Goal: Task Accomplishment & Management: Manage account settings

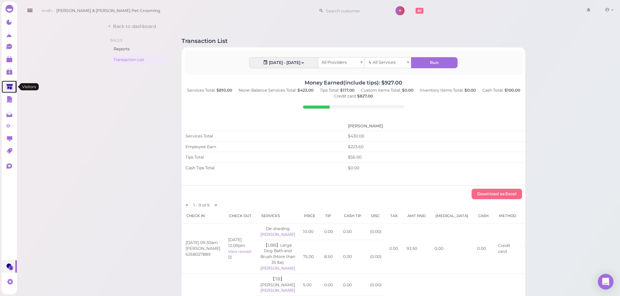
click at [6, 84] on link at bounding box center [9, 87] width 15 height 12
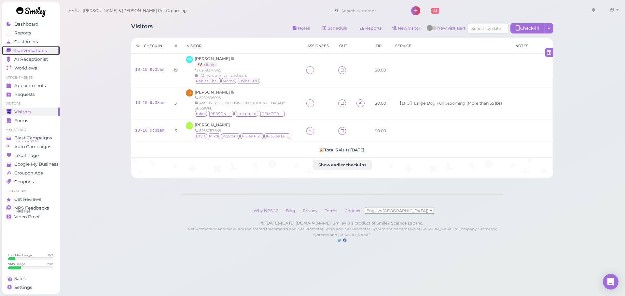
click at [46, 52] on div "Conversations" at bounding box center [30, 51] width 47 height 6
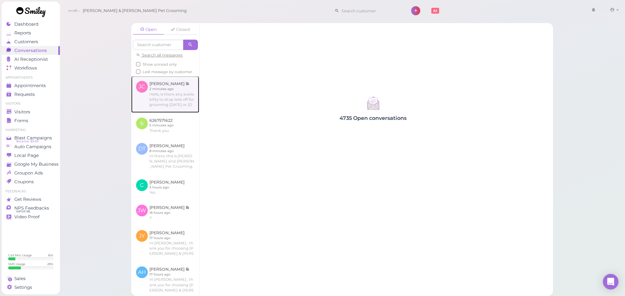
click at [152, 99] on link at bounding box center [165, 94] width 68 height 36
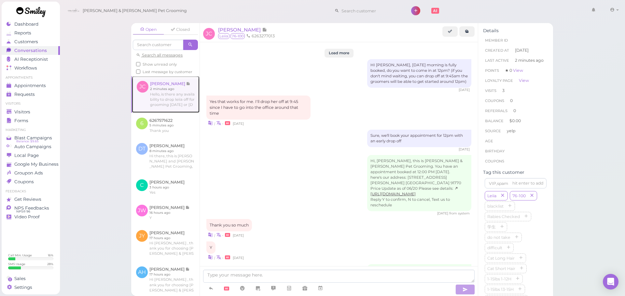
scroll to position [922, 0]
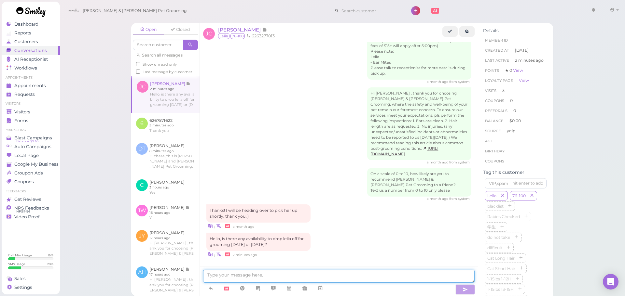
click at [247, 278] on textarea at bounding box center [338, 276] width 271 height 13
type textarea "Yes, for a bath & brush right? Would [DATE] at 12 PM work for you"
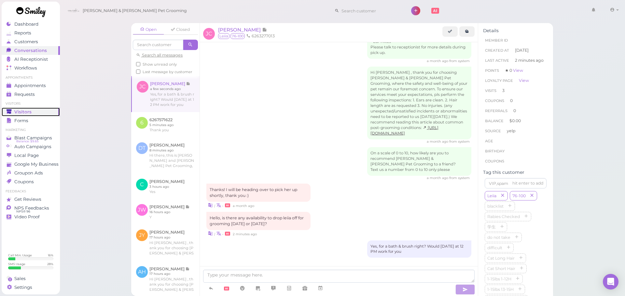
click at [20, 111] on span "Visitors" at bounding box center [22, 112] width 17 height 6
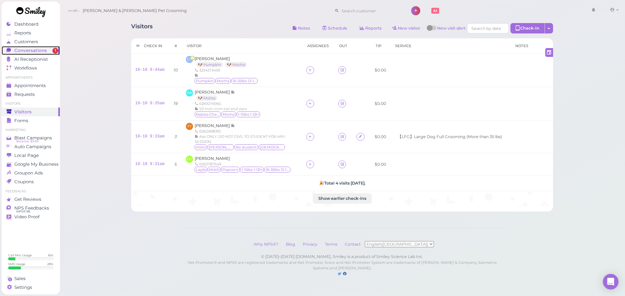
click at [44, 50] on span "Conversations" at bounding box center [30, 51] width 33 height 6
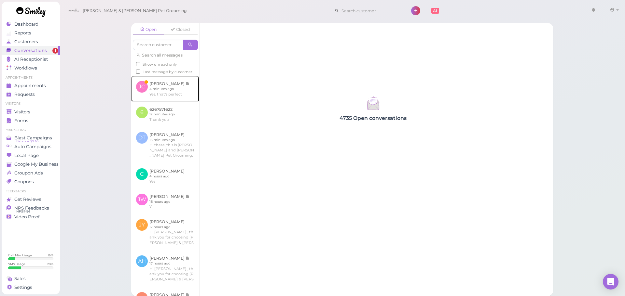
click at [159, 88] on link at bounding box center [165, 88] width 68 height 25
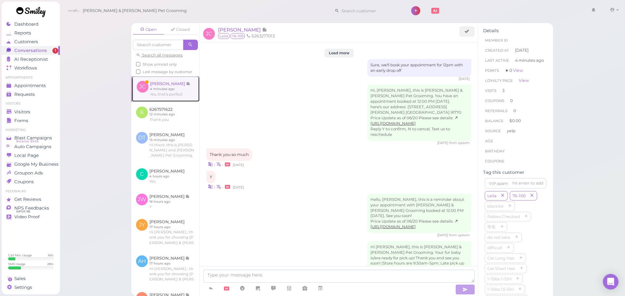
scroll to position [899, 0]
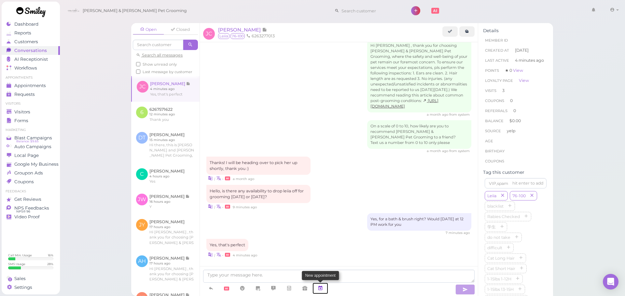
click at [319, 289] on icon at bounding box center [319, 288] width 5 height 7
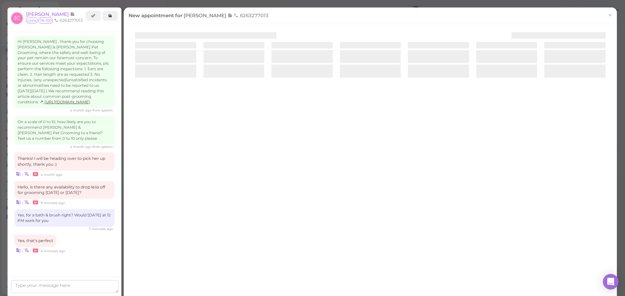
scroll to position [939, 0]
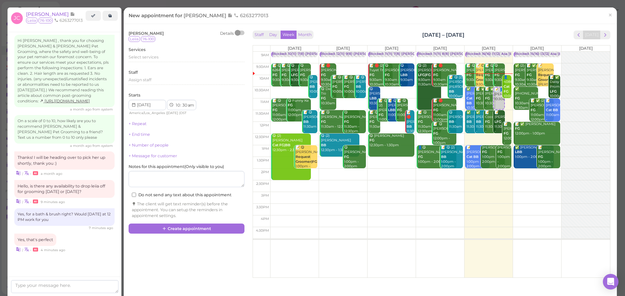
click at [524, 172] on td at bounding box center [440, 175] width 340 height 12
type input "[DATE]"
select select "2"
select select "00"
select select "pm"
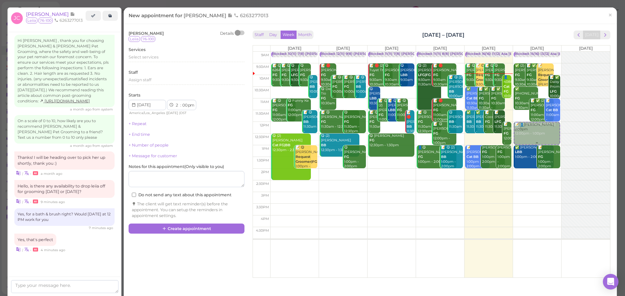
click at [527, 52] on div "📝 👤John Cao 2:00pm Blocked: 15(16) 13(12) Asa Helen Rebecca • Appointment ✅ (2)…" at bounding box center [537, 52] width 48 height 0
select select "12"
click at [145, 62] on div "Select services" at bounding box center [186, 58] width 116 height 8
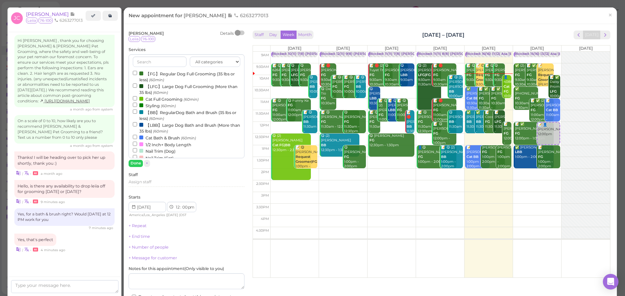
click at [149, 129] on label "【LBB】Large Dog Bath and Brush (More than 35 lbs) (60min)" at bounding box center [186, 128] width 107 height 13
click at [137, 127] on input "【LBB】Large Dog Bath and Brush (More than 35 lbs) (60min)" at bounding box center [135, 124] width 4 height 4
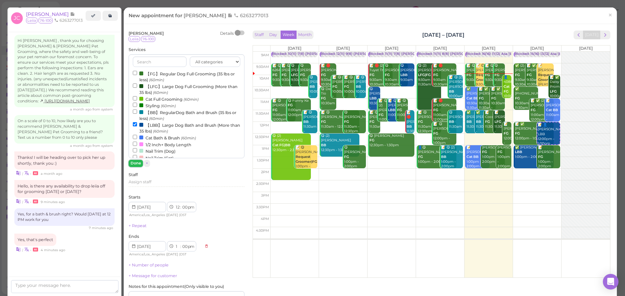
click at [135, 162] on button "Done" at bounding box center [135, 163] width 14 height 7
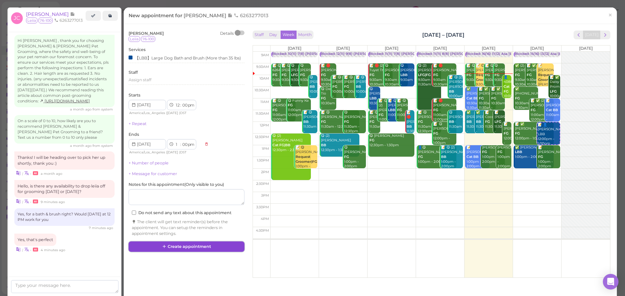
click at [210, 252] on button "Create appointment" at bounding box center [186, 247] width 116 height 10
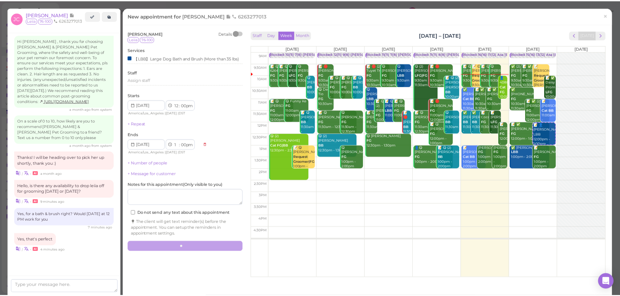
scroll to position [899, 0]
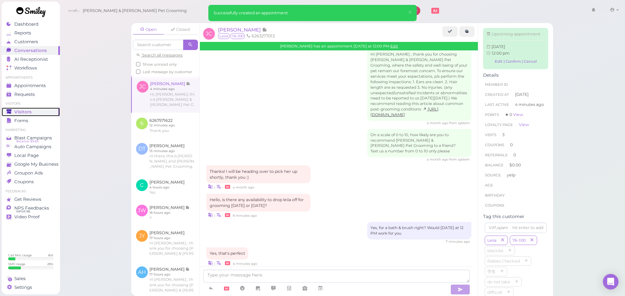
click at [32, 110] on div "Visitors" at bounding box center [30, 112] width 47 height 6
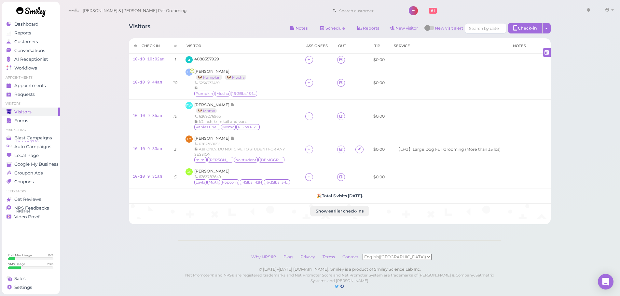
click at [180, 32] on div "Visitors Notes Schedule Reports New visitor New visit alert Check-in Customer c…" at bounding box center [340, 29] width 422 height 12
click at [204, 58] on span "4088357929" at bounding box center [206, 59] width 25 height 5
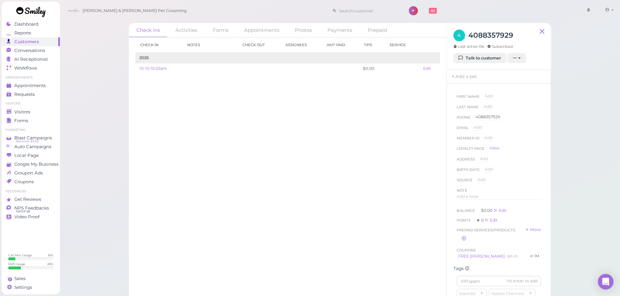
click at [535, 104] on div "Last Name Add" at bounding box center [498, 109] width 84 height 10
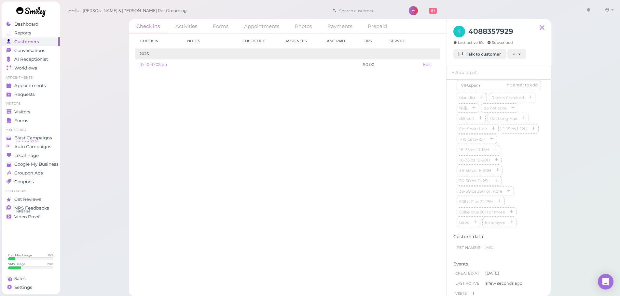
scroll to position [181, 0]
click at [393, 200] on div "Check in Notes Check out Assignees Amt Paid Tips Service 2025 10-10 10:02am $0.…" at bounding box center [287, 163] width 317 height 259
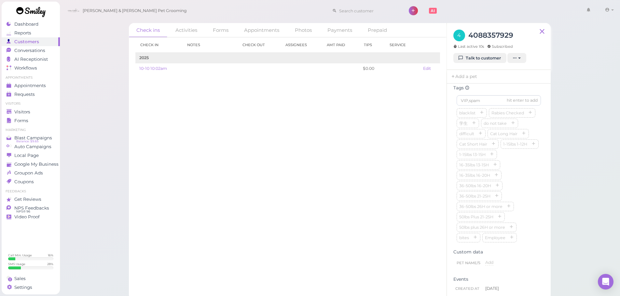
click at [581, 189] on div "Check ins Activities Forms Appointments Photos Payments Prepaid Check in Notes …" at bounding box center [340, 150] width 560 height 300
click at [524, 173] on div "blacklist Rabies Checked 学生 do not take difficult Cat Long Hair Cat Short Hair …" at bounding box center [498, 176] width 84 height 135
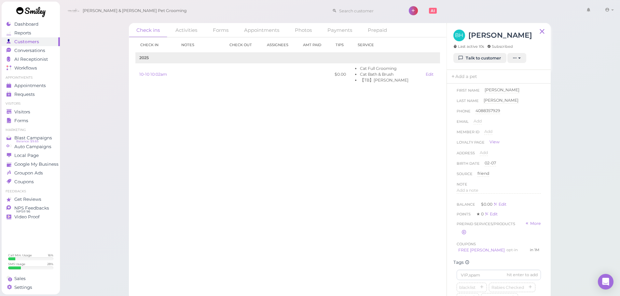
scroll to position [0, 0]
click at [496, 119] on div "4088357929" at bounding box center [487, 117] width 25 height 6
click at [481, 125] on button "Done" at bounding box center [483, 128] width 14 height 7
click at [302, 167] on div "Check in Notes Check out Assignees Amt Paid Tips Service 2025 10-10 10:02am $0.…" at bounding box center [287, 166] width 317 height 259
click at [518, 158] on div "Address Add State/Province" at bounding box center [498, 161] width 84 height 10
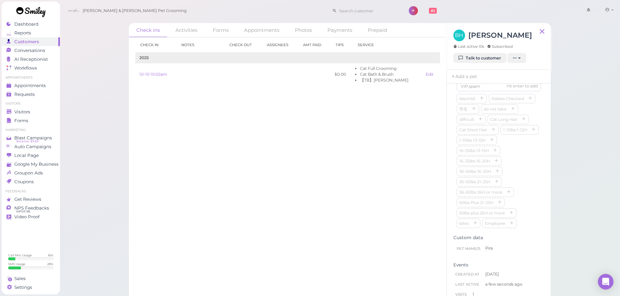
scroll to position [163, 0]
click at [527, 206] on div "blacklist Rabies Checked 学生 do not take difficult Cat Long Hair Cat Short Hair …" at bounding box center [498, 194] width 84 height 135
click at [477, 103] on input at bounding box center [498, 98] width 84 height 10
type input "Pira"
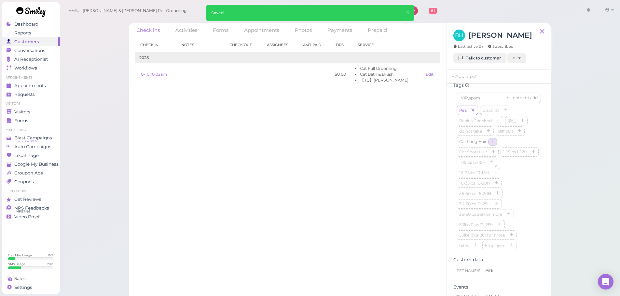
click at [490, 145] on button "button" at bounding box center [493, 142] width 8 height 7
click at [371, 172] on div "Check in Notes Check out Assignees Amt Paid Tips Service 2025 10-10 10:02am $0.…" at bounding box center [287, 166] width 317 height 259
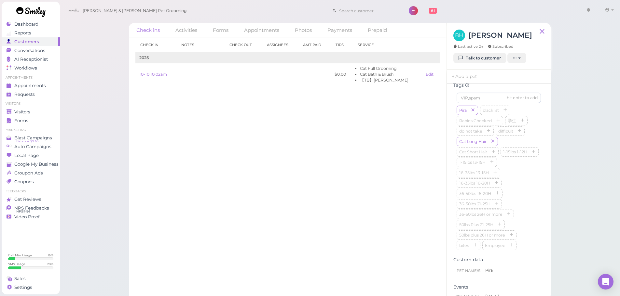
click at [510, 181] on div "Pira blacklist Rabies Checked 学生 do not take difficult Cat Long Hair Cat Short …" at bounding box center [498, 179] width 84 height 146
click at [461, 71] on link "Add a pet" at bounding box center [464, 77] width 34 height 14
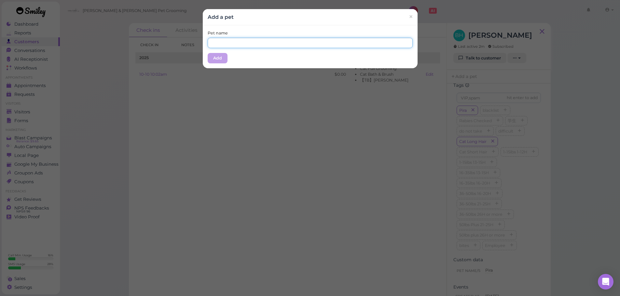
click at [231, 42] on input "text" at bounding box center [310, 43] width 205 height 10
type input "Pira"
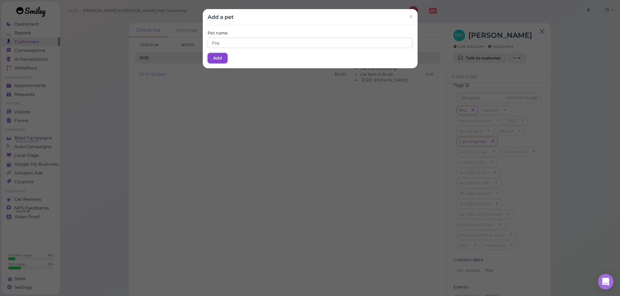
click at [211, 55] on button "Add" at bounding box center [218, 58] width 20 height 10
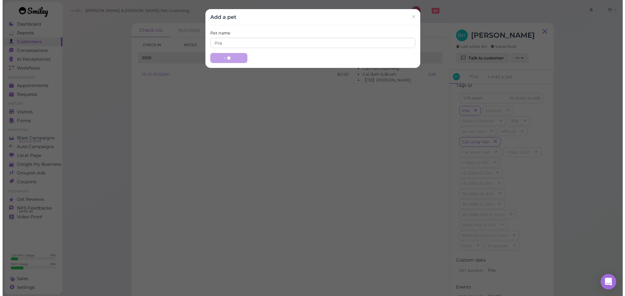
scroll to position [0, 0]
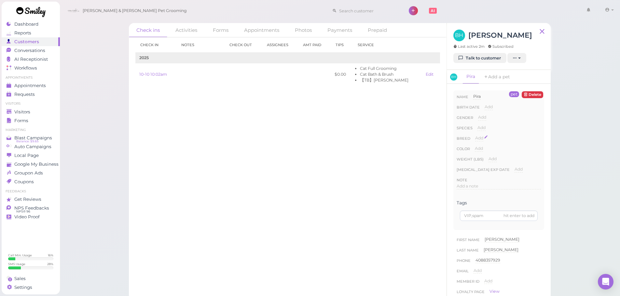
click at [482, 138] on span "Add" at bounding box center [479, 138] width 8 height 5
click at [482, 141] on input at bounding box center [508, 140] width 66 height 10
type input "Persian"
click at [483, 155] on div "Color Add" at bounding box center [498, 151] width 84 height 10
click at [485, 145] on input "Persian" at bounding box center [508, 140] width 66 height 10
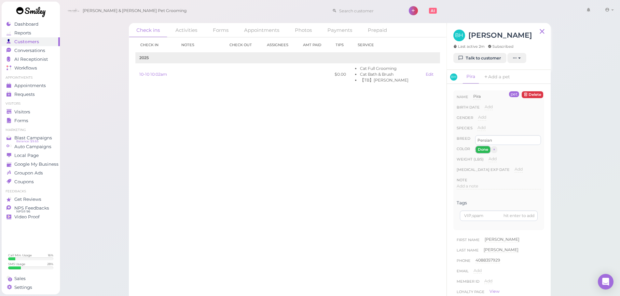
click at [484, 152] on button "Done" at bounding box center [483, 149] width 14 height 7
click at [480, 128] on span "Add" at bounding box center [481, 127] width 8 height 5
click at [484, 128] on select "Dog Cat Bird Other" at bounding box center [508, 130] width 63 height 10
select select "Cat"
click at [477, 125] on select "Dog Cat Bird Other" at bounding box center [508, 130] width 63 height 10
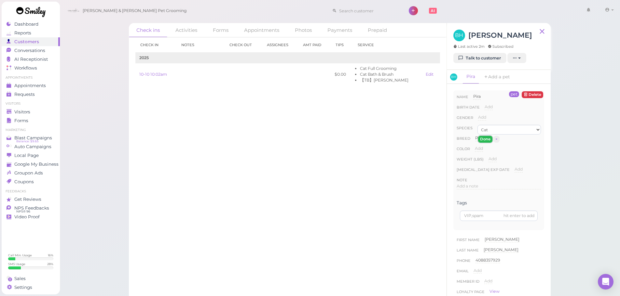
click at [486, 136] on button "Done" at bounding box center [485, 139] width 14 height 7
click at [517, 169] on span "Add" at bounding box center [518, 169] width 8 height 5
type input "2028-10-07"
click at [523, 181] on button "Done" at bounding box center [522, 181] width 14 height 7
click at [569, 173] on div "Check ins Activities Forms Appointments Photos Payments Prepaid Check in Notes …" at bounding box center [340, 150] width 560 height 301
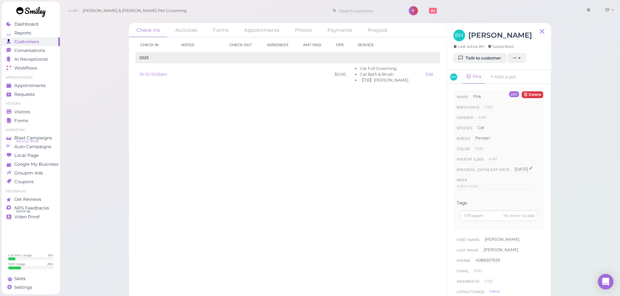
click at [569, 173] on div "Check ins Activities Forms Appointments Photos Payments Prepaid Check in Notes …" at bounding box center [340, 150] width 560 height 301
click at [581, 158] on div "Check ins Activities Forms Appointments Photos Payments Prepaid Check in Notes …" at bounding box center [340, 150] width 560 height 301
click at [481, 118] on span "Add" at bounding box center [482, 117] width 8 height 5
click at [485, 121] on select "Male Female" at bounding box center [509, 119] width 63 height 10
select select "Male"
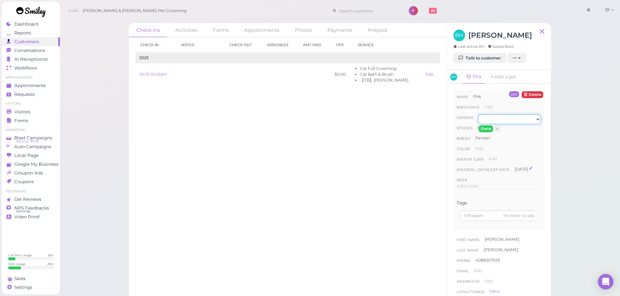
click at [478, 114] on select "Male Female" at bounding box center [509, 119] width 63 height 10
click at [484, 129] on button "Done" at bounding box center [485, 129] width 14 height 7
click at [489, 107] on span "Add" at bounding box center [488, 106] width 8 height 5
click at [489, 107] on input "date" at bounding box center [512, 109] width 56 height 10
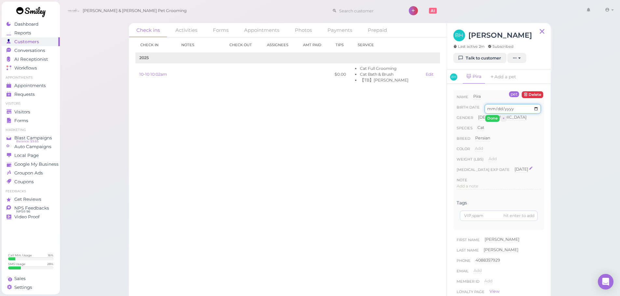
click at [489, 107] on input "date" at bounding box center [512, 109] width 56 height 10
type input "190367-11-08"
type input "36781-11-08"
click at [493, 118] on button "Done" at bounding box center [492, 118] width 14 height 7
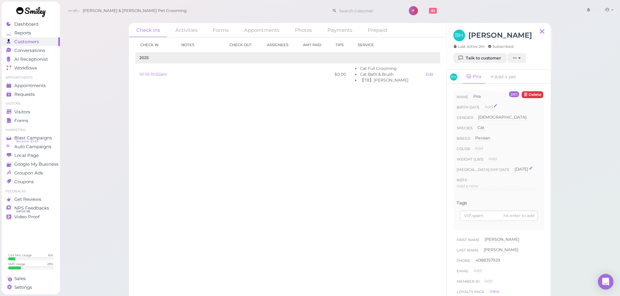
click at [396, 151] on div "Check in Notes Check out Assignees Amt Paid Tips Service 2025 10-10 10:02am $0.…" at bounding box center [287, 166] width 317 height 259
click at [34, 52] on span "Conversations" at bounding box center [30, 51] width 33 height 6
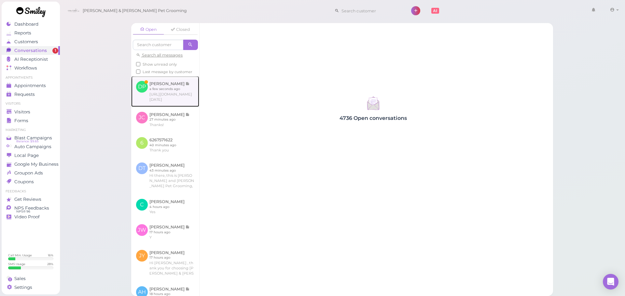
click at [159, 100] on link at bounding box center [165, 91] width 68 height 31
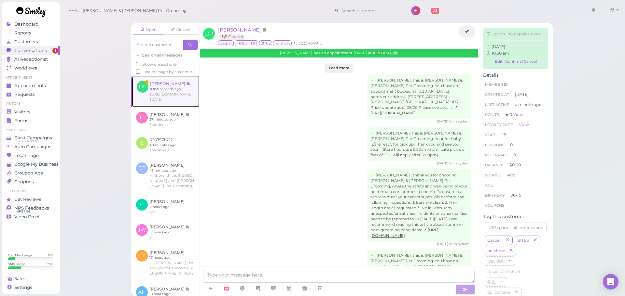
scroll to position [1073, 0]
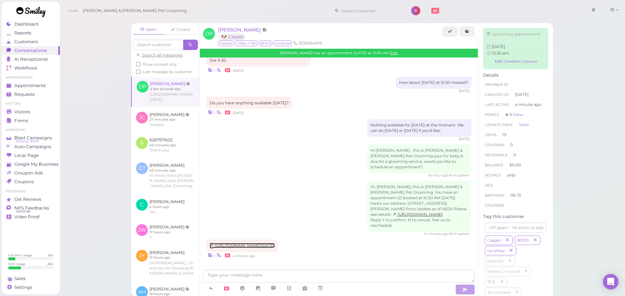
click at [274, 243] on link "https://prodpetpassstorage.blob.core.windows.net/clientdocumentrequest/Koby_-19…" at bounding box center [241, 245] width 65 height 5
click at [331, 274] on textarea at bounding box center [338, 276] width 271 height 13
type textarea "Thank you"
click at [527, 274] on icon "button" at bounding box center [526, 272] width 4 height 5
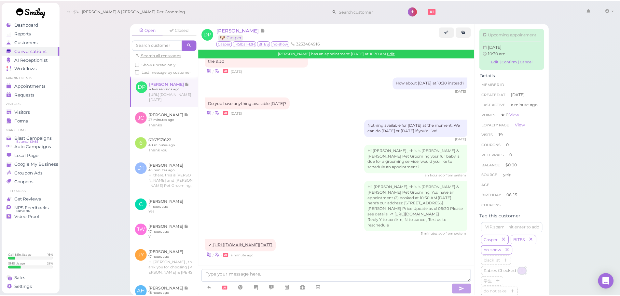
scroll to position [1089, 0]
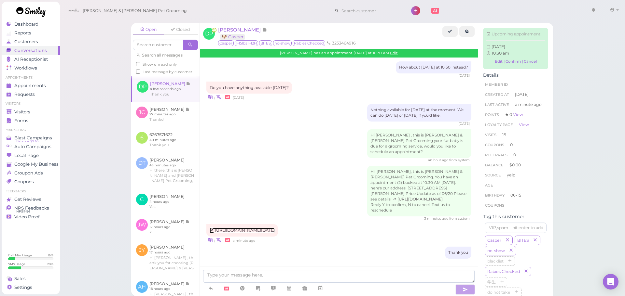
click at [271, 228] on link "https://prodpetpassstorage.blob.core.windows.net/clientdocumentrequest/Koby_-19…" at bounding box center [241, 230] width 65 height 5
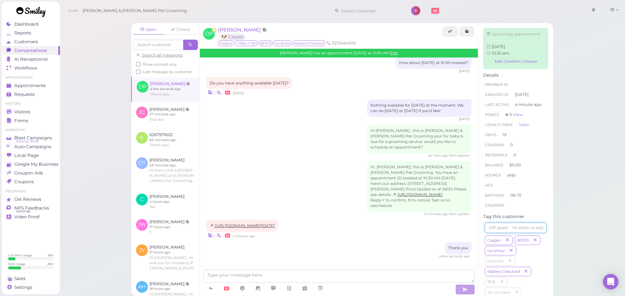
click at [494, 233] on input at bounding box center [515, 228] width 62 height 10
type input "Koby"
click at [246, 30] on span "Dyana Peraza" at bounding box center [240, 30] width 44 height 6
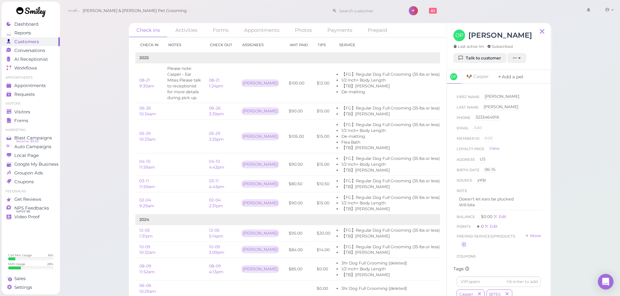
click at [512, 76] on link "Add a pet" at bounding box center [510, 77] width 34 height 14
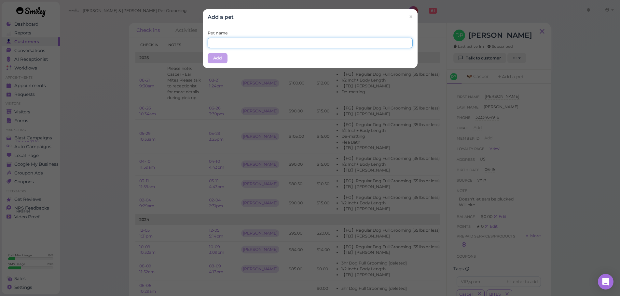
click at [301, 43] on input "text" at bounding box center [310, 43] width 205 height 10
type input "Koby"
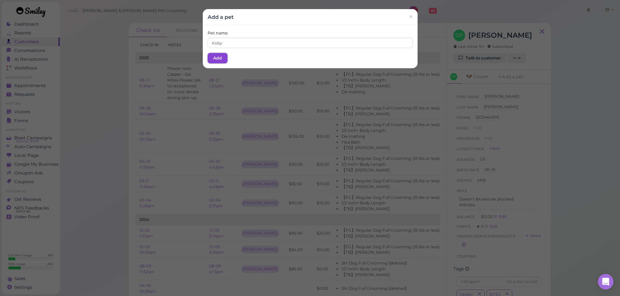
click at [222, 60] on button "Add" at bounding box center [218, 58] width 20 height 10
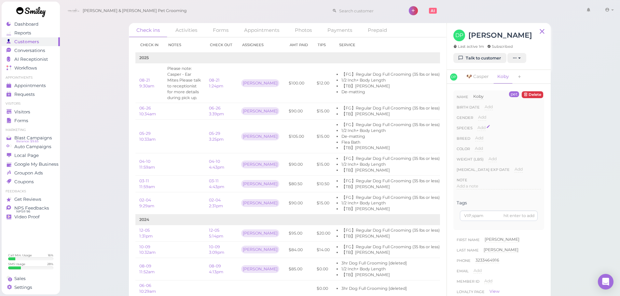
click at [482, 127] on span "Add" at bounding box center [481, 127] width 8 height 5
click at [0, 0] on select "Dog Cat Bird Other" at bounding box center [0, 0] width 0 height 0
select select "Dog"
click at [477, 125] on select "Dog Cat Bird Other" at bounding box center [508, 130] width 63 height 10
click at [487, 142] on button "Done" at bounding box center [485, 139] width 14 height 7
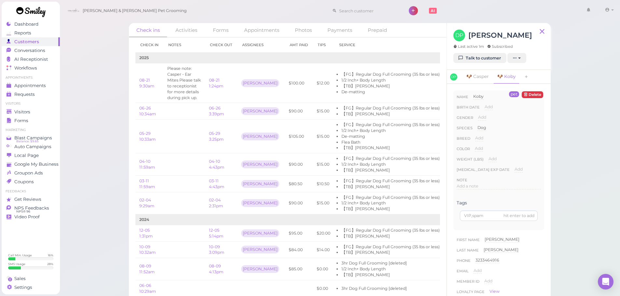
click at [483, 140] on div "Breed Add" at bounding box center [498, 140] width 84 height 10
click at [482, 140] on span "Add" at bounding box center [479, 138] width 8 height 5
type input "Husky"
click at [484, 148] on button "Done" at bounding box center [483, 149] width 14 height 7
click at [518, 169] on span "Add" at bounding box center [518, 169] width 8 height 5
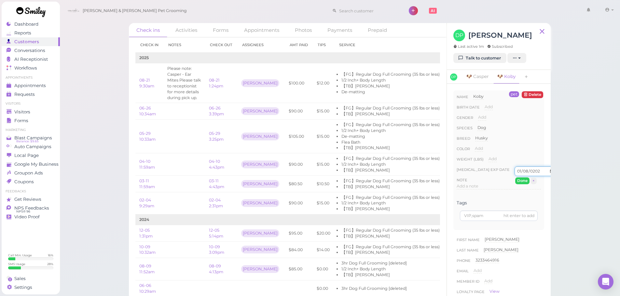
type input "2026-01-08"
click at [525, 183] on button "Done" at bounding box center [522, 181] width 14 height 7
click at [561, 182] on div "Check ins Activities Forms Appointments Photos Payments Prepaid Check in Notes …" at bounding box center [340, 150] width 560 height 301
click at [34, 114] on div "Visitors" at bounding box center [30, 112] width 47 height 6
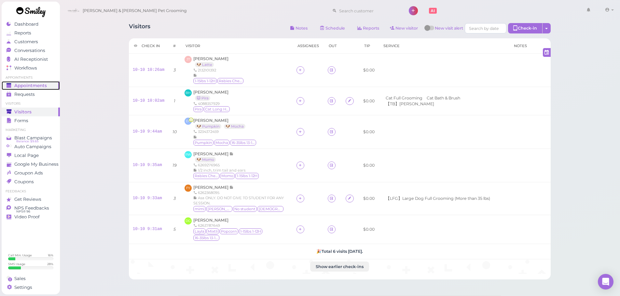
click at [45, 85] on span "Appointments" at bounding box center [30, 86] width 33 height 6
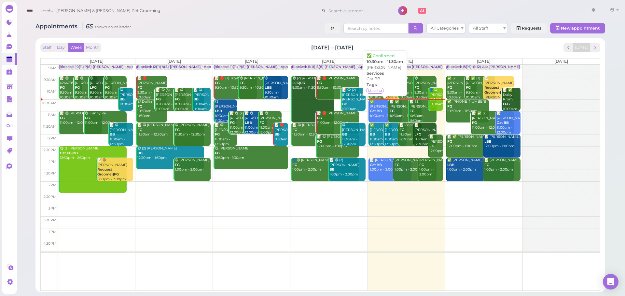
click at [378, 115] on link "✅ Emma Wang Cat BB 10:30am - 11:30am" at bounding box center [384, 111] width 33 height 23
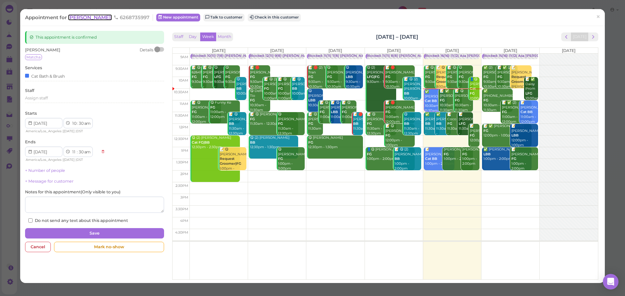
click at [81, 17] on span "[PERSON_NAME]" at bounding box center [90, 17] width 44 height 6
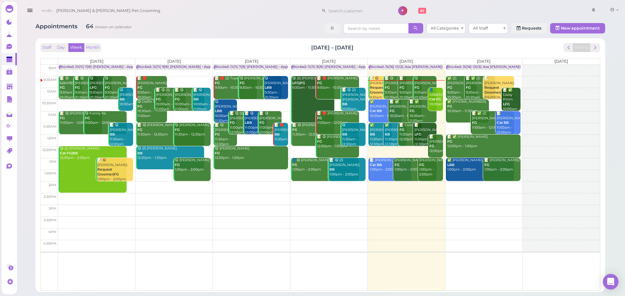
click at [404, 81] on div "📝 Darlene Turcios FG 9:30am - 10:30am" at bounding box center [410, 88] width 22 height 24
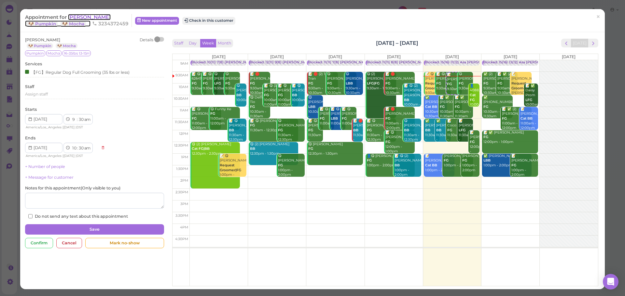
click at [95, 17] on span "[PERSON_NAME]" at bounding box center [89, 17] width 43 height 6
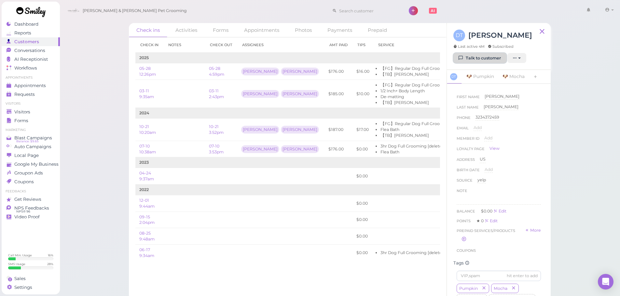
click at [486, 59] on link "Talk to customer" at bounding box center [479, 58] width 53 height 10
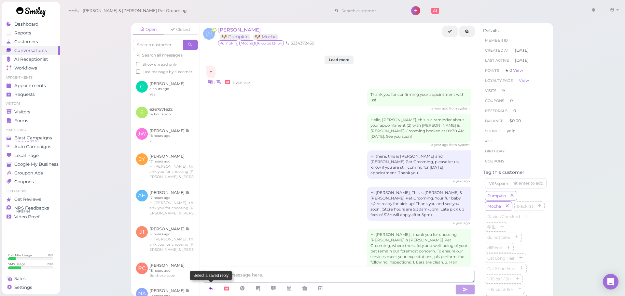
scroll to position [974, 0]
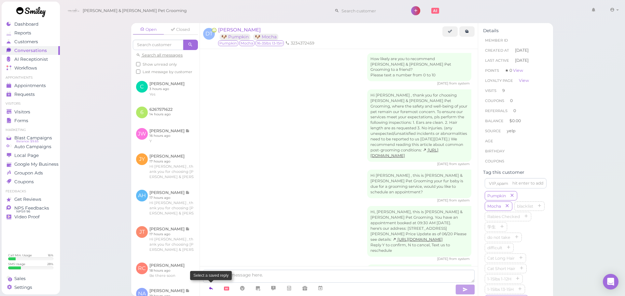
click at [212, 284] on link at bounding box center [211, 288] width 16 height 11
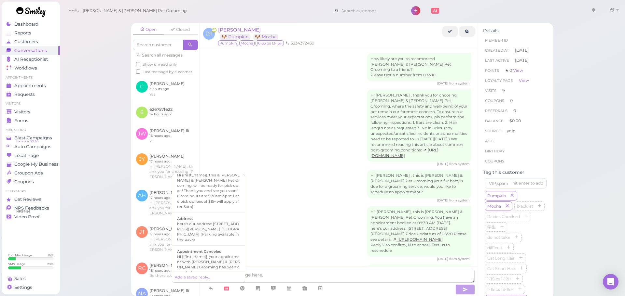
scroll to position [65, 0]
click at [217, 255] on div "Hi there, this is Cody and Miley Pet Grooming, please let us know if you are st…" at bounding box center [208, 268] width 63 height 26
type textarea "Hi there, this is Cody and Miley Pet Grooming, please let us know if you are st…"
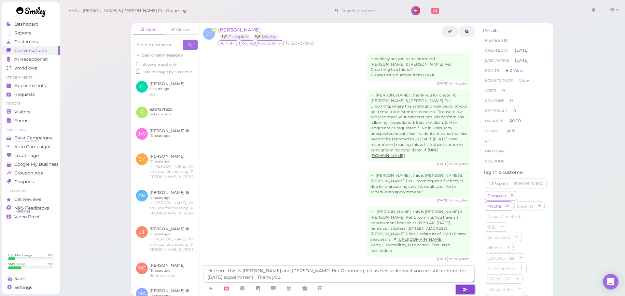
click at [471, 286] on button "button" at bounding box center [465, 290] width 20 height 10
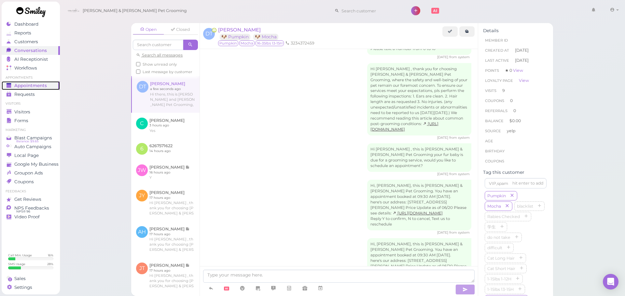
click at [40, 81] on link "Appointments" at bounding box center [31, 85] width 58 height 9
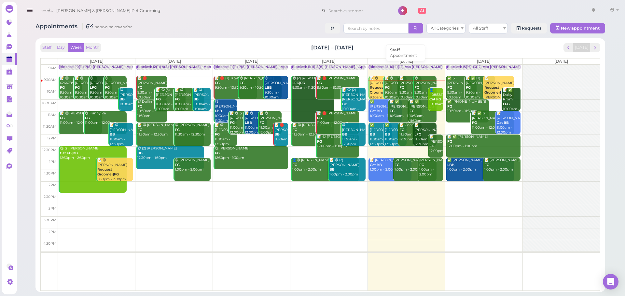
click at [405, 69] on div "Blocked: 15(16) 11(12) Asa Helen Rebecca • Appointment" at bounding box center [434, 67] width 131 height 5
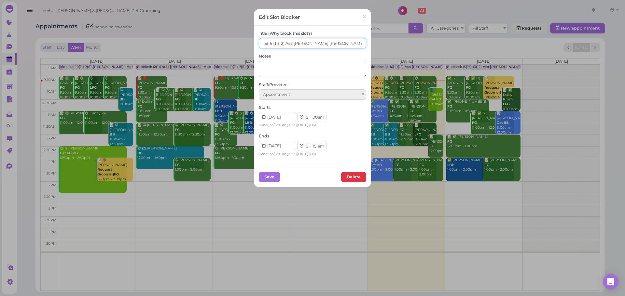
drag, startPoint x: 263, startPoint y: 44, endPoint x: 304, endPoint y: 13, distance: 51.4
click at [268, 41] on input "15(16) 11(12) Asa Helen Rebecca" at bounding box center [312, 43] width 107 height 10
type input "16(16) 11(12) Asa Helen Rebecca"
click at [261, 177] on button "Save" at bounding box center [269, 177] width 21 height 10
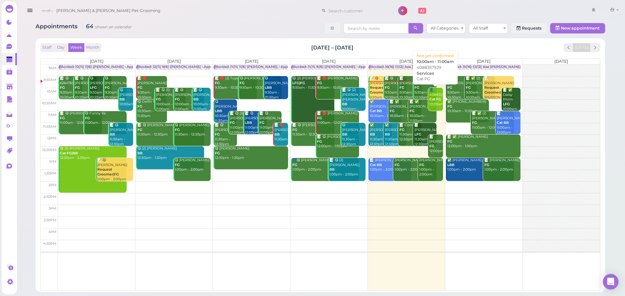
click at [431, 105] on div "👤4088357929 Cat FG 10:00am - 11:00am" at bounding box center [436, 102] width 14 height 29
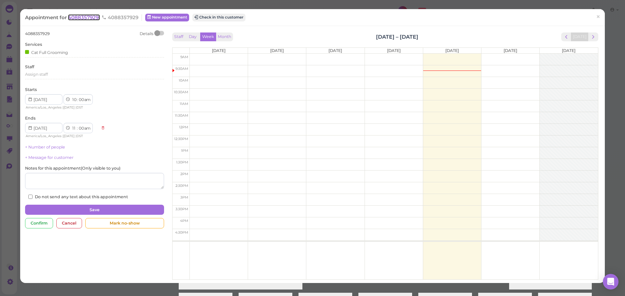
click at [92, 16] on span "4088357929" at bounding box center [84, 17] width 32 height 6
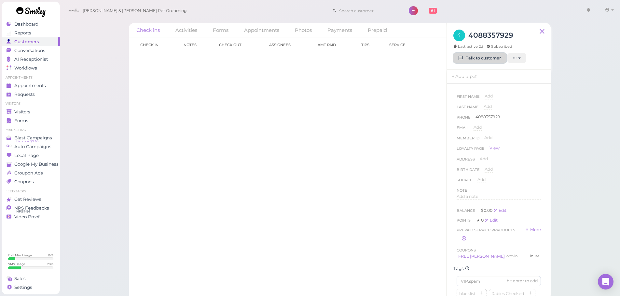
click at [484, 62] on link "Talk to customer" at bounding box center [479, 58] width 53 height 10
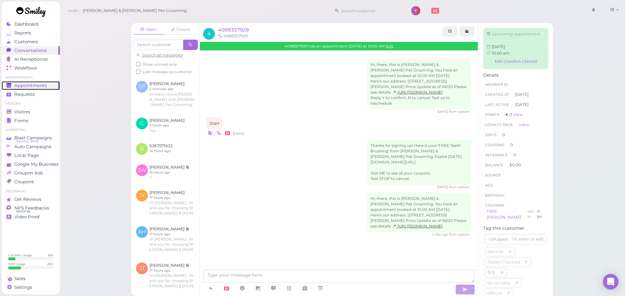
click at [53, 86] on div "Appointments" at bounding box center [30, 86] width 47 height 6
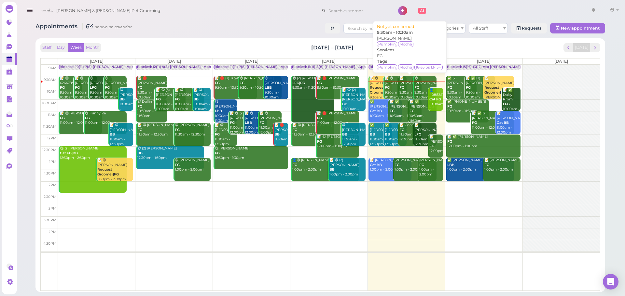
click at [405, 93] on div "📝 Darlene Turcios FG 9:30am - 10:30am" at bounding box center [410, 88] width 22 height 24
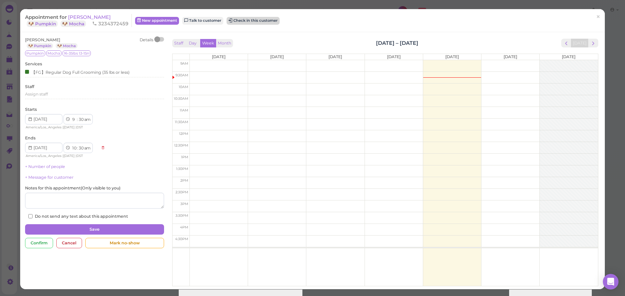
drag, startPoint x: 255, startPoint y: 15, endPoint x: 257, endPoint y: 19, distance: 4.1
click at [256, 15] on div "Appointment for Darlene Turcios 🐶 Pumpkin 🐶 Mocha 3234372459 New appointment Ta…" at bounding box center [309, 20] width 568 height 13
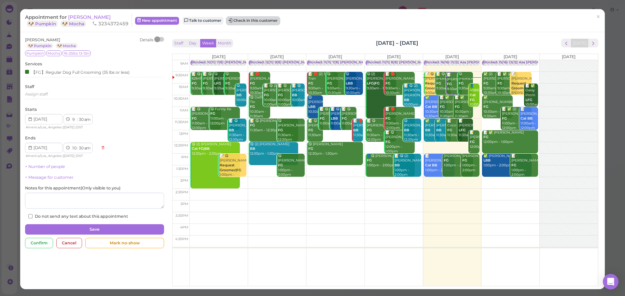
click at [263, 17] on button "Check in this customer" at bounding box center [252, 21] width 53 height 8
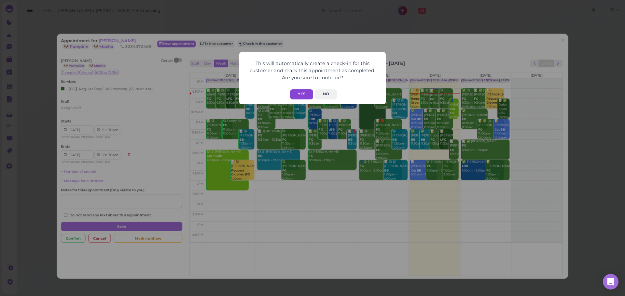
click at [303, 98] on button "Yes" at bounding box center [301, 94] width 23 height 10
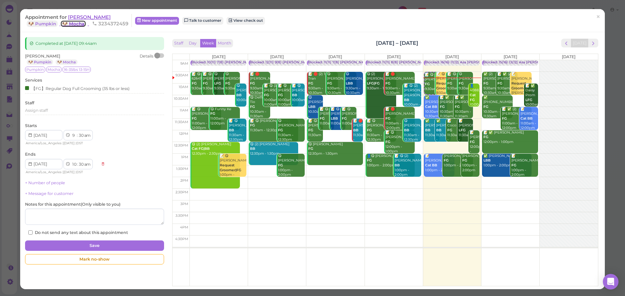
click at [83, 21] on link "🐶 Mocha" at bounding box center [73, 23] width 25 height 7
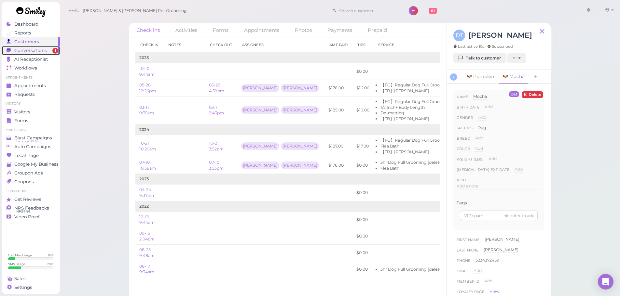
click at [33, 53] on span "Conversations" at bounding box center [30, 51] width 33 height 6
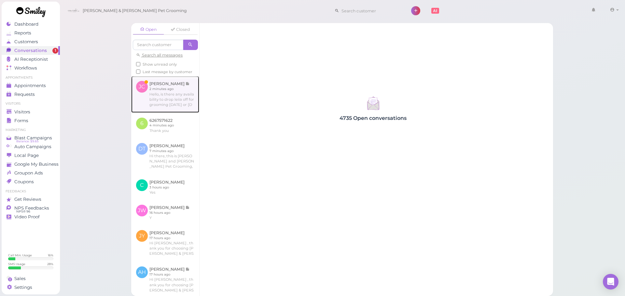
click at [167, 96] on link at bounding box center [165, 94] width 68 height 36
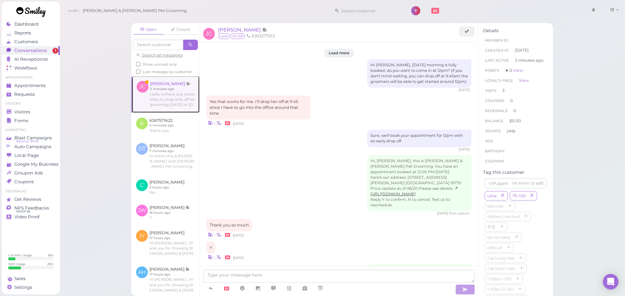
scroll to position [922, 0]
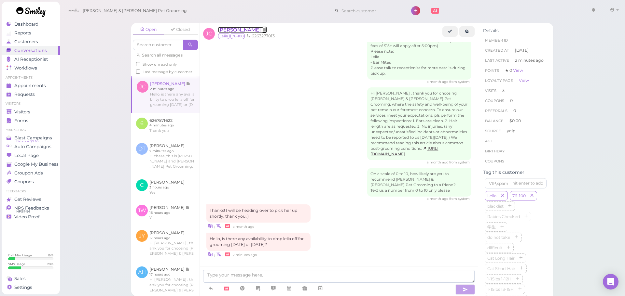
click at [226, 30] on span "[PERSON_NAME]" at bounding box center [240, 30] width 44 height 6
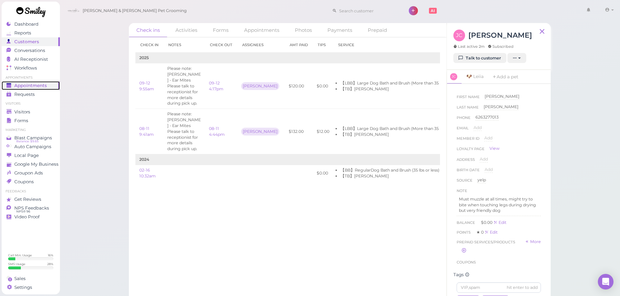
click at [51, 83] on div "Appointments" at bounding box center [30, 86] width 47 height 6
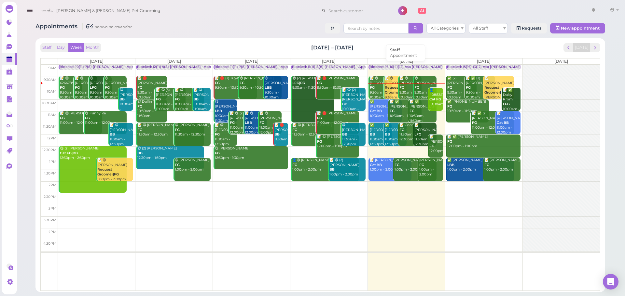
click at [404, 66] on div "Blocked: 16(16) 11(12) Asa [PERSON_NAME] [PERSON_NAME] • Appointment" at bounding box center [434, 67] width 131 height 5
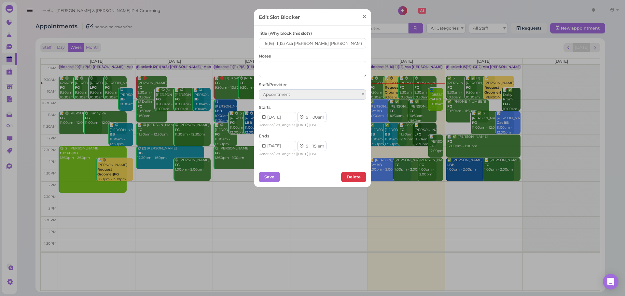
click at [362, 22] on link "×" at bounding box center [364, 16] width 12 height 15
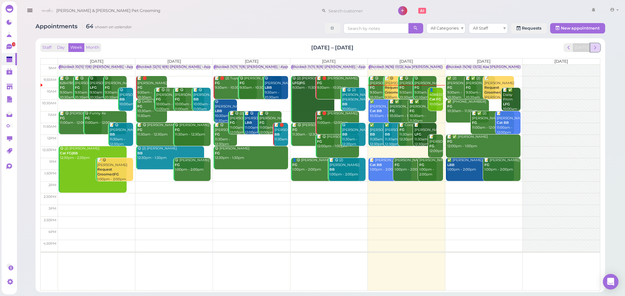
click at [595, 50] on span "next" at bounding box center [595, 48] width 6 height 6
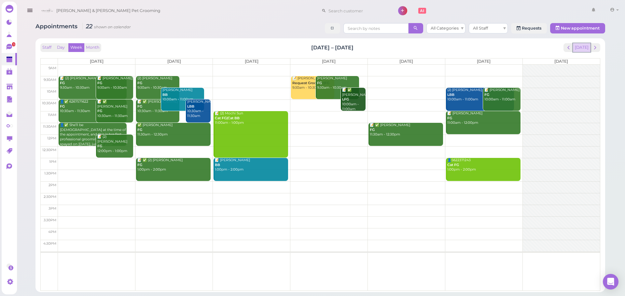
click at [576, 49] on button "[DATE]" at bounding box center [581, 47] width 18 height 9
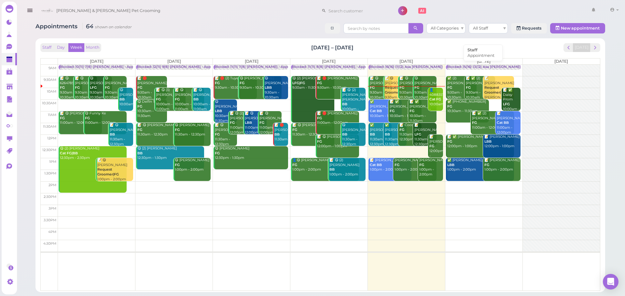
click at [486, 67] on div "Blocked: 15(16) 13(12) Asa Helen Rebecca • Appointment" at bounding box center [513, 67] width 132 height 5
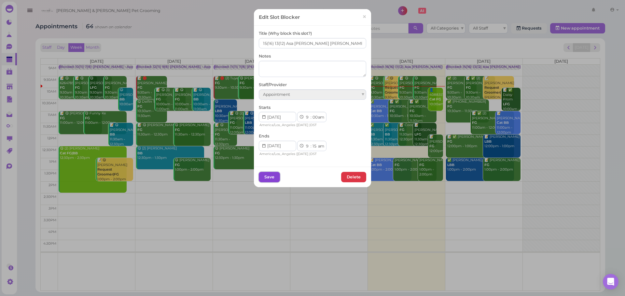
click at [272, 177] on button "Save" at bounding box center [269, 177] width 21 height 10
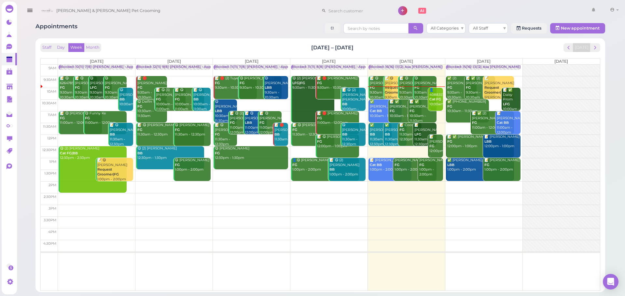
click at [462, 67] on div "Blocked: 15(16) 13(12) Asa [PERSON_NAME] [PERSON_NAME] • Appointment" at bounding box center [513, 67] width 132 height 5
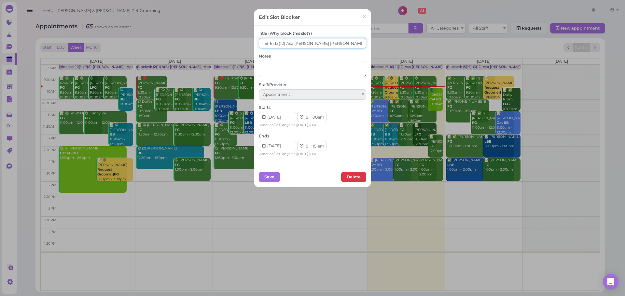
click at [273, 45] on input "15(16) 13(12) Asa [PERSON_NAME] [PERSON_NAME]" at bounding box center [312, 43] width 107 height 10
type input "15(16) 11(12) Asa [PERSON_NAME] [PERSON_NAME]"
click at [263, 177] on button "Save" at bounding box center [269, 177] width 21 height 10
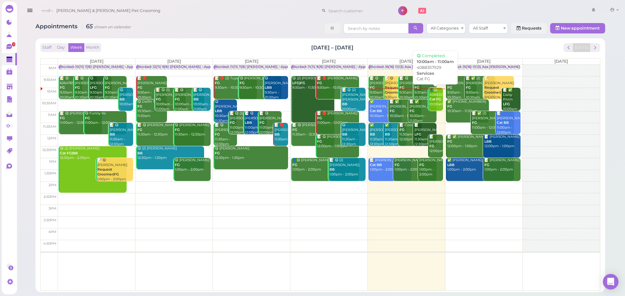
click at [436, 105] on div "👤😋 4088357929 Cat FG 10:00am - 11:00am" at bounding box center [436, 102] width 14 height 29
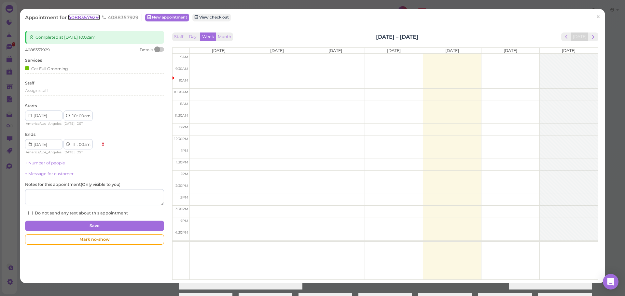
click at [84, 14] on span "4088357929" at bounding box center [84, 17] width 32 height 6
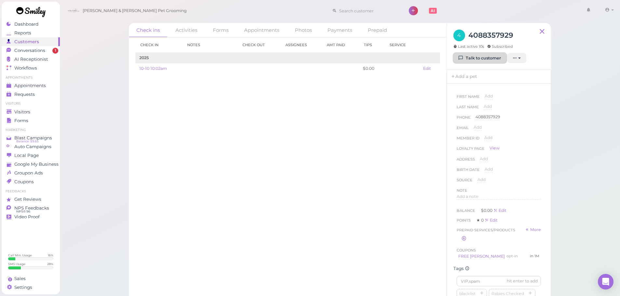
click at [481, 60] on link "Talk to customer" at bounding box center [479, 58] width 53 height 10
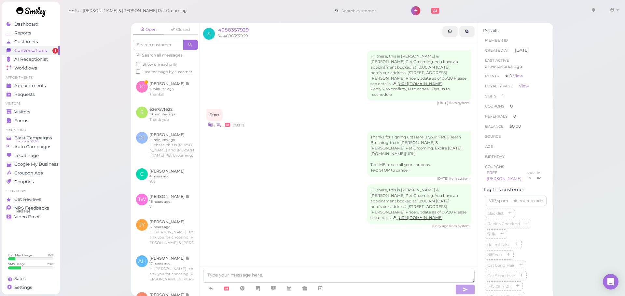
click at [590, 193] on div "Open Closed Search all messages Show unread only Last message by customer JC Jo…" at bounding box center [342, 148] width 565 height 296
click at [317, 147] on div "Thanks for signing up! Here is your 'FREE Teeth Brushing' from Cody & Miley Pet…" at bounding box center [338, 156] width 265 height 50
click at [333, 179] on div "2 days ago from system" at bounding box center [338, 179] width 265 height 5
click at [419, 135] on div "Hi, there, this is Cody & Miley Pet Grooming. You have an appointment booked at…" at bounding box center [339, 152] width 278 height 221
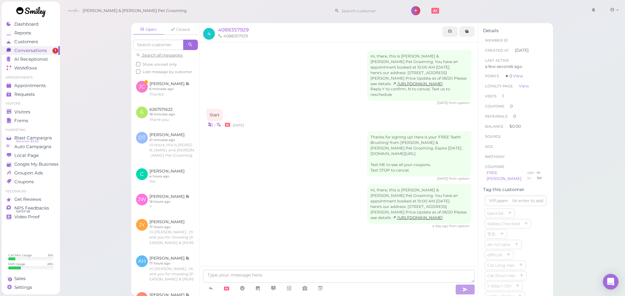
click at [318, 117] on div "Start | • 2 days ago" at bounding box center [338, 118] width 265 height 19
click at [186, 101] on link at bounding box center [165, 88] width 68 height 25
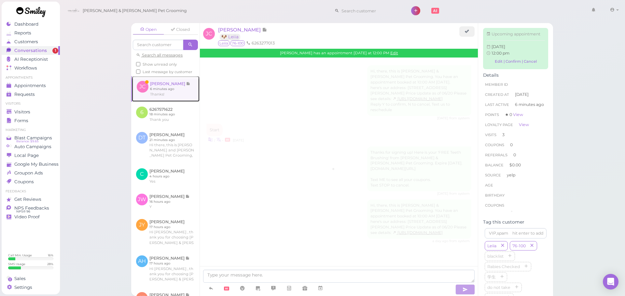
scroll to position [900, 0]
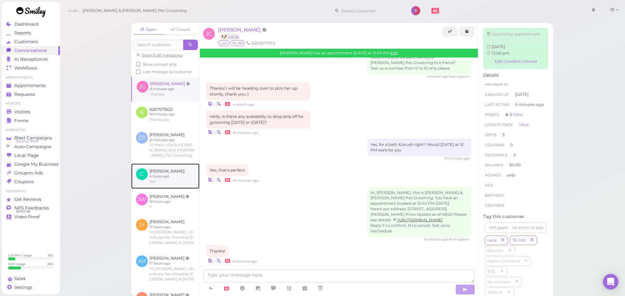
click at [157, 178] on link at bounding box center [165, 176] width 68 height 25
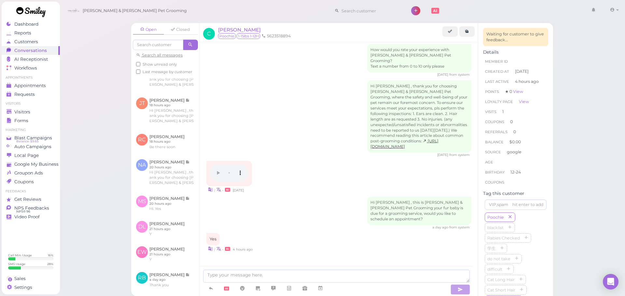
scroll to position [195, 0]
click at [185, 141] on link at bounding box center [165, 141] width 68 height 25
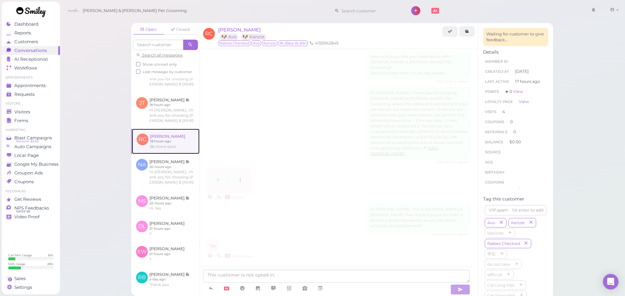
scroll to position [1120, 0]
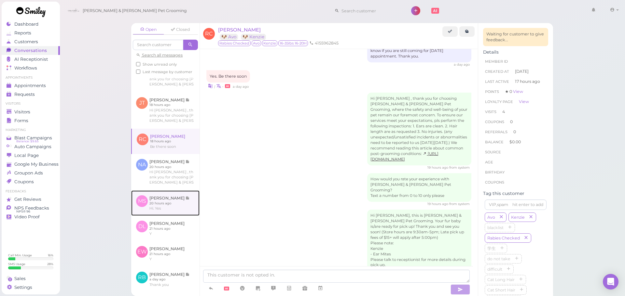
click at [158, 216] on link at bounding box center [165, 203] width 68 height 25
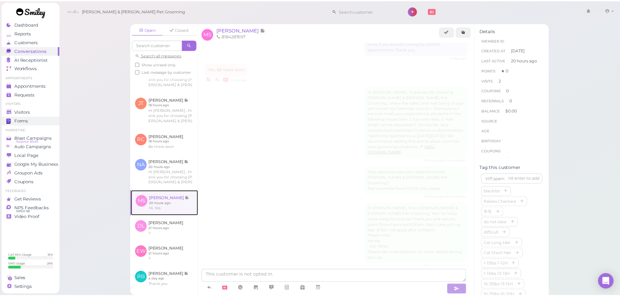
scroll to position [663, 0]
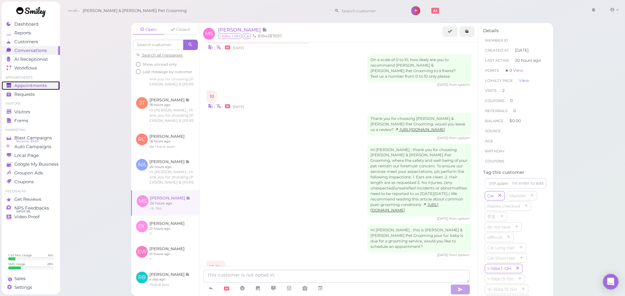
click at [34, 82] on link "Appointments" at bounding box center [31, 85] width 58 height 9
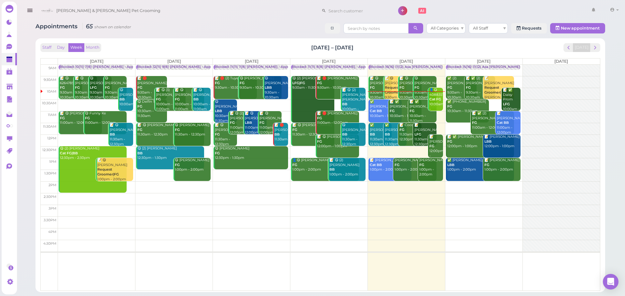
click at [437, 101] on b "Cat FG" at bounding box center [435, 99] width 12 height 4
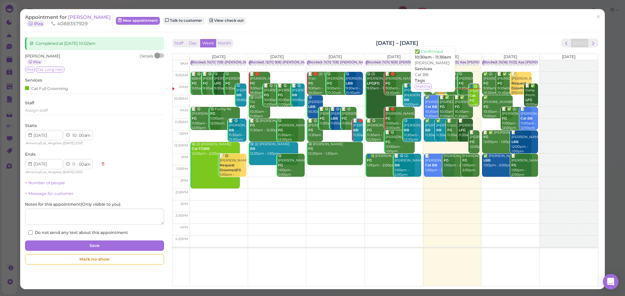
click at [429, 102] on div "✅ Emma Wang Cat BB 10:30am - 11:30am" at bounding box center [435, 107] width 22 height 24
click at [592, 13] on link "×" at bounding box center [598, 16] width 12 height 15
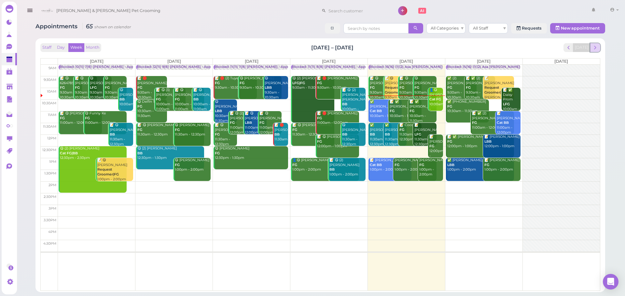
click at [591, 49] on button "next" at bounding box center [595, 47] width 10 height 9
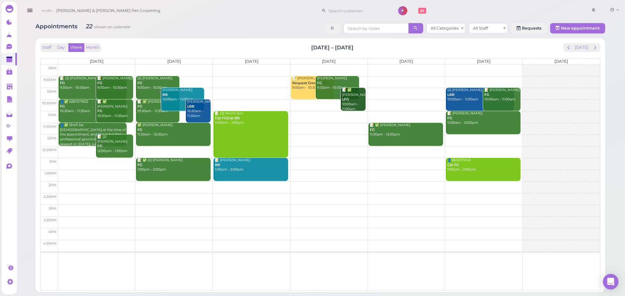
click at [228, 77] on td at bounding box center [329, 82] width 542 height 12
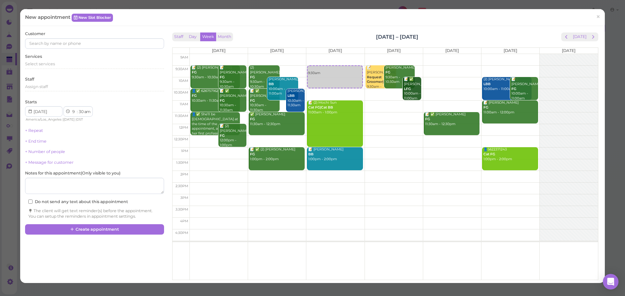
click at [103, 69] on div "Select services" at bounding box center [94, 66] width 139 height 10
click at [101, 67] on div "Select services" at bounding box center [94, 65] width 139 height 8
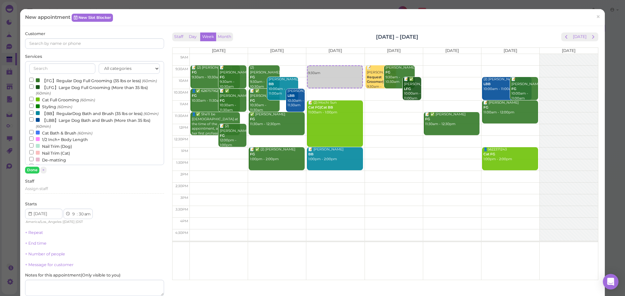
click at [71, 81] on label "【FG】Regular Dog Full Grooming (35 lbs or less) (60min)" at bounding box center [93, 80] width 128 height 7
click at [34, 81] on input "【FG】Regular Dog Full Grooming (35 lbs or less) (60min)" at bounding box center [31, 80] width 4 height 4
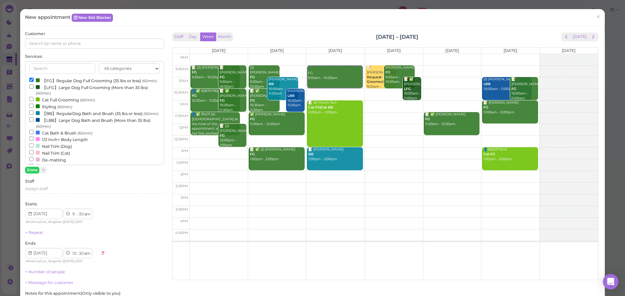
click at [54, 129] on label "【LBB】Large Dog Bath and Brush (More than 35 lbs) (60min)" at bounding box center [94, 123] width 130 height 13
click at [34, 122] on input "【LBB】Large Dog Bath and Brush (More than 35 lbs) (60min)" at bounding box center [31, 119] width 4 height 4
select select "11"
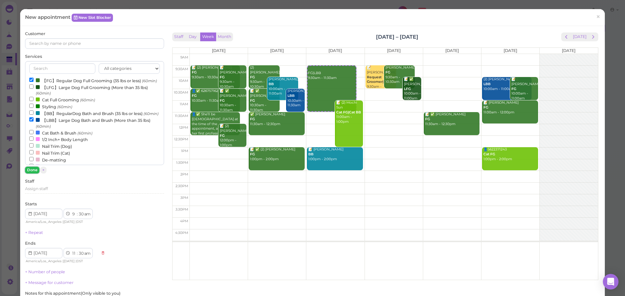
click at [34, 170] on button "Done" at bounding box center [32, 170] width 14 height 7
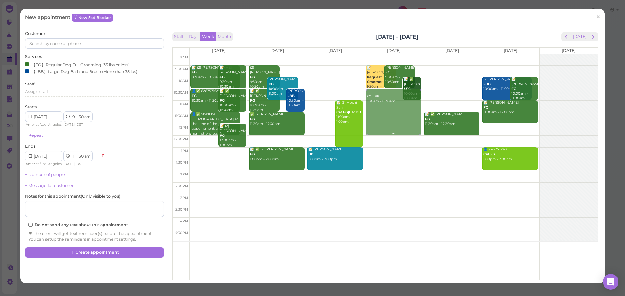
drag, startPoint x: 330, startPoint y: 85, endPoint x: 394, endPoint y: 108, distance: 67.9
click at [394, 54] on tr "📝 (2) Cindy Wan FG 9:30am - 10:30am 📝 Karina Arroyo FG 9:30am - 10:30am 👤✅ 6267…" at bounding box center [384, 54] width 425 height 0
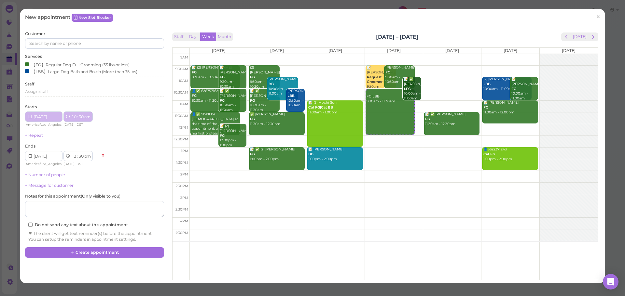
type input "2025-10-16"
select select "10"
type input "2025-10-16"
select select "12"
select select "pm"
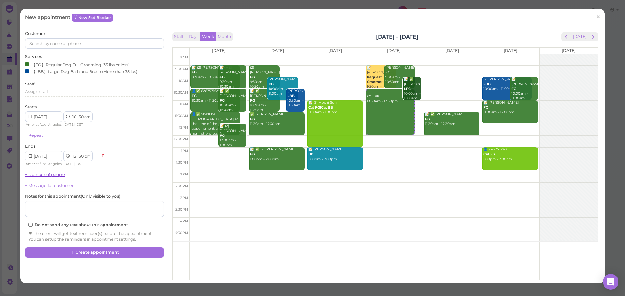
click at [41, 177] on link "+ Number of people" at bounding box center [45, 174] width 40 height 5
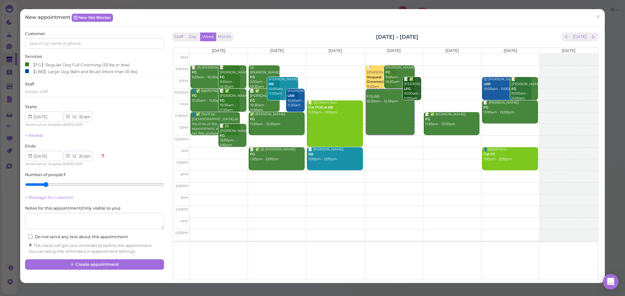
type input "2"
click at [41, 185] on input "range" at bounding box center [94, 185] width 139 height 10
click at [84, 43] on input at bounding box center [94, 43] width 139 height 10
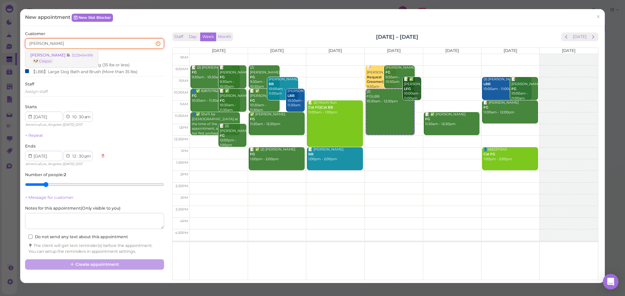
type input "dyana"
click at [84, 51] on link "Dyana Peraza 3233464916 🐶 Casper" at bounding box center [61, 58] width 73 height 18
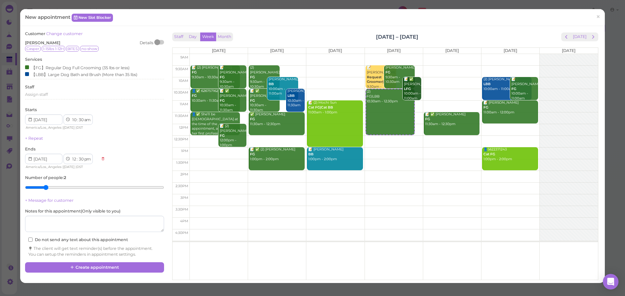
click at [434, 32] on div "Staff Day Week Month Oct 13 – 19, 2025 Today Mon 10/13 Tue 10/14 Wed 10/15 Thu …" at bounding box center [384, 155] width 429 height 248
click at [136, 268] on button "Create appointment" at bounding box center [94, 268] width 139 height 10
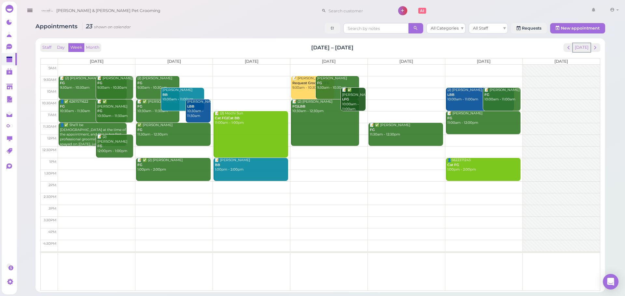
click at [575, 52] on div "Staff Day Week Month Oct 13 – 19, 2025 Today Mon 10/13 Tue 10/14 Wed 10/15 Thu …" at bounding box center [319, 167] width 559 height 248
click at [577, 49] on button "[DATE]" at bounding box center [581, 47] width 18 height 9
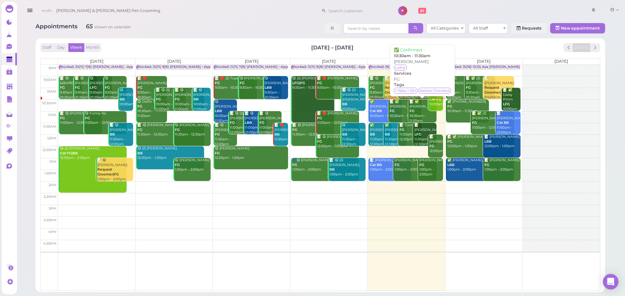
click at [422, 114] on div "📝 ✅ Jennifer Tien FG 10:30am - 11:30am" at bounding box center [422, 112] width 27 height 24
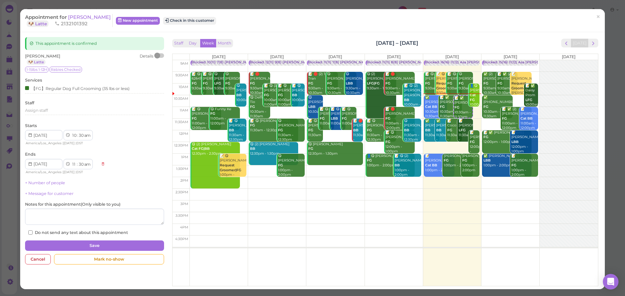
click at [184, 16] on div "Appointment for Jennifer Tien 🐶 Latte 2132101392 New appointment Check in this …" at bounding box center [309, 20] width 568 height 13
click at [188, 24] on button "Check in this customer" at bounding box center [189, 21] width 53 height 8
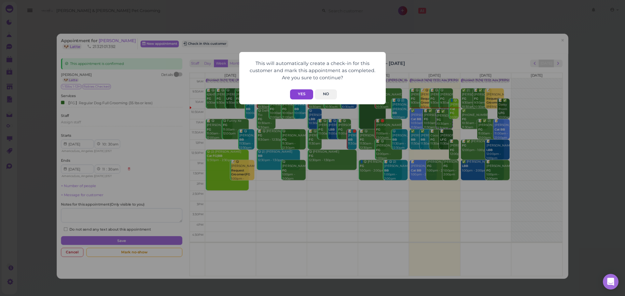
click at [301, 91] on button "Yes" at bounding box center [301, 94] width 23 height 10
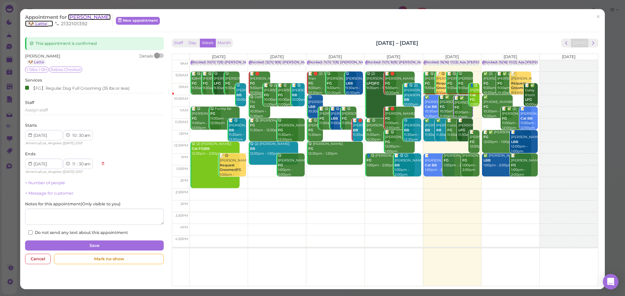
click at [78, 15] on span "[PERSON_NAME]" at bounding box center [89, 17] width 43 height 6
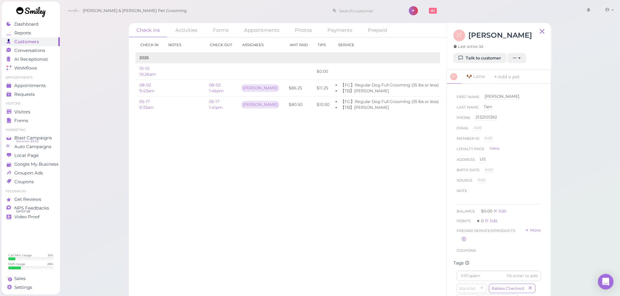
click at [189, 187] on div "Check in Notes Check out Assignees Amt Paid Tips Service 2025 10-10 10:26am $0.…" at bounding box center [287, 166] width 317 height 259
click at [38, 87] on span "Appointments" at bounding box center [30, 86] width 33 height 6
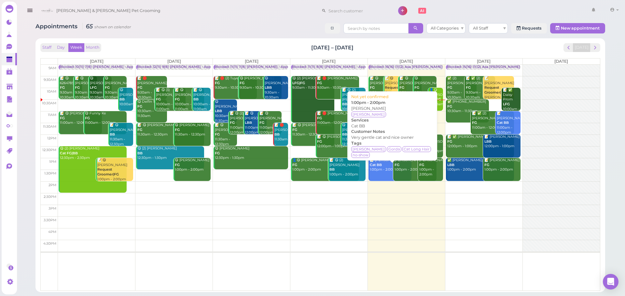
click at [379, 162] on div "📝 [PERSON_NAME] Cat BB 1:00pm - 2:00pm" at bounding box center [390, 165] width 42 height 14
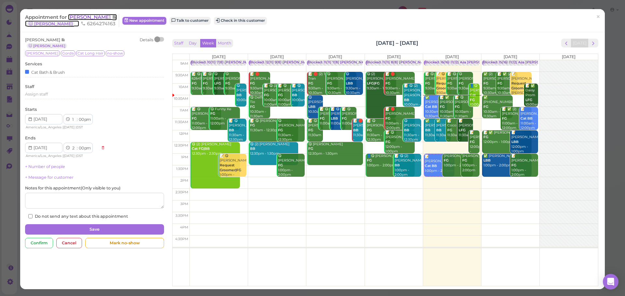
click at [97, 17] on span "[PERSON_NAME]" at bounding box center [90, 17] width 44 height 6
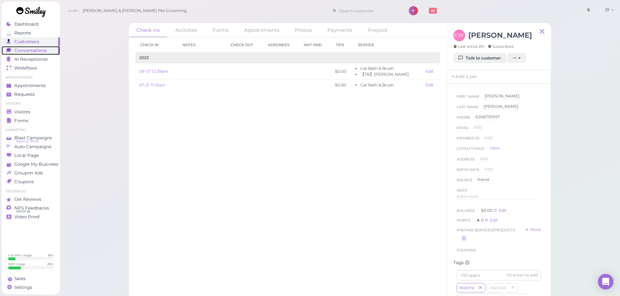
click at [37, 48] on span "Conversations" at bounding box center [30, 51] width 33 height 6
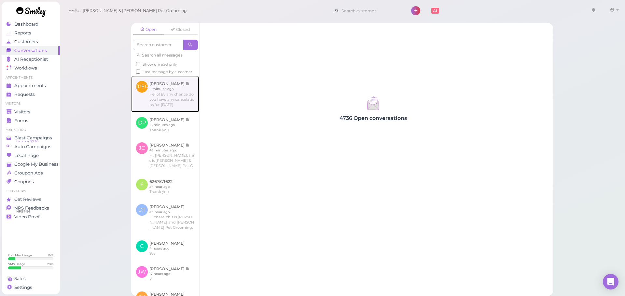
click at [162, 91] on link at bounding box center [165, 94] width 68 height 36
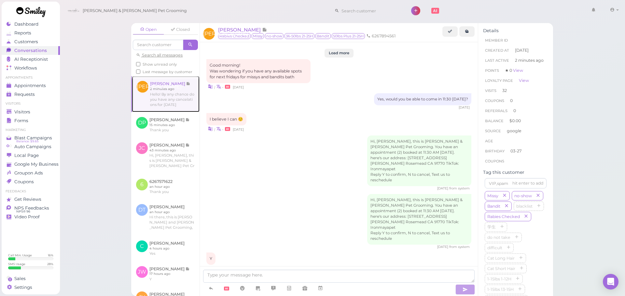
scroll to position [889, 0]
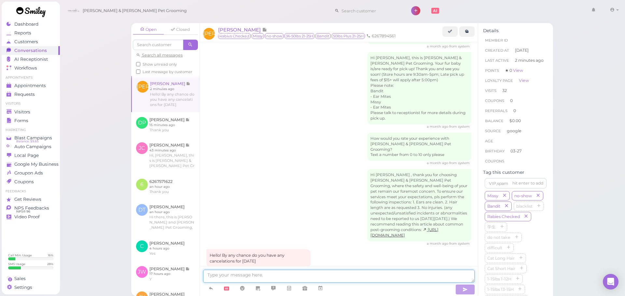
click at [275, 279] on textarea at bounding box center [338, 276] width 271 height 13
type textarea "Hello! We don't have any cancelations for today unfortunately"
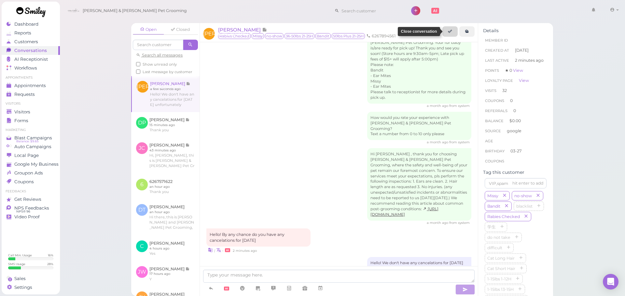
click at [450, 30] on icon at bounding box center [450, 31] width 4 height 5
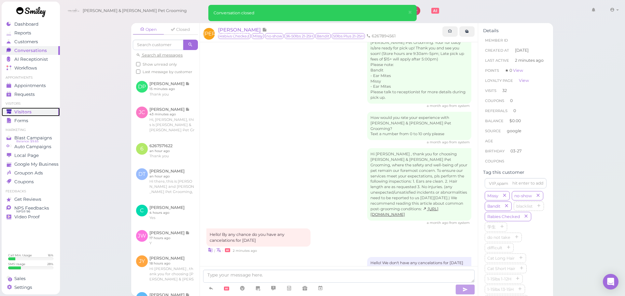
click at [59, 113] on link "Visitors" at bounding box center [31, 112] width 58 height 9
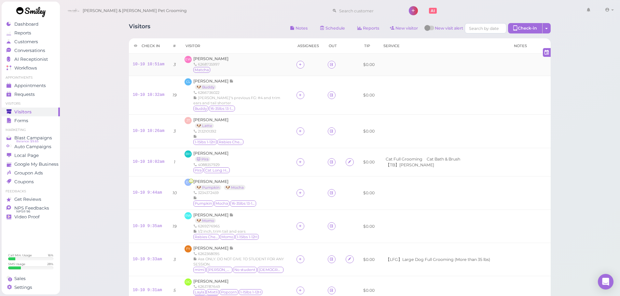
click at [248, 60] on div "EW Emma Wang 6268735997 Matcha" at bounding box center [236, 65] width 104 height 18
click at [212, 57] on span "Emma Wang" at bounding box center [210, 58] width 35 height 5
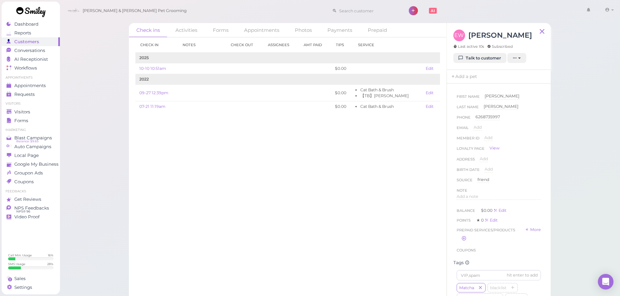
click at [292, 163] on div "Check in Notes Check out Assignees Amt Paid Tips Service 2025 10-10 10:51am $0.…" at bounding box center [287, 166] width 317 height 259
click at [518, 136] on div "Member ID Add" at bounding box center [498, 140] width 84 height 10
click at [495, 119] on div "6268735997" at bounding box center [487, 117] width 24 height 6
click at [485, 127] on button "Done" at bounding box center [483, 128] width 14 height 7
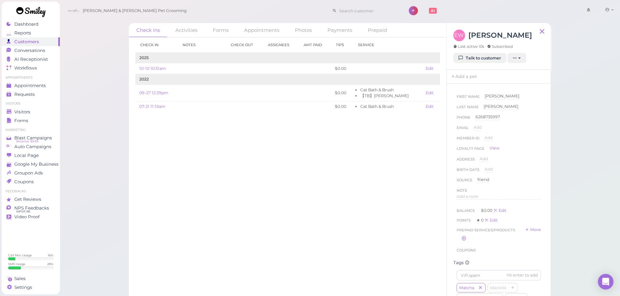
click at [353, 181] on div "Check in Notes Check out Assignees Amt Paid Tips Service 2025 10-10 10:51am $0.…" at bounding box center [287, 166] width 317 height 259
click at [412, 170] on div "Check in Notes Check out Assignees Amt Paid Tips Service 2025 10-10 10:51am $0.…" at bounding box center [287, 166] width 317 height 259
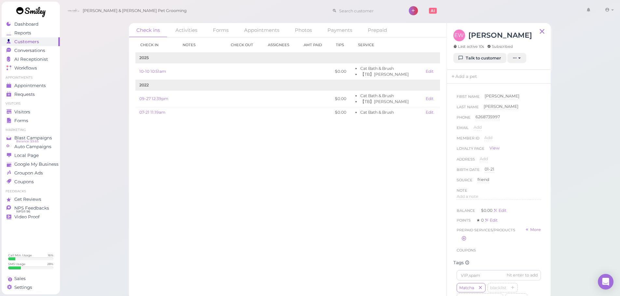
click at [352, 208] on div "Check in Notes Check out Assignees Amt Paid Tips Service 2025 10-10 10:51am $0.…" at bounding box center [287, 166] width 317 height 259
click at [356, 208] on div "Check in Notes Check out Assignees Amt Paid Tips Service 2025 10-10 10:51am $0.…" at bounding box center [287, 166] width 317 height 259
click at [36, 48] on span "Conversations" at bounding box center [30, 51] width 33 height 6
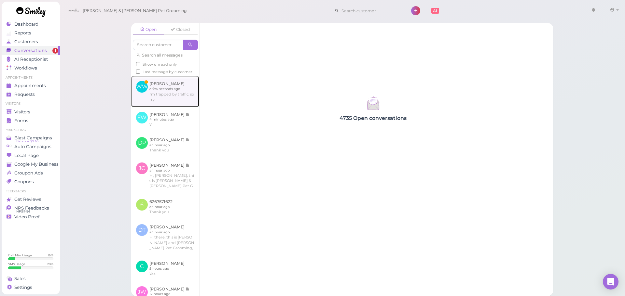
click at [174, 90] on link at bounding box center [165, 91] width 68 height 31
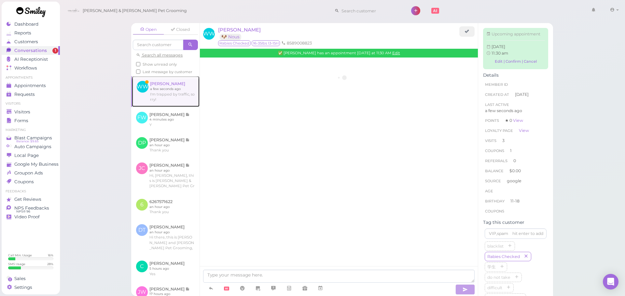
scroll to position [754, 0]
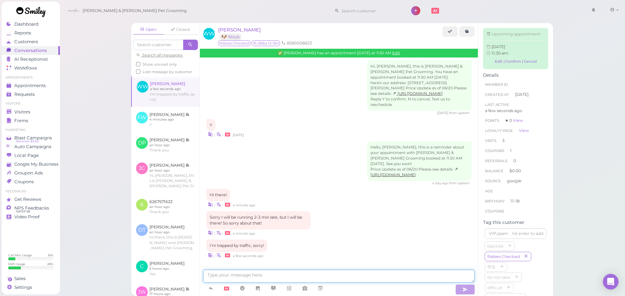
click at [260, 275] on textarea at bounding box center [338, 276] width 271 height 13
type textarea "No problem, thank you for letting us know"
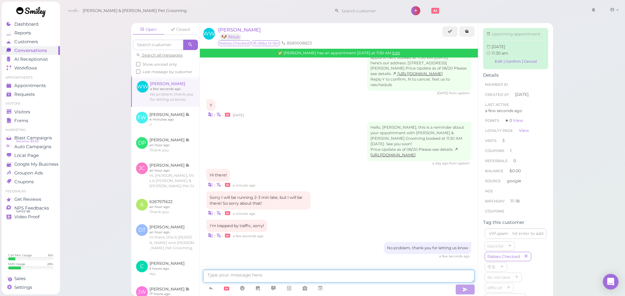
scroll to position [774, 0]
click at [22, 112] on span "Visitors" at bounding box center [22, 112] width 17 height 6
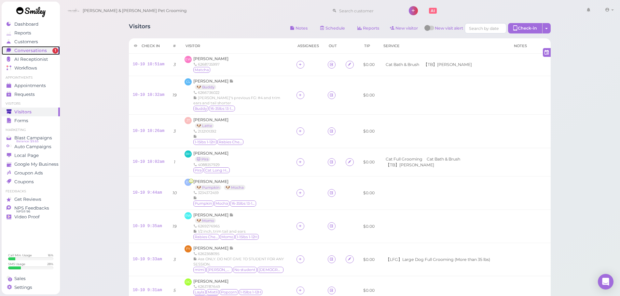
click at [25, 53] on span "Conversations" at bounding box center [30, 51] width 33 height 6
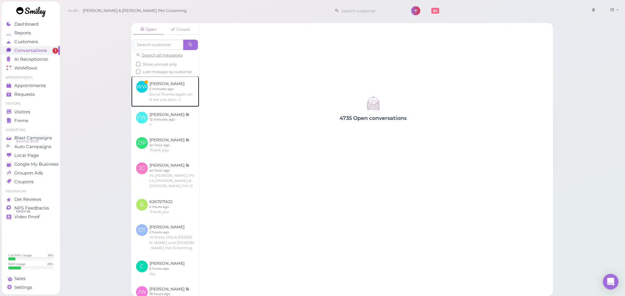
click at [144, 89] on link at bounding box center [165, 91] width 68 height 31
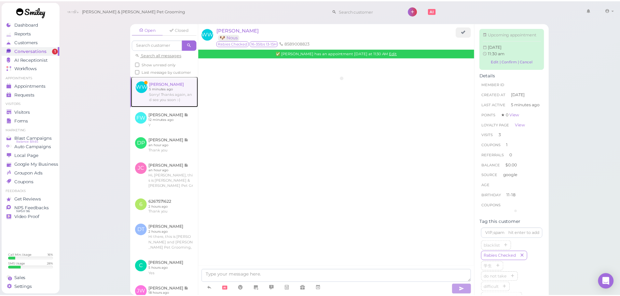
scroll to position [748, 0]
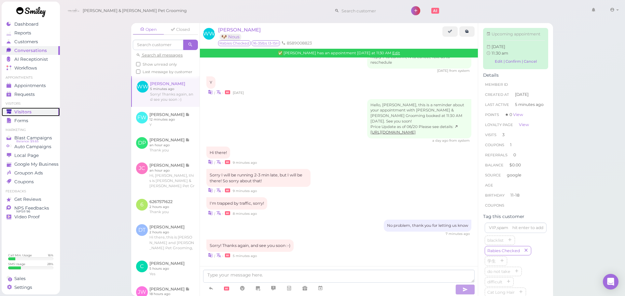
click at [18, 113] on span "Visitors" at bounding box center [22, 112] width 17 height 6
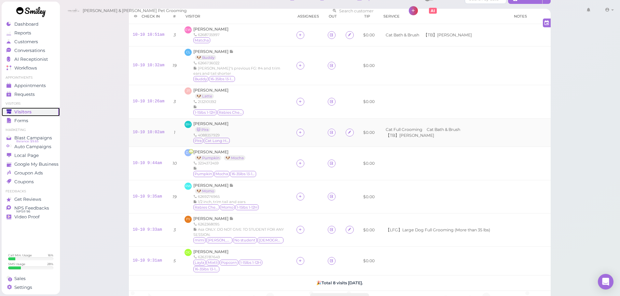
scroll to position [122, 0]
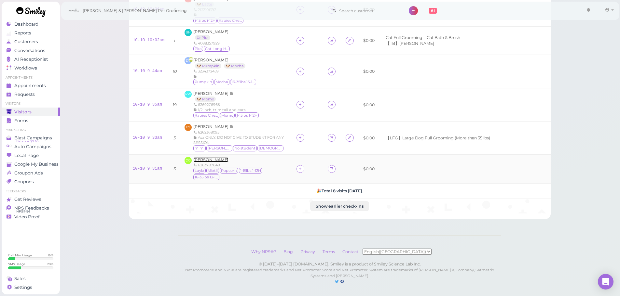
click at [209, 162] on span "Dianna Gomez" at bounding box center [210, 159] width 35 height 5
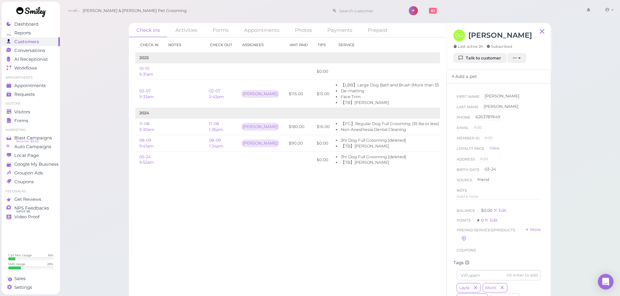
click at [475, 78] on link "Add a pet" at bounding box center [464, 77] width 34 height 14
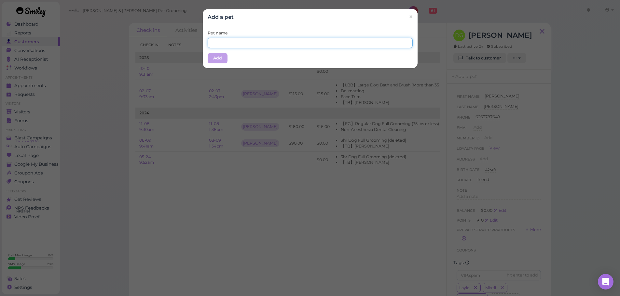
click at [288, 47] on input "text" at bounding box center [310, 43] width 205 height 10
type input "Popcorn"
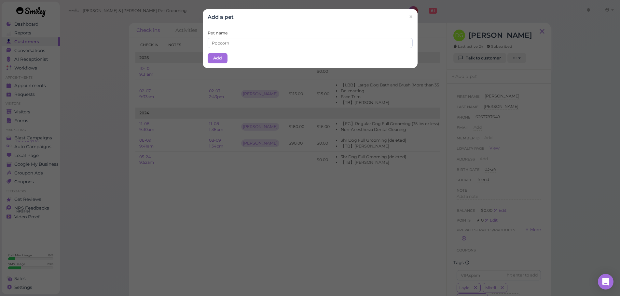
click at [204, 61] on div "Pet name Popcorn Add" at bounding box center [310, 46] width 215 height 43
click at [208, 61] on button "Add" at bounding box center [218, 58] width 20 height 10
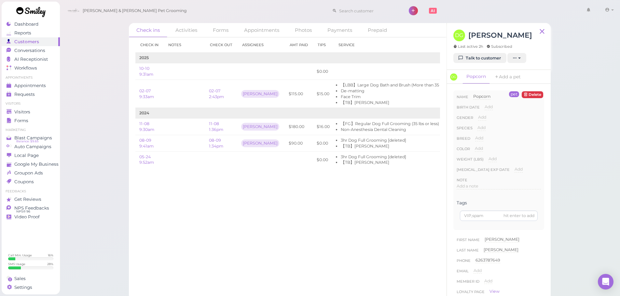
click at [480, 125] on div "Add Male Female" at bounding box center [482, 119] width 8 height 10
click at [482, 128] on span "Add" at bounding box center [481, 127] width 8 height 5
drag, startPoint x: 484, startPoint y: 129, endPoint x: 484, endPoint y: 134, distance: 5.2
click at [484, 129] on select "Dog Cat Bird Other" at bounding box center [508, 130] width 63 height 10
select select "Dog"
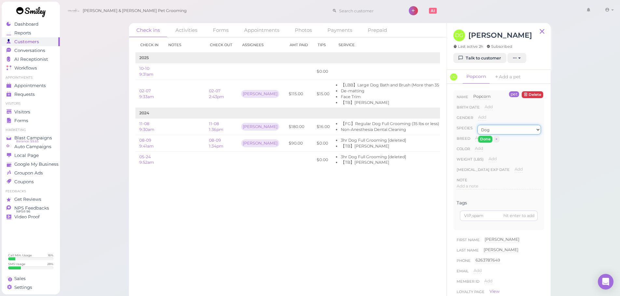
click at [477, 125] on select "Dog Cat Bird Other" at bounding box center [508, 130] width 63 height 10
click at [483, 137] on button "Done" at bounding box center [485, 139] width 14 height 7
click at [21, 110] on span "Visitors" at bounding box center [22, 112] width 17 height 6
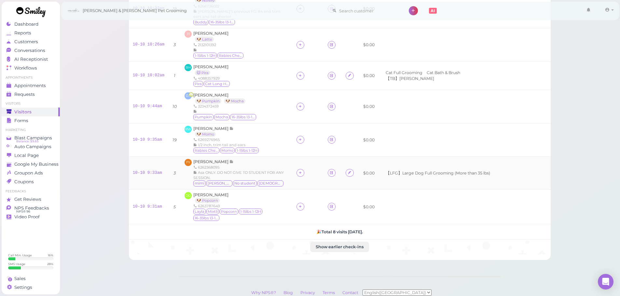
scroll to position [128, 0]
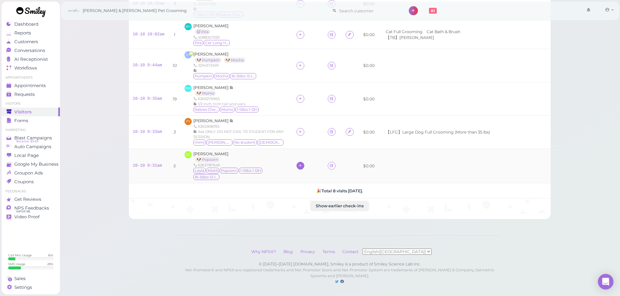
click at [299, 163] on icon at bounding box center [300, 165] width 4 height 5
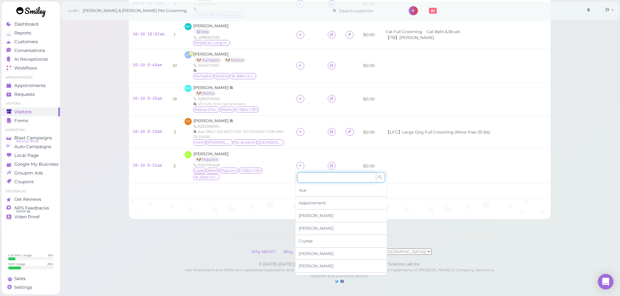
click at [305, 175] on input at bounding box center [336, 177] width 78 height 10
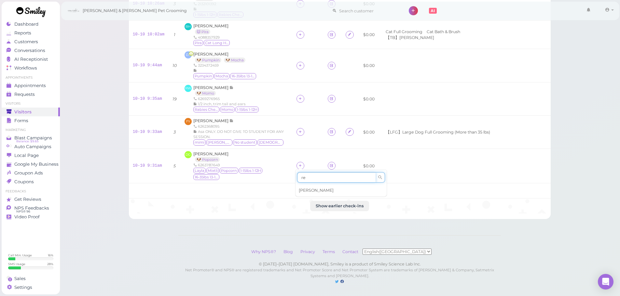
type input "re"
click at [309, 191] on span "[PERSON_NAME]" at bounding box center [316, 190] width 35 height 5
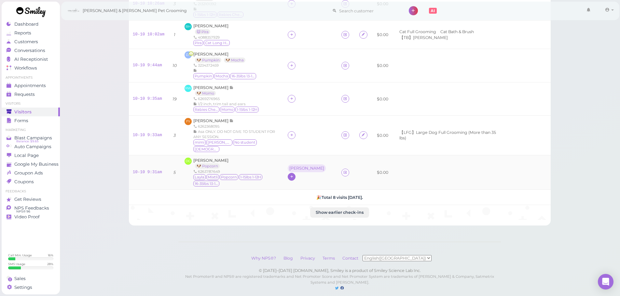
click at [299, 166] on div "[PERSON_NAME]" at bounding box center [306, 168] width 35 height 5
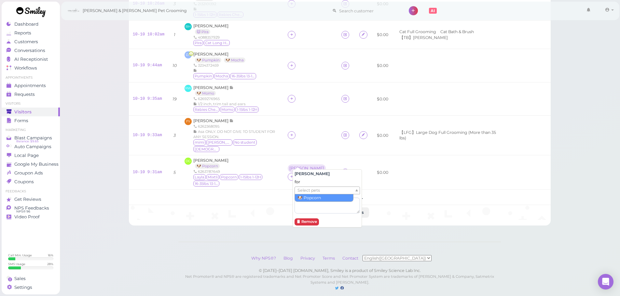
click at [302, 189] on span "Select pets" at bounding box center [308, 190] width 22 height 7
click at [278, 135] on td "FY Fay Ye 6262368095 Asa ONLY. DO NOT GIVE TO STUDENT FOR ANY SESSION. mimi coo…" at bounding box center [232, 135] width 103 height 39
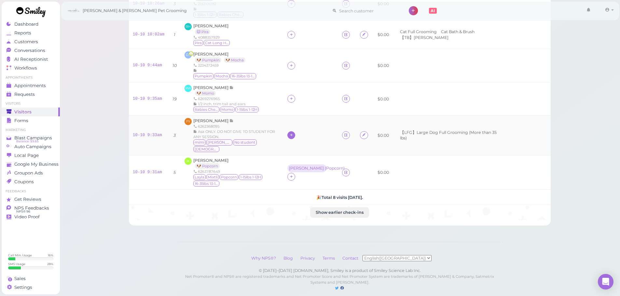
click at [289, 134] on icon at bounding box center [291, 135] width 4 height 5
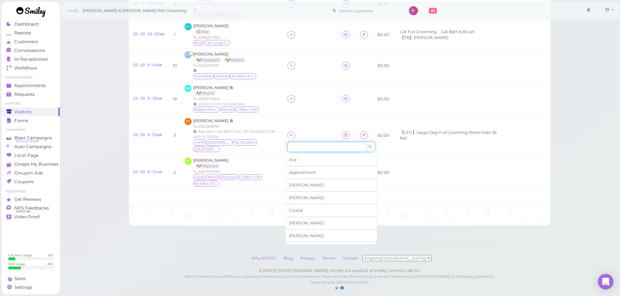
click at [300, 149] on input at bounding box center [326, 147] width 78 height 10
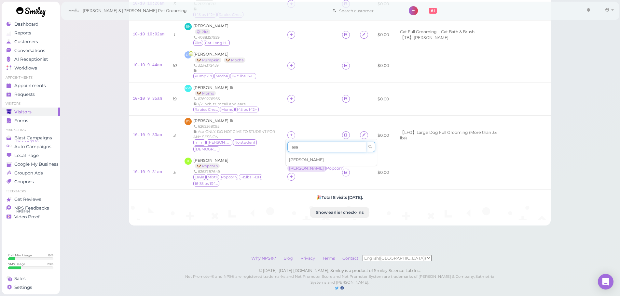
type input "asa"
click at [300, 160] on div "[PERSON_NAME]" at bounding box center [331, 160] width 91 height 12
click at [202, 119] on span "Fay Ye" at bounding box center [211, 120] width 36 height 5
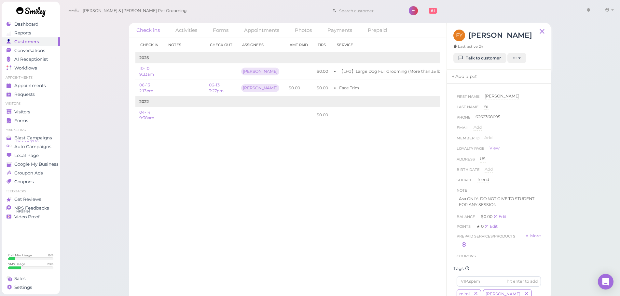
click at [477, 81] on link "Add a pet" at bounding box center [464, 77] width 34 height 14
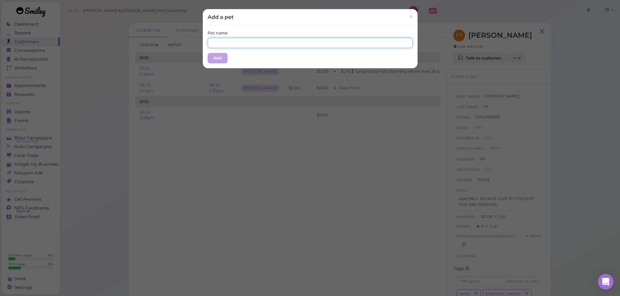
click at [325, 42] on input "text" at bounding box center [310, 43] width 205 height 10
type input "Lady"
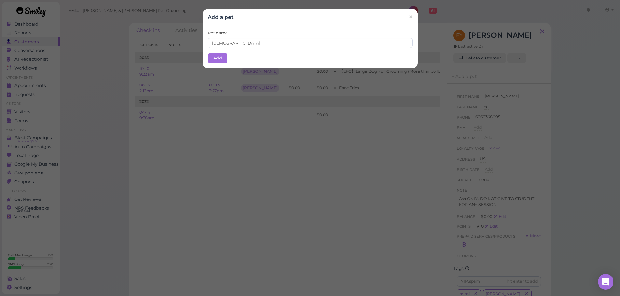
drag, startPoint x: 298, startPoint y: 28, endPoint x: 234, endPoint y: 51, distance: 68.1
click at [295, 31] on div "Pet name Lady Add" at bounding box center [310, 46] width 215 height 43
click at [204, 61] on div "Pet name Lady Add" at bounding box center [310, 46] width 215 height 43
click at [212, 58] on button "Add" at bounding box center [218, 58] width 20 height 10
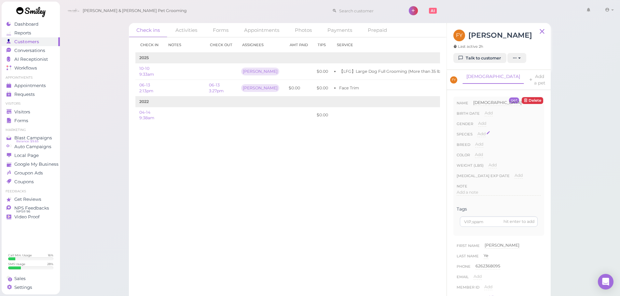
click at [485, 131] on span "Add" at bounding box center [481, 133] width 8 height 5
click at [487, 131] on select "Dog Cat Bird Other" at bounding box center [508, 136] width 63 height 10
select select "Dog"
click at [477, 131] on select "Dog Cat Bird Other" at bounding box center [508, 136] width 63 height 10
click at [486, 142] on button "Done" at bounding box center [485, 145] width 14 height 7
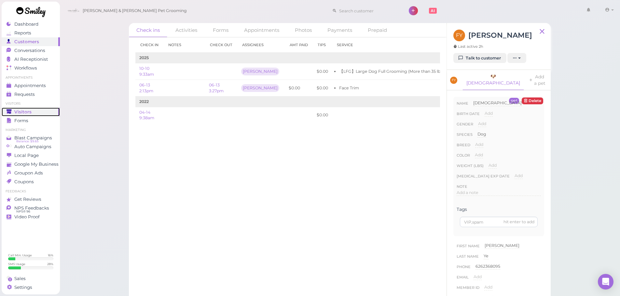
click at [19, 109] on span "Visitors" at bounding box center [22, 112] width 17 height 6
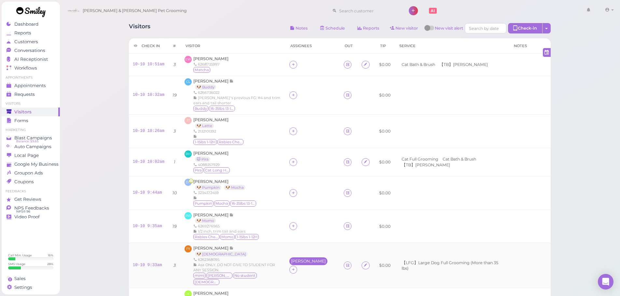
click at [291, 263] on div "[PERSON_NAME]" at bounding box center [308, 261] width 35 height 5
click at [303, 221] on span "Select pets" at bounding box center [301, 221] width 22 height 7
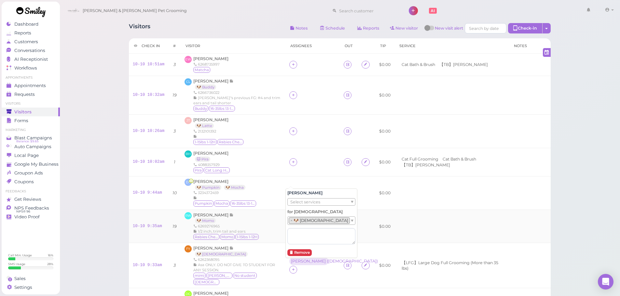
click at [272, 222] on div "RW Renee Wu 🐶 Momo 6269276965 1/2 inch, trim tail and ears Rabies Checked Momo …" at bounding box center [232, 226] width 97 height 29
drag, startPoint x: 295, startPoint y: 227, endPoint x: 289, endPoint y: 228, distance: 6.1
click at [291, 228] on div at bounding box center [312, 226] width 47 height 8
click at [291, 228] on icon at bounding box center [293, 226] width 4 height 5
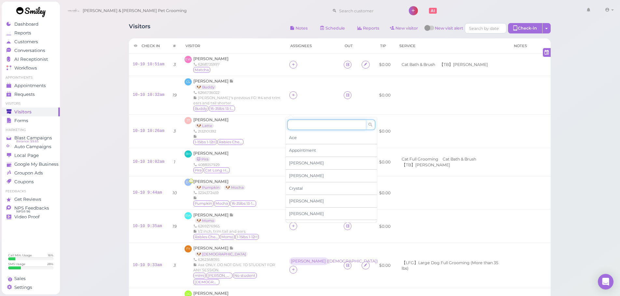
click at [301, 126] on input at bounding box center [326, 125] width 78 height 10
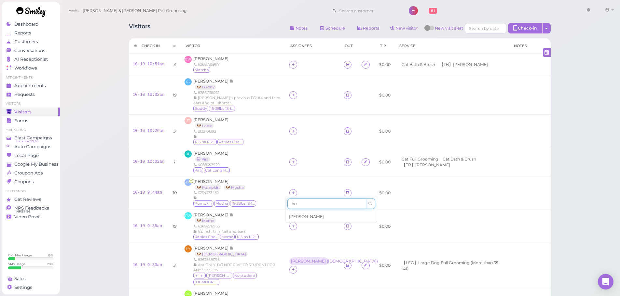
type input "he"
click at [298, 213] on div "[PERSON_NAME]" at bounding box center [331, 217] width 91 height 12
click at [292, 224] on div "[PERSON_NAME]" at bounding box center [308, 222] width 35 height 5
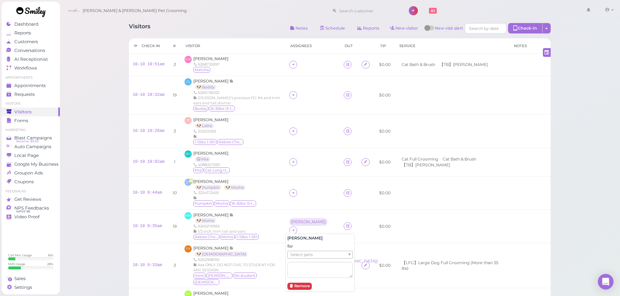
click at [296, 250] on div "for Select pets" at bounding box center [319, 261] width 65 height 34
click at [296, 258] on span "Select pets" at bounding box center [301, 254] width 22 height 7
drag, startPoint x: 297, startPoint y: 262, endPoint x: 278, endPoint y: 219, distance: 46.9
click at [274, 208] on td "DT Darlene Turcios 🐶 Pumpkin 🐶 Mocha 3234372459 Pumpkin Mocha 16-35lbs 13-15H" at bounding box center [233, 193] width 105 height 34
click at [291, 195] on icon at bounding box center [293, 193] width 4 height 5
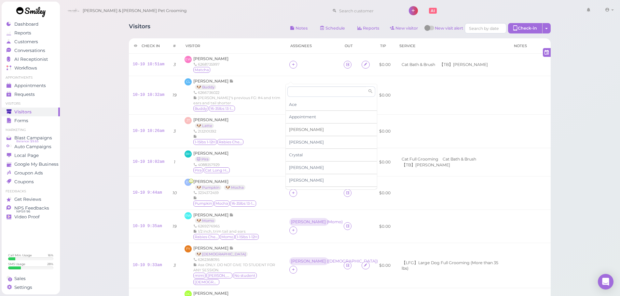
click at [298, 131] on div "[PERSON_NAME]" at bounding box center [331, 130] width 91 height 13
click at [291, 162] on icon at bounding box center [293, 162] width 4 height 5
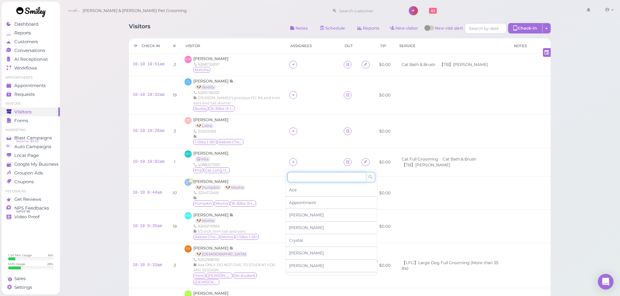
click at [292, 176] on input at bounding box center [326, 177] width 78 height 10
type input "re"
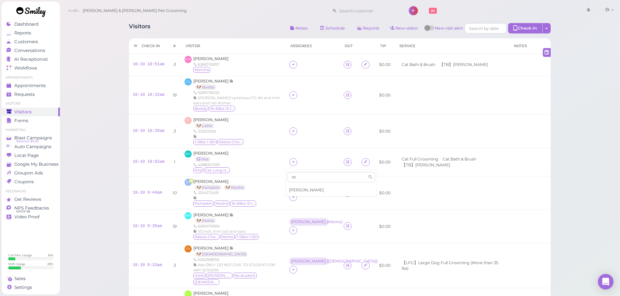
click at [297, 189] on span "[PERSON_NAME]" at bounding box center [306, 190] width 35 height 5
click at [292, 191] on div "[PERSON_NAME]" at bounding box center [308, 189] width 35 height 5
click at [300, 225] on span "Select pets" at bounding box center [301, 221] width 22 height 7
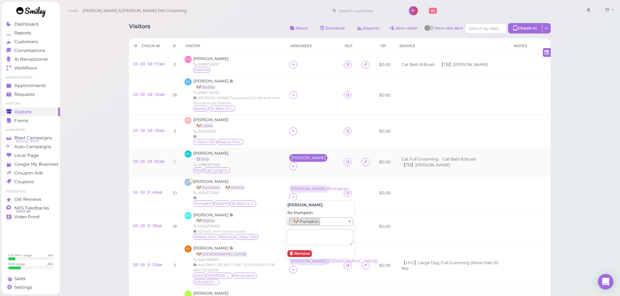
click at [296, 160] on div "[PERSON_NAME]" at bounding box center [308, 158] width 35 height 5
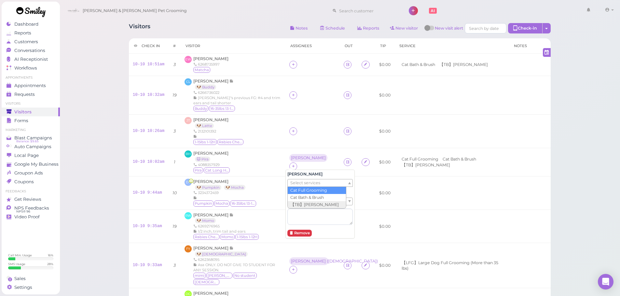
click at [298, 186] on span "Select services" at bounding box center [305, 183] width 30 height 7
click at [312, 222] on textarea at bounding box center [319, 217] width 65 height 16
click at [312, 208] on div "for Select pets" at bounding box center [319, 207] width 65 height 34
click at [311, 205] on span "Select pets" at bounding box center [301, 201] width 22 height 7
click at [275, 146] on td "JT Jennifer Tien 🐶 Latte 2132101392 1-15lbs 1-12H Rabies Checked" at bounding box center [233, 131] width 105 height 34
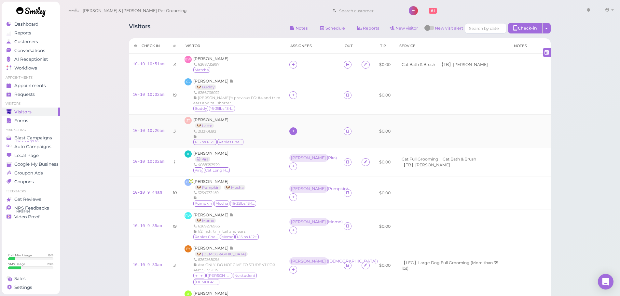
click at [292, 134] on div at bounding box center [293, 132] width 8 height 8
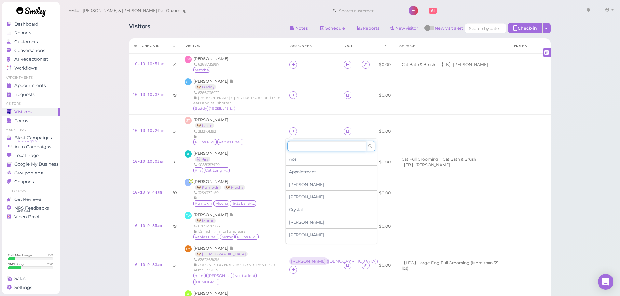
click at [298, 147] on input at bounding box center [326, 146] width 78 height 10
type input "he"
click at [298, 156] on div "[PERSON_NAME]" at bounding box center [331, 159] width 91 height 12
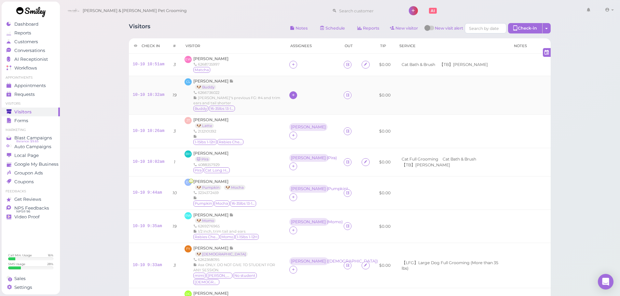
click at [291, 95] on icon at bounding box center [293, 95] width 4 height 5
click at [301, 114] on input at bounding box center [326, 110] width 78 height 10
type input "asa"
click at [301, 119] on div "[PERSON_NAME]" at bounding box center [331, 123] width 91 height 12
click at [293, 129] on div "[PERSON_NAME]" at bounding box center [308, 127] width 35 height 5
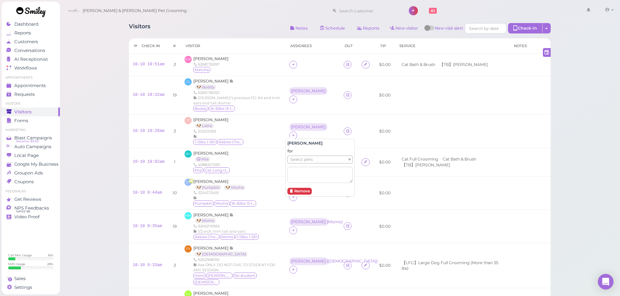
click at [293, 159] on span "Select pets" at bounding box center [301, 159] width 22 height 7
click at [289, 109] on td "[PERSON_NAME]" at bounding box center [312, 95] width 54 height 39
click at [289, 91] on div "[PERSON_NAME]" at bounding box center [308, 91] width 38 height 8
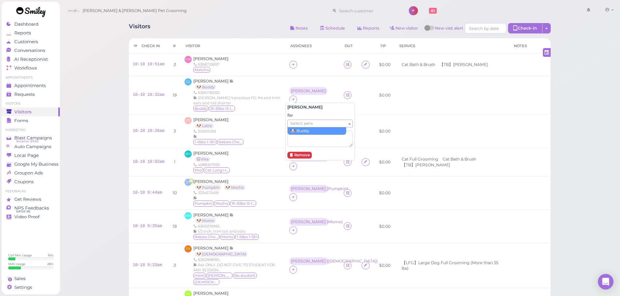
click at [295, 126] on span "Select pets" at bounding box center [301, 123] width 22 height 7
click at [205, 56] on div "Emma Wang 6268735997 Matcha" at bounding box center [210, 65] width 35 height 18
click at [205, 58] on span "Emma Wang" at bounding box center [210, 58] width 35 height 5
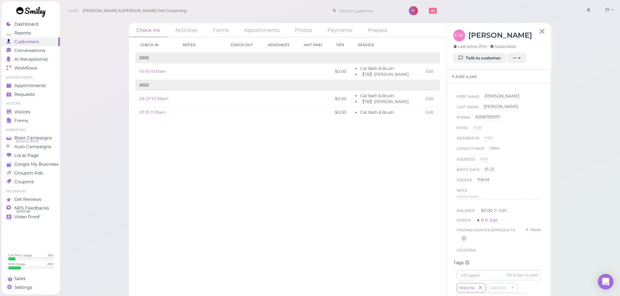
click at [458, 77] on link "Add a pet" at bounding box center [464, 77] width 34 height 14
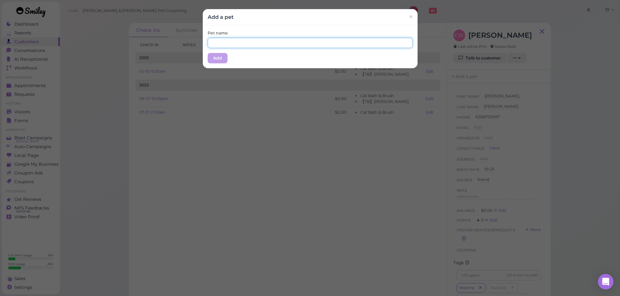
click at [315, 43] on input "text" at bounding box center [310, 43] width 205 height 10
type input "Matcha"
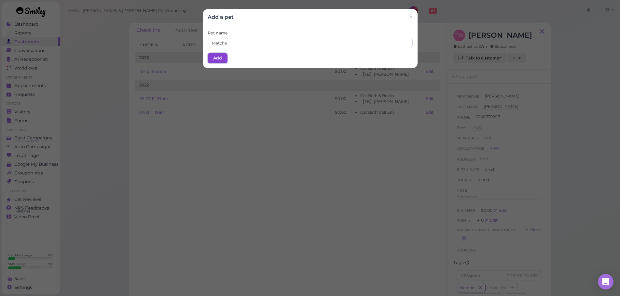
click at [219, 58] on button "Add" at bounding box center [218, 58] width 20 height 10
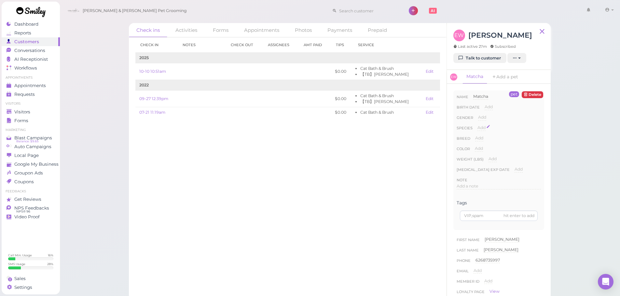
click at [483, 127] on span "Add" at bounding box center [481, 127] width 8 height 5
click at [492, 132] on select "Dog Cat Bird Other" at bounding box center [508, 130] width 63 height 10
select select "Cat"
click at [477, 125] on select "Dog Cat Bird Other" at bounding box center [508, 130] width 63 height 10
click at [485, 142] on button "Done" at bounding box center [485, 139] width 14 height 7
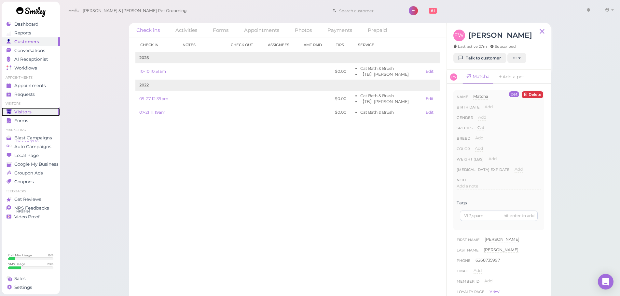
click at [19, 108] on link "Visitors" at bounding box center [31, 112] width 58 height 9
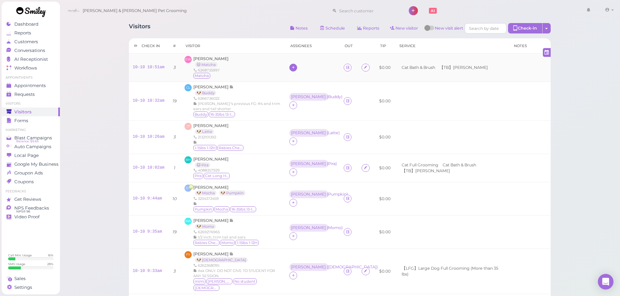
click at [291, 69] on icon at bounding box center [293, 67] width 4 height 5
click at [302, 88] on div "Ace Appointment Asa Cody Crystal Daniel Dennis Elon Emma Helen Isaac Kelly" at bounding box center [331, 128] width 91 height 103
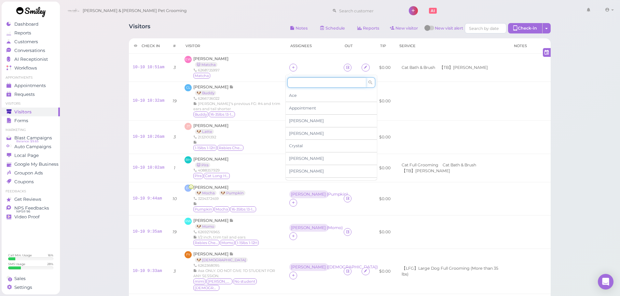
click at [302, 85] on input at bounding box center [326, 82] width 78 height 10
type input "he"
click at [302, 91] on div "[PERSON_NAME]" at bounding box center [331, 95] width 91 height 12
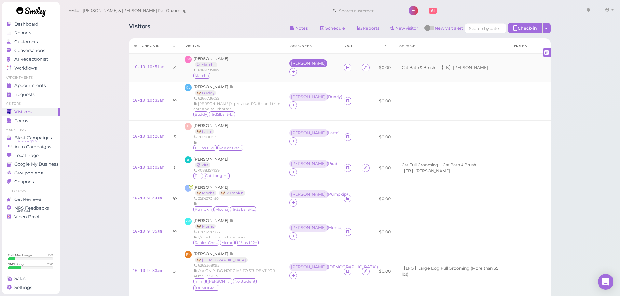
click at [291, 66] on div "[PERSON_NAME]" at bounding box center [308, 63] width 35 height 5
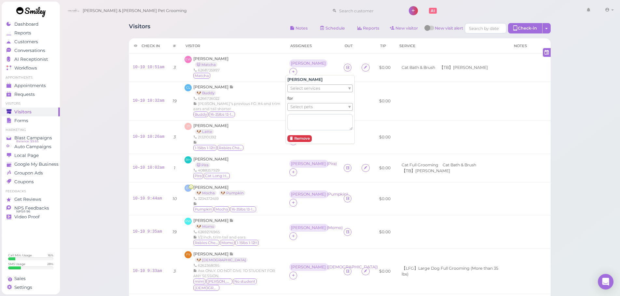
drag, startPoint x: 302, startPoint y: 105, endPoint x: 303, endPoint y: 109, distance: 4.0
click at [302, 106] on span "Select pets" at bounding box center [301, 106] width 22 height 7
click at [267, 79] on div "EW Emma Wang 🐱 Matcha 6268735997 Matcha" at bounding box center [232, 67] width 97 height 23
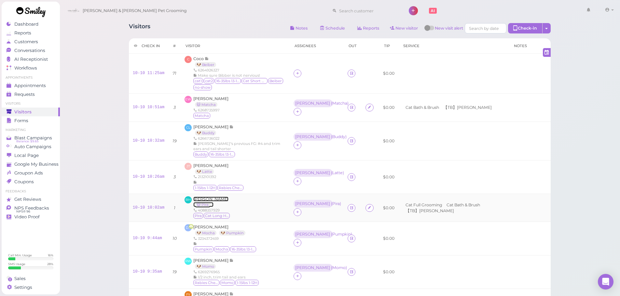
click at [216, 201] on span "Brandon Hoang" at bounding box center [210, 199] width 35 height 5
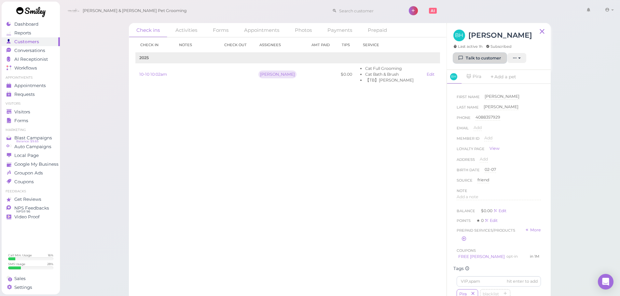
click at [471, 53] on link "Talk to customer" at bounding box center [479, 58] width 53 height 10
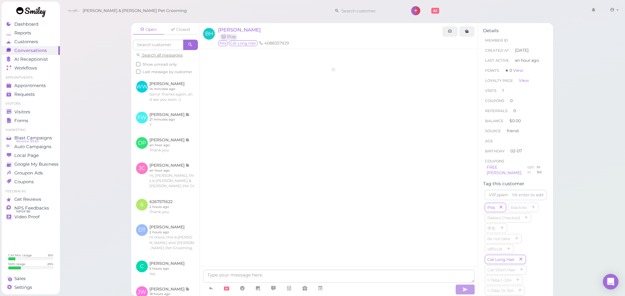
scroll to position [23, 0]
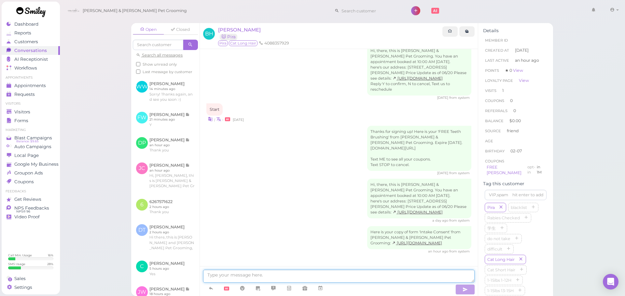
click at [283, 278] on textarea at bounding box center [338, 276] width 271 height 13
click at [289, 128] on div "Thanks for signing up! Here is your 'FREE Teeth Brushing' from Cody & Miley Pet…" at bounding box center [338, 151] width 265 height 50
click at [265, 270] on textarea "Hi Brandon, for PIra" at bounding box center [338, 276] width 271 height 13
drag, startPoint x: 263, startPoint y: 43, endPoint x: 287, endPoint y: 45, distance: 23.8
click at [287, 45] on li "4088357929" at bounding box center [273, 43] width 33 height 6
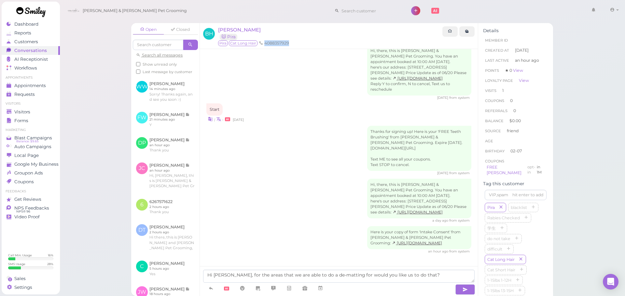
copy li "4088357929"
click at [436, 277] on textarea "Hi Brandon, for the areas that we are able to do a de-matting for would you lik…" at bounding box center [338, 276] width 271 height 13
type textarea "Hi Brandon, for the areas that we are able to do a de-matting for would you lik…"
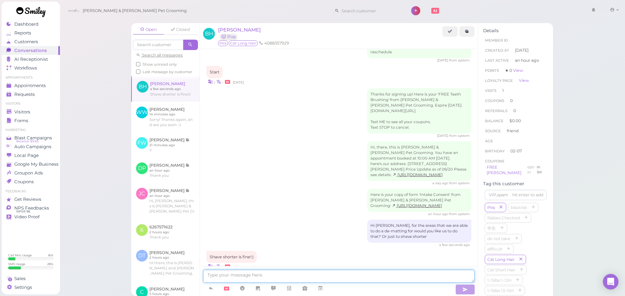
scroll to position [77, 0]
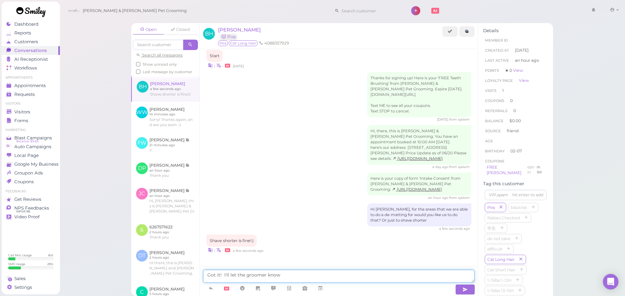
type textarea "Got it! I'll let the groomer know"
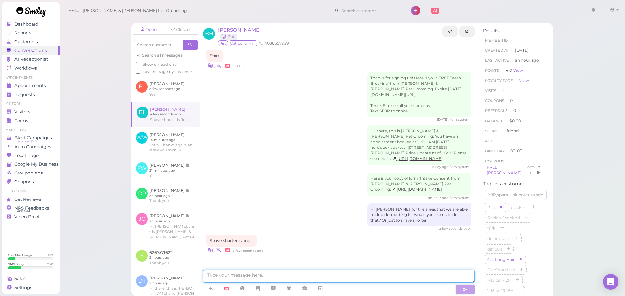
scroll to position [92, 0]
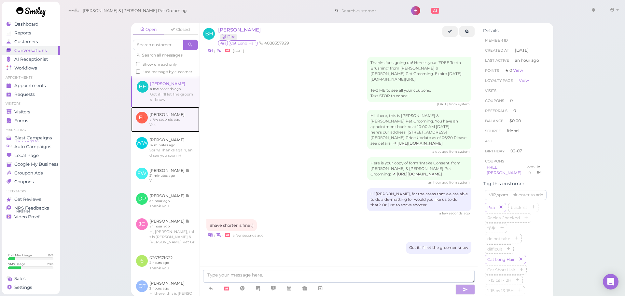
click at [149, 124] on link at bounding box center [165, 119] width 68 height 25
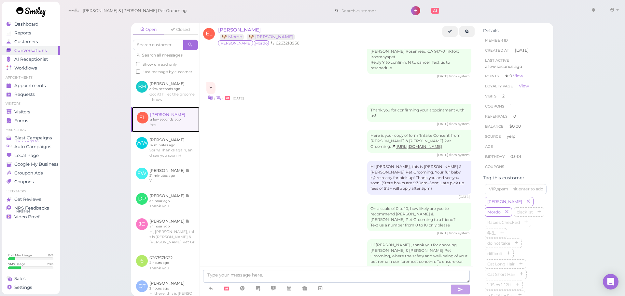
scroll to position [690, 0]
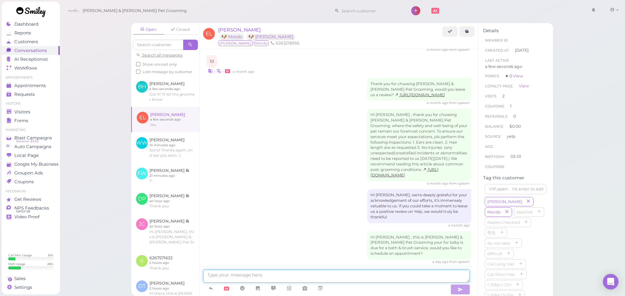
click at [310, 274] on textarea at bounding box center [336, 276] width 266 height 13
type textarea "Would you liek"
click at [221, 27] on span "Emily Lu" at bounding box center [239, 30] width 43 height 6
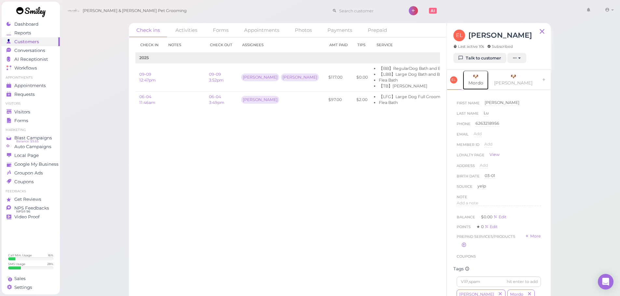
click at [476, 77] on link "🐶 Mordo" at bounding box center [475, 80] width 26 height 20
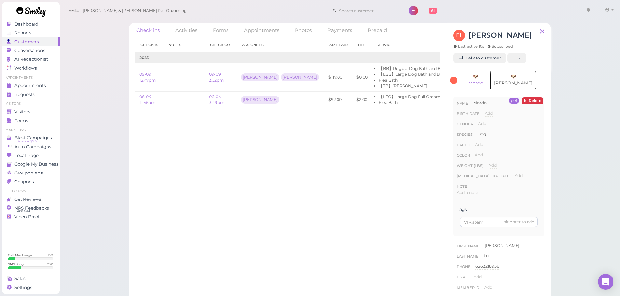
click at [504, 75] on link "🐶 Riggs" at bounding box center [512, 80] width 47 height 20
click at [473, 75] on link "🐶 Mordo" at bounding box center [475, 80] width 26 height 20
click at [500, 75] on link "🐶 Riggs" at bounding box center [512, 80] width 47 height 20
click at [487, 78] on link "🐶 Mordo" at bounding box center [475, 80] width 26 height 20
click at [340, 196] on div "Check in Notes Check out Assignees Amt Paid Tips Service 2025 09-09 12:47pm 09-…" at bounding box center [287, 166] width 317 height 259
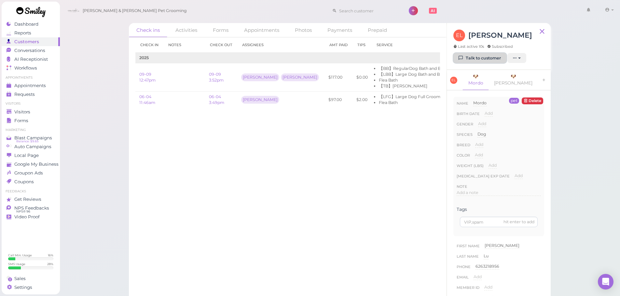
click at [465, 63] on link "Talk to customer" at bounding box center [479, 58] width 53 height 10
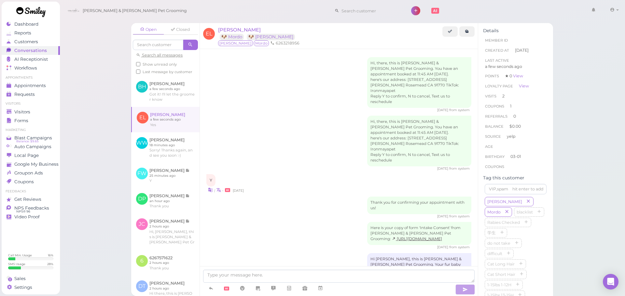
scroll to position [690, 0]
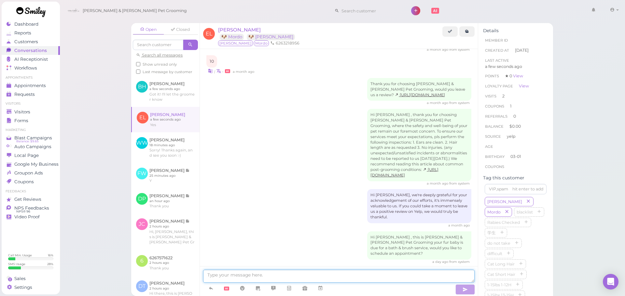
click at [279, 270] on textarea at bounding box center [338, 276] width 271 height 13
click at [357, 275] on textarea at bounding box center [338, 276] width 271 height 13
type textarea "This is for 2 dogs right?"
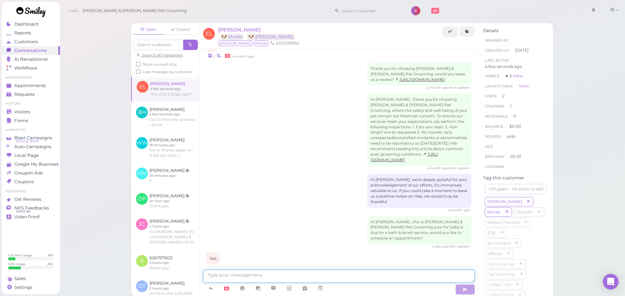
scroll to position [733, 0]
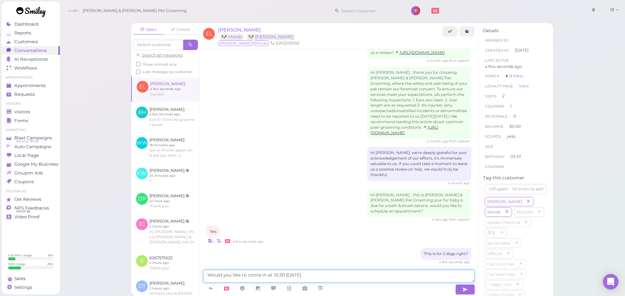
type textarea "Would you like to come in at 10:30 tomorrow"
type textarea "Would you like to come in on Monday at 10:30?"
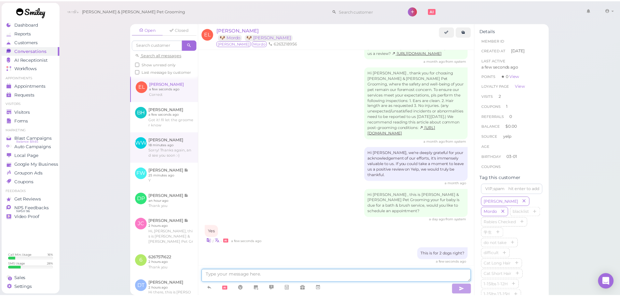
scroll to position [748, 0]
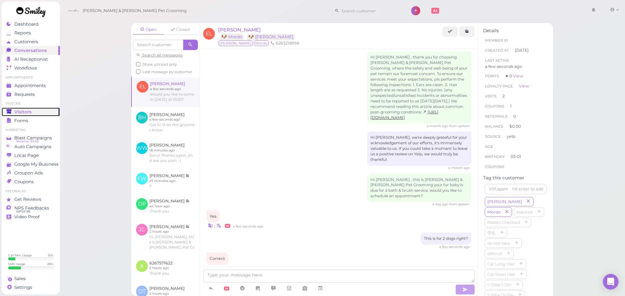
click at [51, 111] on div "Visitors" at bounding box center [30, 112] width 47 height 6
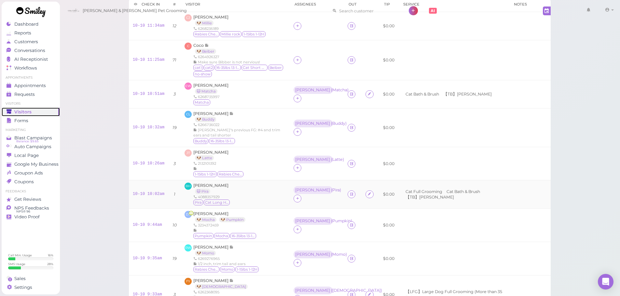
scroll to position [98, 0]
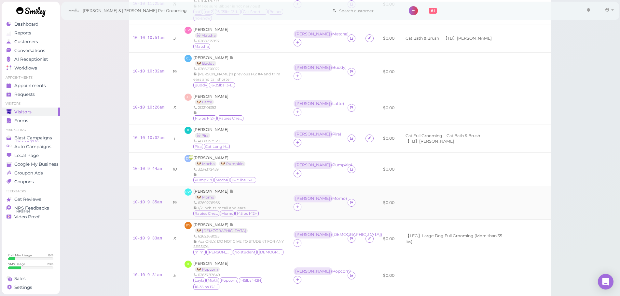
click at [204, 189] on td "RW Renee Wu 🐶 Momo 6269276965 1/2 inch, trim tail and ears Rabies Checked Momo …" at bounding box center [235, 203] width 109 height 34
click at [204, 191] on span "Renee Wu" at bounding box center [211, 191] width 36 height 5
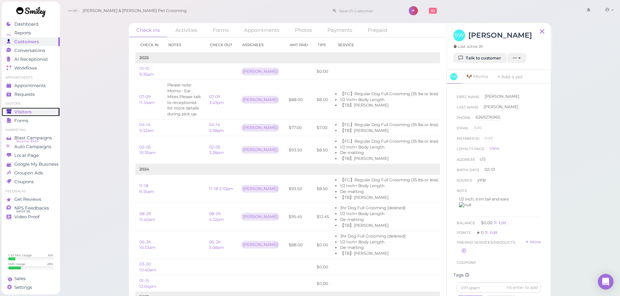
click at [23, 110] on span "Visitors" at bounding box center [22, 112] width 17 height 6
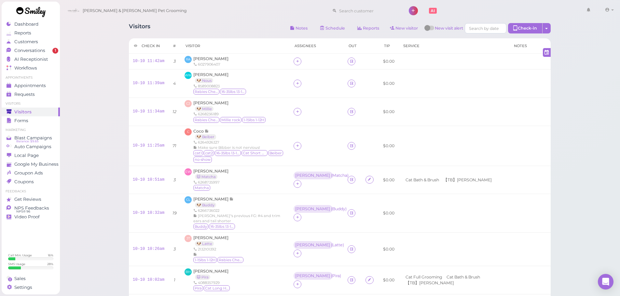
click at [227, 22] on div "Visitors Notes Schedule Reports New visitor New visit alert Check-in Customer c…" at bounding box center [340, 244] width 438 height 452
click at [218, 60] on span "Remington Andrade" at bounding box center [210, 58] width 35 height 5
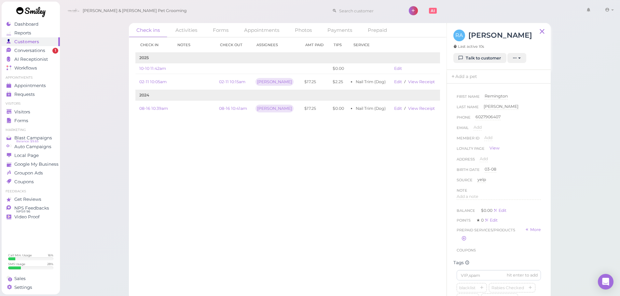
click at [251, 212] on div "Check in Notes Check out Assignees Amt Paid Tips Service 2025 10-10 11:42am $0.…" at bounding box center [287, 166] width 317 height 259
click at [278, 185] on div "Check in Notes Check out Assignees Amt Paid Tips Service 2025 10-10 11:42am $0.…" at bounding box center [287, 166] width 317 height 259
click at [45, 85] on span "Appointments" at bounding box center [30, 86] width 33 height 6
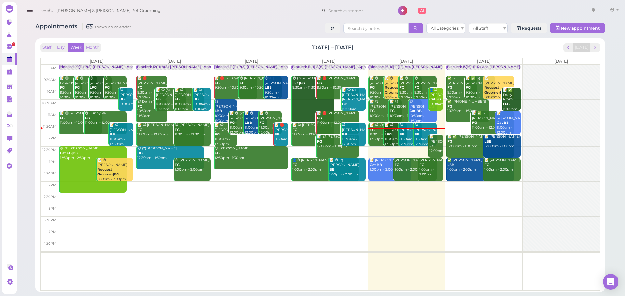
click at [276, 26] on div "Appointments 65 shown on calendar All Categories All Staff Requests New appoint…" at bounding box center [319, 29] width 569 height 12
click at [594, 48] on span "next" at bounding box center [595, 48] width 6 height 6
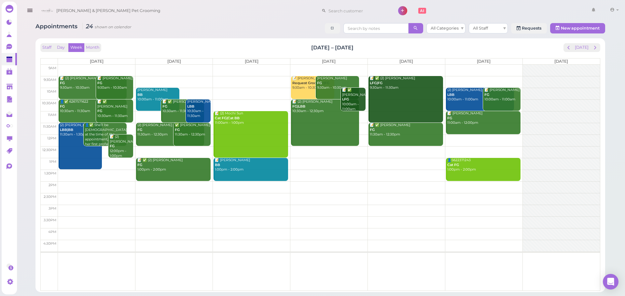
click at [172, 78] on td at bounding box center [329, 82] width 542 height 12
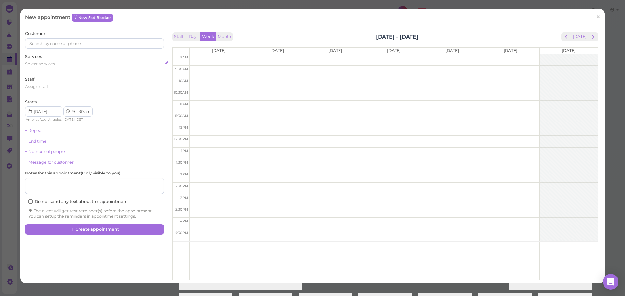
click at [88, 63] on div "Select services" at bounding box center [94, 64] width 139 height 6
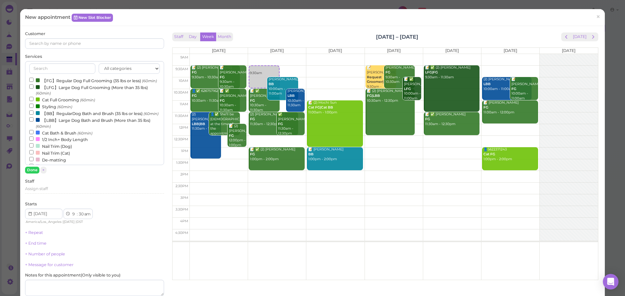
click at [82, 77] on label "【FG】Regular Dog Full Grooming (35 lbs or less) (60min)" at bounding box center [93, 80] width 128 height 7
click at [34, 78] on input "【FG】Regular Dog Full Grooming (35 lbs or less) (60min)" at bounding box center [31, 80] width 4 height 4
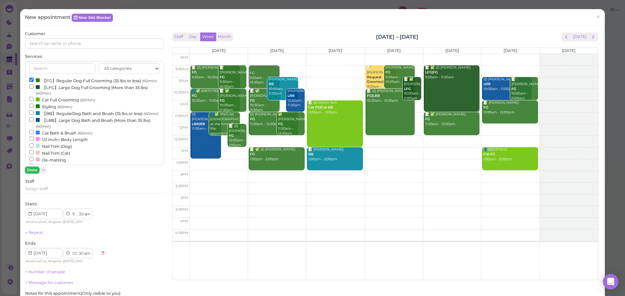
click at [30, 171] on button "Done" at bounding box center [32, 170] width 14 height 7
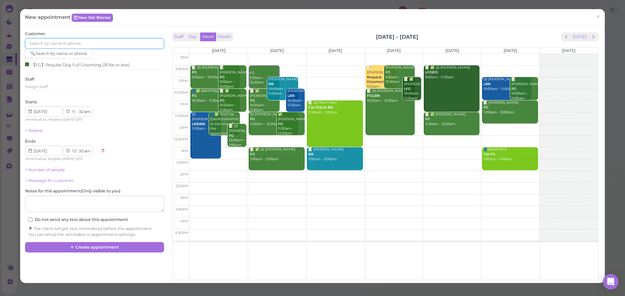
click at [92, 46] on input at bounding box center [94, 43] width 139 height 10
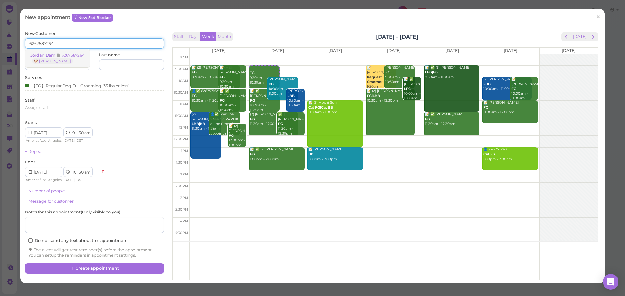
type input "6267587264"
click at [86, 54] on link "Jordan Dam 6267587264 🐶 Kingsley" at bounding box center [57, 58] width 64 height 18
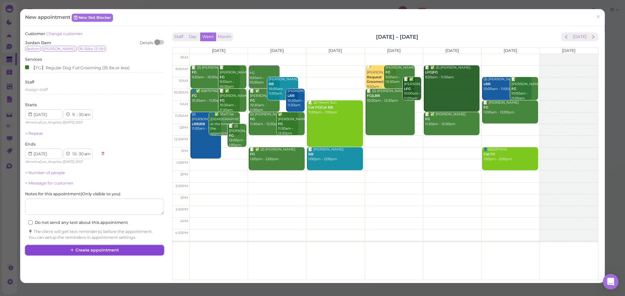
click at [117, 254] on button "Create appointment" at bounding box center [94, 250] width 139 height 10
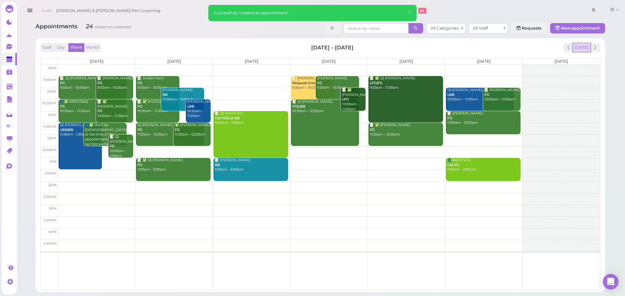
click at [584, 47] on button "[DATE]" at bounding box center [581, 47] width 18 height 9
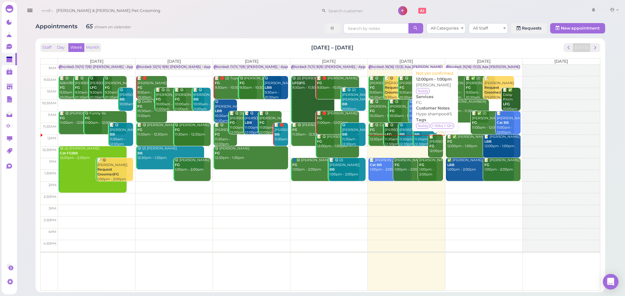
click at [438, 143] on div "📝 Rosa Bautista FG 12:00pm - 1:00pm" at bounding box center [436, 149] width 14 height 29
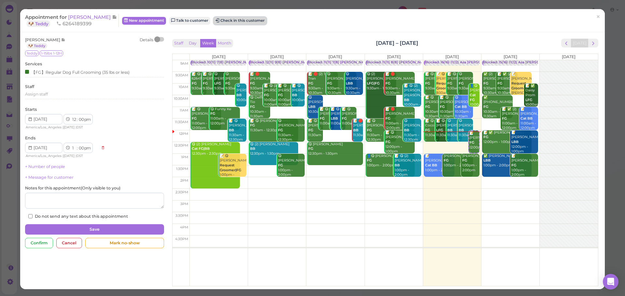
click at [222, 20] on button "Check in this customer" at bounding box center [239, 21] width 53 height 8
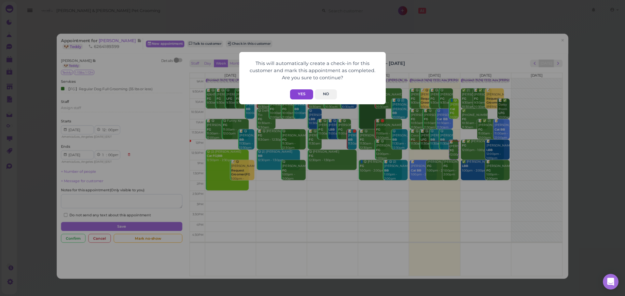
click at [307, 96] on button "Yes" at bounding box center [301, 94] width 23 height 10
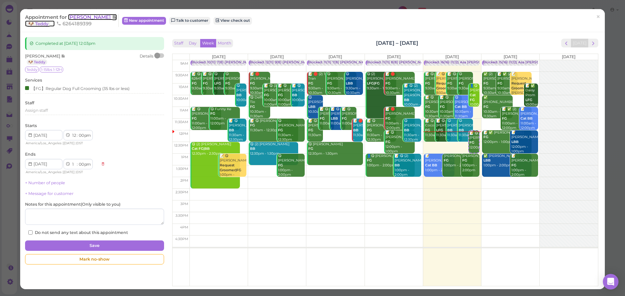
click at [95, 16] on span "Rosa Bautista" at bounding box center [90, 17] width 44 height 6
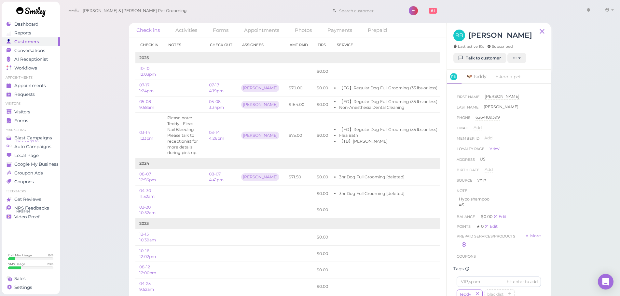
click at [83, 134] on div "Check ins Activities Forms Appointments Photos Payments Prepaid Check in Notes …" at bounding box center [340, 150] width 560 height 301
click at [37, 85] on span "Appointments" at bounding box center [30, 86] width 32 height 6
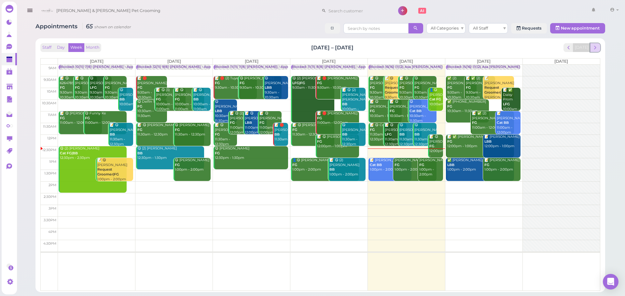
click at [599, 49] on button "next" at bounding box center [595, 47] width 10 height 9
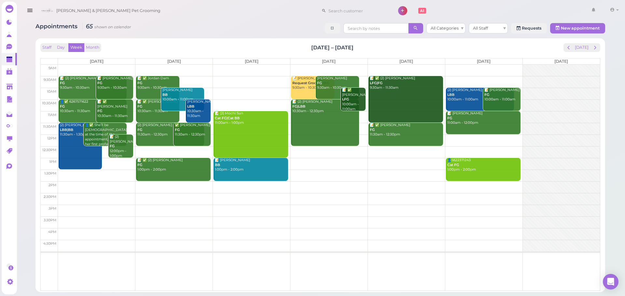
click at [246, 80] on td at bounding box center [329, 82] width 542 height 12
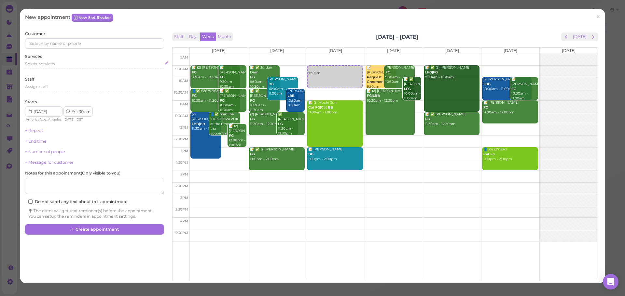
click at [59, 66] on div "Select services" at bounding box center [94, 64] width 139 height 6
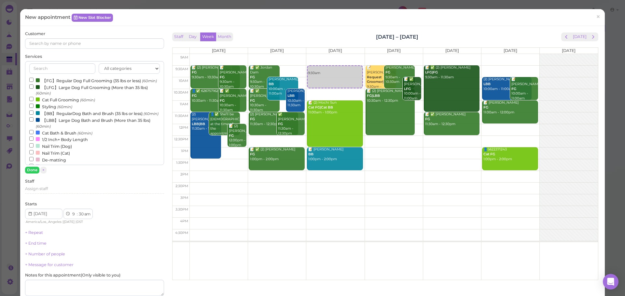
click at [60, 79] on label "【FG】Regular Dog Full Grooming (35 lbs or less) (60min)" at bounding box center [93, 80] width 128 height 7
click at [34, 79] on input "【FG】Regular Dog Full Grooming (35 lbs or less) (60min)" at bounding box center [31, 80] width 4 height 4
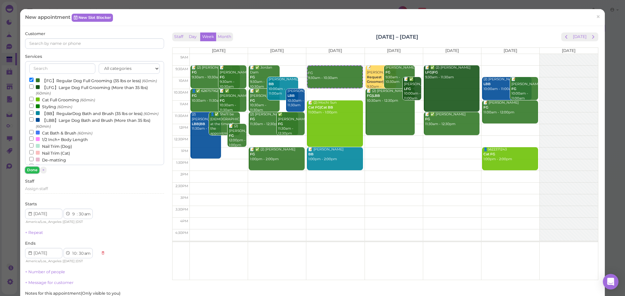
drag, startPoint x: 31, startPoint y: 170, endPoint x: 81, endPoint y: 51, distance: 129.2
click at [31, 170] on button "Done" at bounding box center [32, 170] width 14 height 7
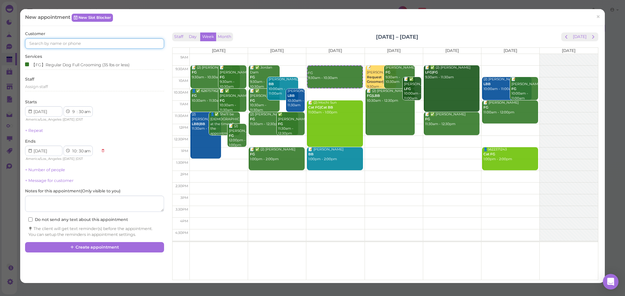
click at [73, 43] on input at bounding box center [94, 43] width 139 height 10
click at [331, 54] on div "FG 9:30am - 10:30am FG 9:30am - 10:30am 📝 (2) Mochi Sun Cat FG|Cat BB 11:00am -…" at bounding box center [335, 54] width 58 height 0
click at [114, 40] on input at bounding box center [94, 43] width 139 height 10
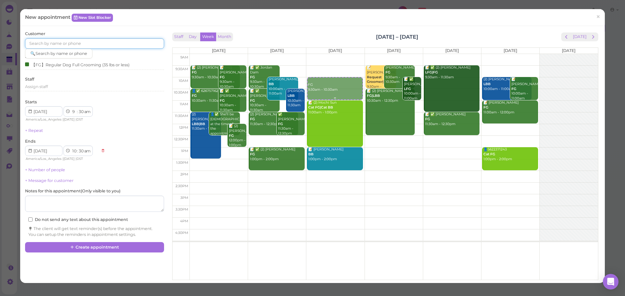
drag, startPoint x: 335, startPoint y: 72, endPoint x: 335, endPoint y: 80, distance: 7.8
click at [334, 54] on div "FG 9:30am - 10:30am FG 9:30am - 10:30am 📝 (2) Mochi Sun Cat FG|Cat BB 11:00am -…" at bounding box center [335, 54] width 58 height 0
select select "10"
select select "00"
select select "11"
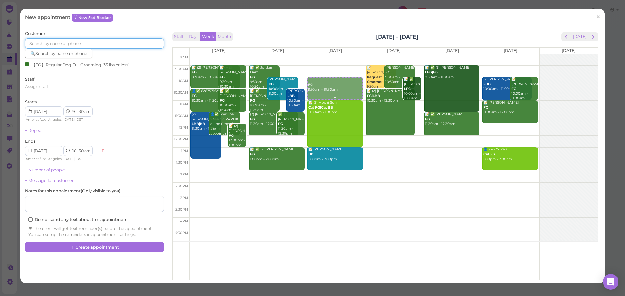
select select "00"
click at [64, 43] on input at bounding box center [94, 43] width 139 height 10
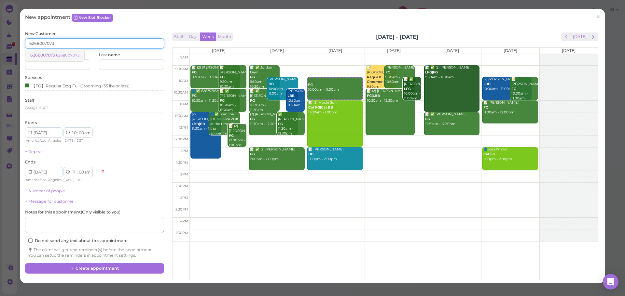
type input "6268007073"
click at [57, 54] on small "6268007073" at bounding box center [67, 55] width 23 height 5
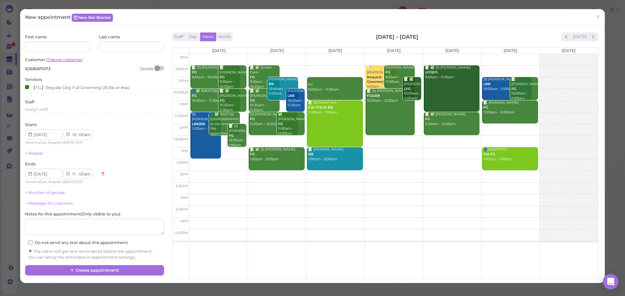
click at [70, 62] on link "Change customer" at bounding box center [64, 59] width 36 height 5
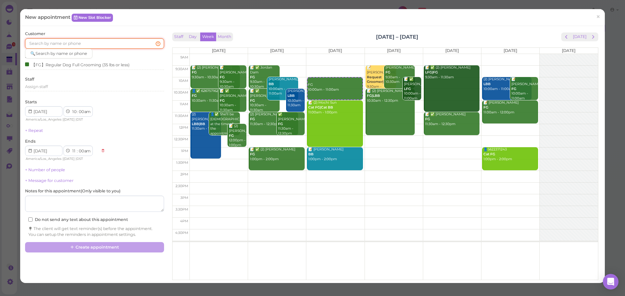
click at [81, 44] on input at bounding box center [94, 43] width 139 height 10
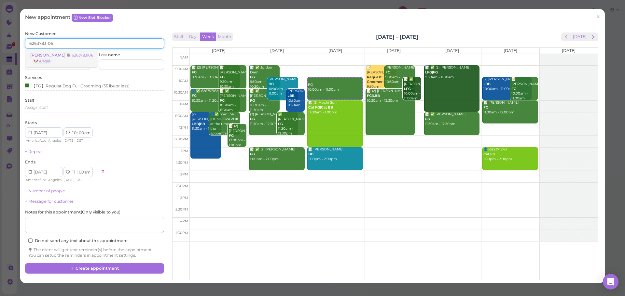
type input "6263783106"
click at [78, 52] on link "Kathy Wong 6263783106 🐶 Angel" at bounding box center [61, 58] width 73 height 18
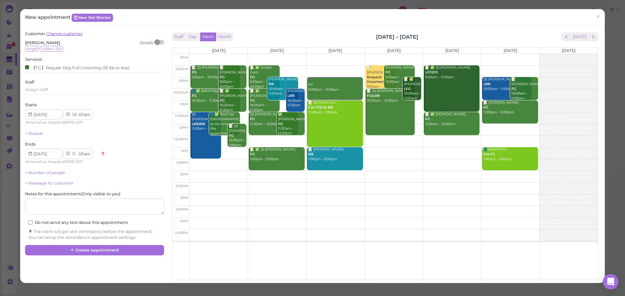
click at [63, 35] on link "Change customer" at bounding box center [64, 33] width 36 height 5
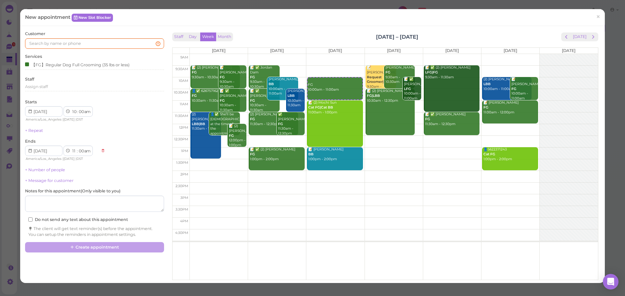
drag, startPoint x: 86, startPoint y: 36, endPoint x: 83, endPoint y: 43, distance: 6.8
click at [85, 39] on div "Customer" at bounding box center [94, 40] width 139 height 18
click at [83, 43] on input at bounding box center [94, 43] width 139 height 10
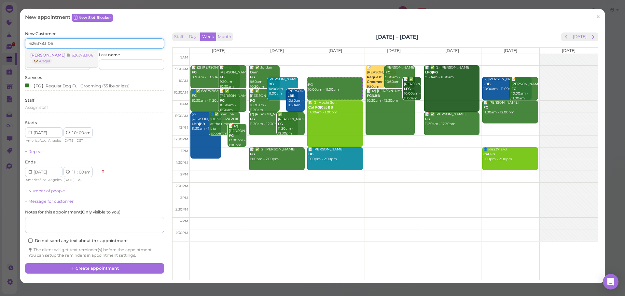
type input "6263783106"
click at [80, 56] on small "6263783106" at bounding box center [82, 55] width 21 height 5
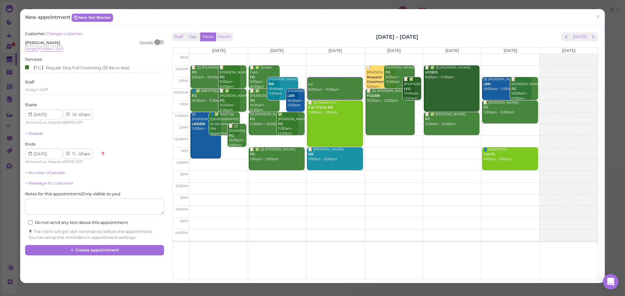
click at [86, 46] on div "Angel 1-15lbs 1-12H" at bounding box center [94, 49] width 139 height 6
click at [333, 38] on div "Staff Day Week Month Oct 13 – 19, 2025 Today" at bounding box center [385, 37] width 426 height 9
click at [113, 249] on button "Create appointment" at bounding box center [94, 250] width 139 height 10
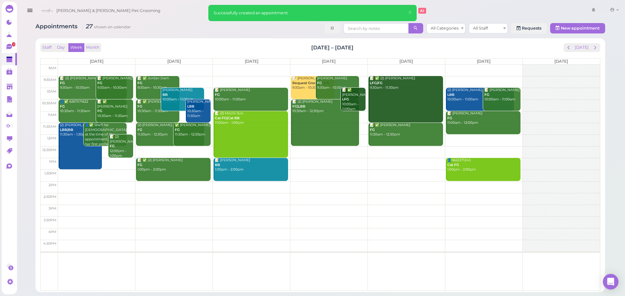
drag, startPoint x: 391, startPoint y: 49, endPoint x: 265, endPoint y: 41, distance: 126.5
click at [265, 41] on div "Staff Day Week Month Oct 13 – 19, 2025 Today Mon 10/13 Tue 10/14 Wed 10/15 Thu …" at bounding box center [319, 165] width 569 height 254
click at [264, 42] on div "Staff Day Week Month Oct 13 – 19, 2025 Today Mon 10/13 Tue 10/14 Wed 10/15 Thu …" at bounding box center [320, 166] width 563 height 248
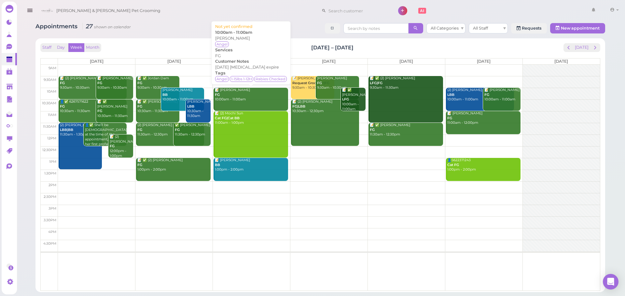
click at [244, 96] on div "📝 Kathy Wong FG 10:00am - 11:00am" at bounding box center [251, 95] width 74 height 14
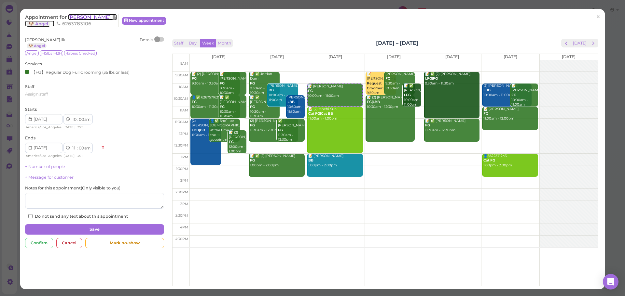
click at [87, 15] on span "[PERSON_NAME]" at bounding box center [90, 17] width 44 height 6
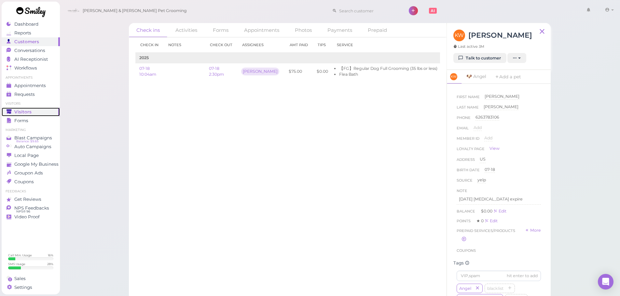
click at [44, 110] on div "Visitors" at bounding box center [30, 112] width 47 height 6
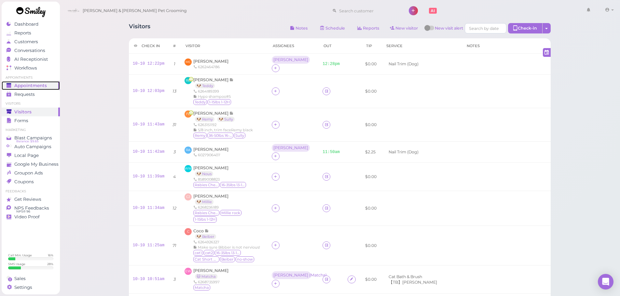
click at [44, 82] on link "Appointments" at bounding box center [31, 85] width 58 height 9
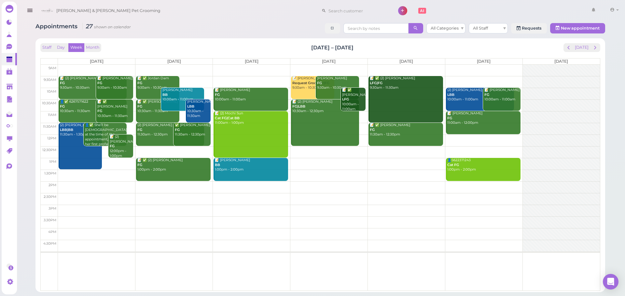
click at [582, 42] on div "Staff Day Week Month Oct 13 – 19, 2025 Today Mon 10/13 Tue 10/14 Wed 10/15 Thu …" at bounding box center [320, 166] width 563 height 248
click at [582, 46] on button "[DATE]" at bounding box center [581, 47] width 18 height 9
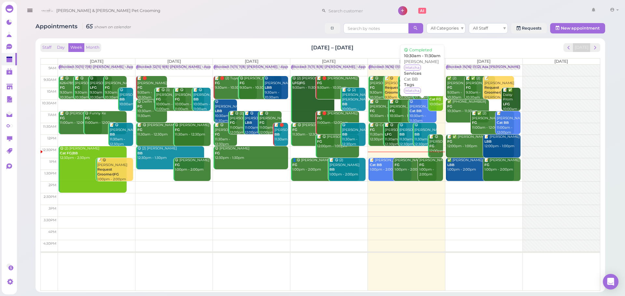
click at [418, 111] on b "Cat BB" at bounding box center [415, 111] width 12 height 4
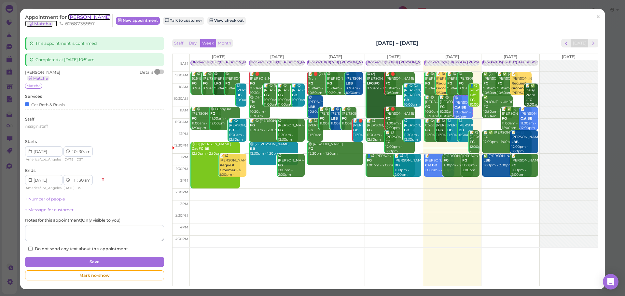
click at [93, 18] on span "Emma Wang" at bounding box center [89, 17] width 43 height 6
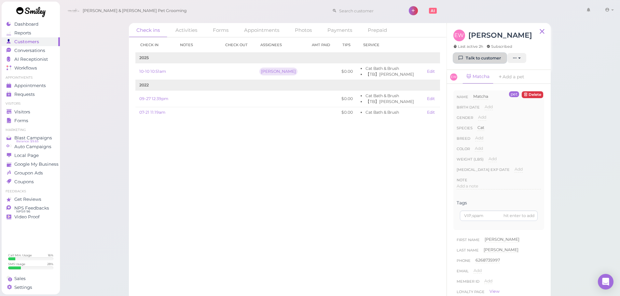
click at [467, 61] on link "Talk to customer" at bounding box center [479, 58] width 53 height 10
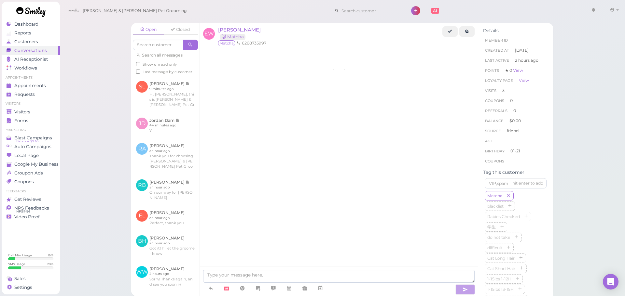
scroll to position [390, 0]
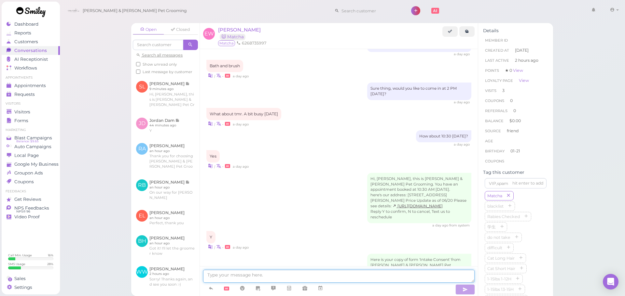
click at [370, 271] on textarea at bounding box center [338, 276] width 271 height 13
paste textarea "掉"
type textarea "你好，Matcha 挺掉毛的，想要给她除毛吗？"
click at [462, 291] on icon "button" at bounding box center [464, 290] width 5 height 7
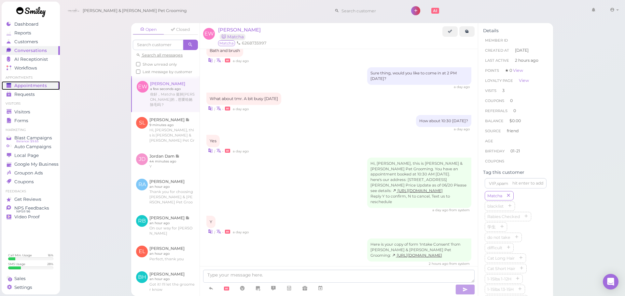
click at [48, 88] on div "Appointments" at bounding box center [30, 86] width 47 height 6
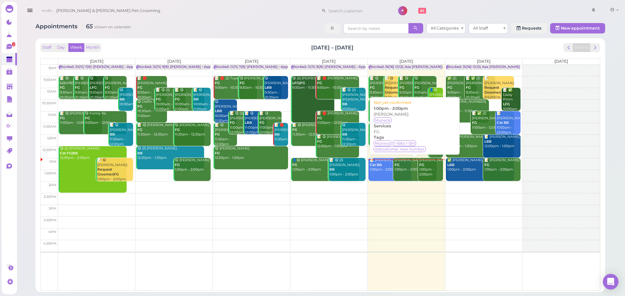
click at [411, 172] on div "Raymond Camacho FG 1:00pm - 2:00pm" at bounding box center [415, 165] width 42 height 14
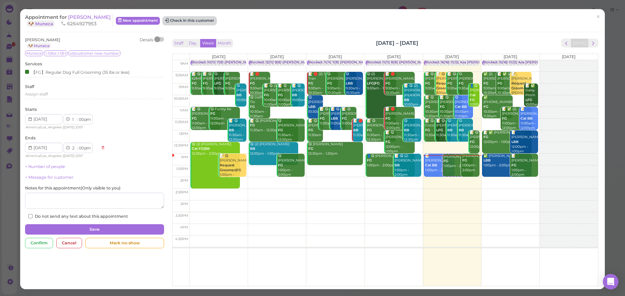
click at [216, 22] on button "Check in this customer" at bounding box center [189, 21] width 53 height 8
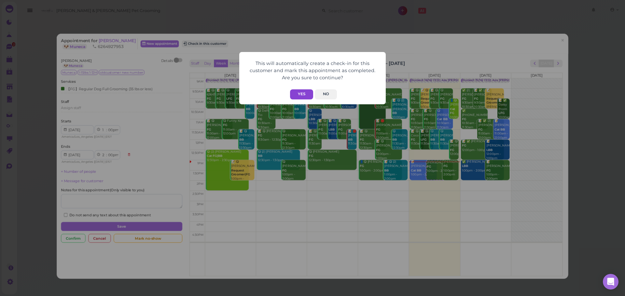
click at [299, 97] on button "Yes" at bounding box center [301, 94] width 23 height 10
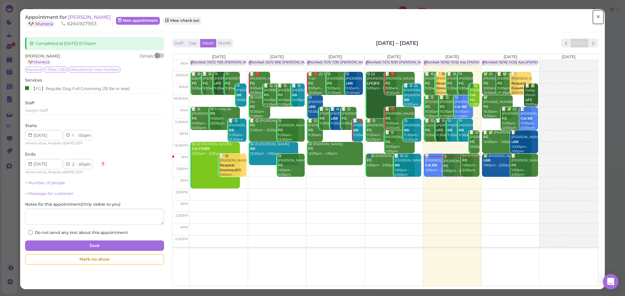
click at [592, 10] on link "×" at bounding box center [598, 16] width 12 height 15
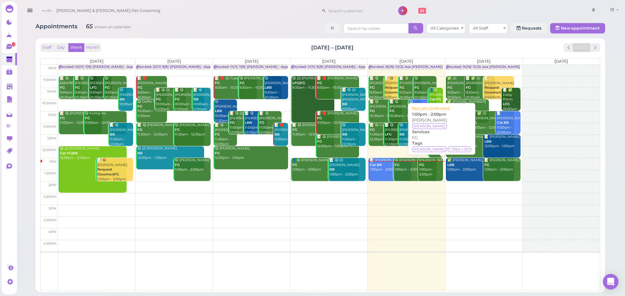
click at [425, 174] on div "Thomas Wen FG 1:00pm - 2:00pm" at bounding box center [431, 167] width 24 height 19
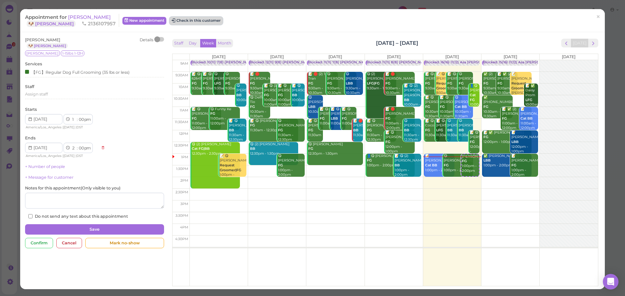
click at [193, 21] on button "Check in this customer" at bounding box center [195, 21] width 53 height 8
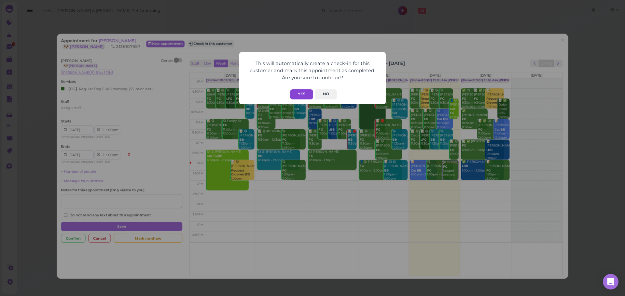
click at [306, 94] on button "Yes" at bounding box center [301, 94] width 23 height 10
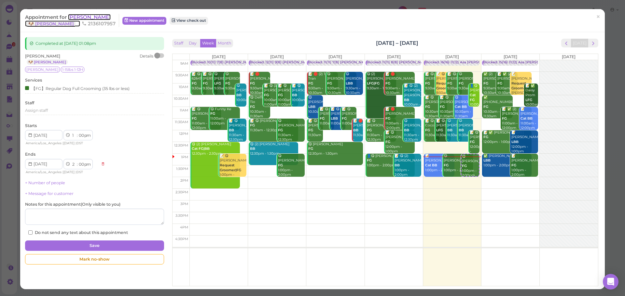
click at [94, 18] on span "Thomas Wen" at bounding box center [89, 17] width 43 height 6
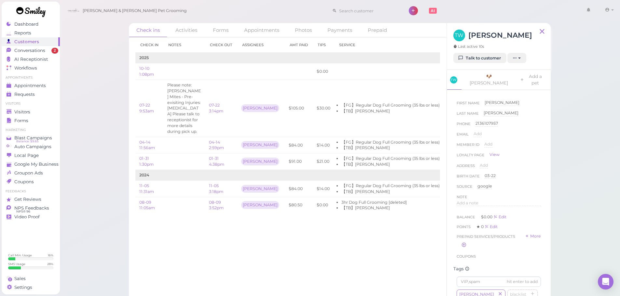
click at [234, 268] on div "Check in Notes Check out Assignees Amt Paid Tips Service 2025 10-10 1:08pm $0.0…" at bounding box center [287, 166] width 317 height 259
click at [241, 262] on div "Check in Notes Check out Assignees Amt Paid Tips Service 2025 10-10 1:08pm $0.0…" at bounding box center [287, 166] width 317 height 259
click at [211, 266] on div "Check in Notes Check out Assignees Amt Paid Tips Service 2025 10-10 1:08pm $0.0…" at bounding box center [287, 166] width 317 height 259
click at [218, 259] on div "Check in Notes Check out Assignees Amt Paid Tips Service 2025 10-10 1:08pm $0.0…" at bounding box center [287, 166] width 317 height 259
click at [8, 84] on icon at bounding box center [8, 83] width 3 height 1
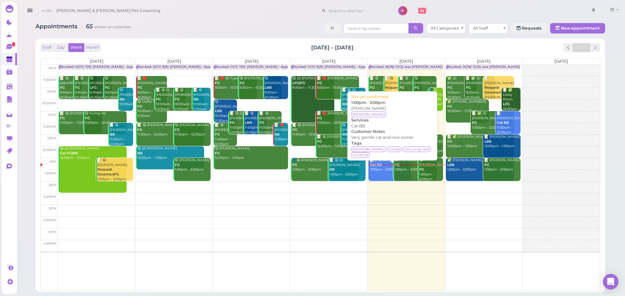
click at [379, 171] on div "📝 Megan Torres Cat BB 1:00pm - 2:00pm" at bounding box center [390, 165] width 42 height 14
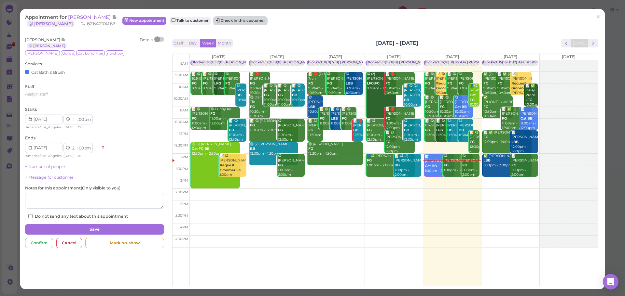
click at [237, 23] on button "Check in this customer" at bounding box center [240, 21] width 53 height 8
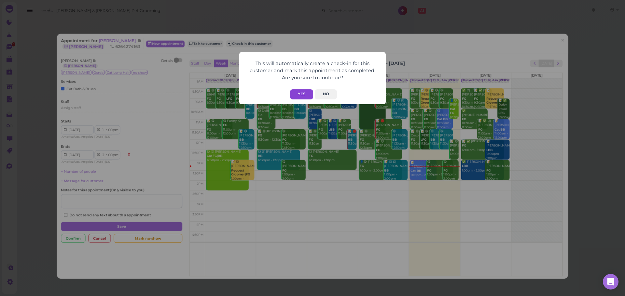
click at [303, 95] on button "Yes" at bounding box center [301, 94] width 23 height 10
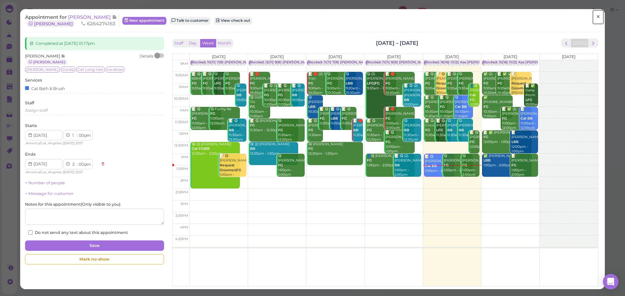
click at [596, 13] on span "×" at bounding box center [598, 16] width 4 height 9
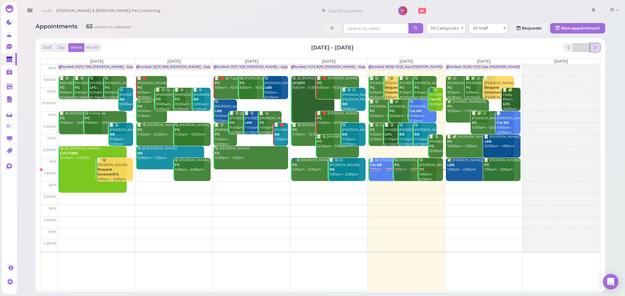
click at [597, 47] on span "next" at bounding box center [595, 48] width 6 height 6
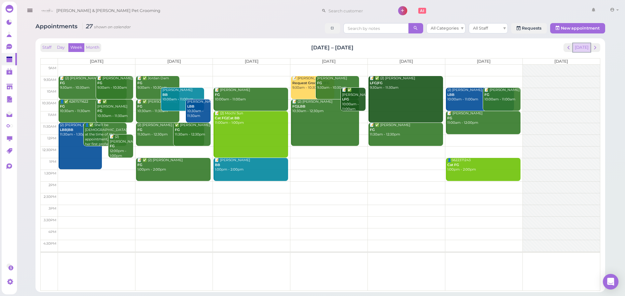
click at [585, 51] on button "[DATE]" at bounding box center [581, 47] width 18 height 9
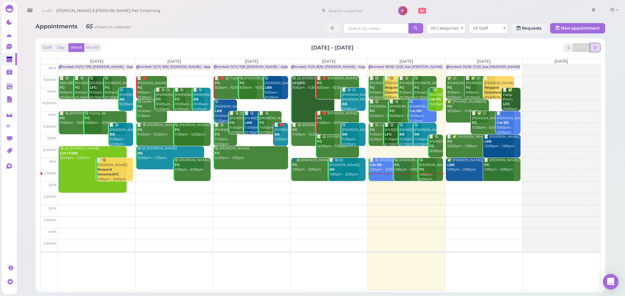
click at [597, 46] on span "next" at bounding box center [595, 48] width 6 height 6
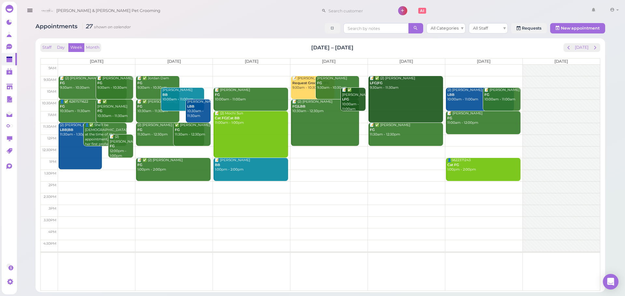
click at [135, 101] on td at bounding box center [329, 106] width 542 height 12
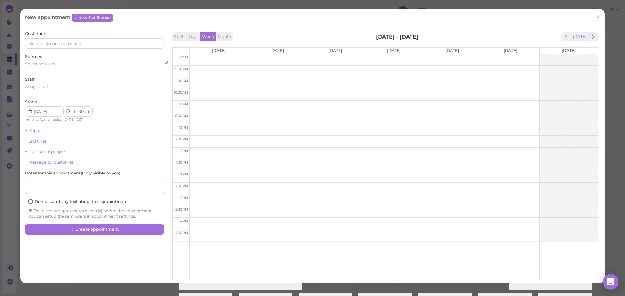
click at [84, 63] on div "Select services" at bounding box center [94, 64] width 139 height 6
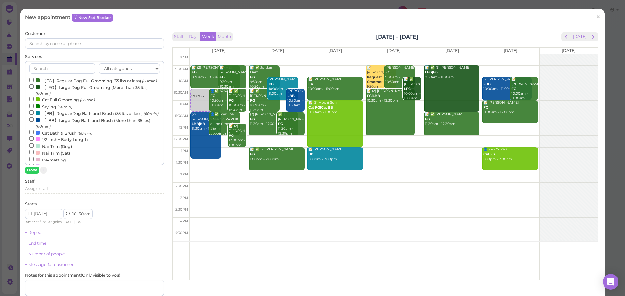
click at [49, 117] on label "【BB】RegularDog Bath and Brush (35 lbs or less) (60min)" at bounding box center [93, 113] width 129 height 7
click at [34, 115] on input "【BB】RegularDog Bath and Brush (35 lbs or less) (60min)" at bounding box center [31, 113] width 4 height 4
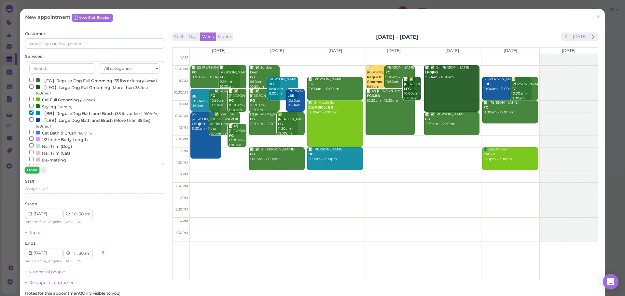
drag, startPoint x: 33, startPoint y: 169, endPoint x: 37, endPoint y: 164, distance: 6.8
click at [35, 166] on div "All categories Full Grooming Bath & Brush Add-ons Dental Work Special Request I…" at bounding box center [94, 117] width 139 height 113
click at [69, 47] on input at bounding box center [94, 43] width 139 height 10
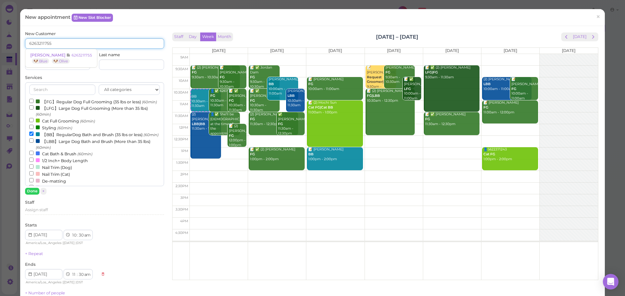
type input "6263211755"
click at [69, 49] on link "Emily Duong 6263211755 🐶 Blue 🐶 Olive" at bounding box center [61, 58] width 72 height 18
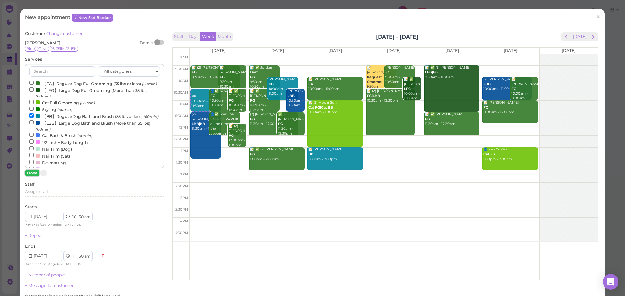
click at [33, 173] on button "Done" at bounding box center [32, 173] width 14 height 7
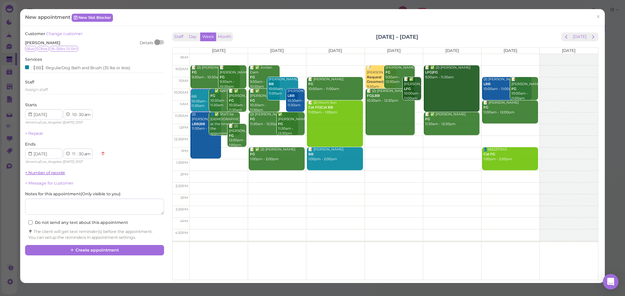
click at [50, 174] on link "+ Number of people" at bounding box center [45, 172] width 40 height 5
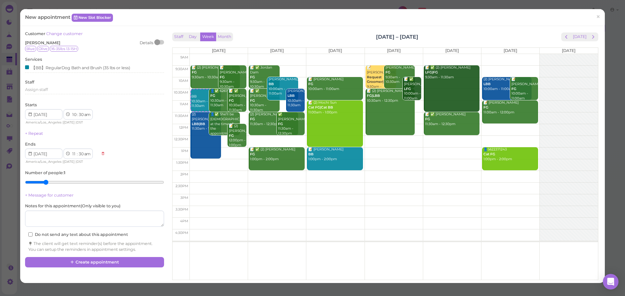
type input "2"
click at [44, 180] on input "range" at bounding box center [94, 182] width 139 height 10
click at [70, 260] on icon at bounding box center [72, 262] width 4 height 5
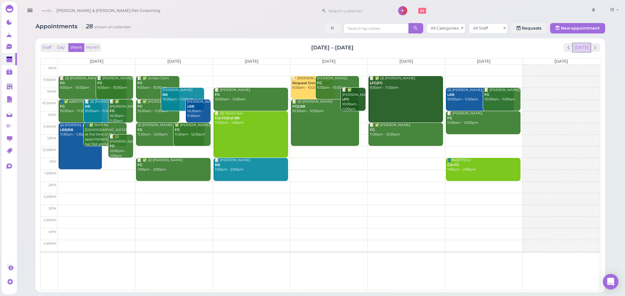
click at [580, 49] on button "[DATE]" at bounding box center [581, 47] width 18 height 9
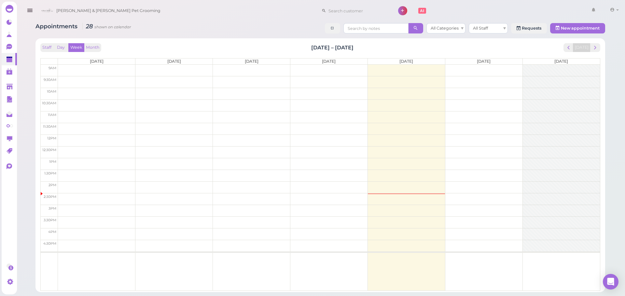
click at [424, 40] on div "Staff Day Week Month Oct 6 – 12, 2025 Today Mon 10/6 Tue 10/7 Wed 10/8 Thu 10/9…" at bounding box center [319, 165] width 569 height 254
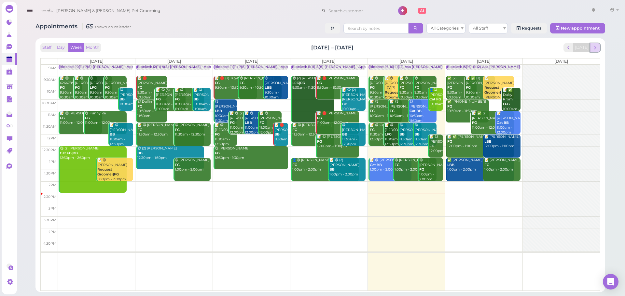
click at [598, 51] on button "next" at bounding box center [595, 47] width 10 height 9
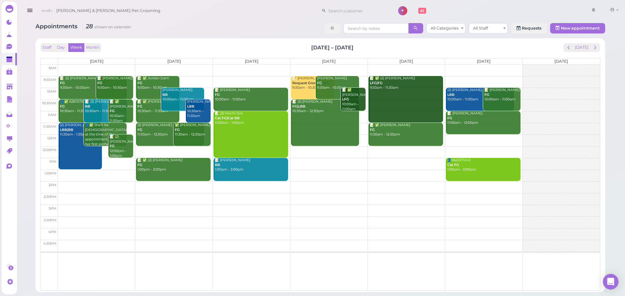
click at [169, 65] on td at bounding box center [329, 71] width 542 height 12
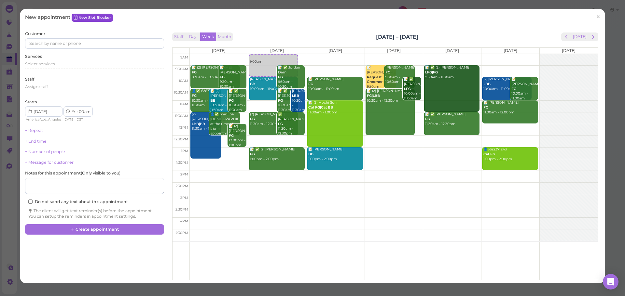
click at [99, 18] on link "New Slot Blocker" at bounding box center [92, 18] width 41 height 8
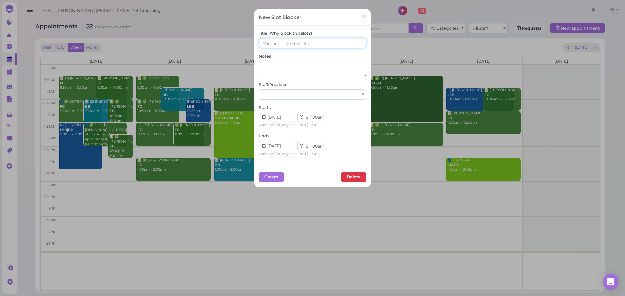
click at [291, 46] on input at bounding box center [312, 43] width 107 height 10
type input "9(11) 7(8) Asa Rebecca"
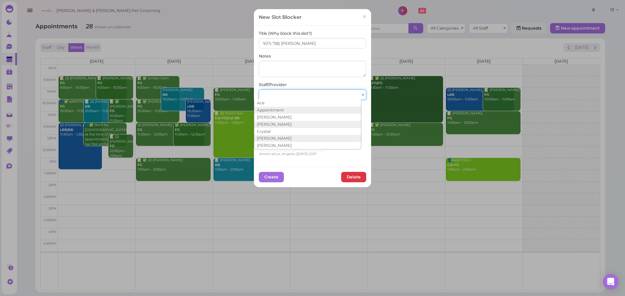
click at [280, 90] on div at bounding box center [312, 94] width 107 height 10
drag, startPoint x: 282, startPoint y: 111, endPoint x: 309, endPoint y: 144, distance: 42.8
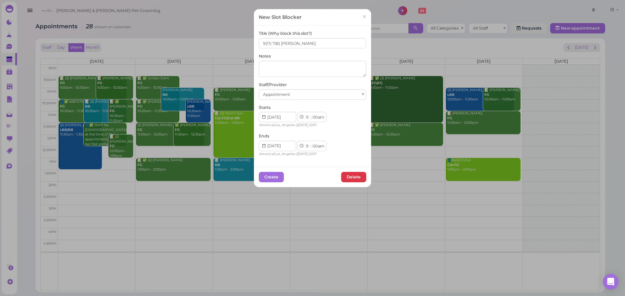
drag, startPoint x: 315, startPoint y: 145, endPoint x: 314, endPoint y: 150, distance: 5.6
click at [317, 145] on select "am pm" at bounding box center [320, 146] width 7 height 7
click at [312, 146] on select "00 05 10 15 20 25 30 35 40 45 50 55" at bounding box center [314, 146] width 7 height 7
select select "15"
click at [311, 143] on select "00 05 10 15 20 25 30 35 40 45 50 55" at bounding box center [314, 146] width 7 height 7
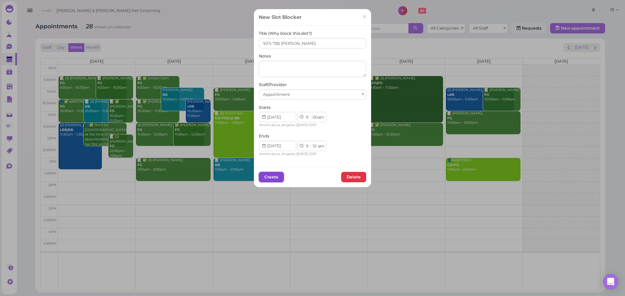
click at [274, 177] on button "Create" at bounding box center [271, 177] width 25 height 10
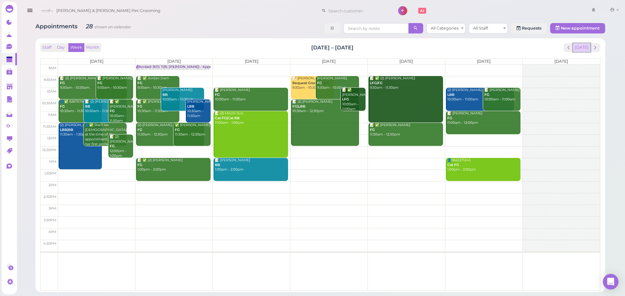
click at [586, 45] on button "[DATE]" at bounding box center [581, 47] width 18 height 9
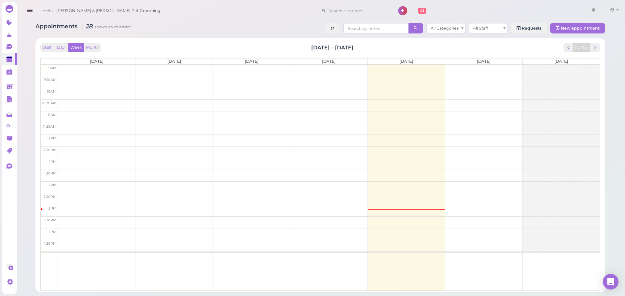
click at [178, 30] on div "Appointments 28 shown on calendar All Categories All Staff Requests New appoint…" at bounding box center [319, 29] width 569 height 12
click at [292, 44] on div "Staff Day Week Month Oct 6 – 12, 2025 Today" at bounding box center [319, 47] width 559 height 9
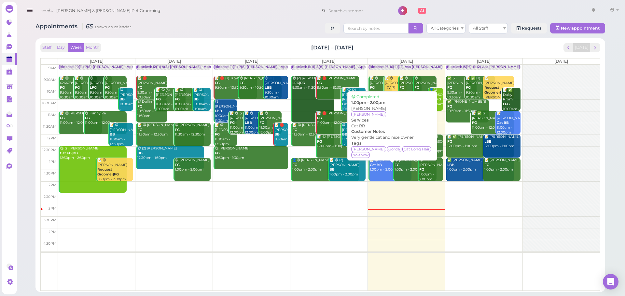
click at [371, 167] on b "Cat BB" at bounding box center [376, 165] width 12 height 4
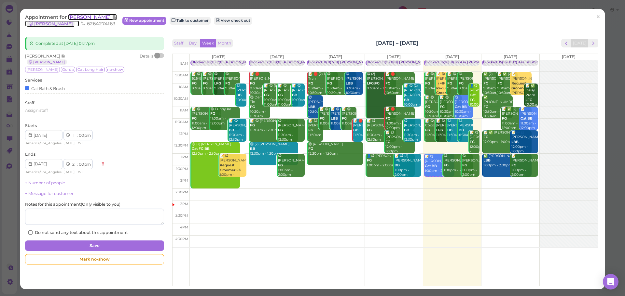
click at [88, 18] on span "Megan Torres" at bounding box center [90, 17] width 44 height 6
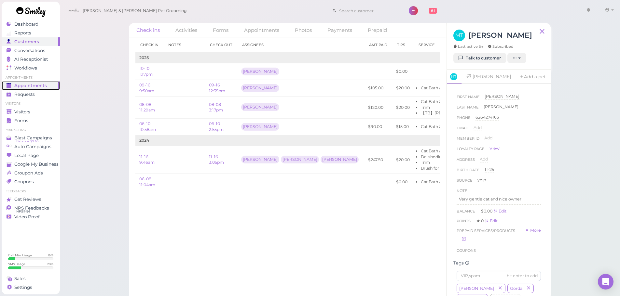
click at [48, 87] on div "Appointments" at bounding box center [30, 86] width 47 height 6
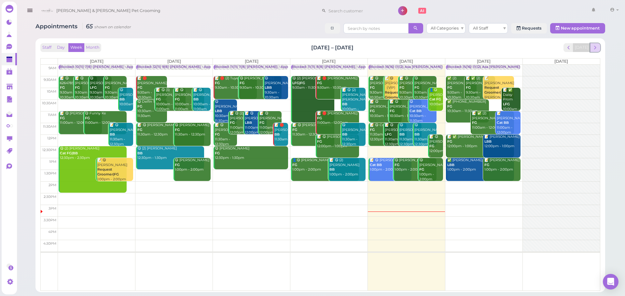
click at [598, 48] on span "next" at bounding box center [595, 48] width 6 height 6
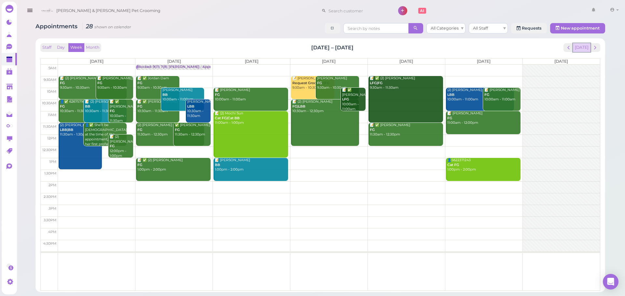
click at [580, 51] on button "[DATE]" at bounding box center [581, 47] width 18 height 9
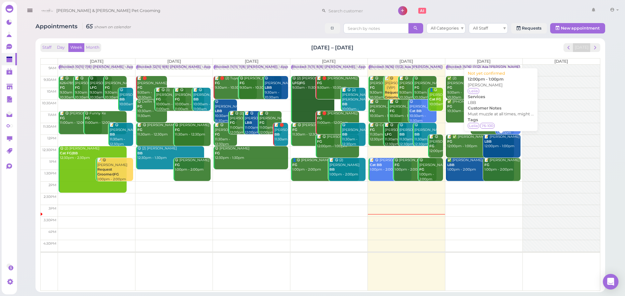
click at [494, 148] on div "📝 John Cao LBB 12:00pm - 1:00pm" at bounding box center [502, 142] width 36 height 14
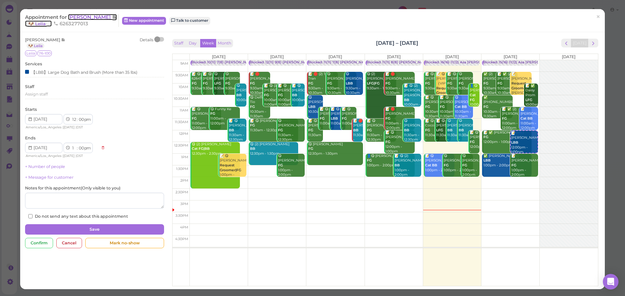
click at [82, 15] on span "John Cao" at bounding box center [90, 17] width 44 height 6
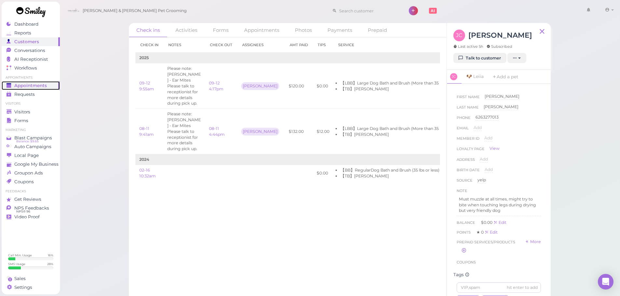
click at [41, 87] on span "Appointments" at bounding box center [30, 86] width 33 height 6
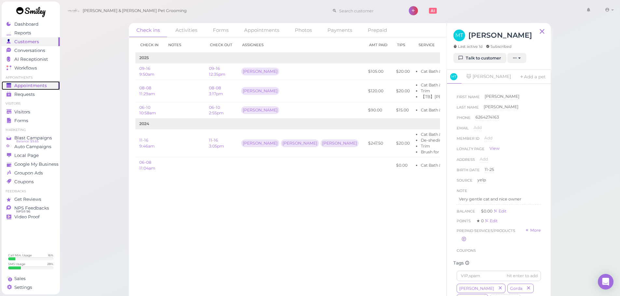
click at [41, 86] on span "Appointments" at bounding box center [30, 86] width 33 height 6
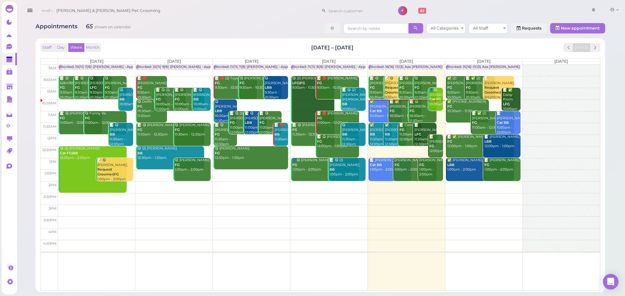
click at [395, 115] on link "📝 ✅ Cecilia Leal FG 10:30am - 11:30am" at bounding box center [404, 111] width 33 height 23
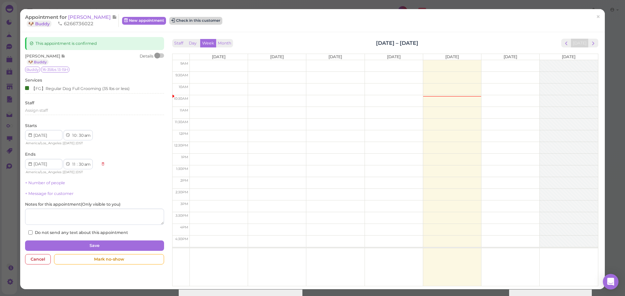
click at [192, 20] on button "Check in this customer" at bounding box center [195, 21] width 53 height 8
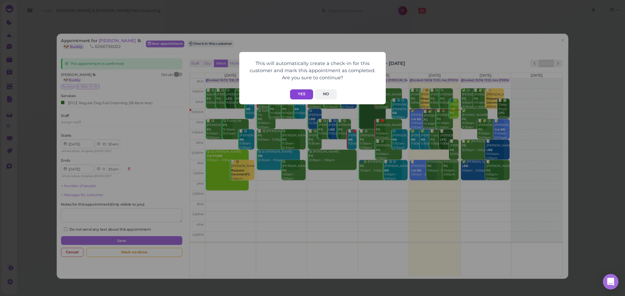
click at [291, 93] on button "Yes" at bounding box center [301, 94] width 23 height 10
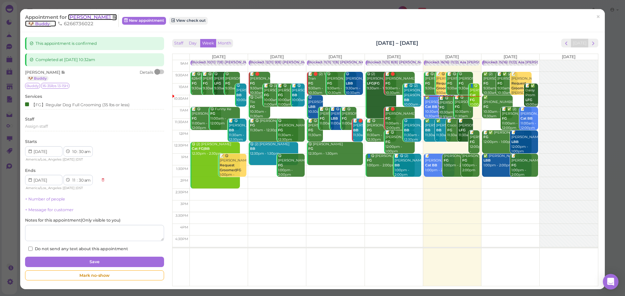
click at [86, 16] on span "Cecilia Leal" at bounding box center [90, 17] width 44 height 6
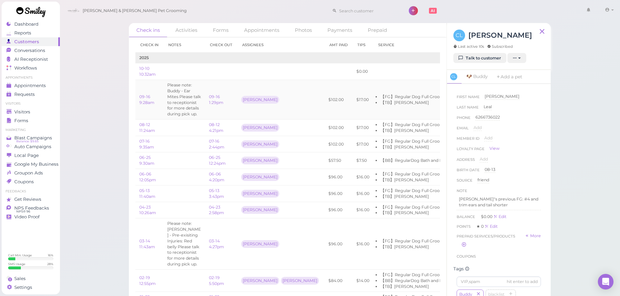
click at [380, 104] on li "【TB】Teeth Brushing" at bounding box center [429, 103] width 99 height 6
click at [382, 100] on li "【FG】Regular Dog Full Grooming (35 lbs or less)" at bounding box center [429, 97] width 99 height 6
click at [32, 54] on link "Conversations 1" at bounding box center [31, 50] width 58 height 9
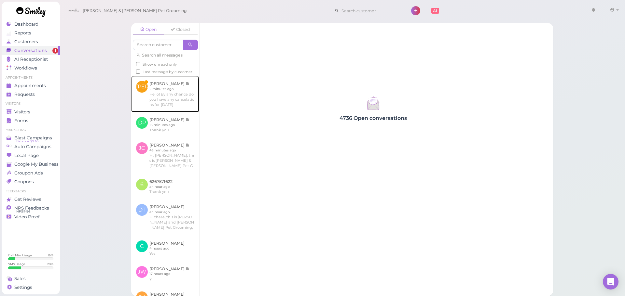
click at [174, 112] on link at bounding box center [165, 94] width 68 height 36
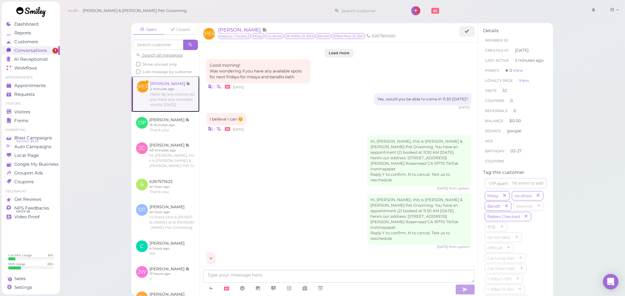
scroll to position [889, 0]
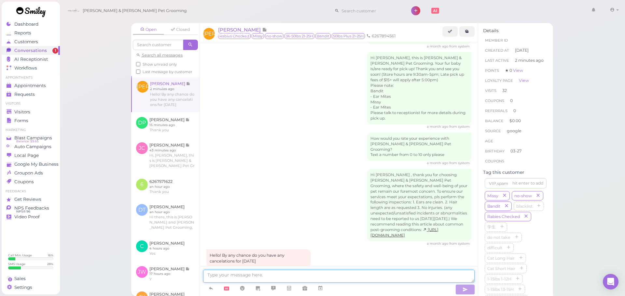
click at [296, 272] on textarea at bounding box center [338, 276] width 271 height 13
click at [45, 85] on span "Appointments" at bounding box center [30, 86] width 33 height 6
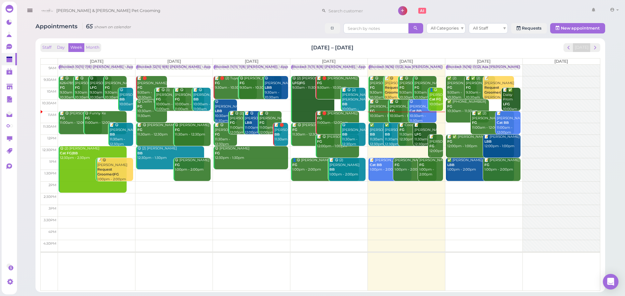
click at [602, 44] on div "Staff Day Week Month Oct 6 – 12, 2025 Today Mon 10/6 Tue 10/7 Wed 10/8 Thu 10/9…" at bounding box center [319, 165] width 569 height 254
click at [595, 46] on span "next" at bounding box center [595, 48] width 6 height 6
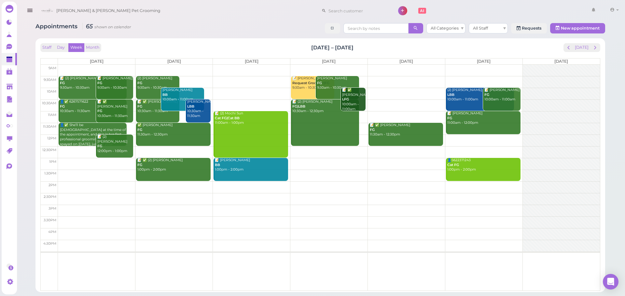
click at [233, 78] on td at bounding box center [329, 82] width 542 height 12
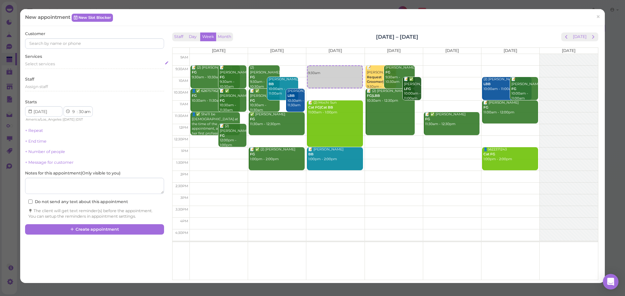
click at [74, 63] on div "Select services" at bounding box center [94, 64] width 139 height 6
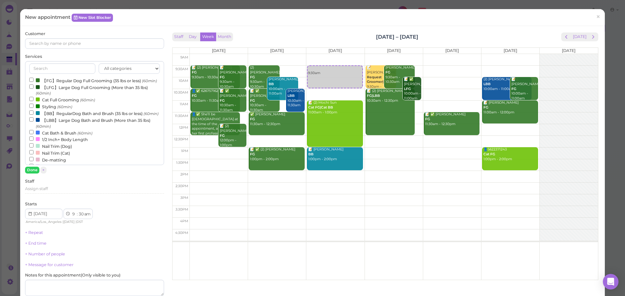
click at [55, 97] on label "【LFG】Large Dog Full Grooming (More than 35 lbs) (60min)" at bounding box center [94, 90] width 130 height 13
click at [34, 89] on input "【LFG】Large Dog Full Grooming (More than 35 lbs) (60min)" at bounding box center [31, 87] width 4 height 4
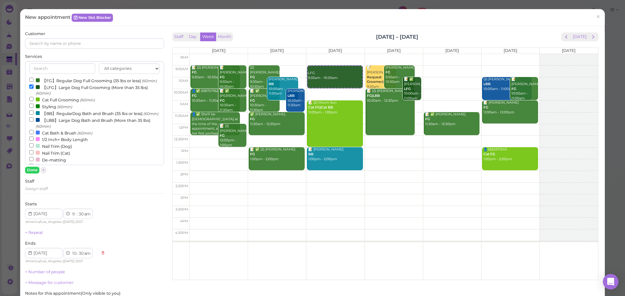
click at [57, 84] on label "【FG】Regular Dog Full Grooming (35 lbs or less) (60min)" at bounding box center [93, 80] width 128 height 7
click at [34, 82] on input "【FG】Regular Dog Full Grooming (35 lbs or less) (60min)" at bounding box center [31, 80] width 4 height 4
select select "11"
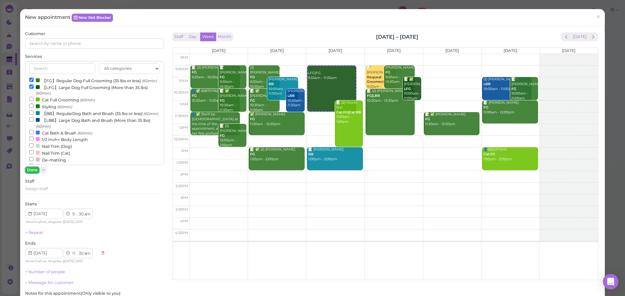
click at [35, 169] on button "Done" at bounding box center [32, 170] width 14 height 7
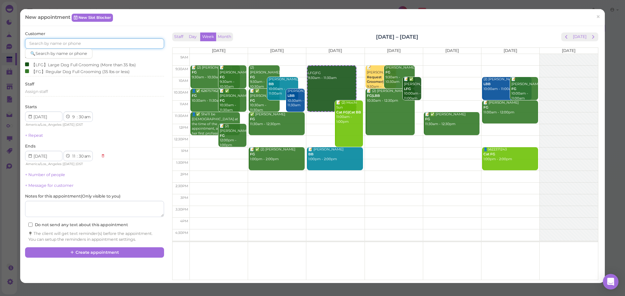
click at [65, 42] on input at bounding box center [94, 43] width 139 height 10
click at [42, 173] on link "+ Number of people" at bounding box center [45, 174] width 40 height 5
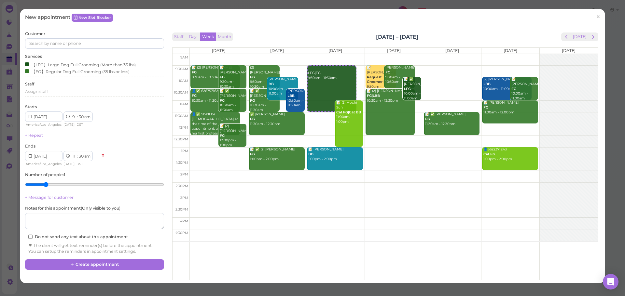
type input "2"
click at [42, 183] on input "range" at bounding box center [94, 185] width 139 height 10
click at [62, 42] on input at bounding box center [94, 43] width 139 height 10
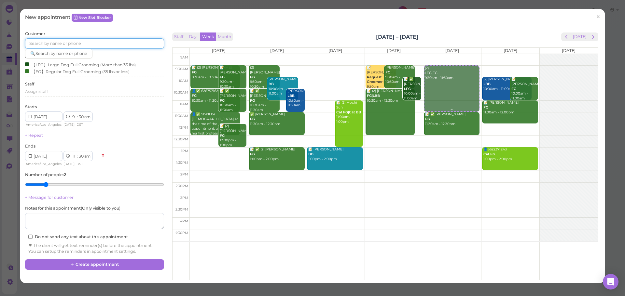
drag, startPoint x: 340, startPoint y: 86, endPoint x: 435, endPoint y: 85, distance: 95.3
click at [458, 54] on tr "📝 (2) Cindy Wan FG 9:30am - 10:30am 📝 Karina Arroyo FG 9:30am - 10:30am 👤✅ 6267…" at bounding box center [384, 54] width 425 height 0
type input "[DATE]"
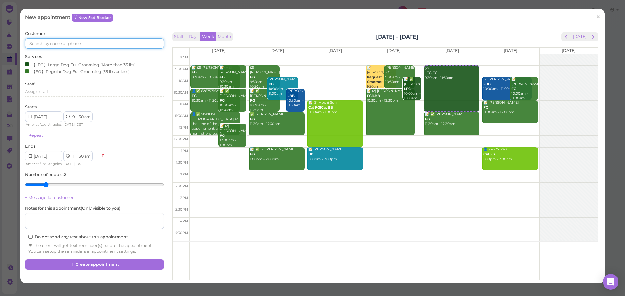
click at [77, 46] on input at bounding box center [94, 43] width 139 height 10
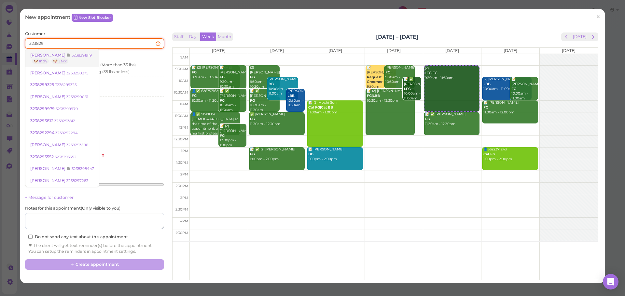
type input "323829"
click at [84, 54] on link "Frank Wong 3238291919 🐶 Indy 🐶 Jaxx" at bounding box center [62, 58] width 74 height 18
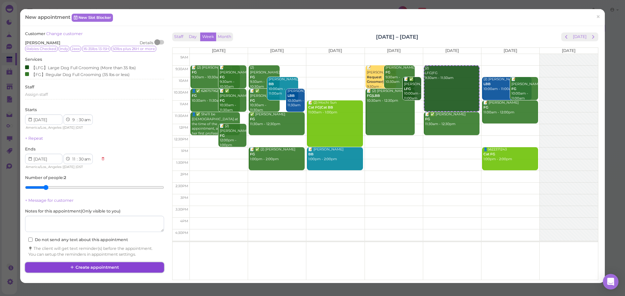
click at [109, 270] on button "Create appointment" at bounding box center [94, 268] width 139 height 10
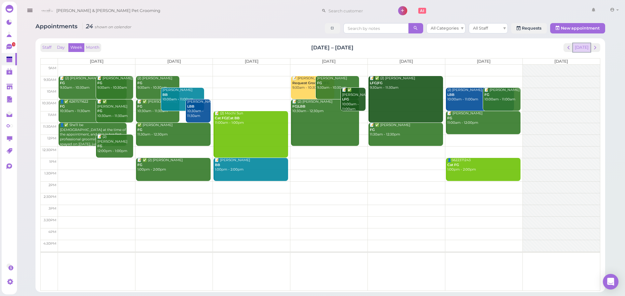
click at [590, 48] on button "[DATE]" at bounding box center [581, 47] width 18 height 9
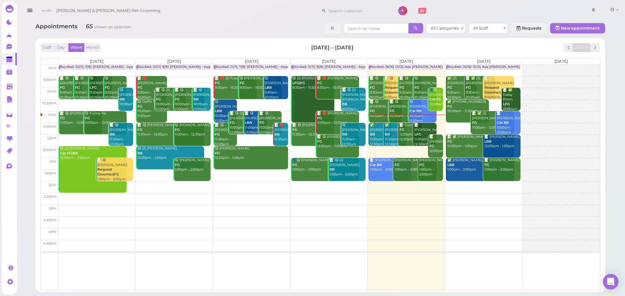
click at [405, 129] on div "📝 Coco FG 11:30am - 12:30pm" at bounding box center [410, 132] width 22 height 19
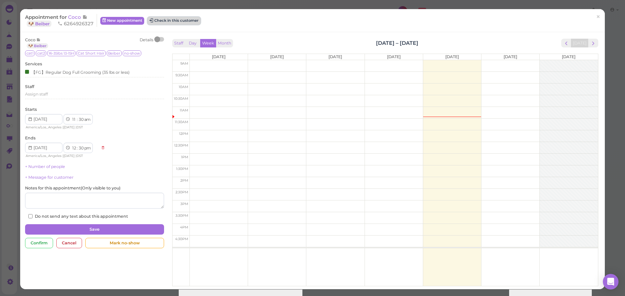
click at [186, 22] on button "Check in this customer" at bounding box center [173, 21] width 53 height 8
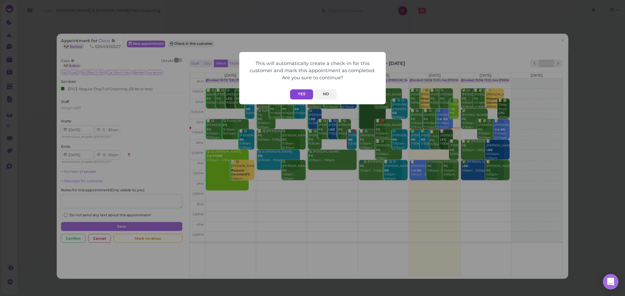
click at [296, 93] on button "Yes" at bounding box center [301, 94] width 23 height 10
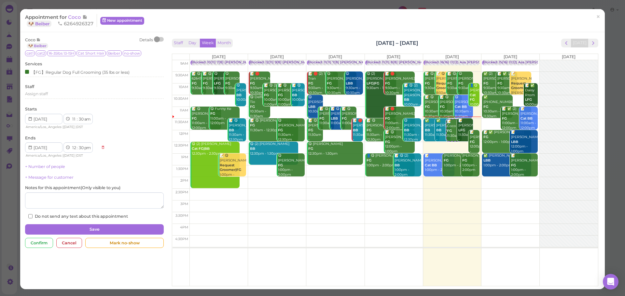
click at [375, 28] on div "This will automatically create a check-in for this customer and mark this appoi…" at bounding box center [312, 148] width 625 height 296
click at [80, 15] on span "Coco" at bounding box center [75, 17] width 14 height 6
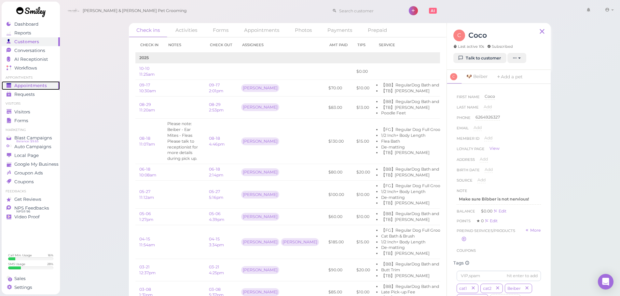
click at [23, 85] on span "Appointments" at bounding box center [30, 86] width 33 height 6
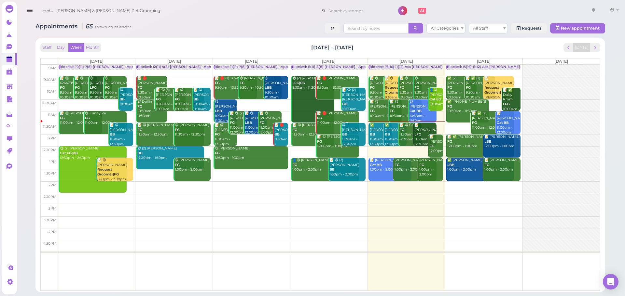
click at [406, 135] on div "📝 😋 Coco FG 11:30am - 12:30pm" at bounding box center [410, 132] width 22 height 19
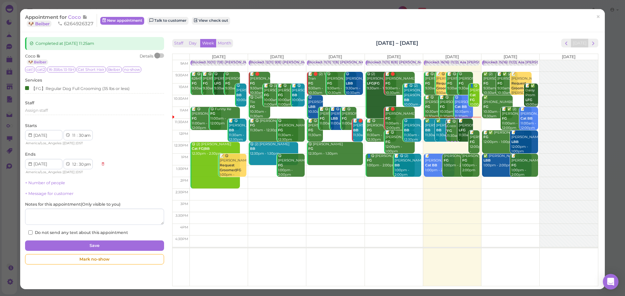
click at [81, 15] on span "Coco" at bounding box center [75, 17] width 14 height 6
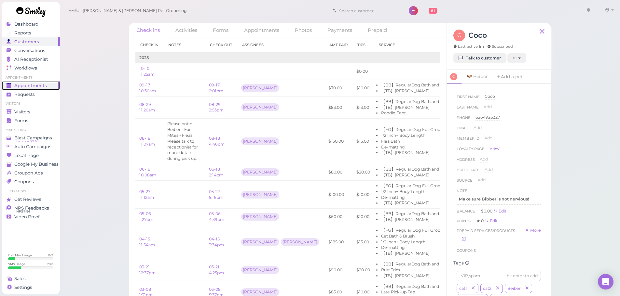
click at [54, 82] on link "Appointments" at bounding box center [31, 85] width 58 height 9
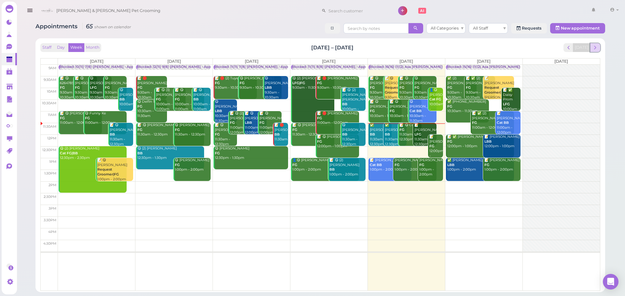
click at [595, 50] on span "next" at bounding box center [595, 48] width 6 height 6
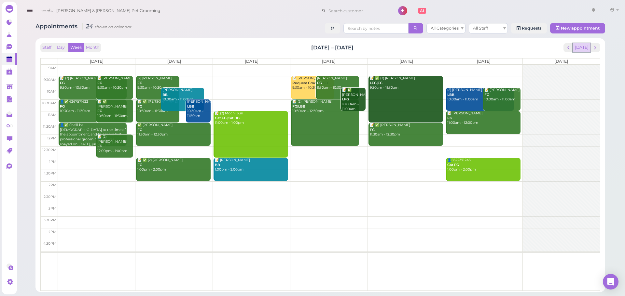
click at [578, 49] on button "[DATE]" at bounding box center [581, 47] width 18 height 9
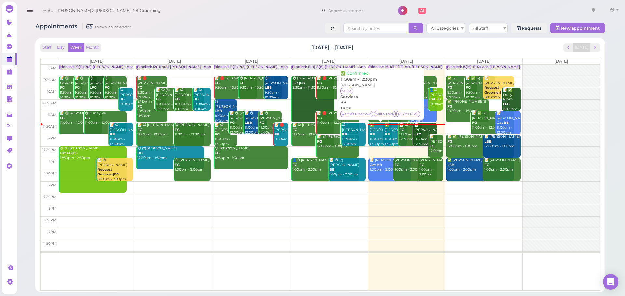
click at [375, 140] on div "✅ Carmen Jiang BB 11:30am - 12:30pm" at bounding box center [380, 135] width 22 height 24
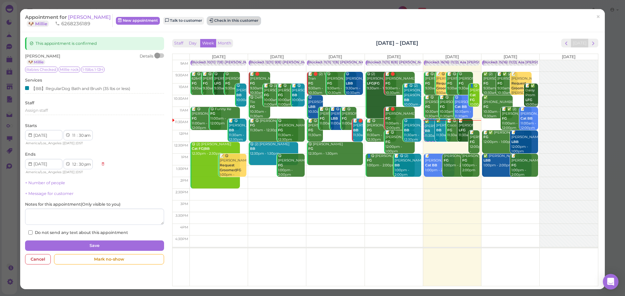
click at [220, 22] on button "Check in this customer" at bounding box center [233, 21] width 53 height 8
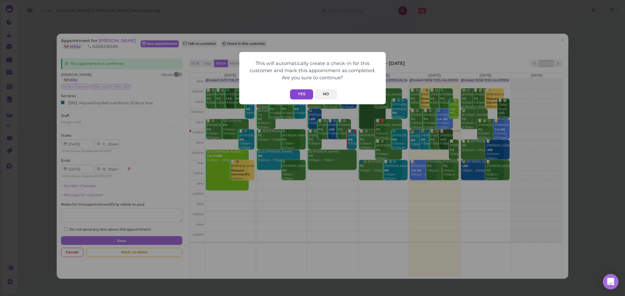
click at [306, 99] on button "Yes" at bounding box center [301, 94] width 23 height 10
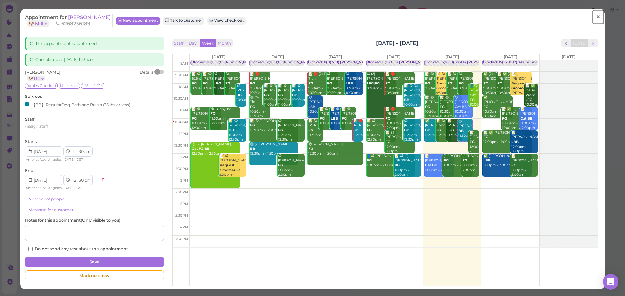
click at [592, 18] on link "×" at bounding box center [598, 16] width 12 height 15
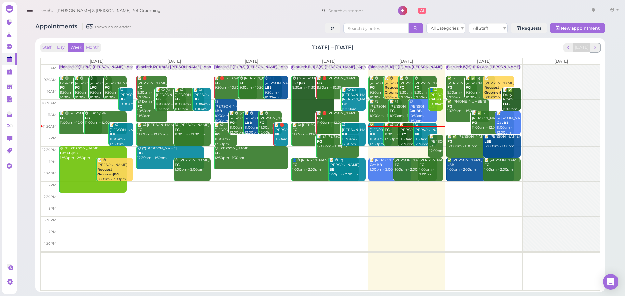
click at [596, 46] on button "next" at bounding box center [595, 47] width 10 height 9
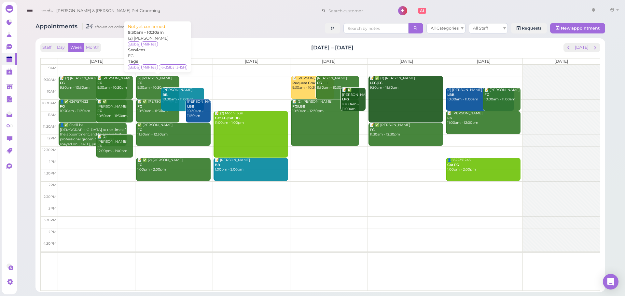
click at [148, 82] on div "(2) Kelvin Li FG 9:30am - 10:30am" at bounding box center [158, 83] width 42 height 14
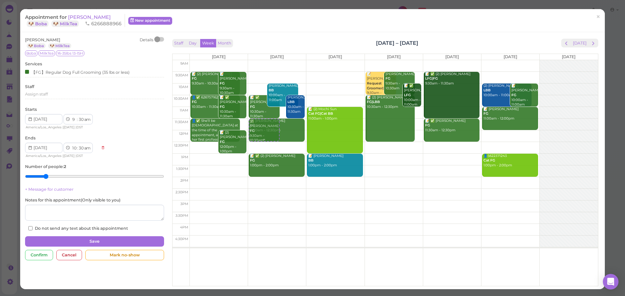
drag, startPoint x: 258, startPoint y: 81, endPoint x: 264, endPoint y: 131, distance: 49.8
click at [264, 60] on div "(2) Kelvin Li FG 9:30am - 10:30am (2) Kelvin Li FG 9:30am - 10:30am Carla Nino …" at bounding box center [277, 60] width 58 height 0
select select "11"
select select "12"
select select "pm"
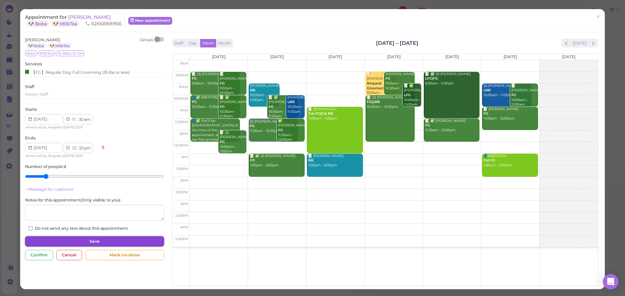
click at [128, 241] on button "Save" at bounding box center [94, 241] width 139 height 10
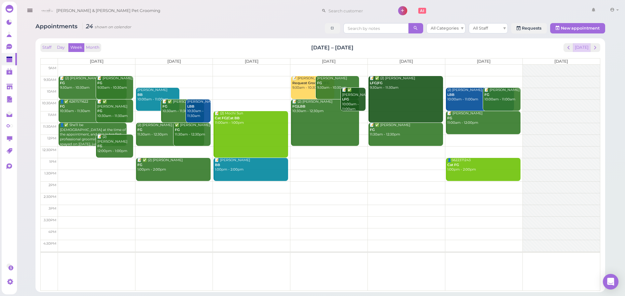
click at [581, 48] on button "[DATE]" at bounding box center [581, 47] width 18 height 9
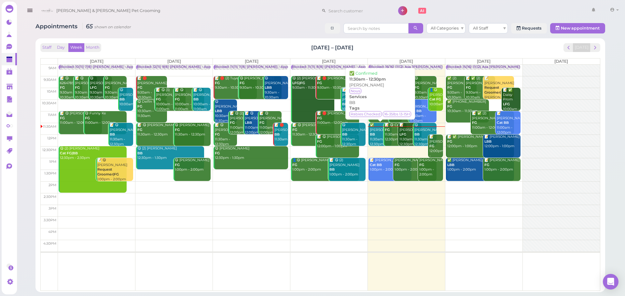
click at [370, 136] on b "BB" at bounding box center [372, 134] width 5 height 4
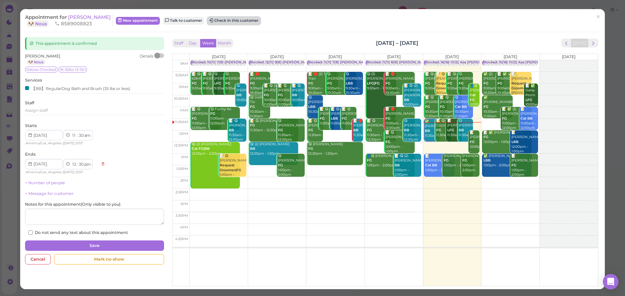
click at [232, 20] on button "Check in this customer" at bounding box center [233, 21] width 53 height 8
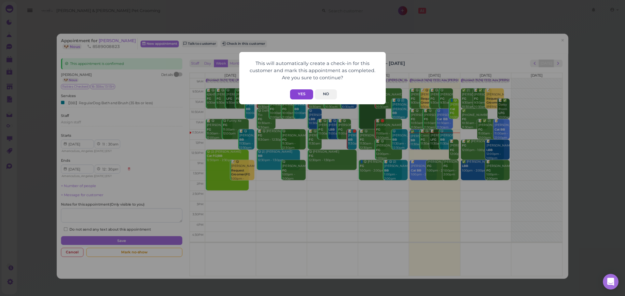
click at [302, 97] on button "Yes" at bounding box center [301, 94] width 23 height 10
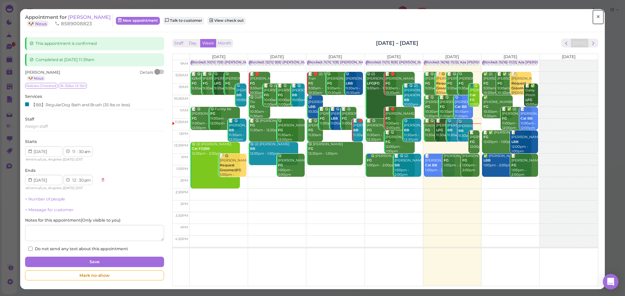
click at [598, 22] on link "×" at bounding box center [598, 16] width 12 height 15
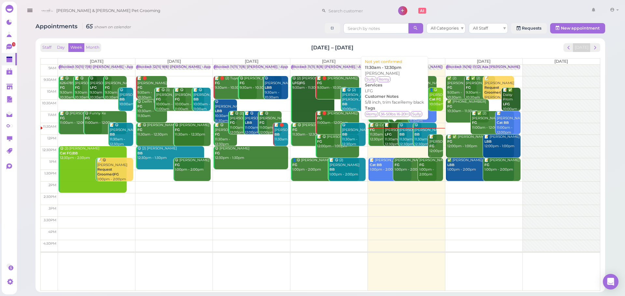
click at [391, 141] on div "📝 Fion Liu LFG 11:30am - 12:30pm" at bounding box center [395, 135] width 22 height 24
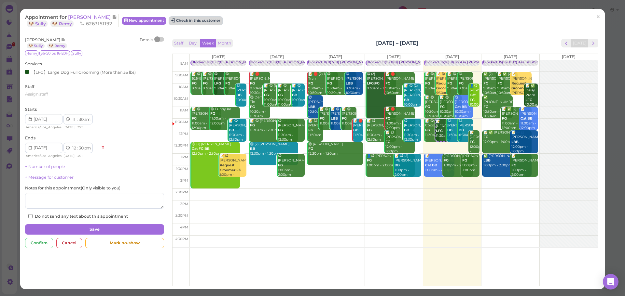
click at [183, 20] on button "Check in this customer" at bounding box center [195, 21] width 53 height 8
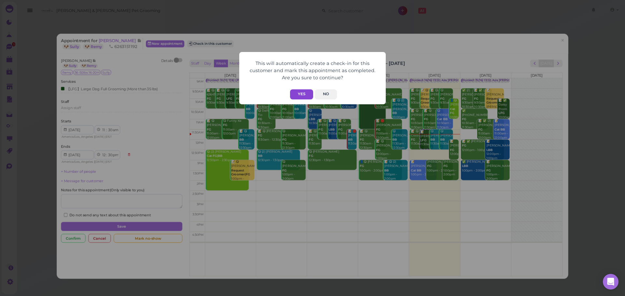
click at [297, 96] on button "Yes" at bounding box center [301, 94] width 23 height 10
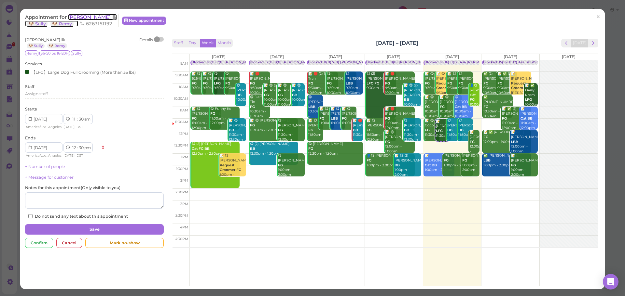
click at [78, 14] on span "Fion Liu" at bounding box center [90, 17] width 44 height 6
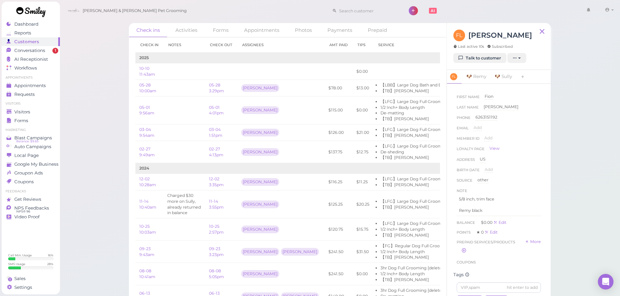
click at [579, 160] on div "Check ins Activities Forms Appointments Photos Payments Prepaid Check in Notes …" at bounding box center [340, 150] width 560 height 301
click at [85, 70] on div "Check ins Activities Forms Appointments Photos Payments Prepaid Check in Notes …" at bounding box center [340, 150] width 560 height 301
click at [20, 48] on span "Conversations" at bounding box center [30, 51] width 33 height 6
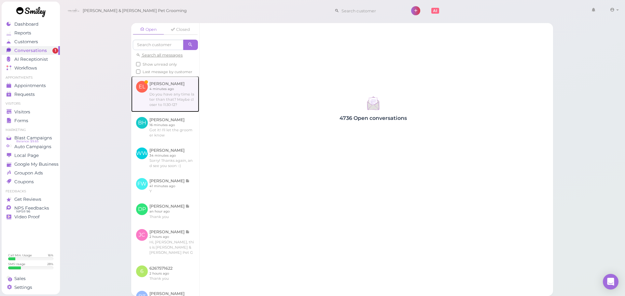
click at [149, 83] on link at bounding box center [165, 94] width 68 height 36
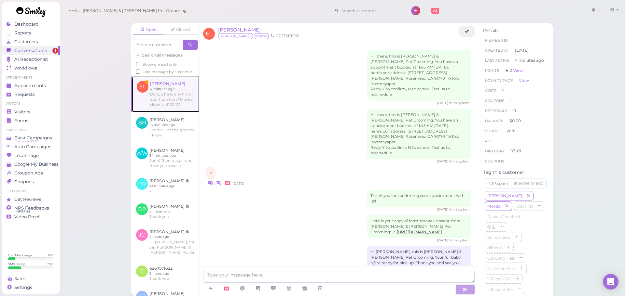
scroll to position [781, 0]
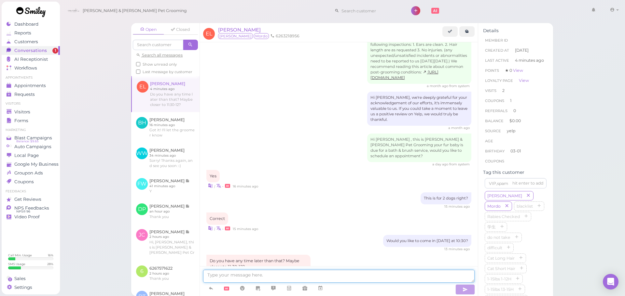
click at [299, 278] on textarea at bounding box center [338, 276] width 271 height 13
type textarea "Yes, we can do 11:30"
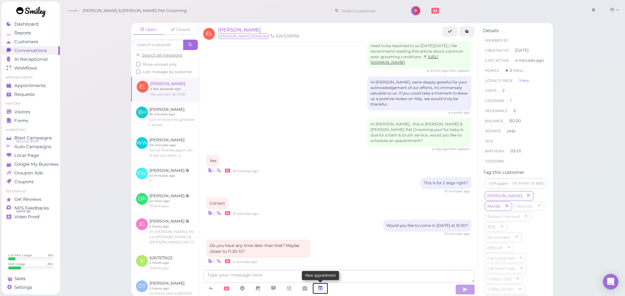
click at [317, 287] on link at bounding box center [320, 288] width 16 height 11
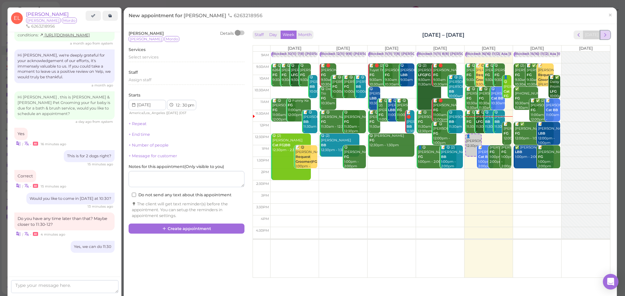
click at [602, 36] on span "next" at bounding box center [605, 35] width 6 height 6
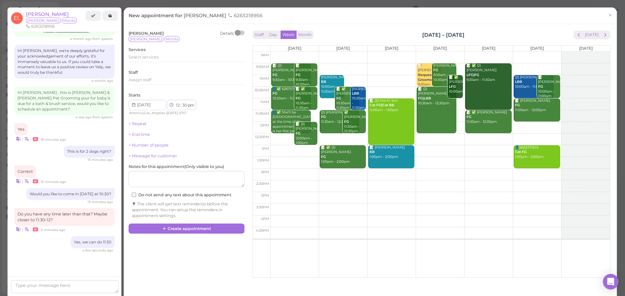
click at [287, 144] on td at bounding box center [440, 140] width 340 height 12
type input "[DATE]"
select select "45"
click at [284, 52] on div "👤Emily Lu 12:45pm 📝 (2) Cindy Wan FG 9:30am - 10:30am 📝 Karina Arroyo FG 9:30am…" at bounding box center [294, 52] width 48 height 0
select select "11"
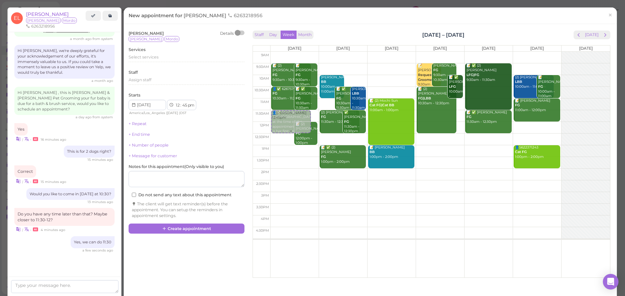
select select "30"
select select "am"
click at [161, 67] on div "Emily Lu Details Riggs Mordo Services Select services Staff Assign staff Starts…" at bounding box center [186, 125] width 116 height 188
click at [161, 56] on div "Select services" at bounding box center [186, 57] width 116 height 6
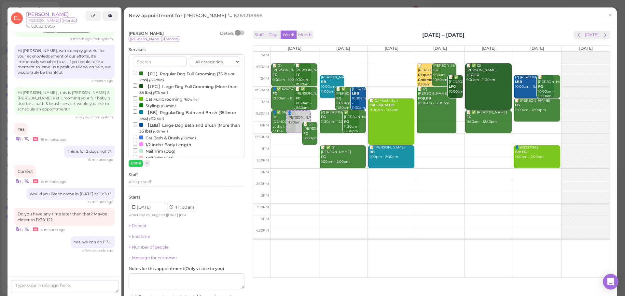
click at [154, 125] on label "【LBB】Large Dog Bath and Brush (More than 35 lbs) (60min)" at bounding box center [186, 128] width 107 height 13
click at [137, 125] on input "【LBB】Large Dog Bath and Brush (More than 35 lbs) (60min)" at bounding box center [135, 124] width 4 height 4
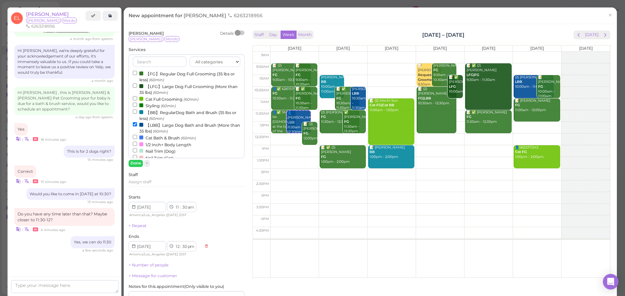
click at [152, 114] on label "【BB】RegularDog Bath and Brush (35 lbs or less) (60min)" at bounding box center [186, 115] width 107 height 13
click at [137, 114] on input "【BB】RegularDog Bath and Brush (35 lbs or less) (60min)" at bounding box center [135, 112] width 4 height 4
select select "1"
click at [132, 162] on button "Done" at bounding box center [135, 163] width 14 height 7
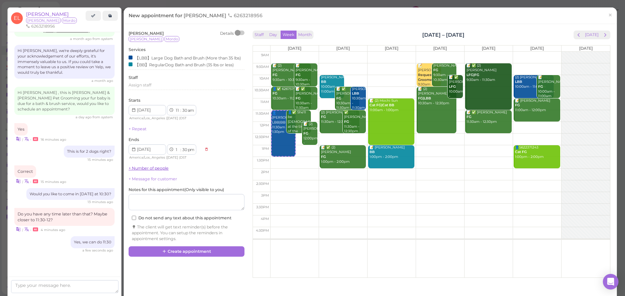
click at [141, 171] on link "+ Number of people" at bounding box center [148, 168] width 40 height 5
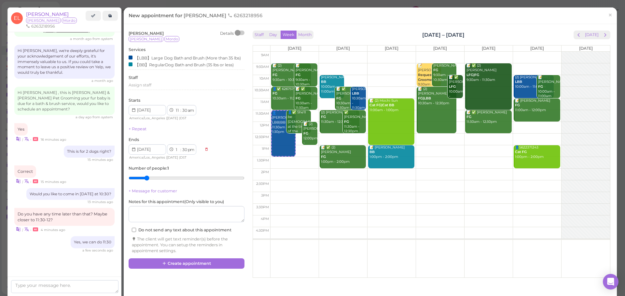
type input "2"
click at [143, 179] on input "range" at bounding box center [186, 178] width 116 height 10
click at [180, 267] on button "Create appointment" at bounding box center [186, 264] width 116 height 10
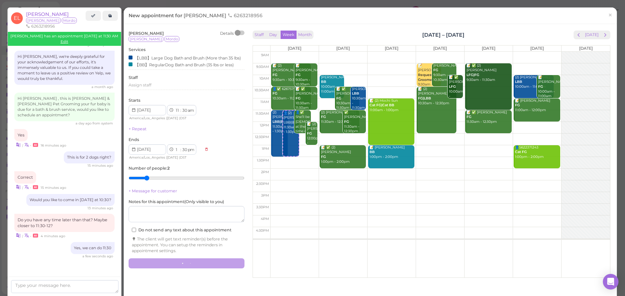
scroll to position [796, 0]
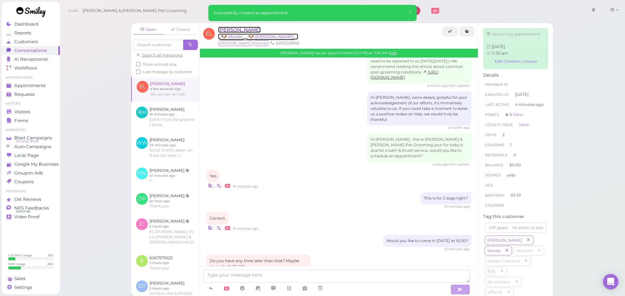
click at [227, 32] on span "Emily Lu" at bounding box center [239, 30] width 43 height 6
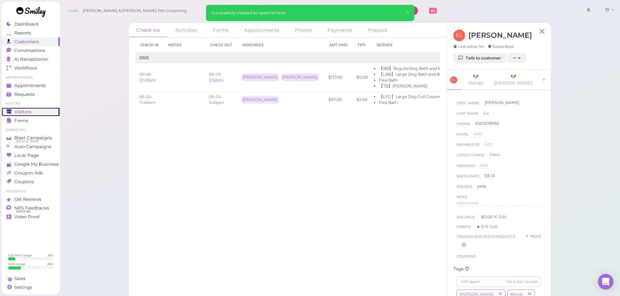
click at [15, 108] on link "Visitors" at bounding box center [31, 112] width 58 height 9
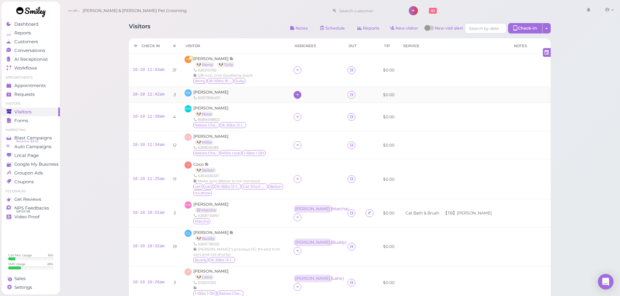
click at [296, 93] on icon at bounding box center [297, 94] width 4 height 5
click at [309, 108] on input at bounding box center [331, 110] width 78 height 10
type input "asa"
click at [310, 122] on div "[PERSON_NAME]" at bounding box center [336, 123] width 91 height 12
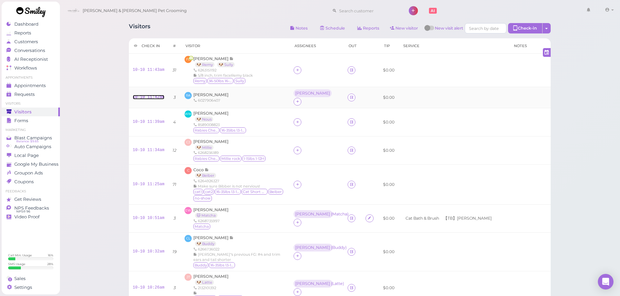
click at [155, 95] on link "10-10 11:42am" at bounding box center [149, 97] width 32 height 5
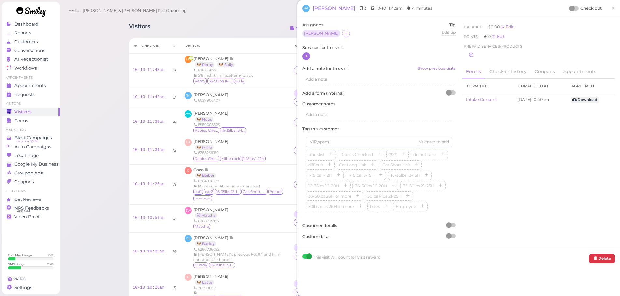
click at [303, 57] on div at bounding box center [306, 56] width 8 height 8
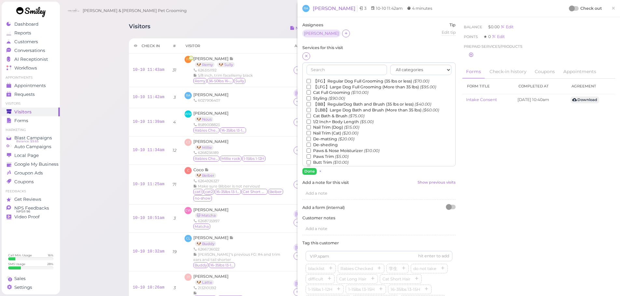
click at [330, 127] on label "Nail Trim (Dog) ($15.00)" at bounding box center [332, 128] width 53 height 6
click at [311, 127] on input "Nail Trim (Dog) ($15.00)" at bounding box center [308, 127] width 4 height 4
click at [308, 170] on button "Done" at bounding box center [309, 171] width 14 height 7
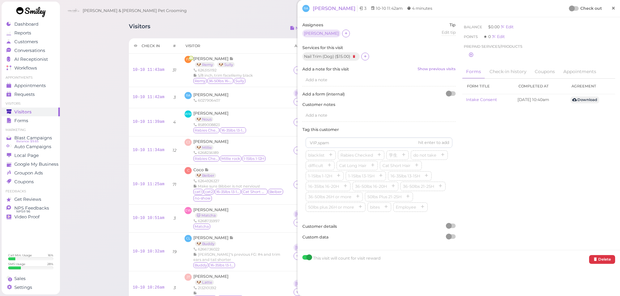
click at [611, 10] on span "×" at bounding box center [613, 8] width 4 height 9
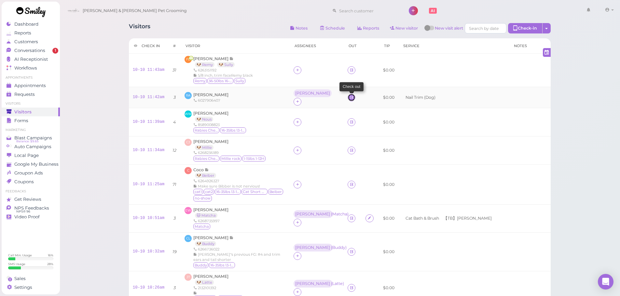
click at [350, 95] on icon at bounding box center [351, 97] width 4 height 5
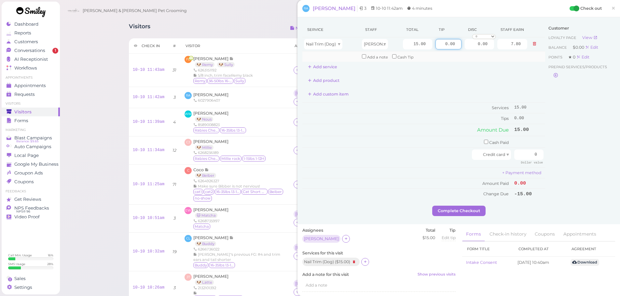
drag, startPoint x: 440, startPoint y: 46, endPoint x: 498, endPoint y: 54, distance: 58.5
click at [480, 47] on tr "Nail Trim (Dog) Asa 15.00 0.00 0.00 0 10% off 15% off 20% off 25% off 30% off 5…" at bounding box center [423, 44] width 243 height 14
type input "2.25"
drag, startPoint x: 526, startPoint y: 160, endPoint x: 624, endPoint y: 165, distance: 98.7
click at [619, 165] on html "Dashboard Reports Customers Conversations 1" at bounding box center [310, 294] width 620 height 588
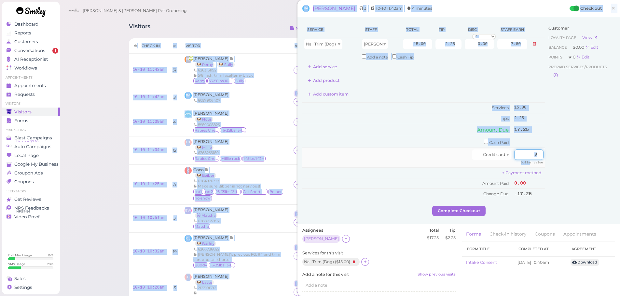
click at [514, 152] on input "0" at bounding box center [528, 155] width 29 height 10
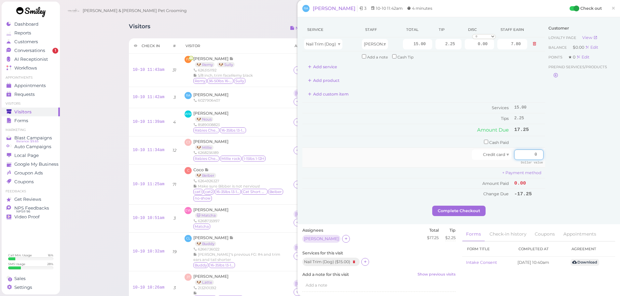
click at [514, 152] on input "0" at bounding box center [528, 155] width 29 height 10
type input "17.25"
click at [558, 176] on div "Customer Loyalty page View Balance $0.00 Edit Points ★ 0 Edit Prepaid services/…" at bounding box center [580, 114] width 70 height 184
click at [470, 217] on div "Service Staff Total Tip Disc Staff earn Nail Trim (Dog) Asa 15.00 2.25 0.00 0 1…" at bounding box center [458, 120] width 322 height 207
click at [470, 208] on button "Complete Checkout" at bounding box center [458, 211] width 53 height 10
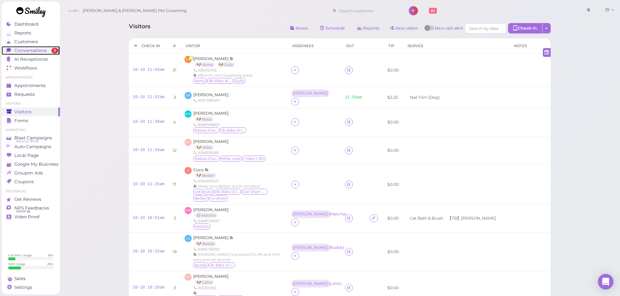
click at [45, 48] on span "Conversations" at bounding box center [30, 51] width 33 height 6
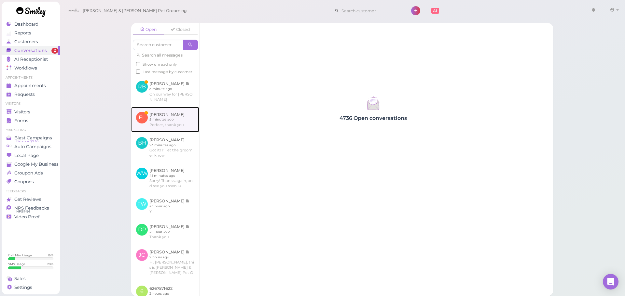
click at [170, 123] on link at bounding box center [165, 119] width 68 height 25
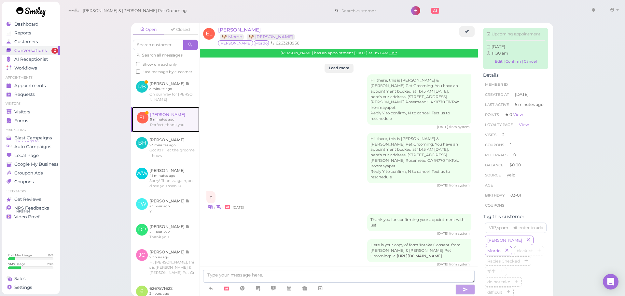
scroll to position [899, 0]
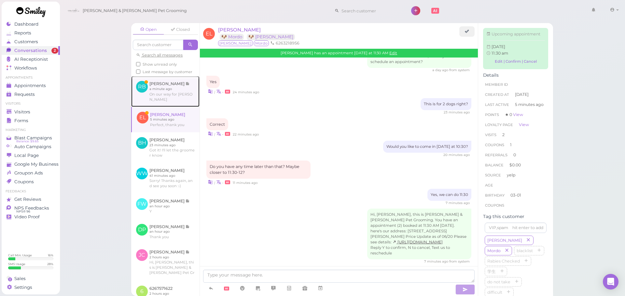
click at [177, 97] on link at bounding box center [165, 91] width 68 height 31
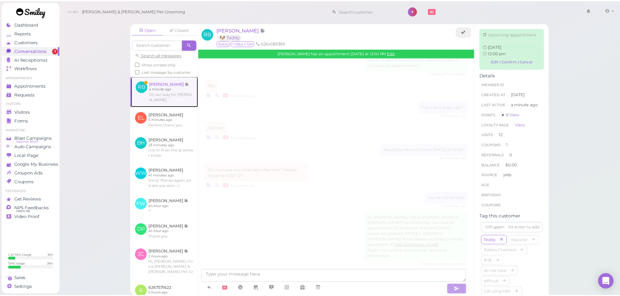
scroll to position [858, 0]
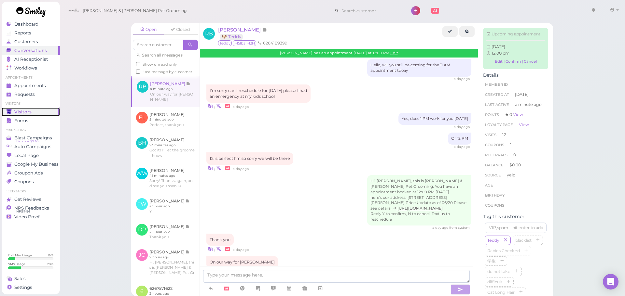
click at [38, 108] on link "Visitors" at bounding box center [31, 112] width 58 height 9
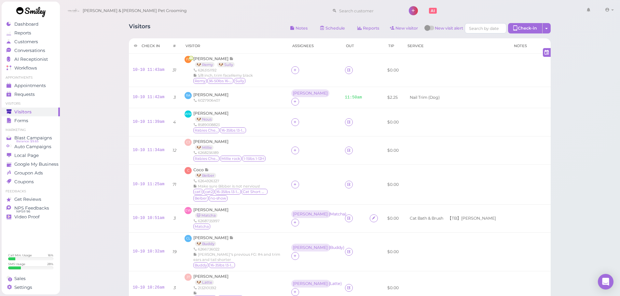
click at [580, 162] on div "Visitors Notes Schedule Reports New visitor New visit alert Check-in Customer c…" at bounding box center [340, 297] width 560 height 595
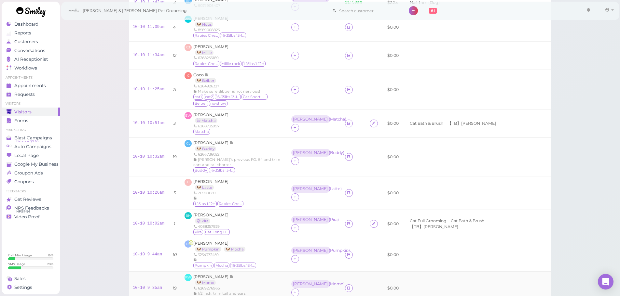
scroll to position [65, 0]
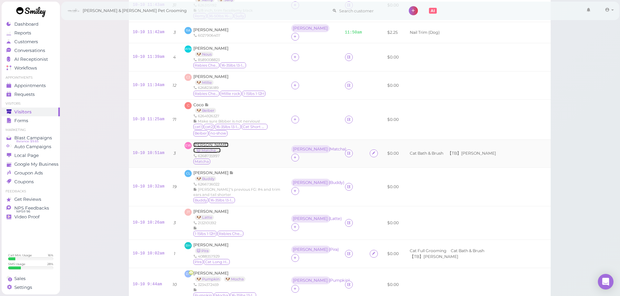
click at [204, 142] on span "Emma Wang" at bounding box center [210, 144] width 35 height 5
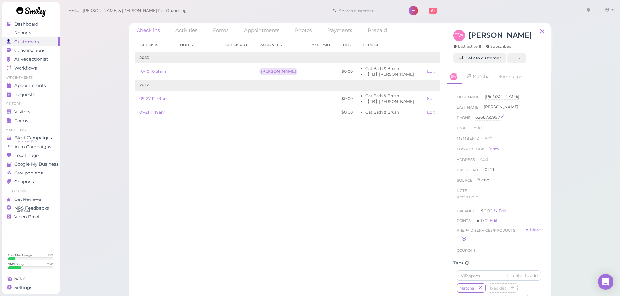
click at [490, 115] on div "6268735997" at bounding box center [487, 117] width 24 height 6
click at [483, 130] on button "Done" at bounding box center [483, 129] width 14 height 7
click at [364, 173] on div "Check in Notes Check out Assignees Amt Paid Tips Service 2025 10-10 10:51am Hel…" at bounding box center [287, 166] width 317 height 259
click at [198, 163] on div "Check in Notes Check out Assignees Amt Paid Tips Service 2025 10-10 10:51am Hel…" at bounding box center [287, 166] width 317 height 259
click at [28, 113] on span "Visitors" at bounding box center [22, 112] width 17 height 6
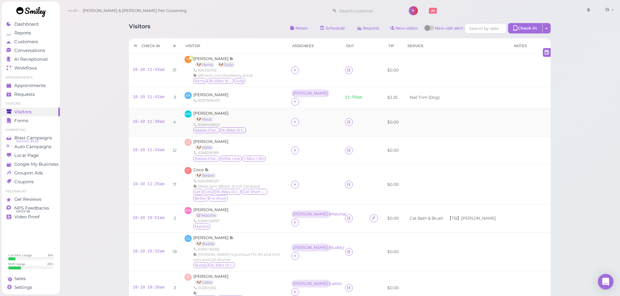
click at [281, 120] on td "WW Wenyue Wang 🐶 Nous 8589008823 Rabies Checked 16-35lbs 13-15H" at bounding box center [234, 122] width 106 height 28
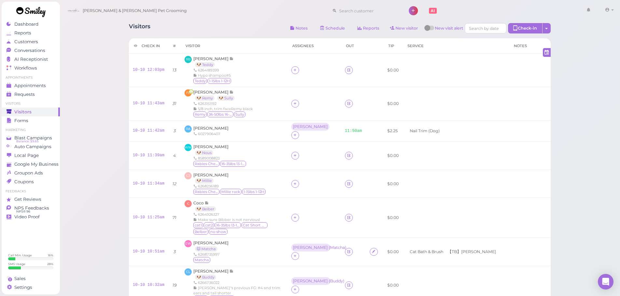
click at [239, 24] on div "Visitors Notes Schedule Reports New visitor New visit alert Check-in Customer c…" at bounding box center [340, 29] width 422 height 12
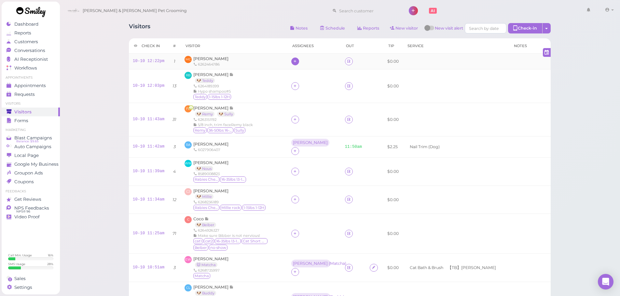
click at [294, 60] on div at bounding box center [295, 62] width 8 height 8
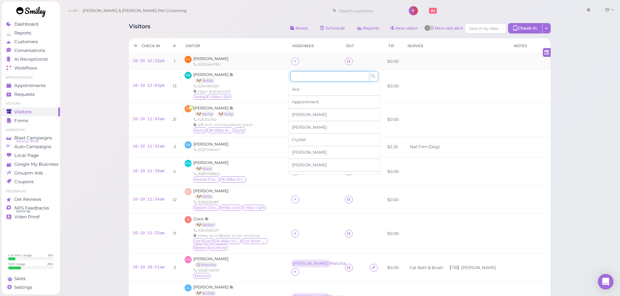
click at [309, 80] on input at bounding box center [329, 76] width 78 height 10
type input "[PERSON_NAME]"
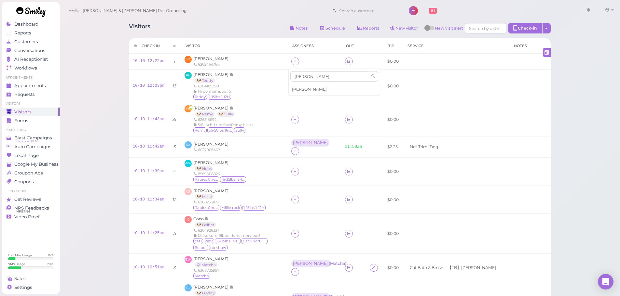
click at [305, 90] on div "[PERSON_NAME]" at bounding box center [334, 89] width 91 height 12
click at [150, 62] on link "10-10 12:22pm" at bounding box center [149, 61] width 32 height 5
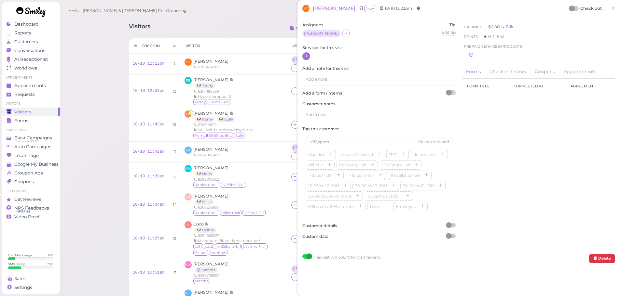
click at [303, 54] on div at bounding box center [306, 56] width 8 height 8
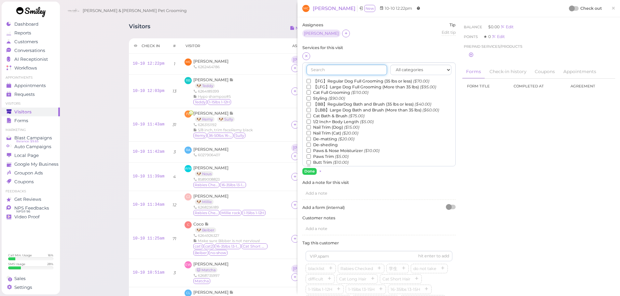
click at [317, 69] on input "text" at bounding box center [346, 70] width 80 height 10
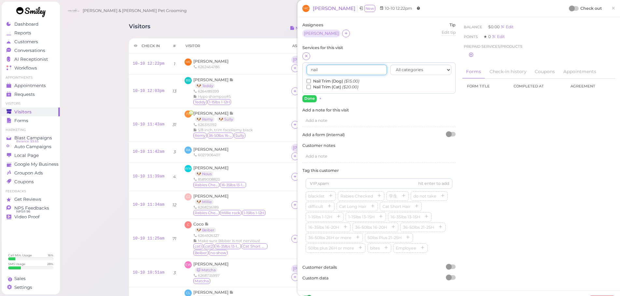
type input "nail"
click at [306, 82] on div "nail All categories Full Grooming Bath & Brush Add-ons Dental Work Special Requ…" at bounding box center [378, 78] width 153 height 32
click at [309, 82] on input "Nail Trim (Dog) ($15.00)" at bounding box center [308, 81] width 4 height 4
click at [307, 99] on button "Done" at bounding box center [309, 98] width 14 height 7
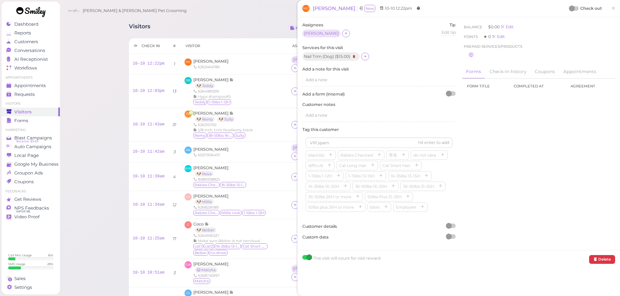
click at [570, 8] on div at bounding box center [572, 9] width 6 height 6
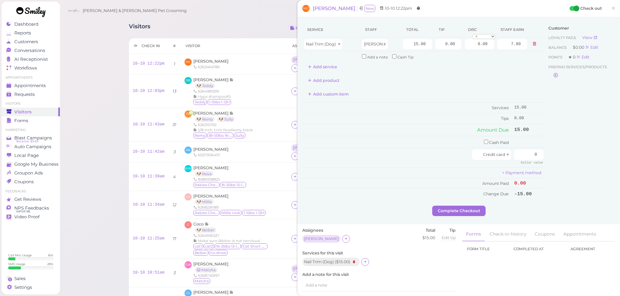
click at [230, 50] on th "Visitor" at bounding box center [234, 45] width 106 height 15
click at [484, 142] on input "checkbox" at bounding box center [486, 142] width 4 height 4
checkbox input "true"
drag, startPoint x: 525, startPoint y: 143, endPoint x: 584, endPoint y: 147, distance: 59.7
click at [584, 147] on div "Service Staff Total Tip Disc Staff earn Nail Trim (Dog) Asa 15.00 0.00 0.00 0 1…" at bounding box center [458, 115] width 313 height 186
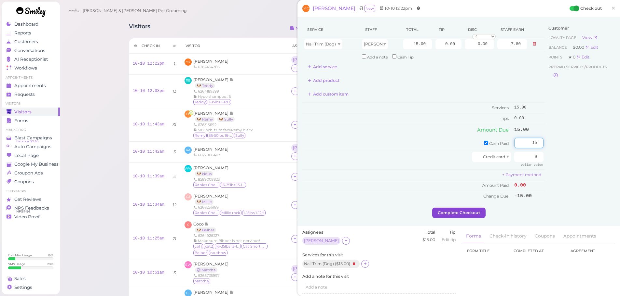
type input "15"
click at [463, 210] on button "Complete Checkout" at bounding box center [458, 213] width 53 height 10
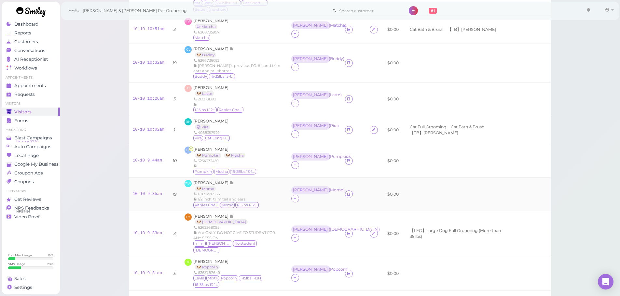
scroll to position [243, 0]
click at [270, 156] on div "DT Darlene Turcios 🐶 Pumpkin 🐶 Mocha 3234372459 Pumpkin Mocha 16-35lbs 13-15H" at bounding box center [233, 161] width 99 height 29
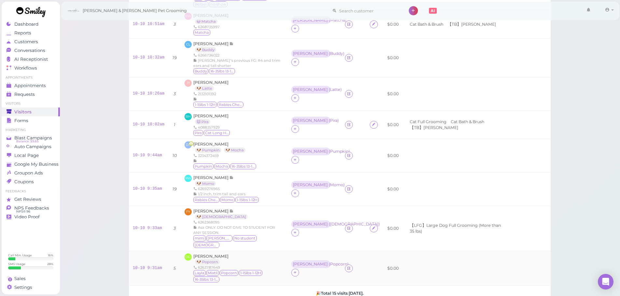
scroll to position [341, 0]
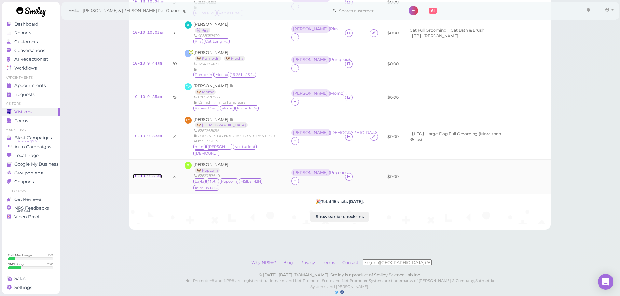
click at [150, 174] on link "10-10 9:31am" at bounding box center [147, 176] width 29 height 5
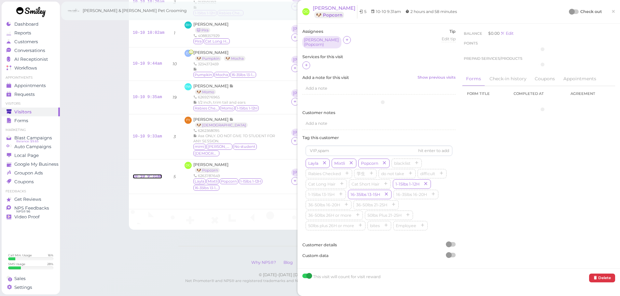
scroll to position [347, 0]
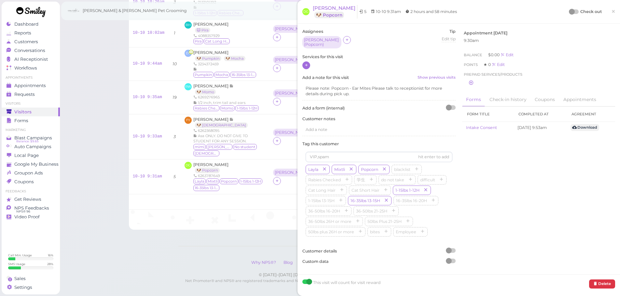
click at [309, 67] on div at bounding box center [306, 65] width 8 height 8
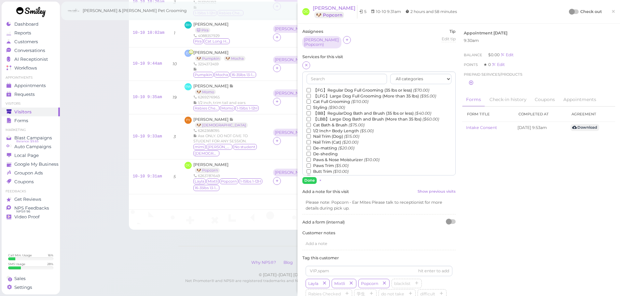
click at [323, 88] on label "【FG】Regular Dog Full Grooming (35 lbs or less) ($70.00)" at bounding box center [367, 91] width 123 height 6
click at [311, 88] on input "【FG】Regular Dog Full Grooming (35 lbs or less) ($70.00)" at bounding box center [308, 90] width 4 height 4
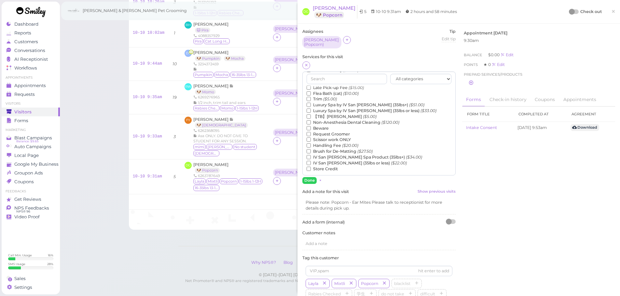
click at [324, 115] on label "【TB】Teeth Brushing ($5.00)" at bounding box center [341, 117] width 70 height 6
click at [311, 115] on input "【TB】Teeth Brushing ($5.00)" at bounding box center [308, 116] width 4 height 4
click at [309, 180] on button "Done" at bounding box center [309, 180] width 14 height 7
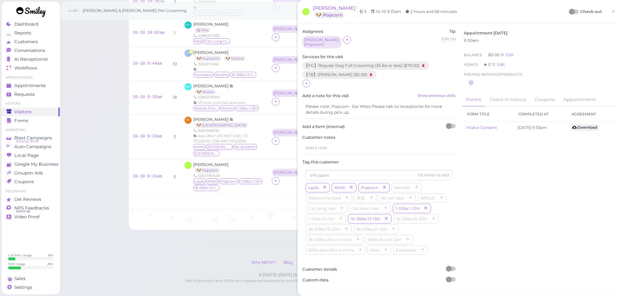
click at [569, 13] on div at bounding box center [572, 12] width 6 height 6
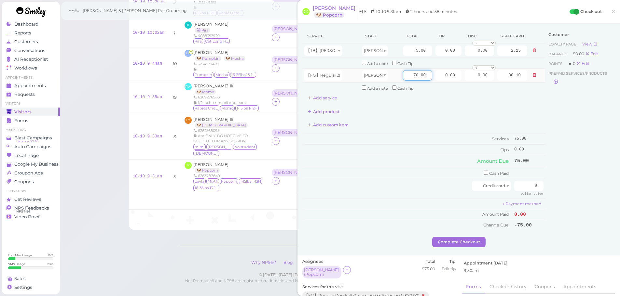
click at [405, 77] on input "70.00" at bounding box center [417, 75] width 29 height 10
type input "80.00"
type input "34.40"
click at [417, 123] on div "Add custom item" at bounding box center [423, 125] width 243 height 10
drag, startPoint x: 442, startPoint y: 76, endPoint x: 571, endPoint y: 116, distance: 135.2
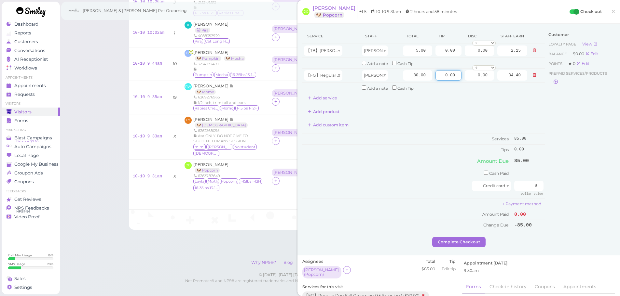
click at [598, 81] on div "Service Staff Total Tip Disc Staff earn 【TB】Teeth Brushing Rebecca 5.00 0.00 0.…" at bounding box center [458, 133] width 313 height 209
type input "17"
click at [546, 180] on div "Customer Loyalty page View Balance $0.00 Edit Points ★ 0 Edit Prepaid services/…" at bounding box center [580, 133] width 70 height 209
click at [525, 190] on td "0 Dollar value" at bounding box center [528, 189] width 33 height 20
click at [517, 188] on input "0" at bounding box center [528, 186] width 29 height 10
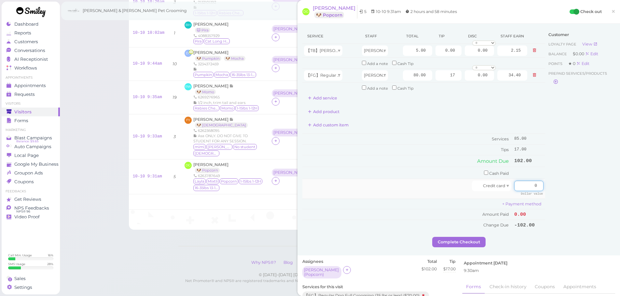
click at [517, 188] on input "0" at bounding box center [528, 186] width 29 height 10
type input "102"
click at [548, 204] on div "Customer Loyalty page View Balance $0.00 Edit Points ★ 0 Edit Prepaid services/…" at bounding box center [580, 133] width 70 height 209
click at [461, 237] on button "Complete Checkout" at bounding box center [458, 242] width 53 height 10
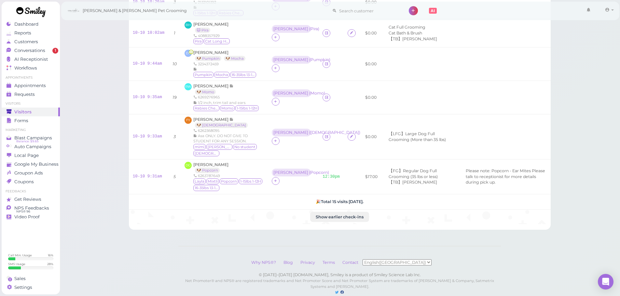
click at [330, 5] on div at bounding box center [364, 9] width 72 height 14
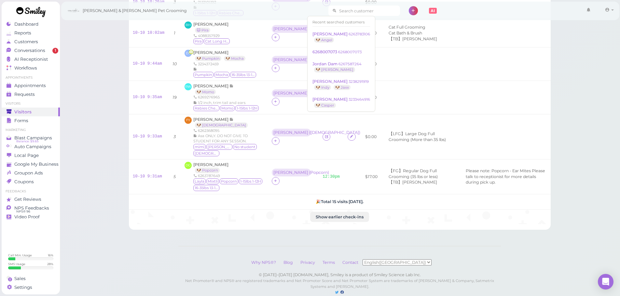
click at [337, 8] on input at bounding box center [368, 11] width 63 height 10
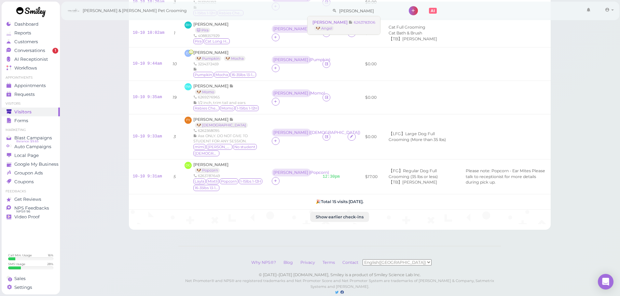
type input "kathy wong"
click at [343, 28] on link "Kathy Wong 6263783106 🐶 Angel" at bounding box center [343, 25] width 73 height 18
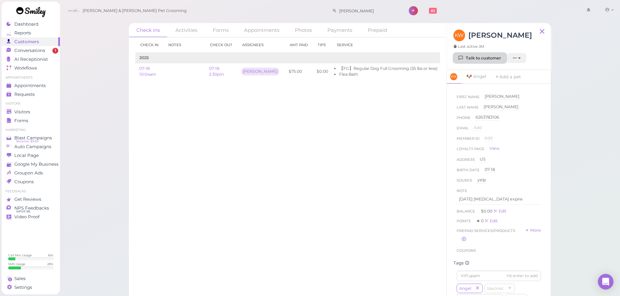
click at [488, 57] on link "Talk to customer" at bounding box center [479, 58] width 53 height 10
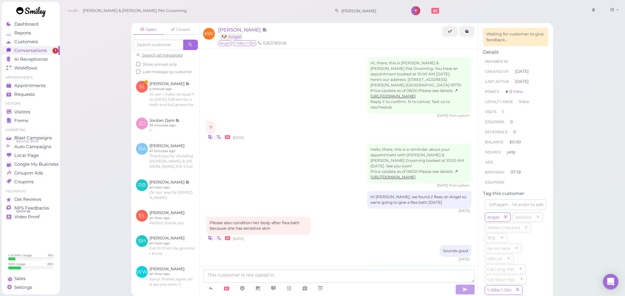
click at [337, 158] on div "Hello, there, this is a reminder about your appointment with Cody & Miley Pet G…" at bounding box center [338, 166] width 265 height 44
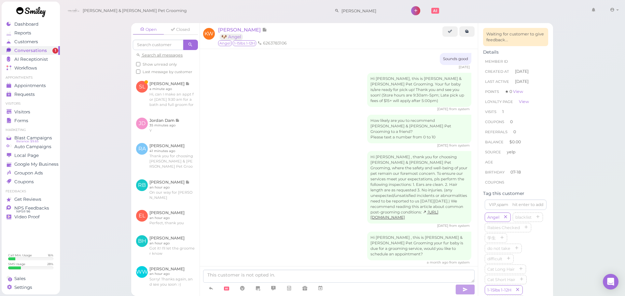
click at [302, 157] on div "Hi Kathy , thank you for choosing Cody & Miley Pet Grooming, where the safety a…" at bounding box center [338, 189] width 265 height 77
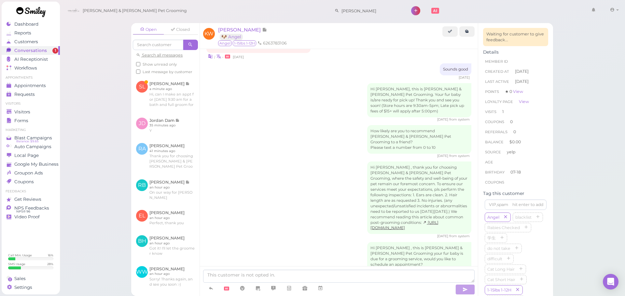
scroll to position [192, 0]
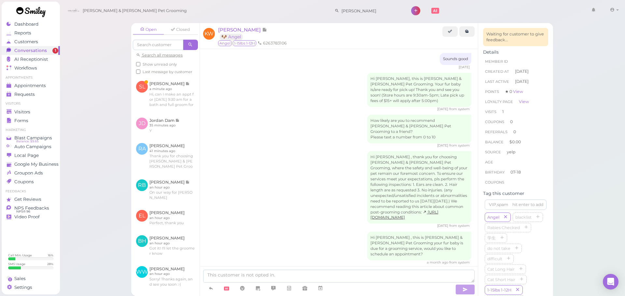
click at [338, 132] on div "How likely are you to recommend Cody & Miley Pet Grooming to a friend? Please t…" at bounding box center [338, 131] width 265 height 33
click at [341, 160] on div "Hi Kathy , thank you for choosing Cody & Miley Pet Grooming, where the safety a…" at bounding box center [338, 189] width 265 height 77
click at [341, 137] on div "How likely are you to recommend Cody & Miley Pet Grooming to a friend? Please t…" at bounding box center [338, 131] width 265 height 33
click at [344, 175] on div "Hi Kathy , thank you for choosing Cody & Miley Pet Grooming, where the safety a…" at bounding box center [338, 189] width 265 height 77
click at [342, 113] on div "Hi, there, this is Cody & Miley Pet Grooming. You have an appointment booked at…" at bounding box center [339, 78] width 278 height 442
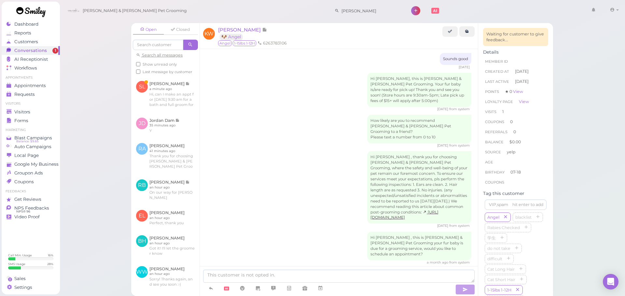
click at [357, 171] on div "Hi Kathy , thank you for choosing Cody & Miley Pet Grooming, where the safety a…" at bounding box center [338, 189] width 265 height 77
click at [360, 132] on div "How likely are you to recommend Cody & Miley Pet Grooming to a friend? Please t…" at bounding box center [338, 131] width 265 height 33
click at [358, 156] on div "Hi Kathy , thank you for choosing Cody & Miley Pet Grooming, where the safety a…" at bounding box center [338, 189] width 265 height 77
click at [355, 117] on div "How likely are you to recommend Cody & Miley Pet Grooming to a friend? Please t…" at bounding box center [338, 131] width 265 height 33
click at [354, 167] on div "Hi Kathy , thank you for choosing Cody & Miley Pet Grooming, where the safety a…" at bounding box center [338, 189] width 265 height 77
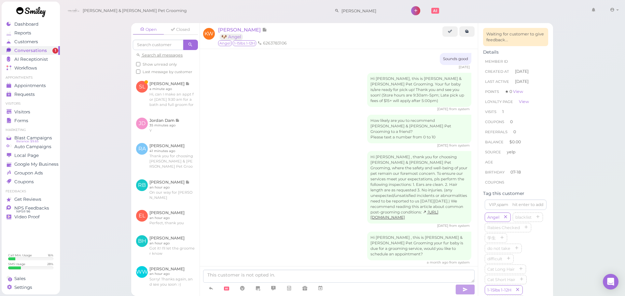
click at [355, 131] on div "How likely are you to recommend Cody & Miley Pet Grooming to a friend? Please t…" at bounding box center [338, 131] width 265 height 33
click at [355, 161] on div "Hi Kathy , thank you for choosing Cody & Miley Pet Grooming, where the safety a…" at bounding box center [338, 189] width 265 height 77
click at [356, 126] on div "How likely are you to recommend Cody & Miley Pet Grooming to a friend? Please t…" at bounding box center [338, 131] width 265 height 33
click at [356, 156] on div "Hi Kathy , thank you for choosing Cody & Miley Pet Grooming, where the safety a…" at bounding box center [338, 189] width 265 height 77
click at [356, 131] on div "How likely are you to recommend Cody & Miley Pet Grooming to a friend? Please t…" at bounding box center [338, 131] width 265 height 33
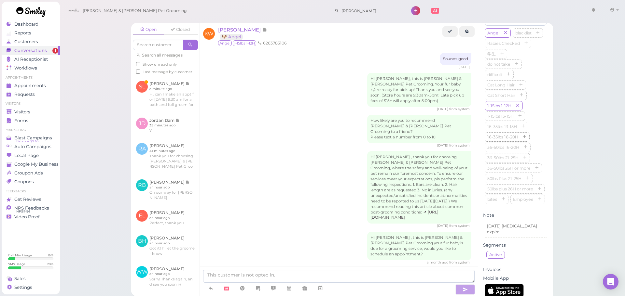
scroll to position [195, 0]
click at [295, 137] on div "How likely are you to recommend Cody & Miley Pet Grooming to a friend? Please t…" at bounding box center [338, 131] width 265 height 33
click at [327, 143] on div "3 months ago from system" at bounding box center [338, 145] width 265 height 5
click at [528, 68] on icon "button" at bounding box center [526, 65] width 4 height 5
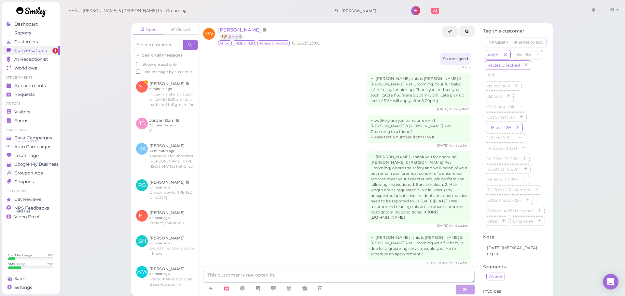
click at [439, 113] on div "Hi, there, this is Cody & Miley Pet Grooming. You have an appointment booked at…" at bounding box center [339, 78] width 278 height 442
click at [298, 132] on div "How likely are you to recommend Cody & Miley Pet Grooming to a friend? Please t…" at bounding box center [338, 131] width 265 height 33
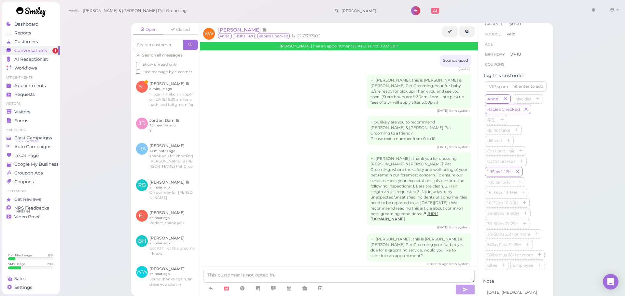
scroll to position [256, 0]
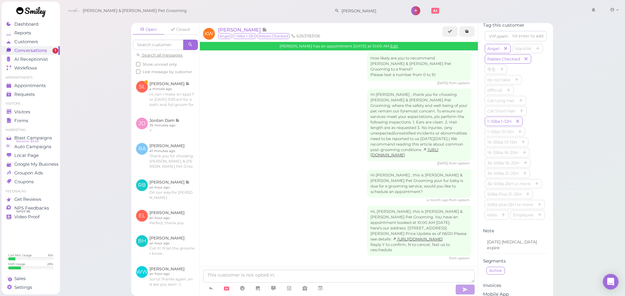
click at [119, 76] on div "Open Closed Search all messages Show unread only Last message by customer SL Sa…" at bounding box center [342, 148] width 565 height 296
click at [165, 101] on link at bounding box center [165, 94] width 68 height 36
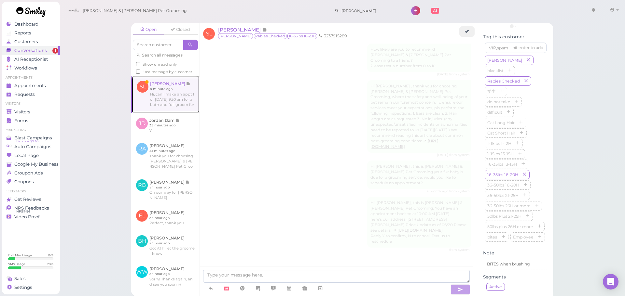
scroll to position [960, 0]
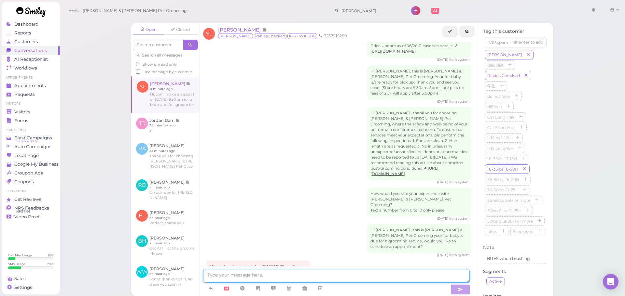
click at [274, 279] on textarea at bounding box center [336, 276] width 266 height 13
click at [298, 261] on div "Hi, can I make an appt for Tues, 10/21, 9:30 am for a bath and full groom for J…" at bounding box center [258, 270] width 104 height 18
click at [270, 281] on textarea at bounding box center [336, 276] width 266 height 13
click at [278, 276] on textarea at bounding box center [336, 276] width 266 height 13
click at [266, 276] on textarea at bounding box center [336, 276] width 266 height 13
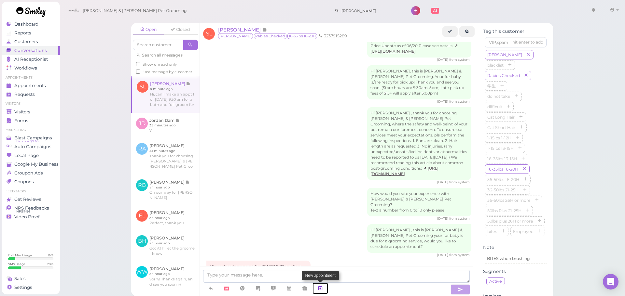
click at [325, 283] on link at bounding box center [320, 288] width 16 height 11
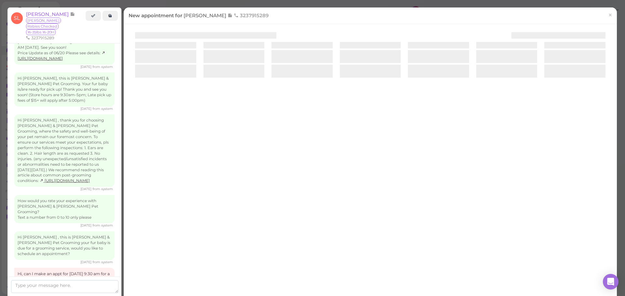
scroll to position [1010, 0]
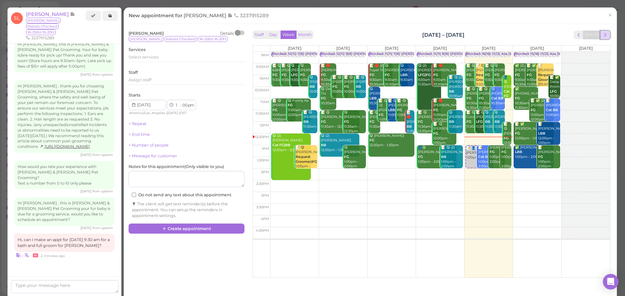
click at [603, 32] on span "next" at bounding box center [605, 35] width 6 height 6
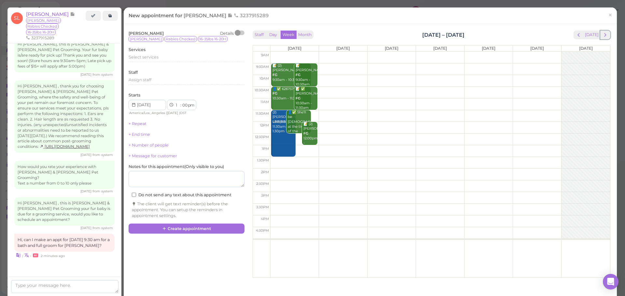
click at [603, 32] on span "next" at bounding box center [605, 35] width 6 height 6
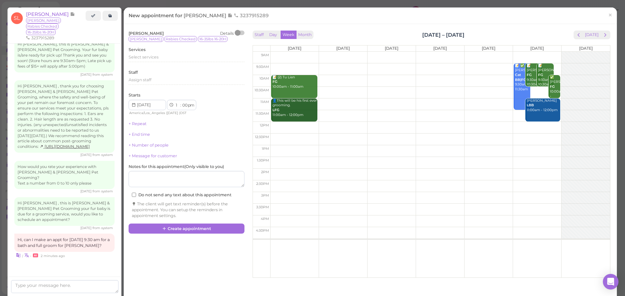
click at [348, 66] on td at bounding box center [440, 69] width 340 height 12
type input "2025-10-21"
select select "9"
select select "30"
select select "am"
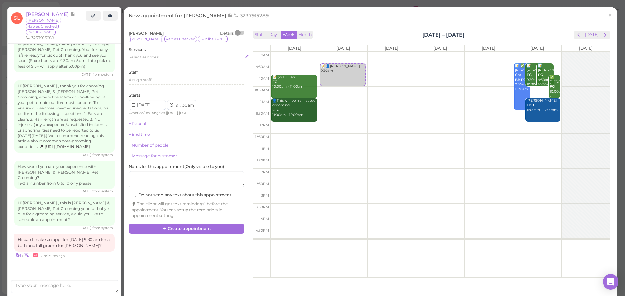
click at [176, 59] on div "Select services" at bounding box center [186, 57] width 116 height 6
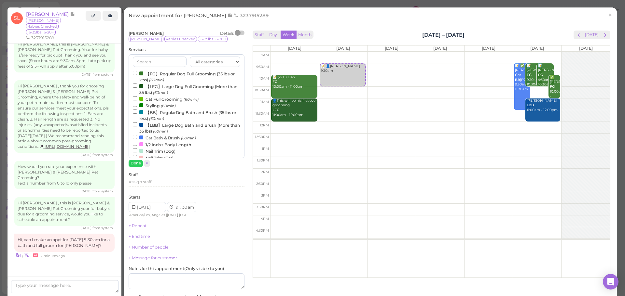
click at [157, 75] on label "【FG】Regular Dog Full Grooming (35 lbs or less) (60min)" at bounding box center [186, 76] width 107 height 13
click at [137, 75] on input "【FG】Regular Dog Full Grooming (35 lbs or less) (60min)" at bounding box center [135, 73] width 4 height 4
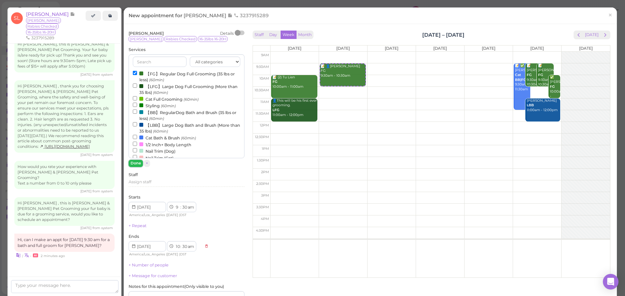
click at [140, 164] on button "Done" at bounding box center [135, 163] width 14 height 7
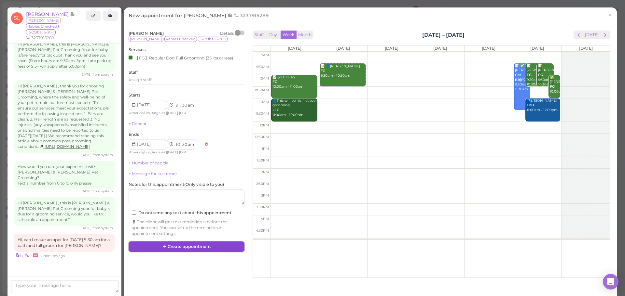
click at [185, 250] on button "Create appointment" at bounding box center [186, 247] width 116 height 10
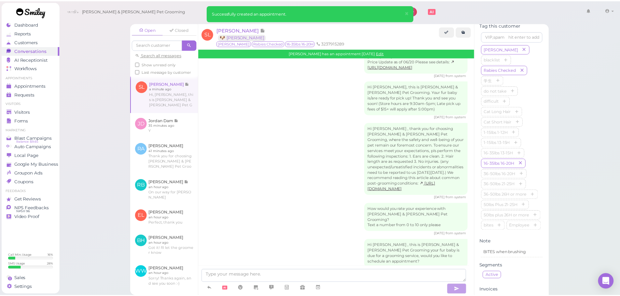
scroll to position [1027, 0]
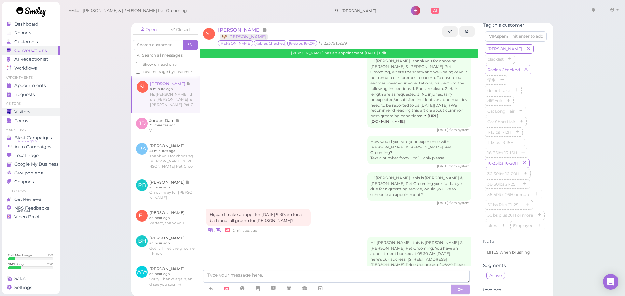
click at [30, 112] on span "Visitors" at bounding box center [22, 112] width 16 height 6
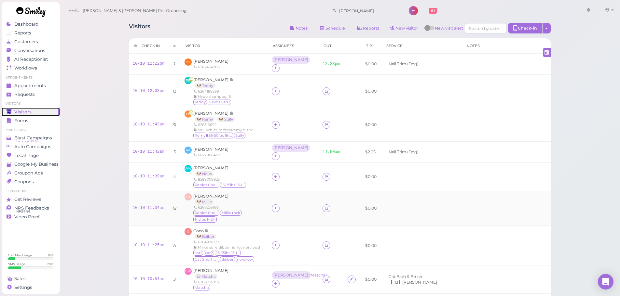
scroll to position [33, 0]
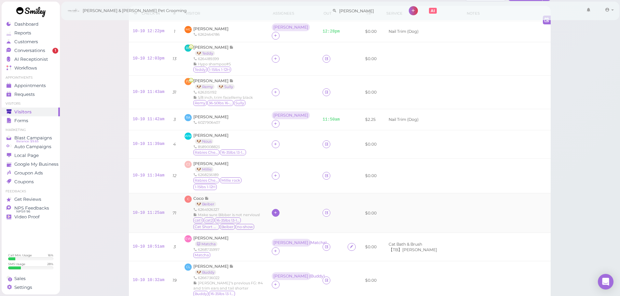
click at [273, 210] on icon at bounding box center [275, 212] width 4 height 5
click at [275, 140] on span "[PERSON_NAME]" at bounding box center [285, 139] width 35 height 5
click at [273, 173] on icon at bounding box center [275, 175] width 4 height 5
click at [278, 218] on div "[PERSON_NAME]" at bounding box center [309, 218] width 91 height 13
click at [273, 142] on icon at bounding box center [275, 144] width 4 height 5
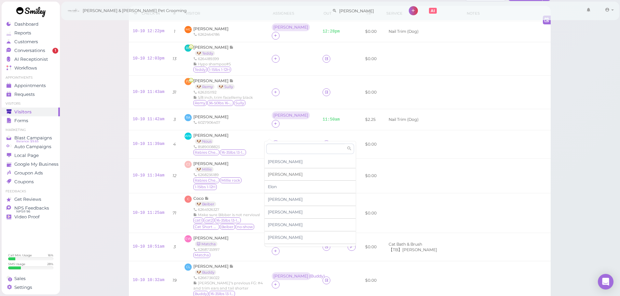
scroll to position [111, 0]
click at [281, 238] on div "[PERSON_NAME]" at bounding box center [309, 241] width 91 height 12
drag, startPoint x: 267, startPoint y: 197, endPoint x: 270, endPoint y: 203, distance: 6.7
click at [268, 199] on td "[PERSON_NAME]" at bounding box center [293, 213] width 51 height 40
click at [272, 206] on div "[PERSON_NAME]" at bounding box center [291, 209] width 38 height 8
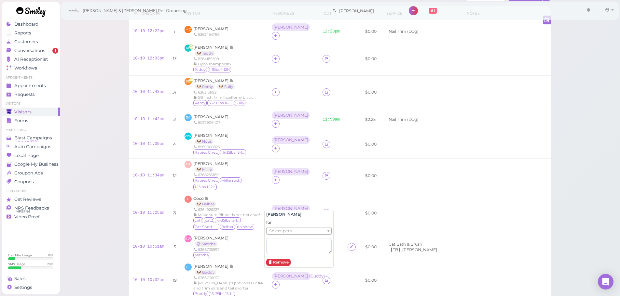
click at [276, 233] on span "Select pets" at bounding box center [280, 231] width 22 height 7
drag, startPoint x: 276, startPoint y: 240, endPoint x: 268, endPoint y: 184, distance: 56.2
click at [268, 174] on td "[PERSON_NAME]" at bounding box center [293, 175] width 51 height 35
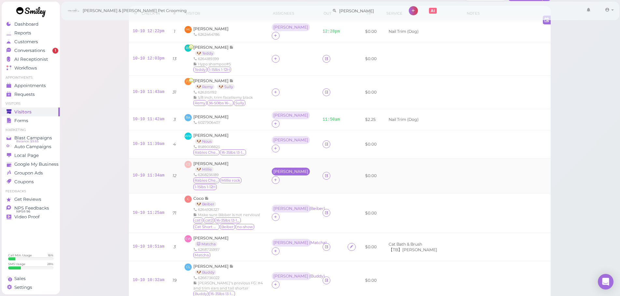
click at [273, 169] on div "[PERSON_NAME]" at bounding box center [290, 171] width 35 height 5
click at [274, 191] on div "Select pets" at bounding box center [298, 194] width 65 height 8
click at [272, 158] on td "Asa ( Millie )" at bounding box center [293, 175] width 51 height 35
click at [273, 138] on div "[PERSON_NAME]" at bounding box center [292, 140] width 40 height 8
click at [273, 138] on div "[PERSON_NAME]" at bounding box center [290, 140] width 35 height 5
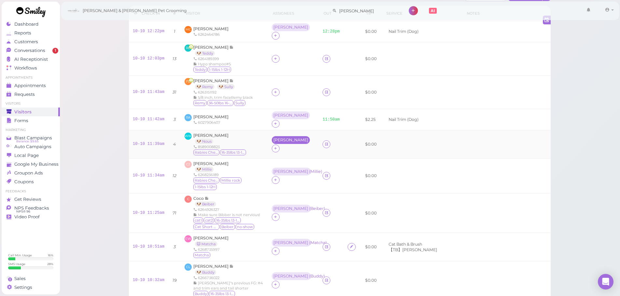
click at [276, 136] on div "[PERSON_NAME]" at bounding box center [291, 140] width 38 height 8
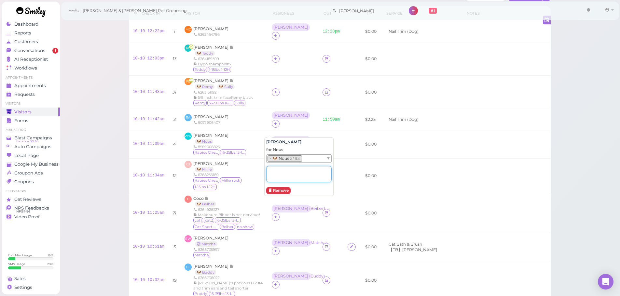
click at [276, 170] on textarea at bounding box center [298, 174] width 65 height 16
click at [250, 172] on div "6268236189" at bounding box center [228, 174] width 70 height 5
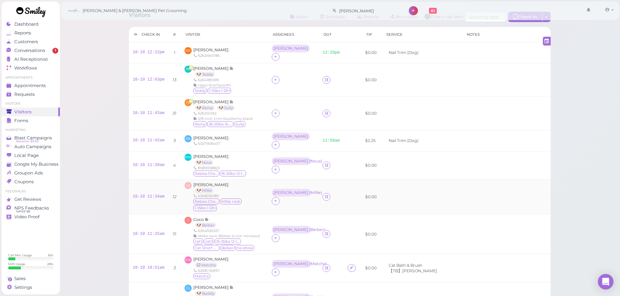
scroll to position [0, 0]
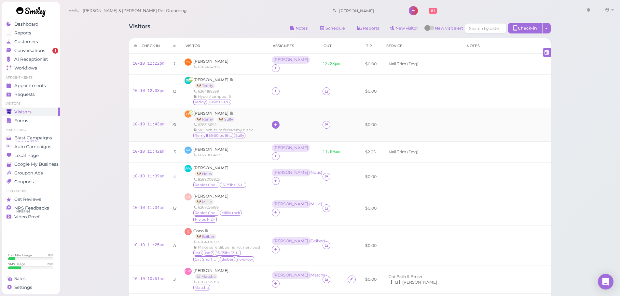
click at [273, 122] on icon at bounding box center [275, 124] width 4 height 5
click at [283, 226] on span "[PERSON_NAME]" at bounding box center [285, 226] width 35 height 5
click at [273, 118] on div "[PERSON_NAME]" at bounding box center [290, 120] width 35 height 5
click at [281, 149] on span "Select pets" at bounding box center [280, 147] width 22 height 7
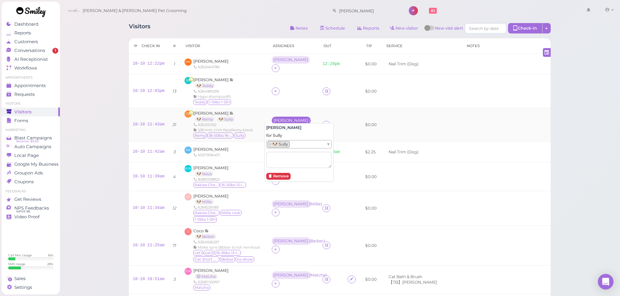
click at [272, 117] on div "Rebecca ( Sully )" at bounding box center [291, 121] width 39 height 8
click at [271, 82] on td at bounding box center [293, 92] width 51 height 34
click at [272, 88] on div at bounding box center [276, 92] width 8 height 8
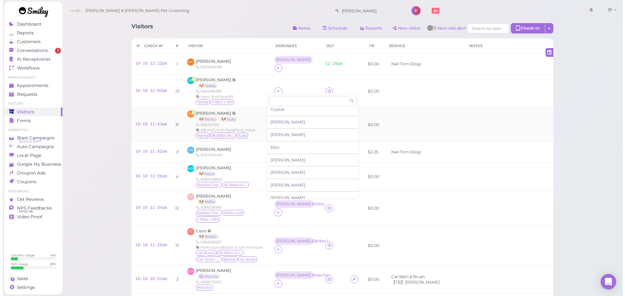
scroll to position [65, 0]
click at [278, 164] on span "[PERSON_NAME]" at bounding box center [285, 162] width 35 height 5
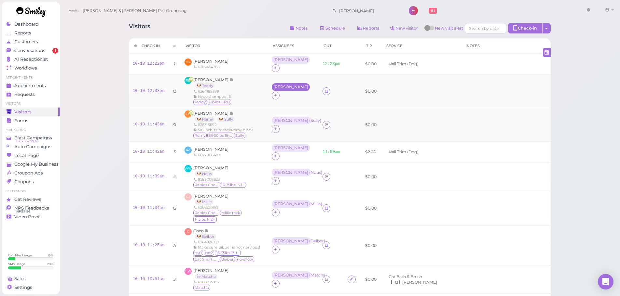
click at [274, 88] on div "[PERSON_NAME]" at bounding box center [290, 87] width 35 height 5
drag, startPoint x: 278, startPoint y: 112, endPoint x: 277, endPoint y: 115, distance: 3.9
click at [277, 112] on span "Select pets" at bounding box center [280, 114] width 22 height 7
click at [256, 92] on div "RB Rosa Bautista 🐶 Teddy 6264189399 Hypo shampoo#5 Teddy 1-15lbs 1-12H" at bounding box center [223, 91] width 79 height 29
click at [35, 47] on link "Conversations 1" at bounding box center [31, 50] width 58 height 9
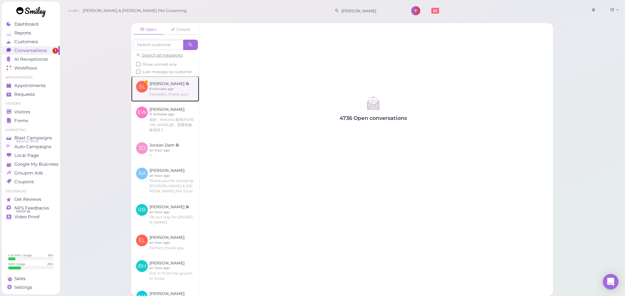
click at [175, 95] on link at bounding box center [165, 88] width 68 height 25
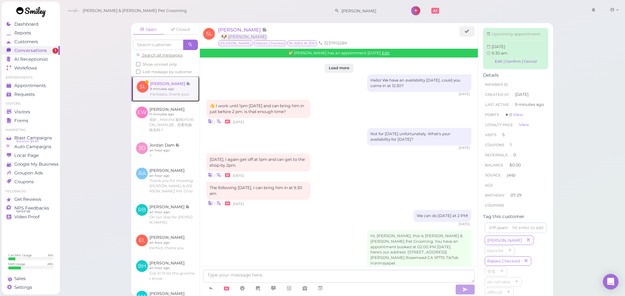
scroll to position [932, 0]
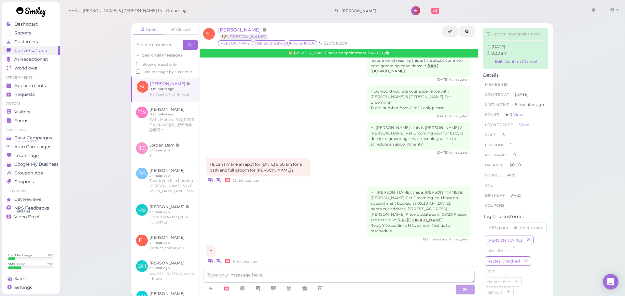
click at [62, 114] on div "Open Closed Search all messages Show unread only Last message by customer SL Sa…" at bounding box center [342, 148] width 565 height 296
click at [60, 114] on div "Dashboard Reports Customers Conversations 0 AI Receptionist" at bounding box center [31, 148] width 59 height 293
click at [57, 114] on link "Visitors" at bounding box center [31, 112] width 58 height 9
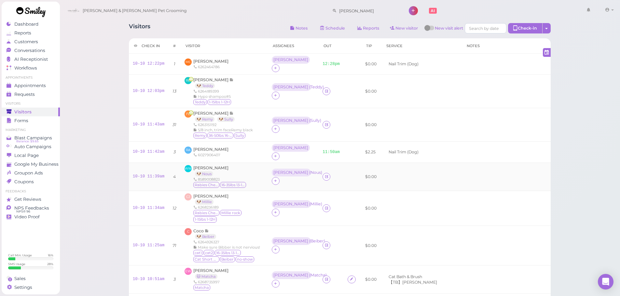
click at [529, 178] on td at bounding box center [506, 177] width 89 height 28
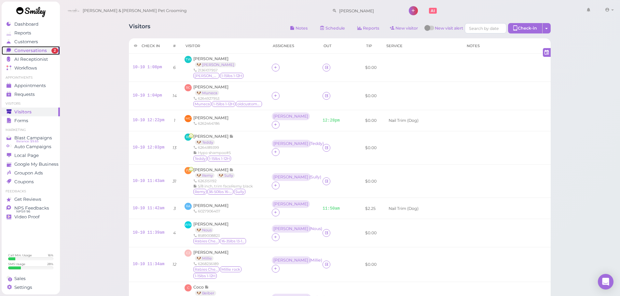
click at [21, 51] on span "Conversations" at bounding box center [30, 51] width 33 height 6
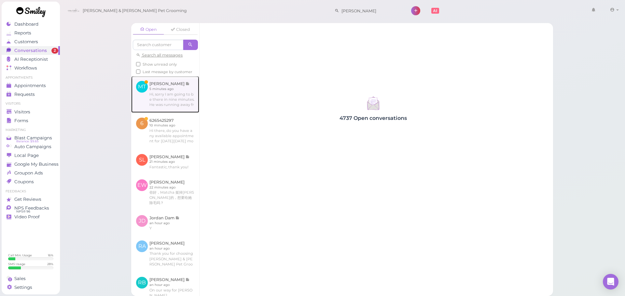
click at [162, 99] on link at bounding box center [165, 94] width 68 height 36
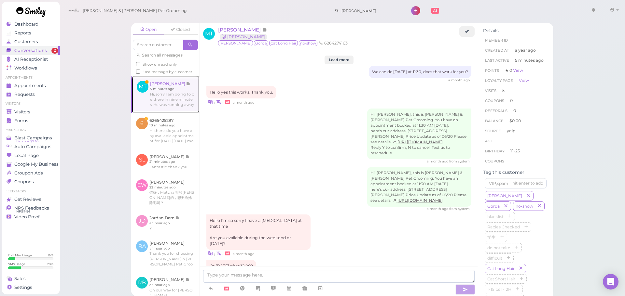
scroll to position [879, 0]
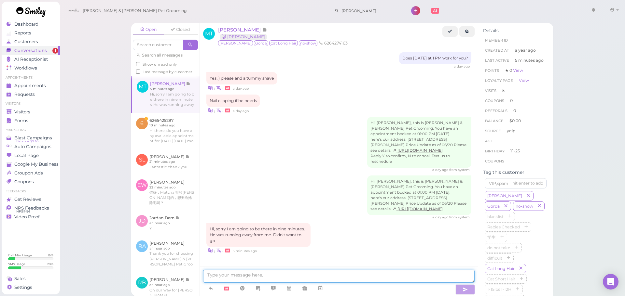
click at [239, 277] on textarea at bounding box center [338, 276] width 271 height 13
type textarea "No problem, thank you for letting us know"
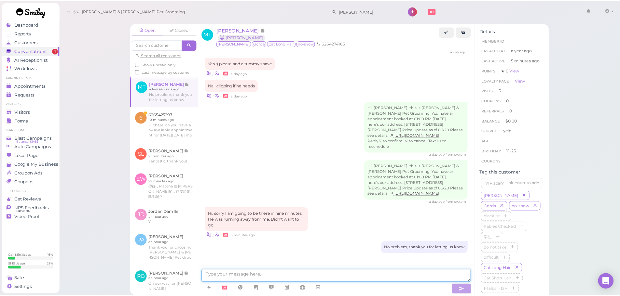
scroll to position [894, 0]
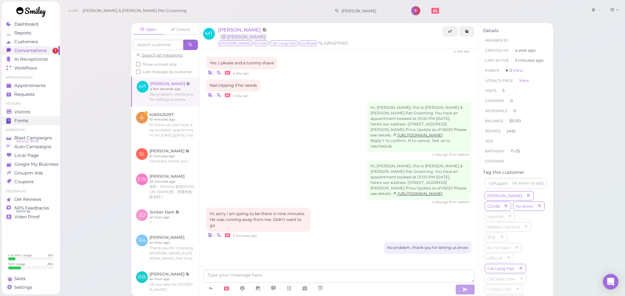
click at [16, 116] on ul "Visitors Visitors Forms" at bounding box center [31, 112] width 58 height 23
click at [16, 117] on link "Forms" at bounding box center [31, 120] width 58 height 9
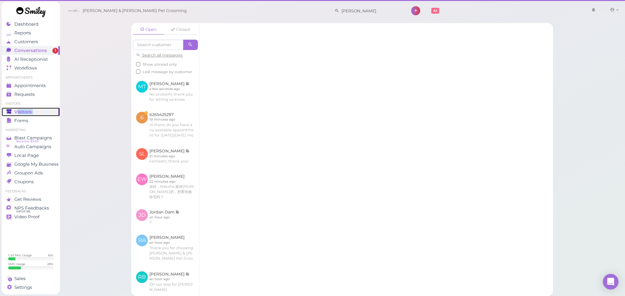
click at [16, 114] on span "Visitors" at bounding box center [22, 112] width 17 height 6
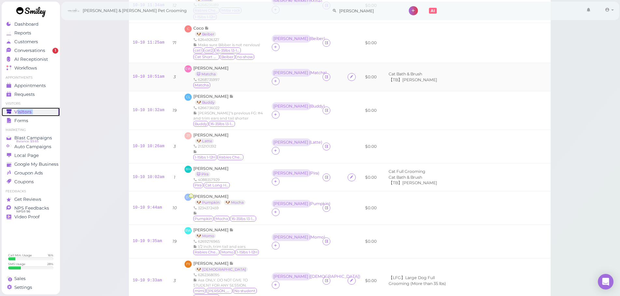
scroll to position [457, 0]
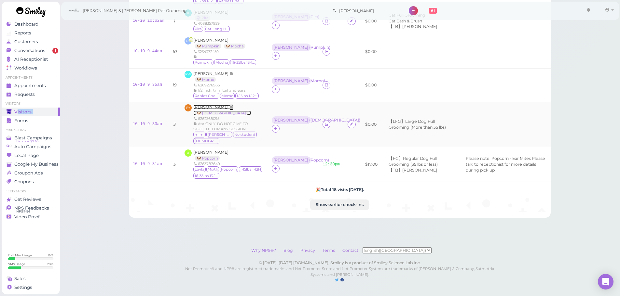
click at [203, 108] on span "Fay Ye" at bounding box center [211, 107] width 36 height 5
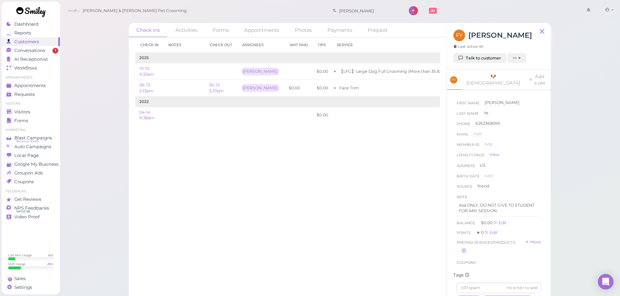
click at [282, 245] on div "Check in Notes Check out Assignees Amt Paid Tips Service 2025 10-10 9:33am Asa …" at bounding box center [287, 166] width 317 height 259
click at [35, 107] on ul "Visitors Visitors Forms" at bounding box center [31, 112] width 58 height 23
click at [33, 108] on link "Visitors" at bounding box center [31, 112] width 58 height 9
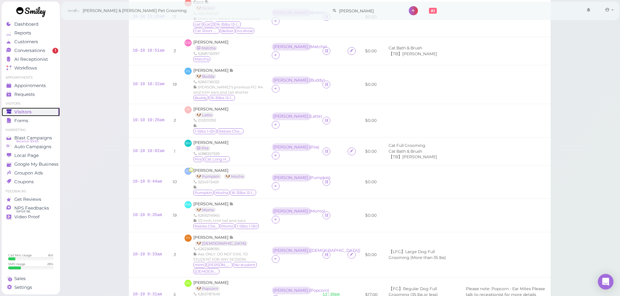
scroll to position [457, 0]
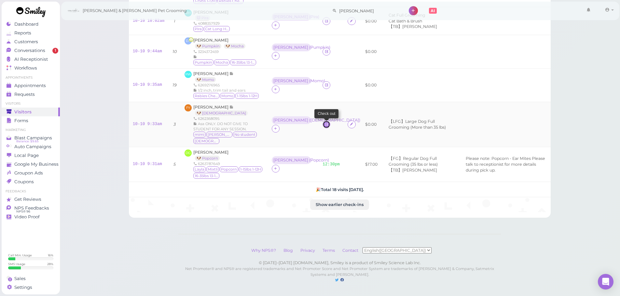
click at [322, 123] on link at bounding box center [326, 125] width 8 height 8
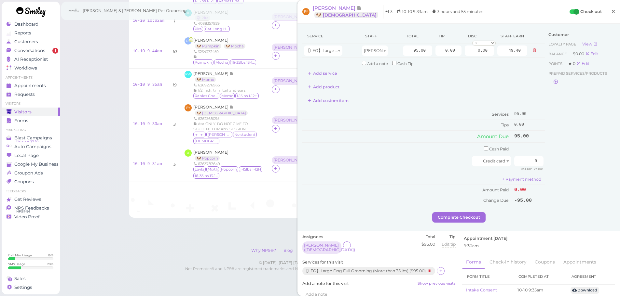
click at [611, 13] on span "×" at bounding box center [613, 11] width 4 height 9
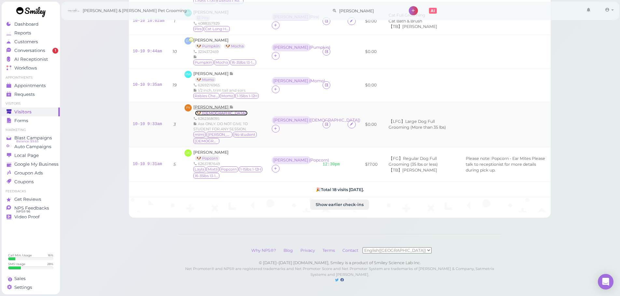
click at [204, 112] on link "🐶 Lady" at bounding box center [221, 113] width 53 height 5
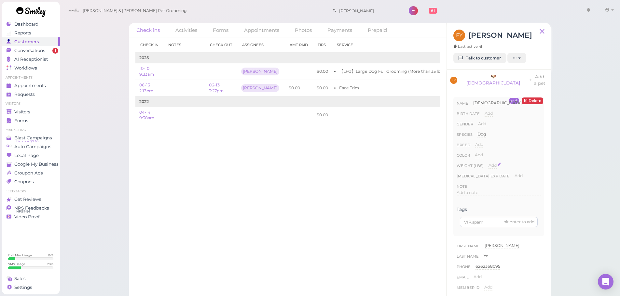
click at [492, 163] on span "Add" at bounding box center [492, 165] width 8 height 5
type input "54"
click at [495, 174] on button "Done" at bounding box center [496, 177] width 14 height 7
click at [570, 197] on div "Check ins Activities Forms Appointments Photos Payments Prepaid Check in Notes …" at bounding box center [340, 153] width 560 height 307
click at [488, 218] on input at bounding box center [499, 222] width 78 height 10
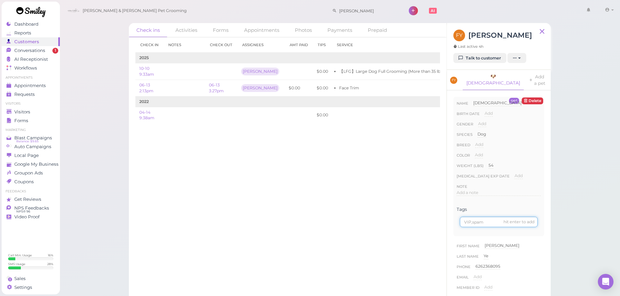
scroll to position [195, 0]
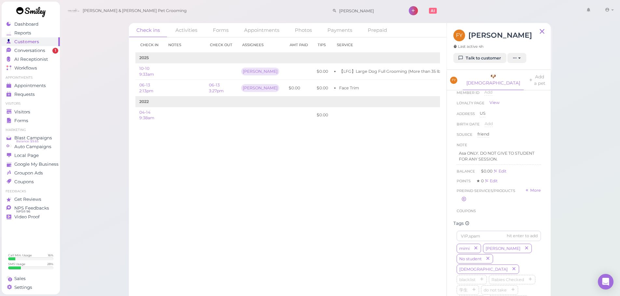
click at [604, 206] on div "Check ins Activities Forms Appointments Photos Payments Prepaid Check in Notes …" at bounding box center [340, 153] width 560 height 307
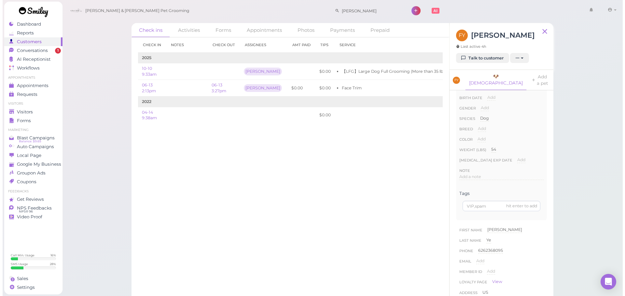
scroll to position [0, 0]
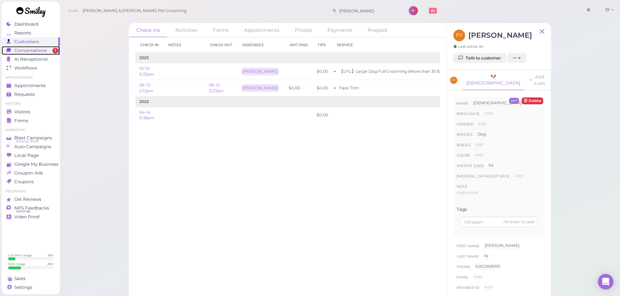
click at [48, 50] on div "Conversations" at bounding box center [30, 51] width 47 height 6
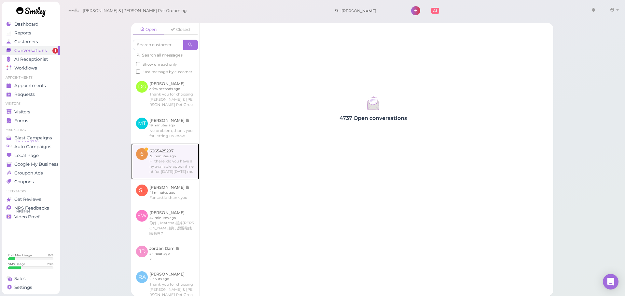
click at [169, 162] on link at bounding box center [165, 161] width 68 height 36
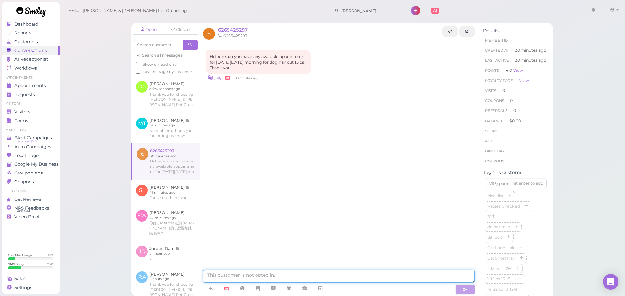
click at [258, 273] on textarea at bounding box center [338, 276] width 271 height 13
type textarea "Hello, we don't have anything available on Monday unfortunately. How about Tues…"
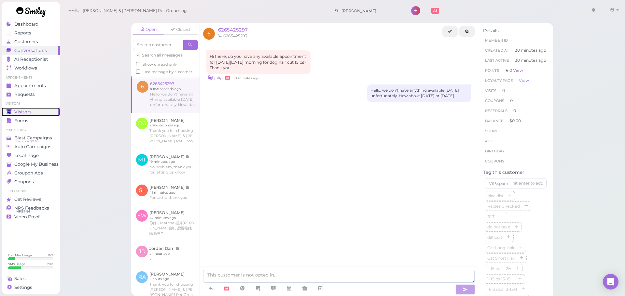
click at [8, 112] on icon at bounding box center [9, 112] width 5 height 4
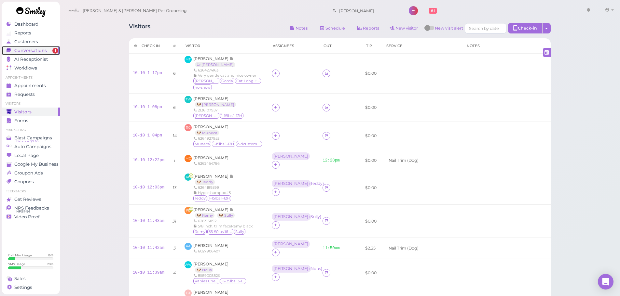
click at [46, 48] on div "Conversations" at bounding box center [30, 51] width 47 height 6
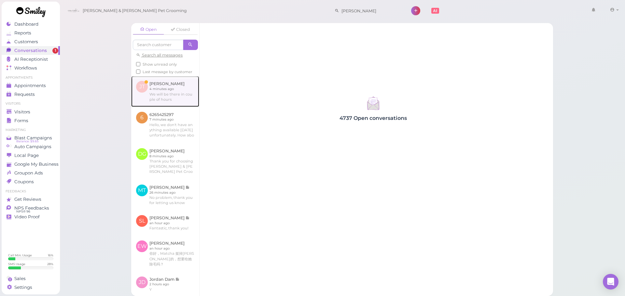
click at [155, 89] on link at bounding box center [165, 91] width 68 height 31
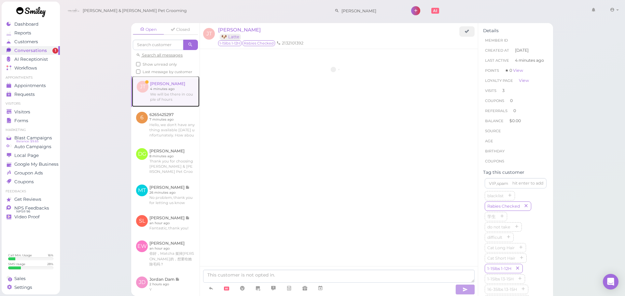
scroll to position [871, 0]
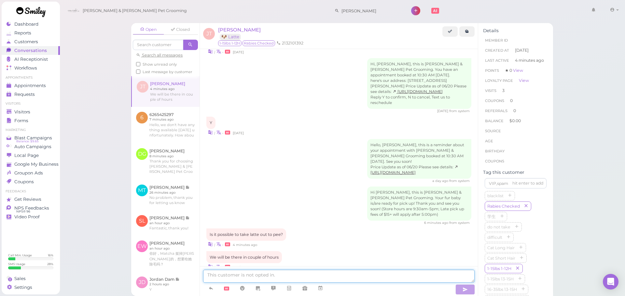
click at [370, 278] on textarea at bounding box center [338, 276] width 271 height 13
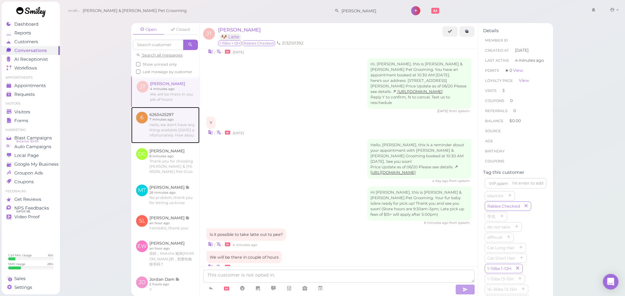
click at [166, 142] on link at bounding box center [165, 125] width 68 height 36
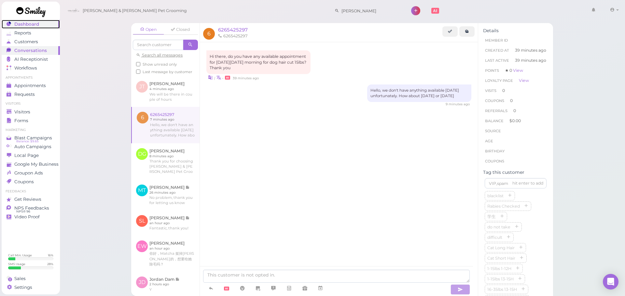
click at [39, 26] on div "Dashboard" at bounding box center [30, 24] width 47 height 6
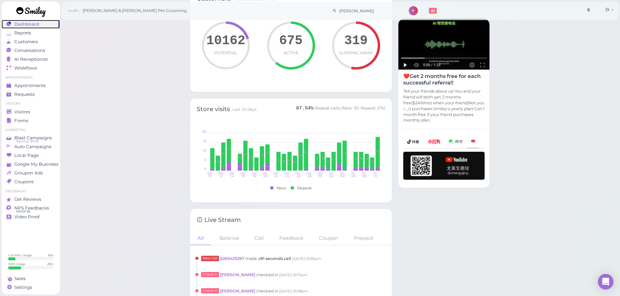
scroll to position [553, 0]
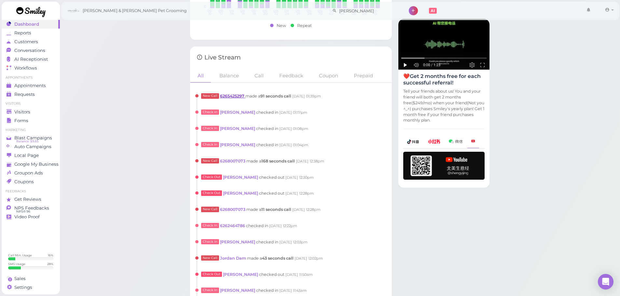
drag, startPoint x: 222, startPoint y: 99, endPoint x: 224, endPoint y: 95, distance: 4.8
click at [223, 97] on div "New Call 6265425297 made a 91 seconds call 10/10/2025 01:39pm" at bounding box center [290, 101] width 189 height 16
click at [224, 95] on link "6265425297" at bounding box center [232, 96] width 25 height 5
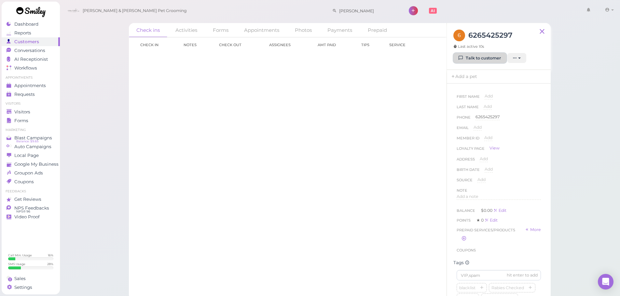
click at [484, 55] on link "Talk to customer" at bounding box center [479, 58] width 53 height 10
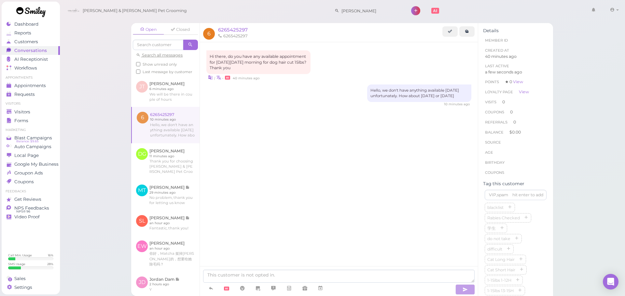
click at [280, 150] on div "Hi there, do you have any available appointment for next monday Oct 13th mornin…" at bounding box center [339, 163] width 278 height 242
click at [264, 276] on textarea at bounding box center [338, 276] width 271 height 13
type textarea "You said you wanted an appointment for Tuesday at 9:30 correct?"
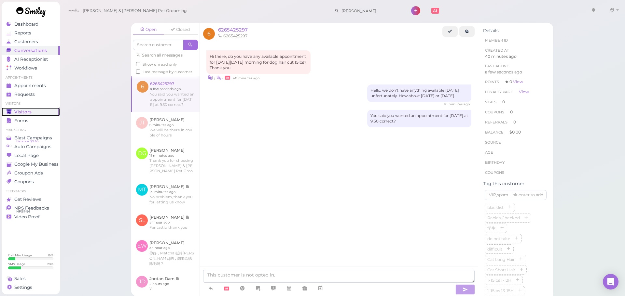
click at [36, 110] on div "Visitors" at bounding box center [30, 112] width 47 height 6
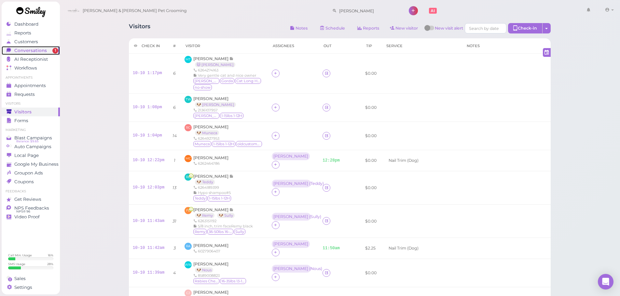
drag, startPoint x: 26, startPoint y: 51, endPoint x: 47, endPoint y: 51, distance: 20.8
click at [26, 51] on span "Conversations" at bounding box center [30, 51] width 33 height 6
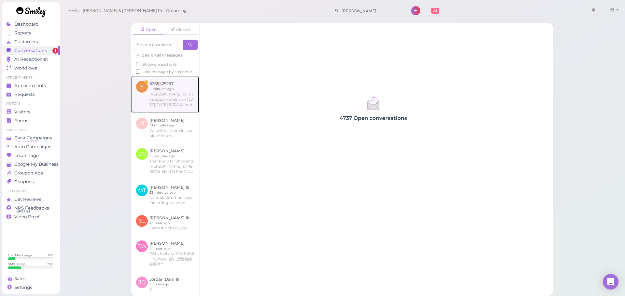
click at [194, 100] on link at bounding box center [165, 94] width 68 height 36
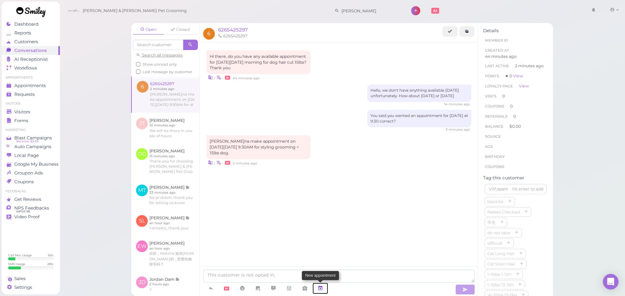
click at [323, 285] on link at bounding box center [320, 288] width 16 height 11
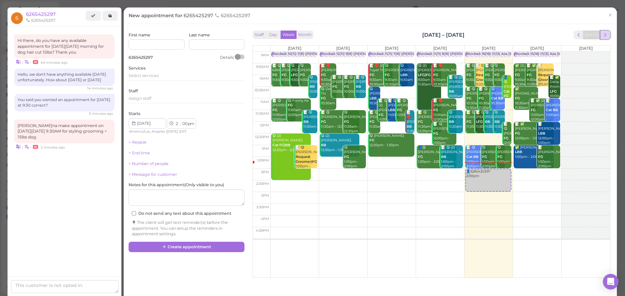
click at [602, 37] on span "next" at bounding box center [605, 35] width 6 height 6
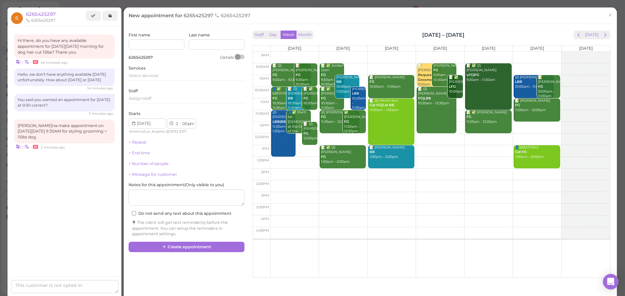
click at [350, 67] on td at bounding box center [440, 69] width 340 height 12
type input "2025-10-14"
select select "9"
select select "30"
select select "am"
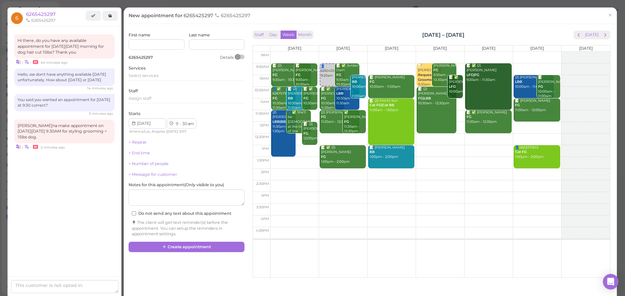
click at [170, 73] on div "Services Select services" at bounding box center [186, 74] width 116 height 18
click at [161, 88] on div "First name Last name 6265425297 Details Services Select services Staff Assign s…" at bounding box center [186, 134] width 116 height 205
click at [154, 82] on div "Select services" at bounding box center [186, 78] width 116 height 10
click at [154, 79] on div "Select services" at bounding box center [186, 77] width 116 height 8
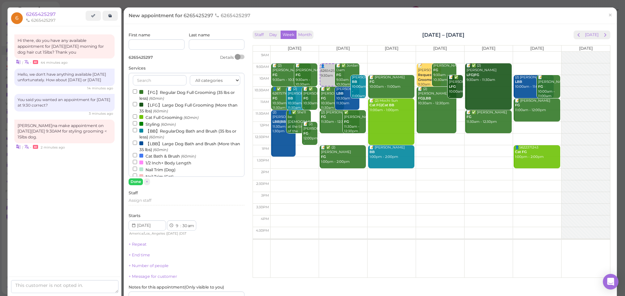
click at [151, 93] on label "【FG】Regular Dog Full Grooming (35 lbs or less) (60min)" at bounding box center [186, 95] width 107 height 13
click at [137, 93] on input "【FG】Regular Dog Full Grooming (35 lbs or less) (60min)" at bounding box center [135, 91] width 4 height 4
click at [139, 181] on button "Done" at bounding box center [135, 182] width 14 height 7
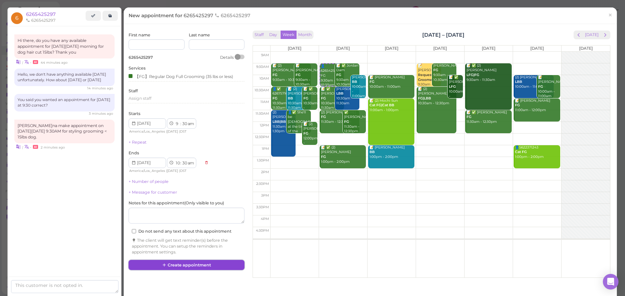
click at [186, 266] on button "Create appointment" at bounding box center [186, 265] width 116 height 10
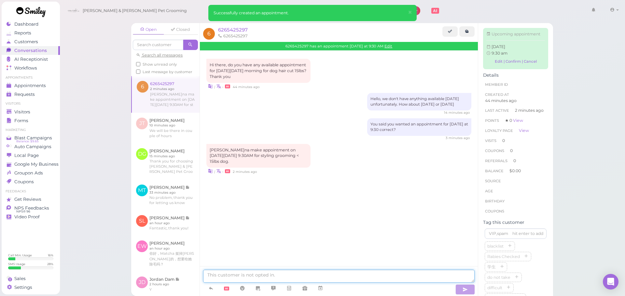
click at [297, 279] on textarea at bounding box center [338, 276] width 271 height 13
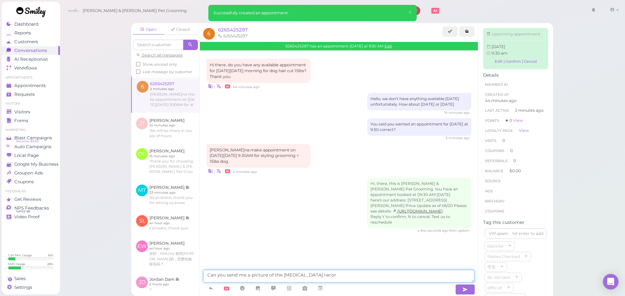
type textarea "Can you send me a picture of the rabies vaccination record"
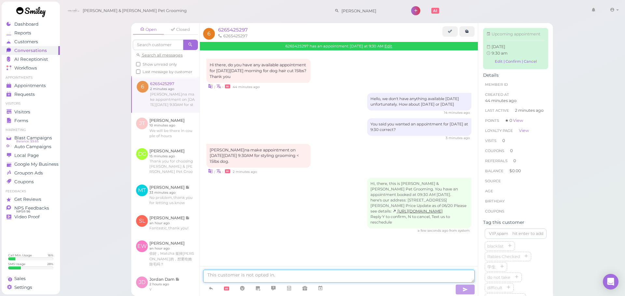
scroll to position [9, 0]
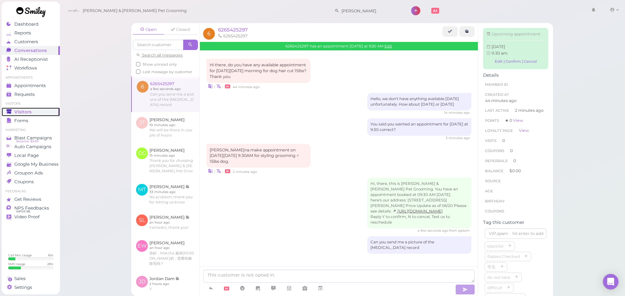
click at [29, 110] on span "Visitors" at bounding box center [22, 112] width 17 height 6
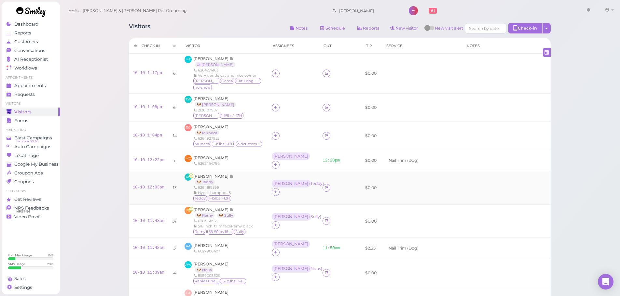
click at [545, 185] on td at bounding box center [506, 188] width 89 height 34
click at [37, 51] on span "Conversations" at bounding box center [29, 51] width 31 height 6
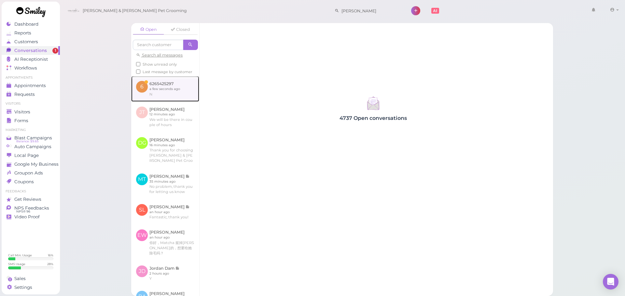
click at [170, 94] on link at bounding box center [165, 88] width 68 height 25
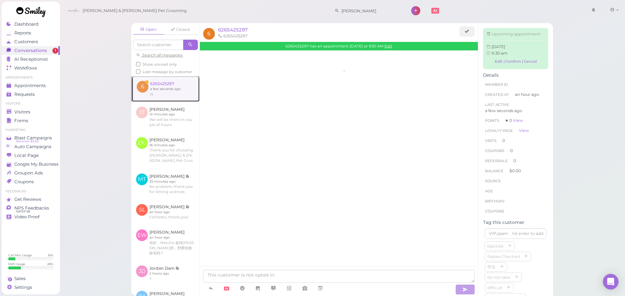
scroll to position [37, 0]
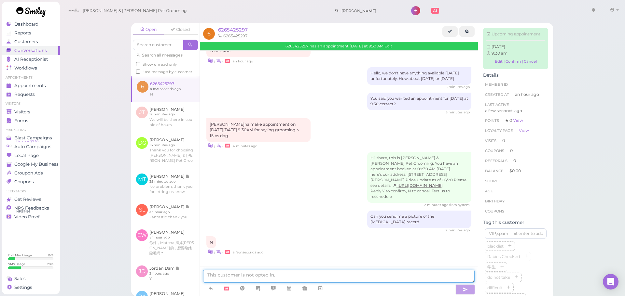
click at [303, 278] on textarea at bounding box center [338, 276] width 271 height 13
type textarea "?"
click at [390, 45] on link "Edit" at bounding box center [388, 46] width 8 height 5
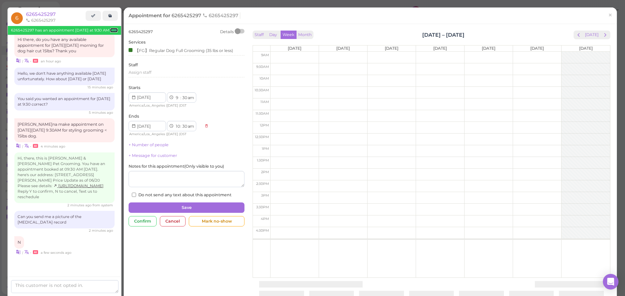
scroll to position [41, 0]
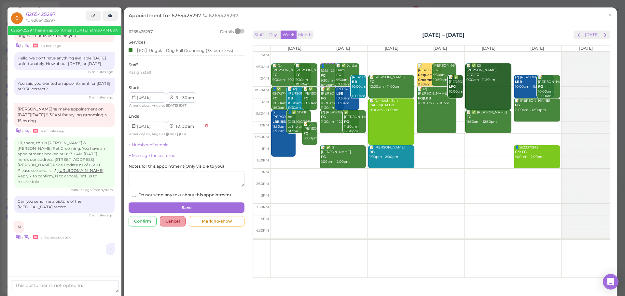
click at [166, 220] on div "Cancel" at bounding box center [173, 221] width 26 height 10
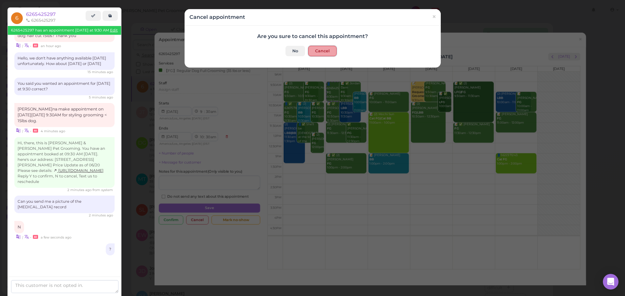
click at [327, 51] on button "Cancel" at bounding box center [322, 51] width 28 height 10
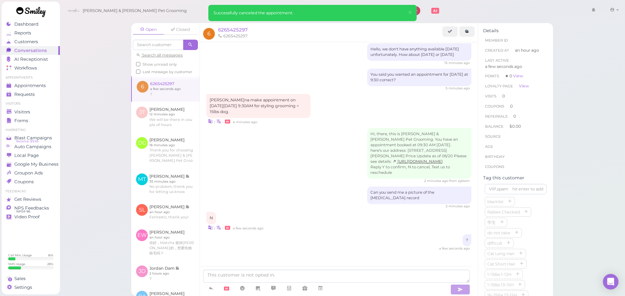
scroll to position [88, 0]
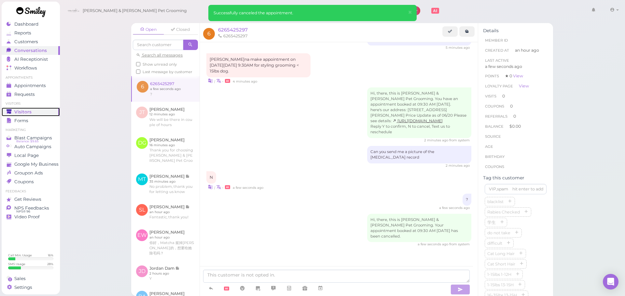
click at [23, 111] on span "Visitors" at bounding box center [22, 112] width 17 height 6
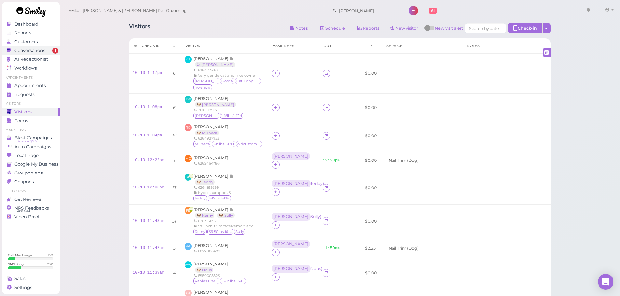
click at [40, 52] on span "Conversations" at bounding box center [29, 51] width 31 height 6
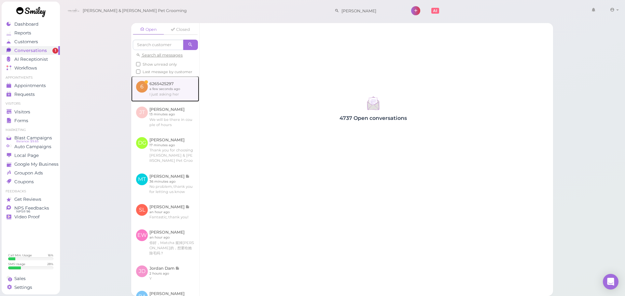
click at [174, 100] on link at bounding box center [165, 88] width 68 height 25
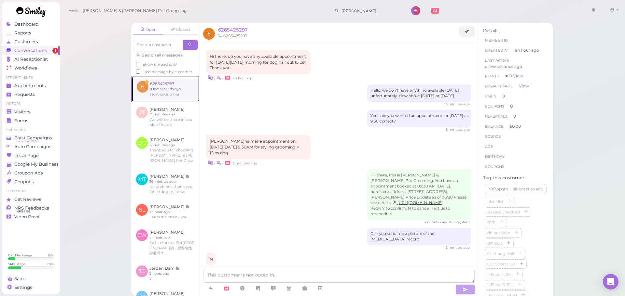
scroll to position [138, 0]
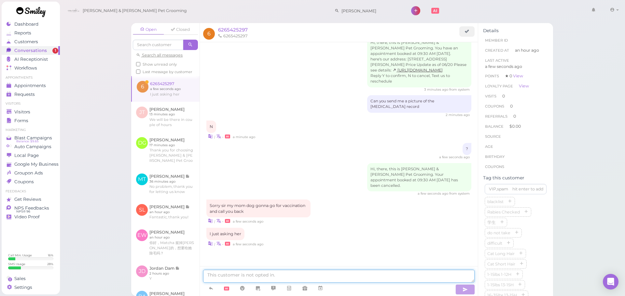
click at [290, 277] on textarea at bounding box center [338, 276] width 271 height 13
type textarea "Okay sounds good"
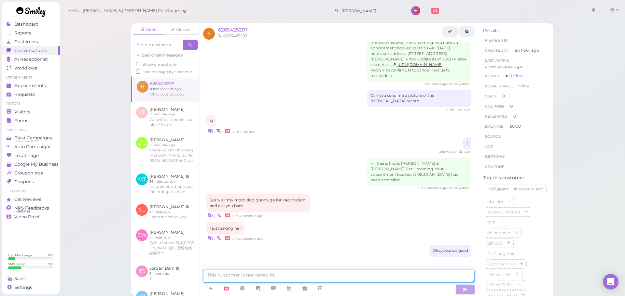
scroll to position [154, 0]
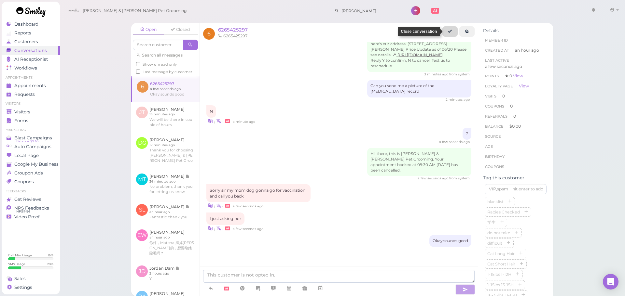
click at [449, 32] on icon at bounding box center [450, 31] width 4 height 5
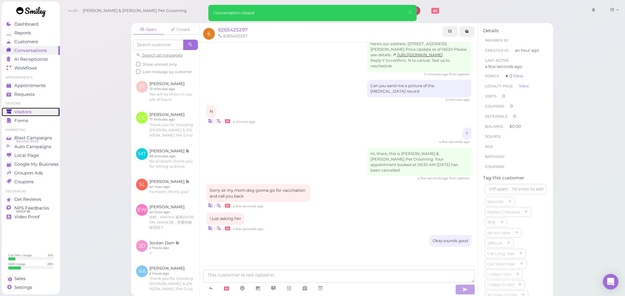
click at [44, 108] on link "Visitors" at bounding box center [31, 112] width 58 height 9
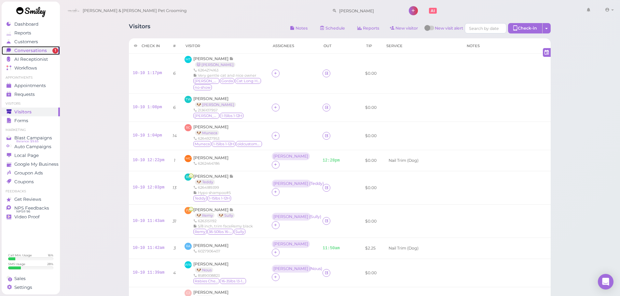
click at [41, 54] on link "Conversations 1" at bounding box center [31, 50] width 58 height 9
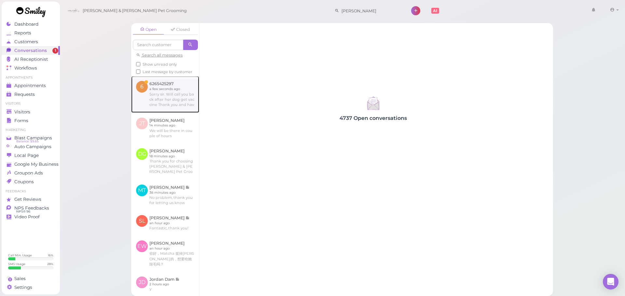
click at [157, 93] on link at bounding box center [165, 94] width 68 height 36
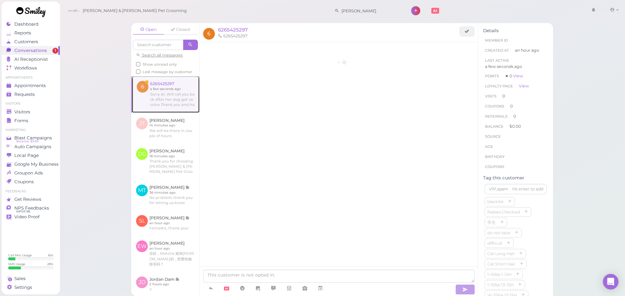
scroll to position [198, 0]
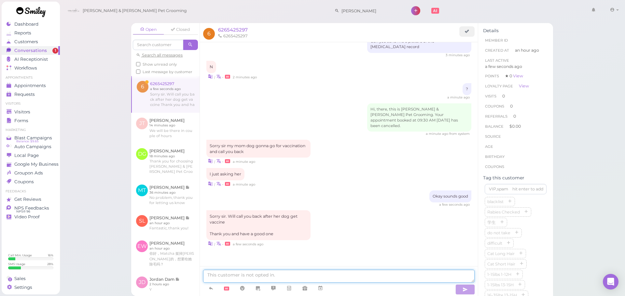
drag, startPoint x: 246, startPoint y: 280, endPoint x: 255, endPoint y: 278, distance: 8.9
click at [255, 278] on textarea at bounding box center [338, 276] width 271 height 13
type textarea "You too, have a nice day"
click at [449, 34] on icon at bounding box center [450, 31] width 4 height 5
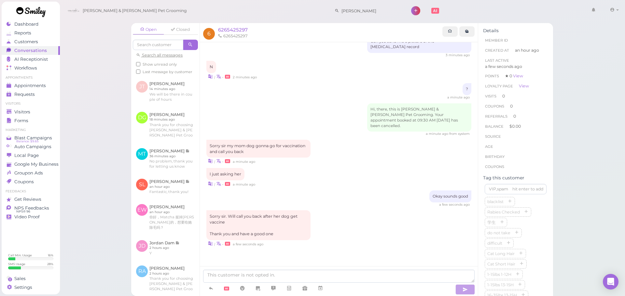
scroll to position [213, 0]
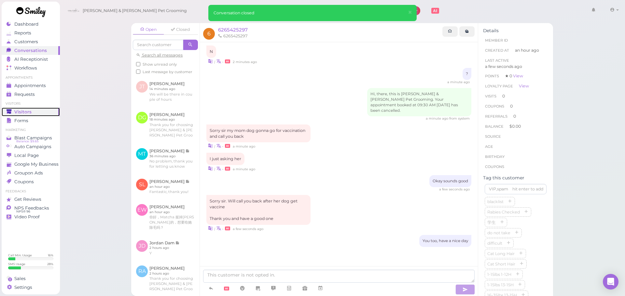
click at [36, 111] on div "Visitors" at bounding box center [30, 112] width 47 height 6
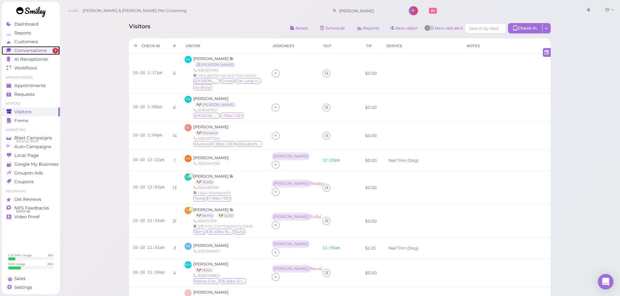
click at [30, 52] on span "Conversations" at bounding box center [30, 51] width 33 height 6
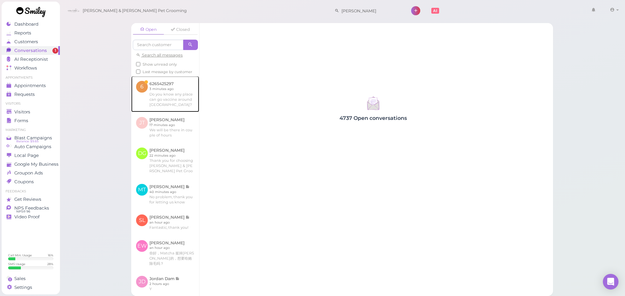
click at [192, 112] on link at bounding box center [165, 94] width 68 height 36
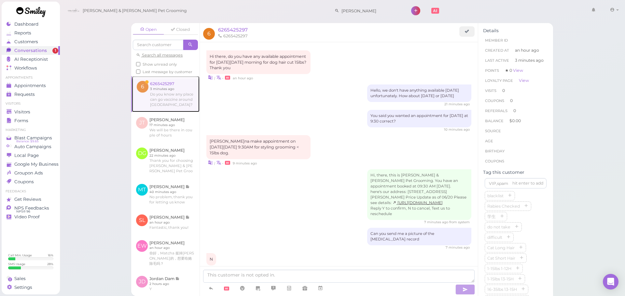
scroll to position [247, 0]
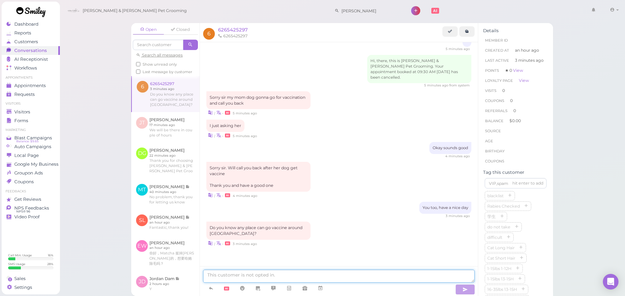
click at [242, 271] on textarea at bounding box center [338, 276] width 271 height 13
type textarea "Any animal hospital is fine"
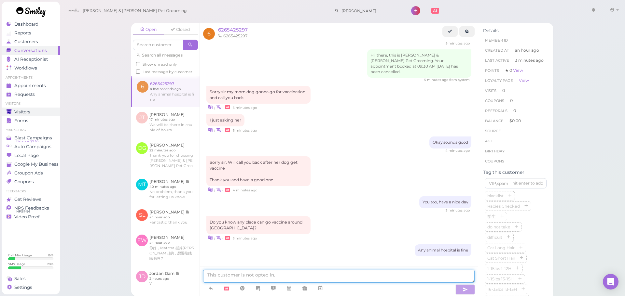
scroll to position [262, 0]
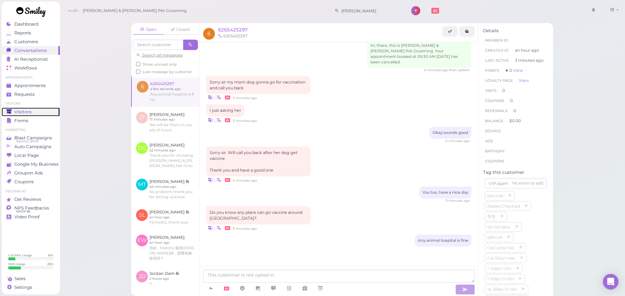
click at [40, 113] on div "Visitors" at bounding box center [30, 112] width 47 height 6
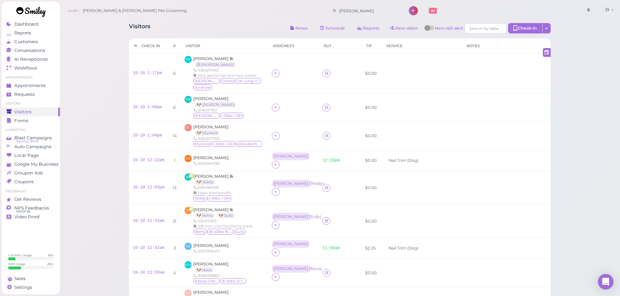
click at [34, 51] on span "Conversations" at bounding box center [30, 51] width 33 height 6
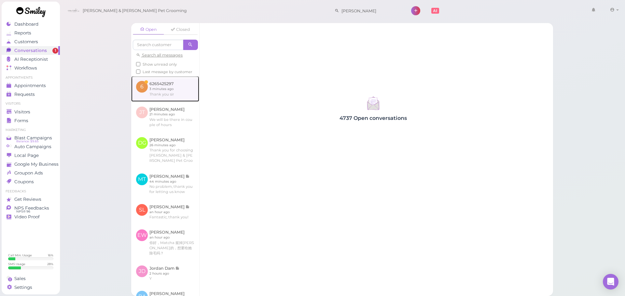
click at [155, 97] on link at bounding box center [165, 88] width 68 height 25
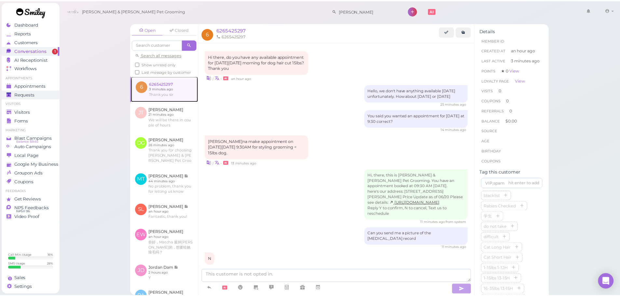
scroll to position [289, 0]
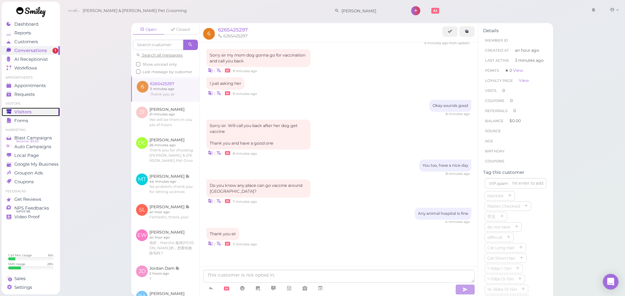
click at [21, 108] on link "Visitors" at bounding box center [31, 112] width 58 height 9
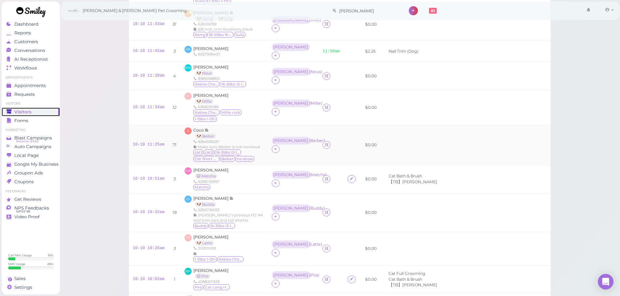
scroll to position [358, 0]
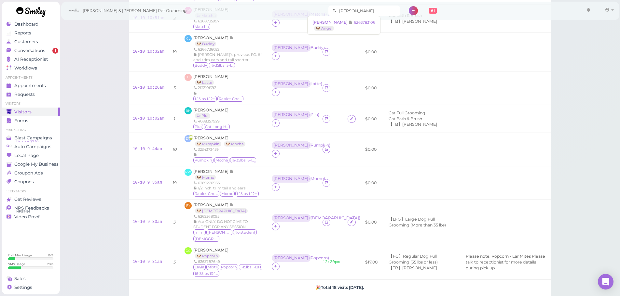
click at [342, 12] on input "kathy wong" at bounding box center [368, 11] width 63 height 10
type input "6264926327"
click at [416, 44] on td at bounding box center [421, 52] width 80 height 39
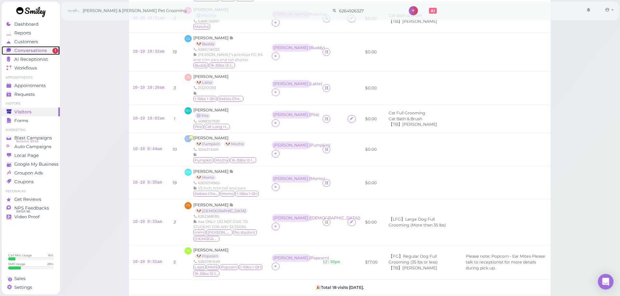
click at [37, 48] on span "Conversations" at bounding box center [30, 51] width 33 height 6
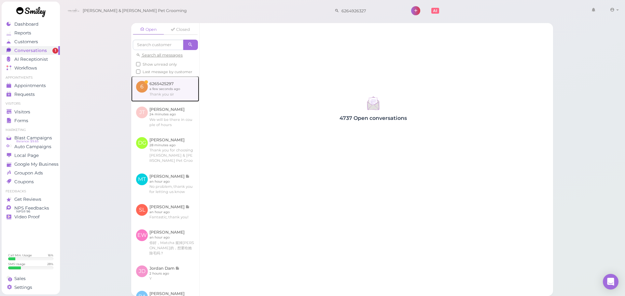
drag, startPoint x: 164, startPoint y: 101, endPoint x: 155, endPoint y: 108, distance: 11.5
click at [164, 101] on link at bounding box center [165, 88] width 68 height 25
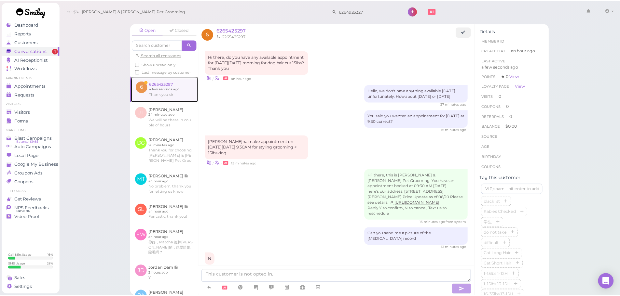
scroll to position [311, 0]
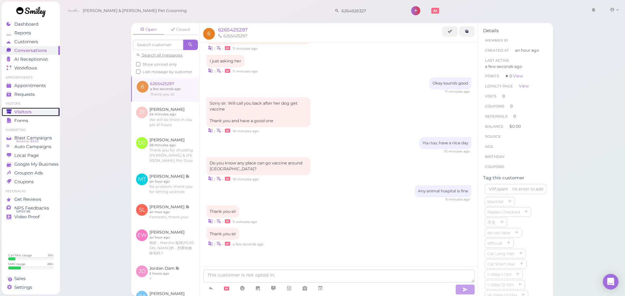
click at [41, 112] on div "Visitors" at bounding box center [30, 112] width 47 height 6
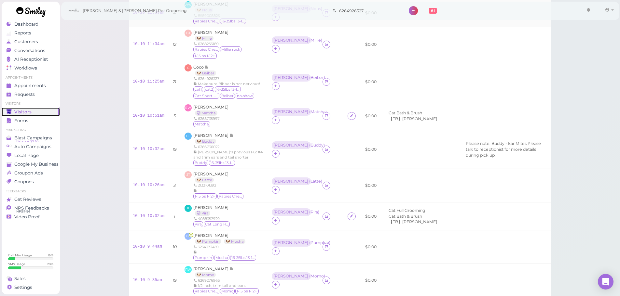
scroll to position [293, 0]
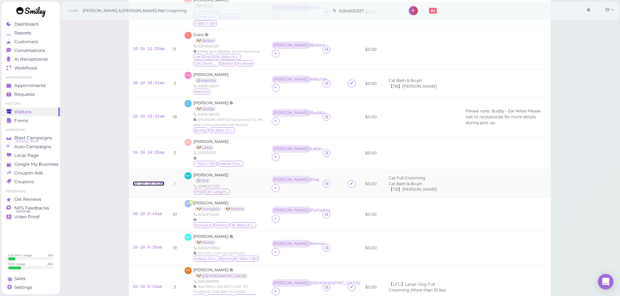
click at [155, 182] on link "10-10 10:02am" at bounding box center [149, 184] width 32 height 5
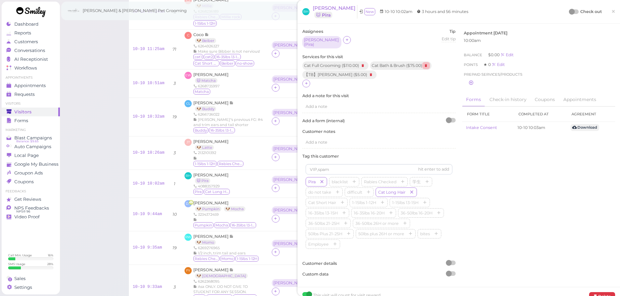
click at [424, 63] on icon at bounding box center [426, 65] width 8 height 7
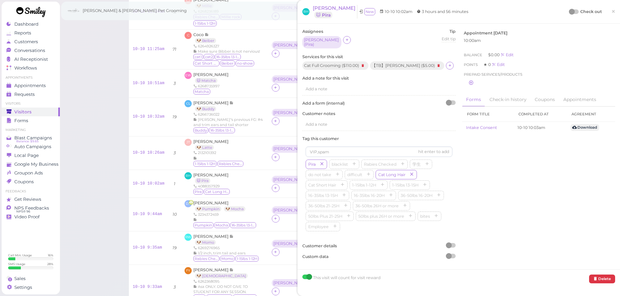
click at [569, 9] on div at bounding box center [572, 12] width 6 height 6
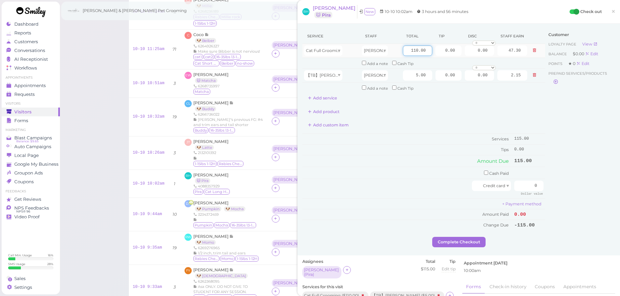
click at [404, 52] on input "110.00" at bounding box center [417, 51] width 29 height 10
type input "120.00"
type input "51.60"
click at [412, 129] on div "Add custom item" at bounding box center [423, 125] width 243 height 10
drag, startPoint x: 522, startPoint y: 188, endPoint x: 624, endPoint y: 193, distance: 102.6
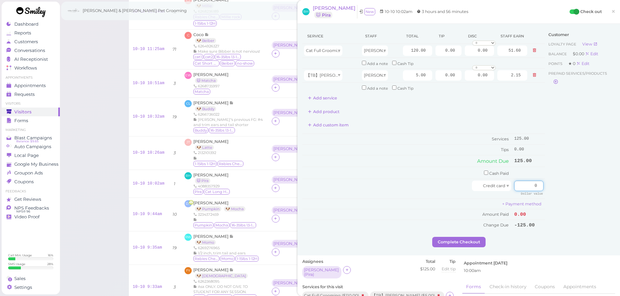
click at [619, 193] on html "Dashboard Reports Customers Conversations 0" at bounding box center [310, 83] width 620 height 752
type input "138"
click at [465, 74] on input "0.00" at bounding box center [479, 75] width 29 height 10
type input "5.00"
click at [461, 151] on td "Tips" at bounding box center [407, 150] width 210 height 10
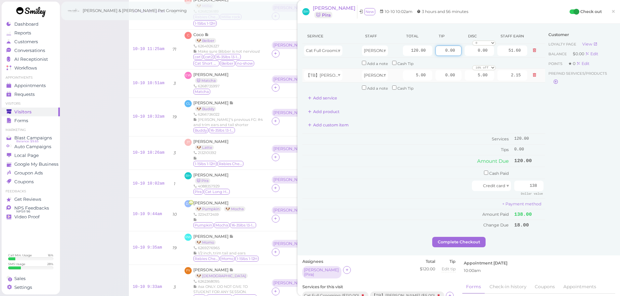
drag, startPoint x: 435, startPoint y: 50, endPoint x: 527, endPoint y: 69, distance: 94.0
click at [523, 56] on tr "Cat Full Grooming Rebecca 120.00 0.00 0.00 0 10% off 15% off 20% off 25% off 30…" at bounding box center [423, 51] width 243 height 14
type input "18"
click at [435, 172] on td "Cash Paid" at bounding box center [407, 173] width 210 height 12
click at [451, 247] on button "Complete Checkout" at bounding box center [458, 242] width 53 height 10
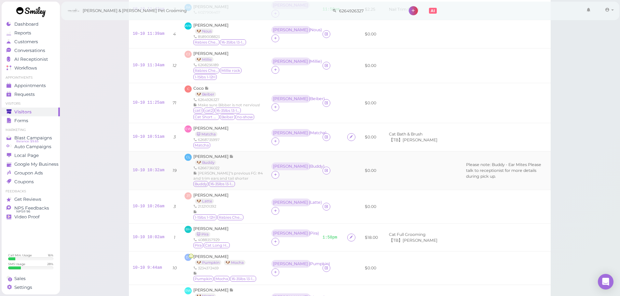
scroll to position [228, 0]
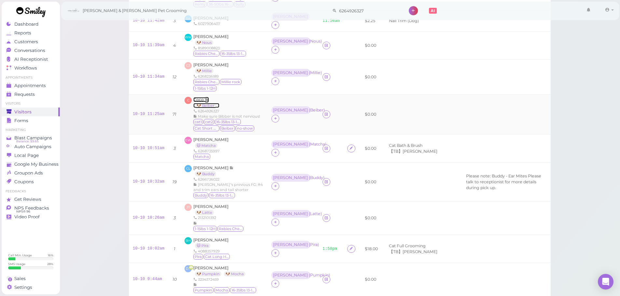
click at [197, 97] on span "Coco" at bounding box center [198, 99] width 11 height 5
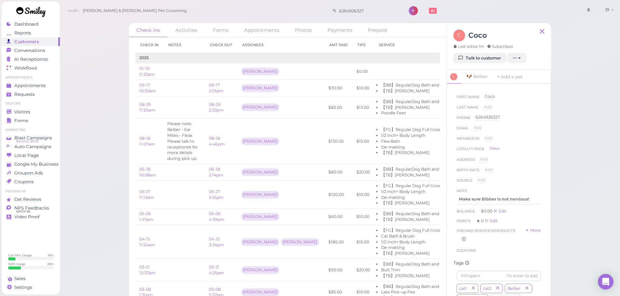
click at [460, 51] on div "C Coco Last active 1m Subscribed" at bounding box center [484, 41] width 63 height 23
click at [462, 56] on icon at bounding box center [461, 58] width 4 height 5
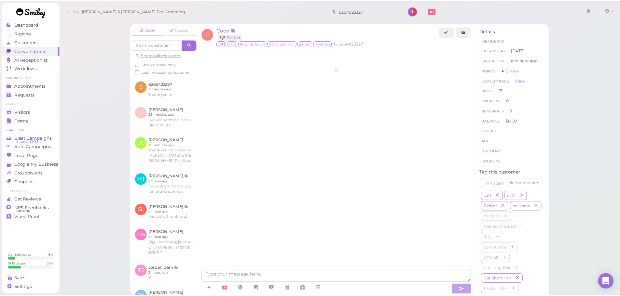
scroll to position [1043, 0]
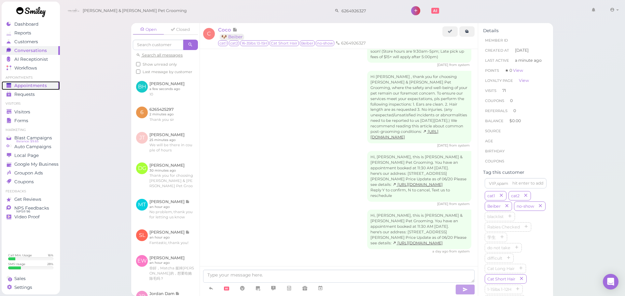
click at [47, 85] on div "Appointments" at bounding box center [30, 86] width 47 height 6
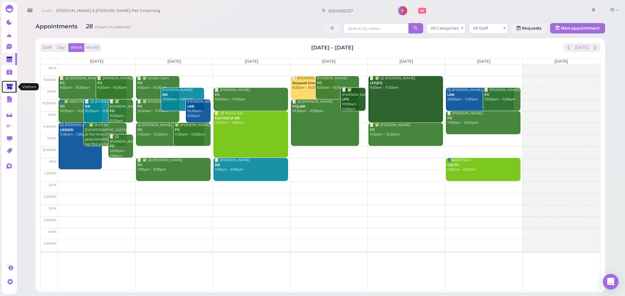
click at [9, 88] on polygon at bounding box center [10, 87] width 6 height 6
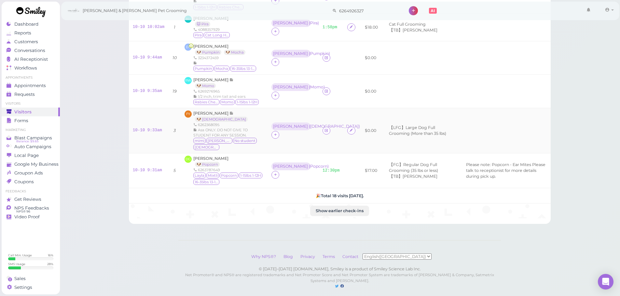
scroll to position [457, 0]
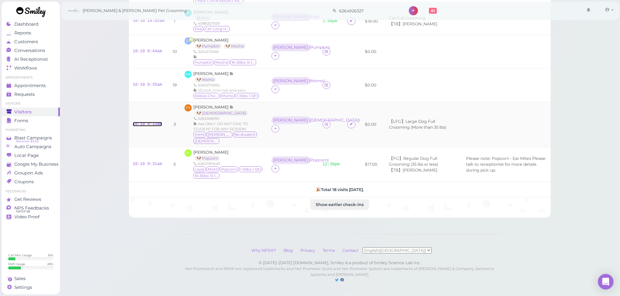
click at [155, 124] on link "10-10 9:33am" at bounding box center [147, 124] width 29 height 5
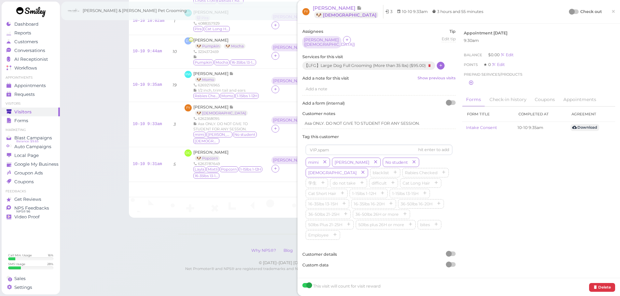
click at [441, 63] on icon at bounding box center [440, 65] width 4 height 5
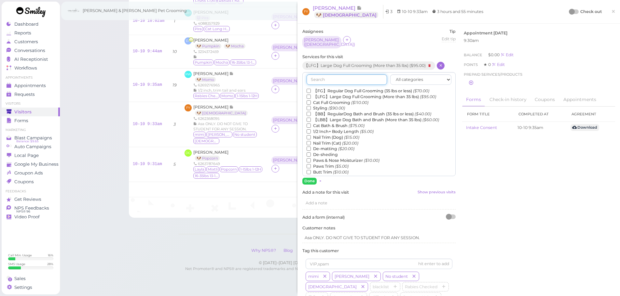
click at [349, 74] on input "text" at bounding box center [346, 79] width 80 height 10
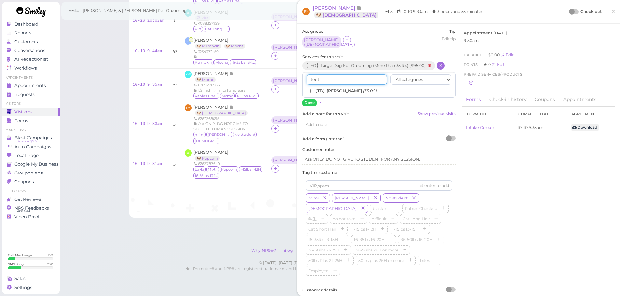
type input "teet"
click at [308, 89] on input "【TB】Teeth Brushing ($5.00)" at bounding box center [308, 91] width 4 height 4
click at [310, 101] on button "Done" at bounding box center [309, 103] width 14 height 7
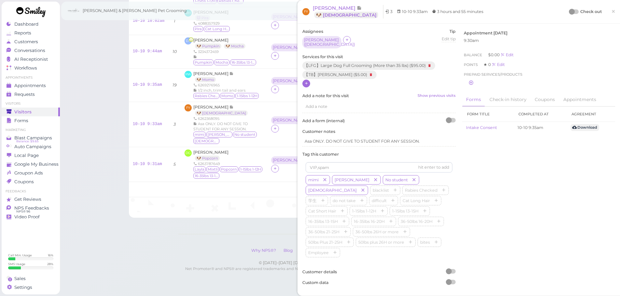
scroll to position [462, 0]
click at [570, 12] on div at bounding box center [573, 11] width 9 height 5
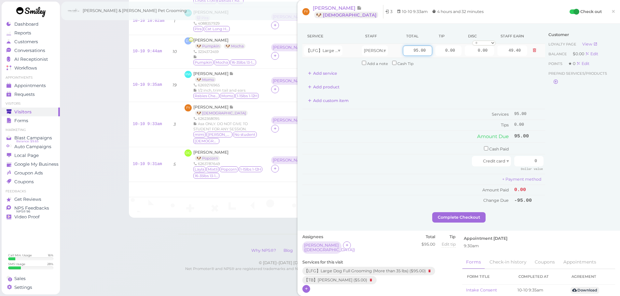
click at [409, 51] on input "95.00" at bounding box center [417, 51] width 29 height 10
type input "120.00"
type input "62.40"
click at [414, 112] on td "Services" at bounding box center [407, 114] width 210 height 11
click at [329, 72] on button "Add service" at bounding box center [322, 73] width 40 height 10
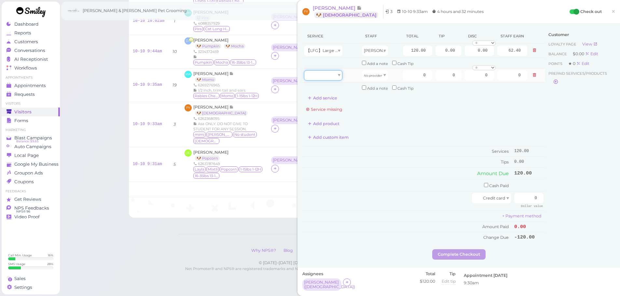
click at [328, 74] on div at bounding box center [323, 75] width 38 height 10
type input "5.00"
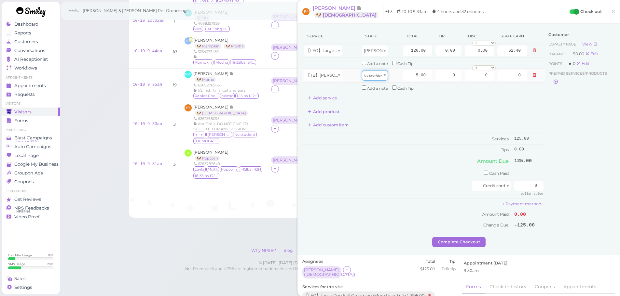
click at [369, 76] on icon "No provider" at bounding box center [373, 76] width 18 height 4
type input "2.60"
click at [564, 173] on div "Customer Loyalty page View Balance $0.00 Edit Points ★ 0 Edit Prepaid services/…" at bounding box center [580, 133] width 70 height 209
drag, startPoint x: 557, startPoint y: 191, endPoint x: 596, endPoint y: 194, distance: 38.5
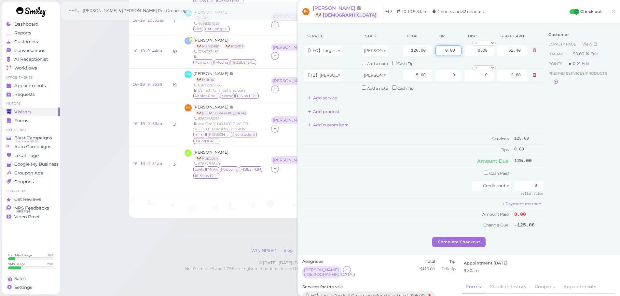
drag, startPoint x: 437, startPoint y: 51, endPoint x: 553, endPoint y: 64, distance: 117.2
click at [551, 61] on div "Service Staff Total Tip Disc Staff earn 【LFG】Large Dog Full Grooming (More than…" at bounding box center [458, 133] width 313 height 209
type input "12.5"
click at [569, 154] on div "Customer Loyalty page View Balance $0.00 Edit Points ★ 0 Edit Prepaid services/…" at bounding box center [580, 133] width 70 height 209
drag, startPoint x: 525, startPoint y: 185, endPoint x: 560, endPoint y: 185, distance: 35.1
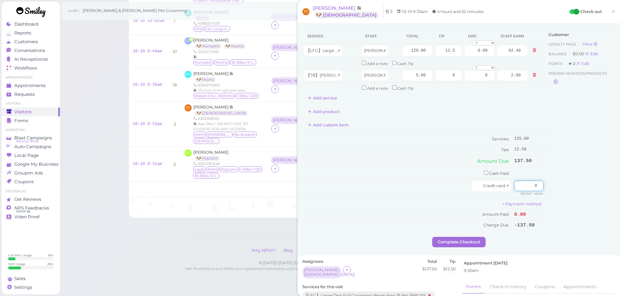
click at [564, 185] on div "Service Staff Total Tip Disc Staff earn 【LFG】Large Dog Full Grooming (More than…" at bounding box center [458, 133] width 313 height 209
type input "137.5"
click at [556, 182] on div "Customer Loyalty page View Balance $0.00 Edit Points ★ 0 Edit Prepaid services/…" at bounding box center [580, 133] width 70 height 209
click at [471, 242] on button "Complete Checkout" at bounding box center [458, 242] width 53 height 10
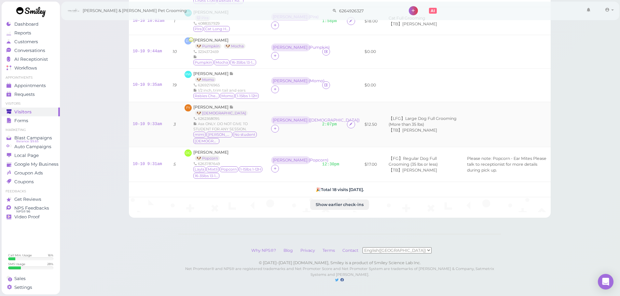
click at [474, 118] on td at bounding box center [507, 124] width 88 height 45
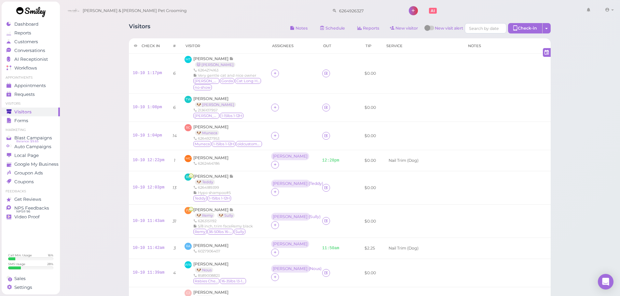
click at [237, 26] on div "Visitors Notes Schedule Reports New visitor New visit alert Check-in Customer c…" at bounding box center [340, 29] width 422 height 12
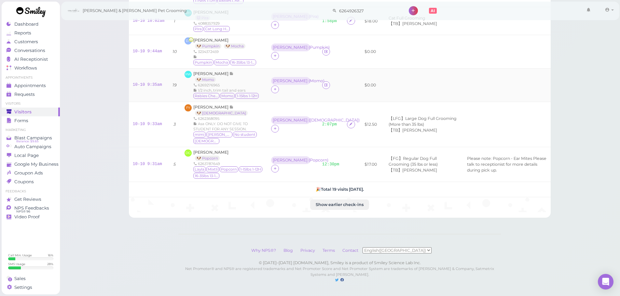
scroll to position [478, 0]
click at [324, 123] on link "2:07pm" at bounding box center [329, 124] width 15 height 5
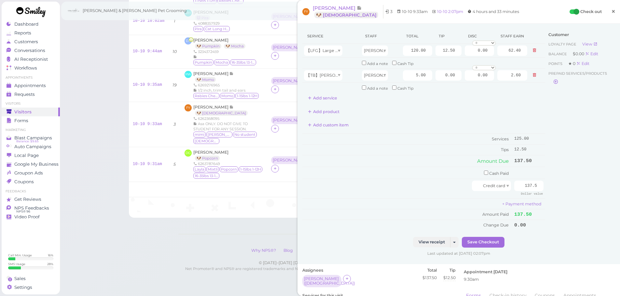
click at [607, 9] on link "×" at bounding box center [613, 11] width 12 height 15
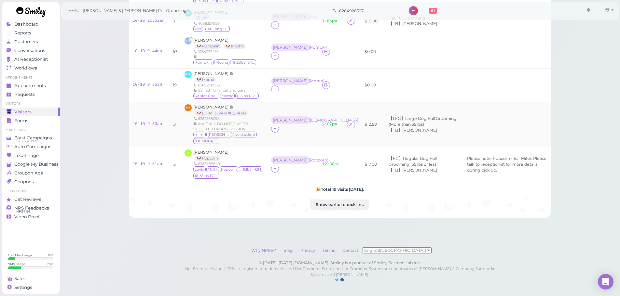
click at [190, 109] on div "FY Fay Ye 🐶 Lady 6262368095 Asa ONLY. DO NOT GIVE TO STUDENT FOR ANY SESSION. m…" at bounding box center [223, 124] width 79 height 40
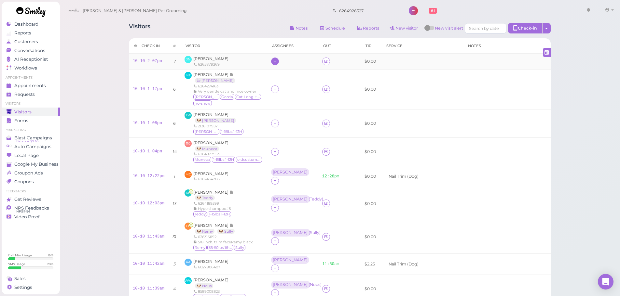
click at [273, 63] on icon at bounding box center [275, 61] width 4 height 5
click at [282, 115] on div "[PERSON_NAME]" at bounding box center [309, 115] width 91 height 13
click at [149, 61] on link "10-10 2:07pm" at bounding box center [147, 61] width 29 height 5
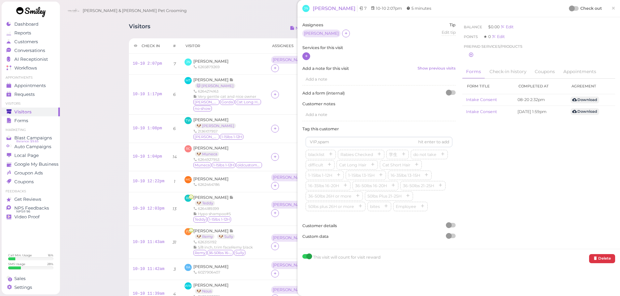
click at [305, 58] on icon at bounding box center [306, 56] width 4 height 5
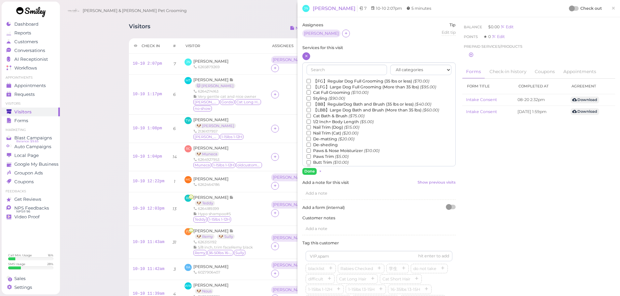
click at [331, 126] on label "Nail Trim (Dog) ($15.00)" at bounding box center [332, 128] width 53 height 6
click at [311, 126] on input "Nail Trim (Dog) ($15.00)" at bounding box center [308, 127] width 4 height 4
click at [310, 171] on button "Done" at bounding box center [309, 171] width 14 height 7
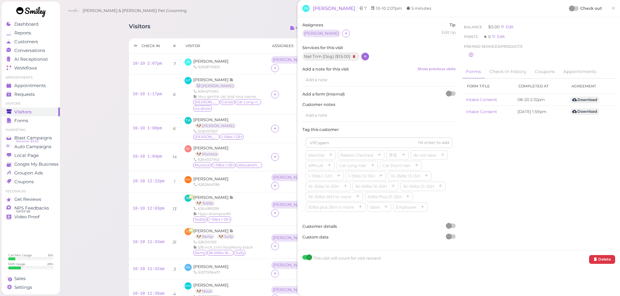
click at [569, 9] on div at bounding box center [572, 9] width 6 height 6
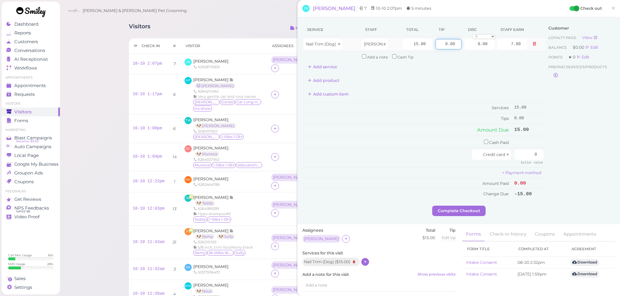
click at [437, 46] on input "0.00" at bounding box center [448, 44] width 26 height 10
drag, startPoint x: 521, startPoint y: 157, endPoint x: 572, endPoint y: 150, distance: 51.6
click at [567, 151] on div "Service Staff Total Tip Disc Staff earn Nail Trim (Dog) Asa 15.00 0.00 0.00 0 1…" at bounding box center [458, 114] width 313 height 184
type input "15"
click at [460, 159] on div at bounding box center [388, 155] width 168 height 10
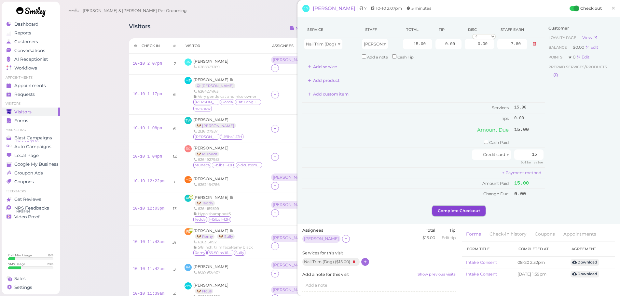
click at [452, 208] on button "Complete Checkout" at bounding box center [458, 211] width 53 height 10
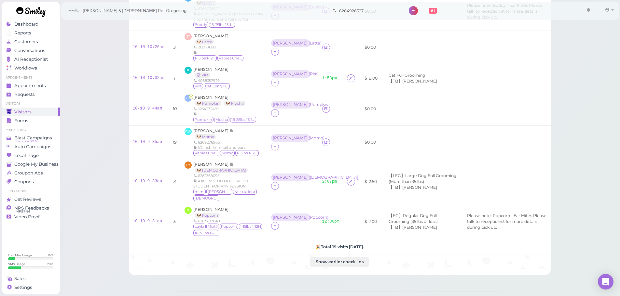
scroll to position [478, 0]
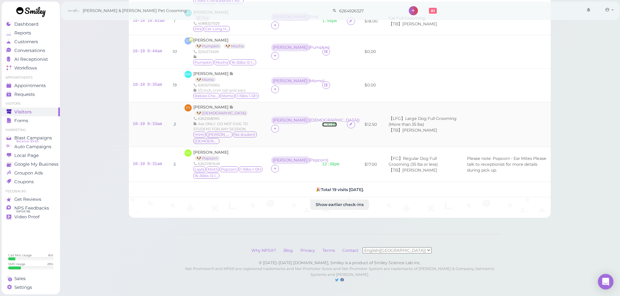
click at [324, 122] on link "2:07pm" at bounding box center [329, 124] width 15 height 5
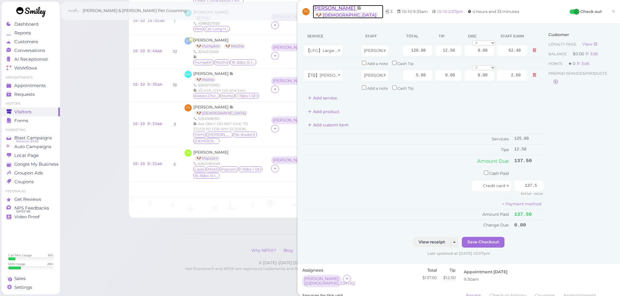
click at [317, 9] on span "Fay Ye" at bounding box center [335, 8] width 44 height 6
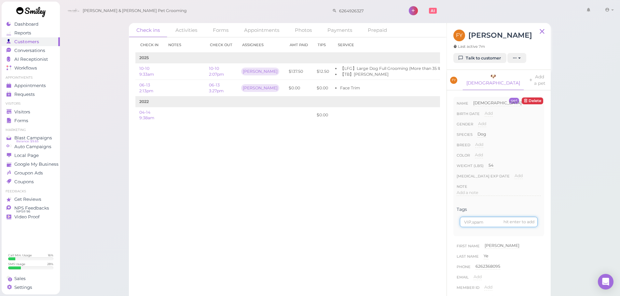
click at [481, 217] on input at bounding box center [499, 222] width 78 height 10
type input "50% OFF"
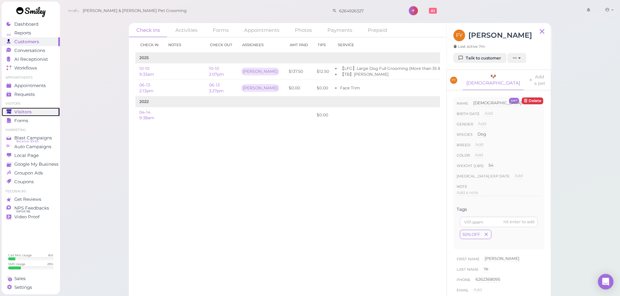
click at [44, 111] on div "Visitors" at bounding box center [30, 112] width 47 height 6
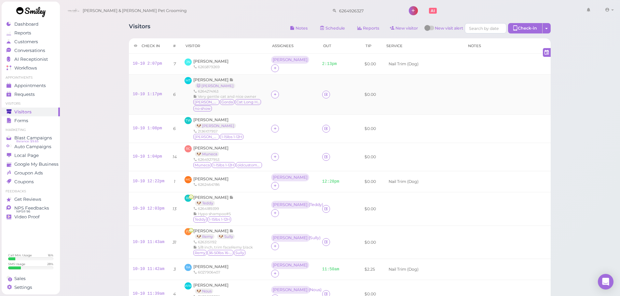
click at [488, 103] on td at bounding box center [507, 95] width 88 height 40
click at [472, 157] on td at bounding box center [507, 157] width 88 height 28
click at [271, 157] on div at bounding box center [275, 157] width 8 height 8
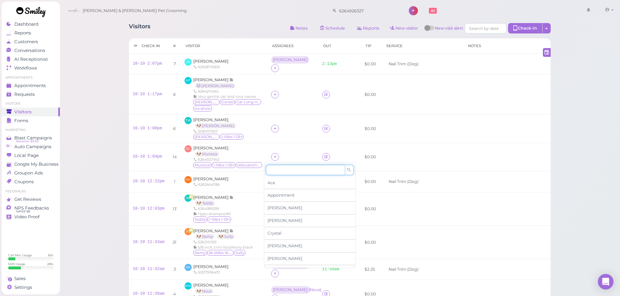
click at [306, 170] on input at bounding box center [305, 170] width 78 height 10
type input "re"
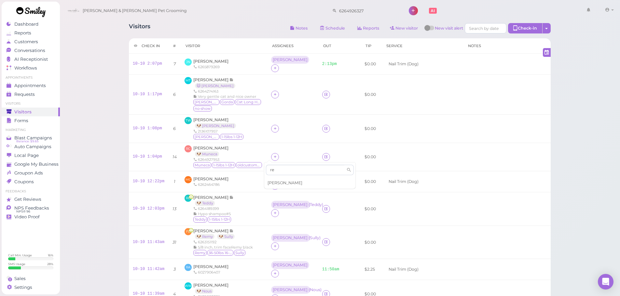
click at [293, 183] on div "[PERSON_NAME]" at bounding box center [309, 183] width 91 height 12
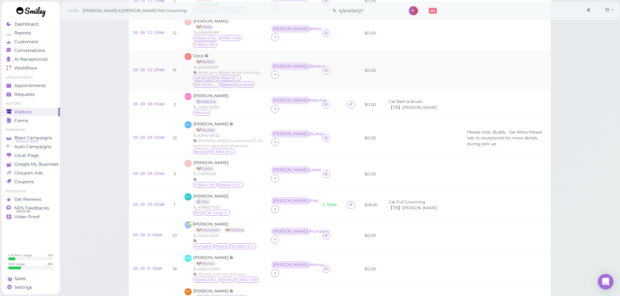
scroll to position [478, 0]
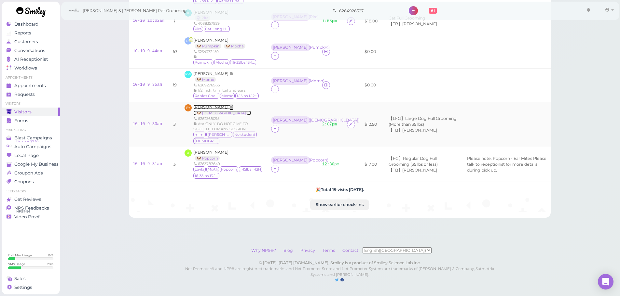
click at [199, 108] on span "Fay Ye" at bounding box center [211, 107] width 36 height 5
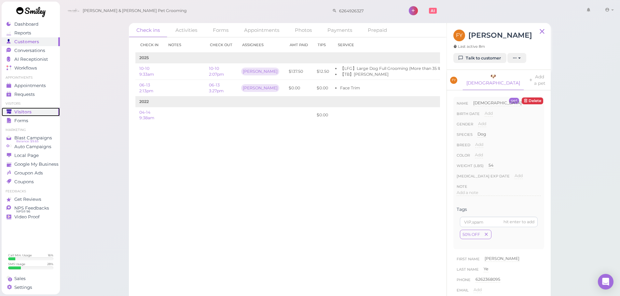
drag, startPoint x: 23, startPoint y: 108, endPoint x: 32, endPoint y: 107, distance: 9.1
click at [23, 108] on link "Visitors" at bounding box center [31, 112] width 58 height 9
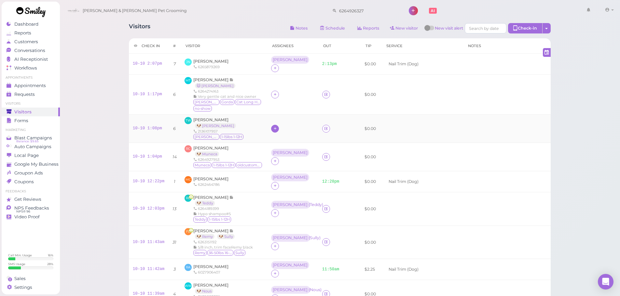
click at [271, 125] on div at bounding box center [275, 129] width 8 height 8
click at [280, 144] on div "Ace Appointment Asa Cody Crystal Daniel Dennis Elon Emma Helen Isaac Kelly" at bounding box center [309, 184] width 91 height 103
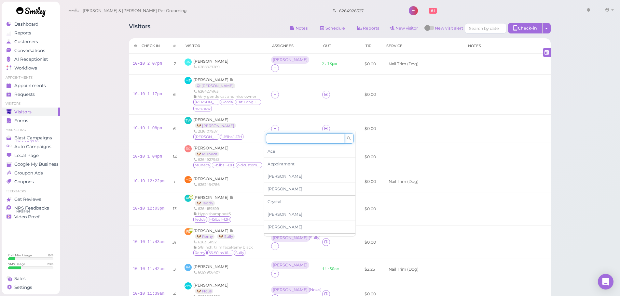
click at [279, 140] on input at bounding box center [305, 138] width 78 height 10
type input "he"
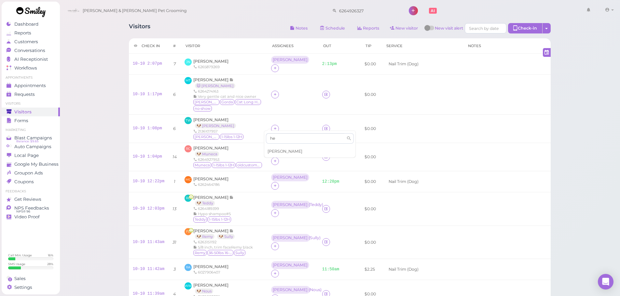
click at [279, 150] on span "[PERSON_NAME]" at bounding box center [284, 151] width 35 height 5
click at [273, 155] on div "[PERSON_NAME]" at bounding box center [290, 153] width 35 height 5
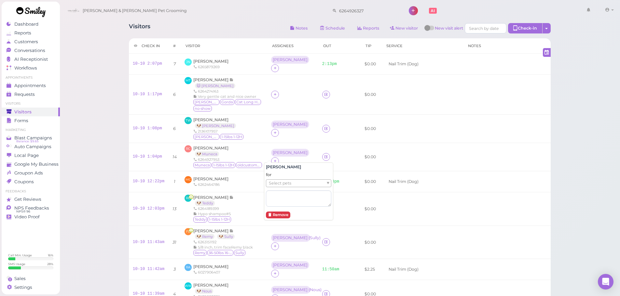
click at [278, 183] on span "Select pets" at bounding box center [280, 183] width 22 height 7
drag, startPoint x: 253, startPoint y: 132, endPoint x: 266, endPoint y: 123, distance: 15.7
click at [253, 132] on div "TW Thomas Wen 🐶 Ellie 2136107957 Ellie 1-15lbs 1-12H" at bounding box center [223, 128] width 79 height 23
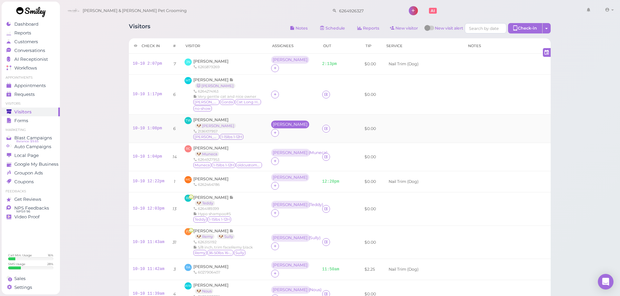
click at [273, 122] on div "[PERSON_NAME]" at bounding box center [290, 124] width 35 height 5
click at [272, 152] on span "Select pets" at bounding box center [280, 151] width 22 height 7
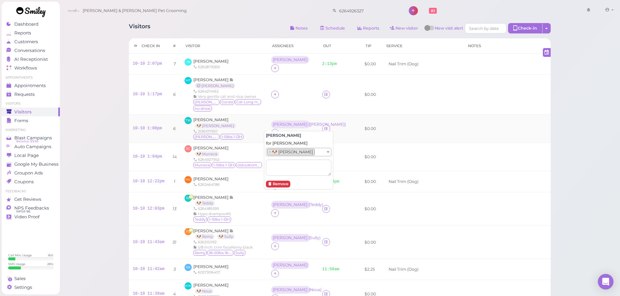
click at [253, 130] on div "TW Thomas Wen 🐶 Ellie 2136107957 Ellie 1-15lbs 1-12H" at bounding box center [223, 128] width 79 height 23
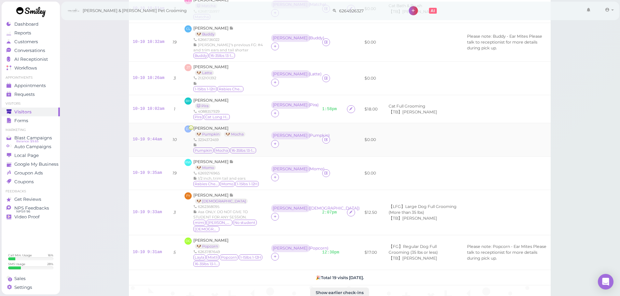
scroll to position [478, 0]
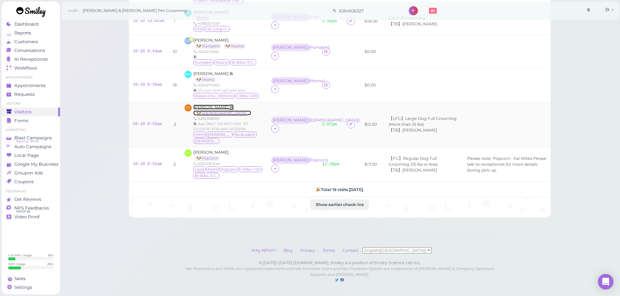
click at [195, 108] on span "Fay Ye" at bounding box center [211, 107] width 36 height 5
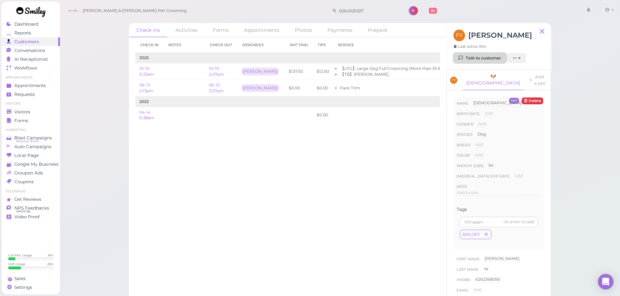
click at [487, 60] on link "Talk to customer" at bounding box center [479, 58] width 53 height 10
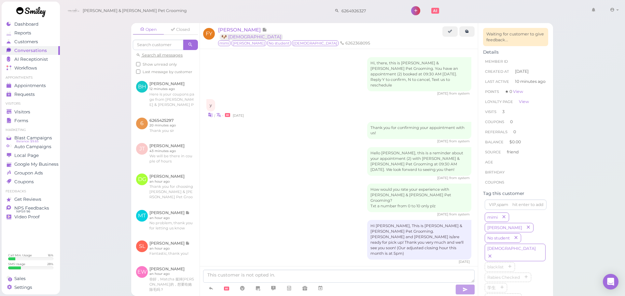
scroll to position [554, 0]
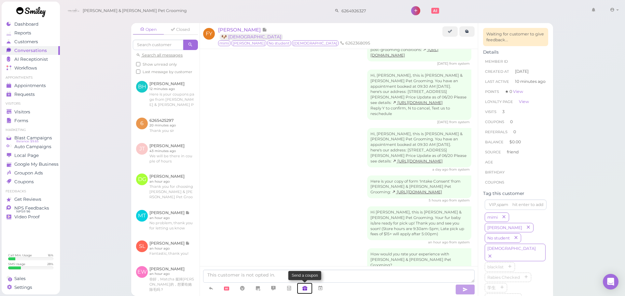
click at [304, 288] on icon at bounding box center [304, 288] width 5 height 7
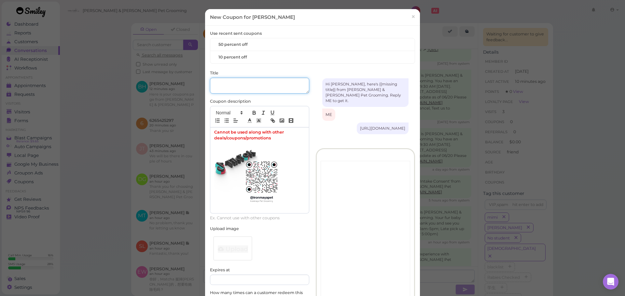
click at [256, 84] on textarea "Title" at bounding box center [259, 86] width 99 height 16
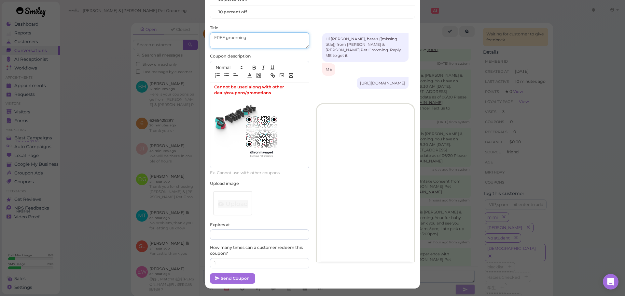
scroll to position [47, 0]
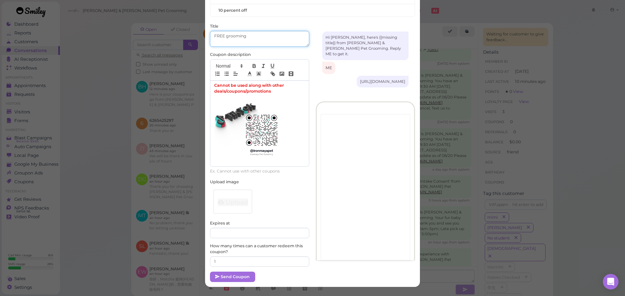
type textarea "FREE grooming"
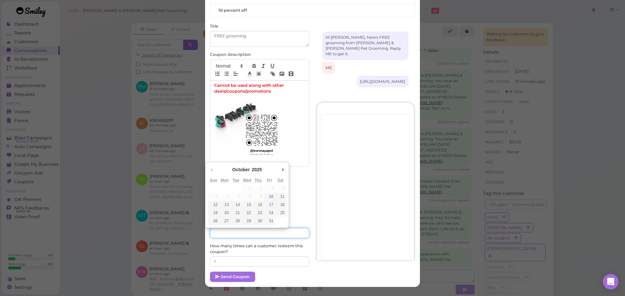
click at [251, 232] on input "Expires at" at bounding box center [259, 233] width 99 height 10
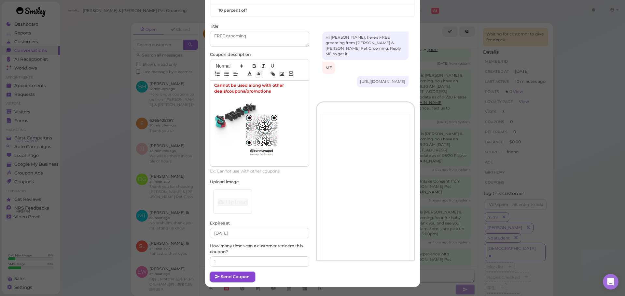
click at [239, 278] on button "Send Coupon" at bounding box center [232, 277] width 45 height 10
type input "2026-04-29"
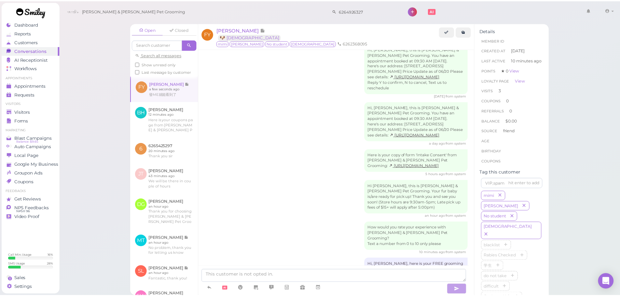
scroll to position [600, 0]
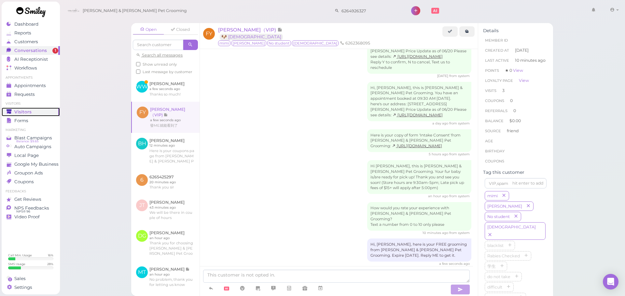
click at [10, 109] on icon at bounding box center [10, 112] width 6 height 6
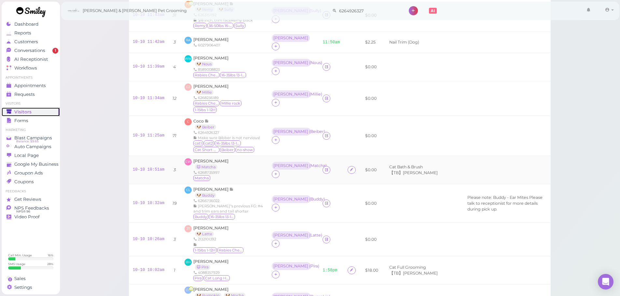
scroll to position [228, 0]
click at [242, 167] on div "EW Emma Wang 🐱 Matcha 6268735997 Matcha" at bounding box center [223, 169] width 79 height 23
click at [46, 48] on div "Conversations" at bounding box center [30, 51] width 47 height 6
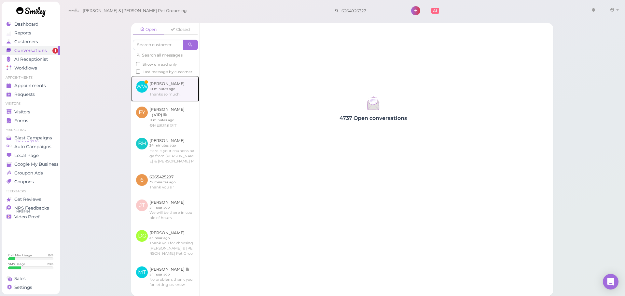
click at [151, 94] on link at bounding box center [165, 88] width 68 height 25
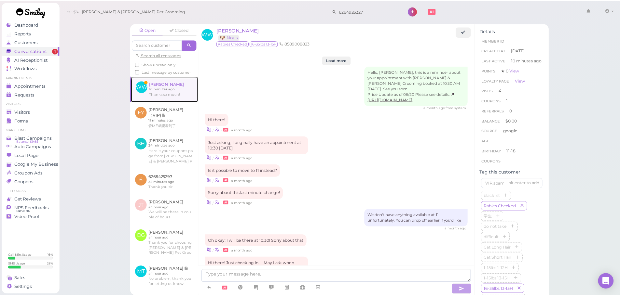
scroll to position [709, 0]
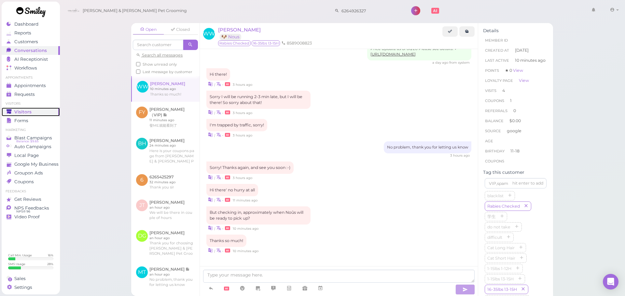
click at [27, 114] on span "Visitors" at bounding box center [22, 112] width 17 height 6
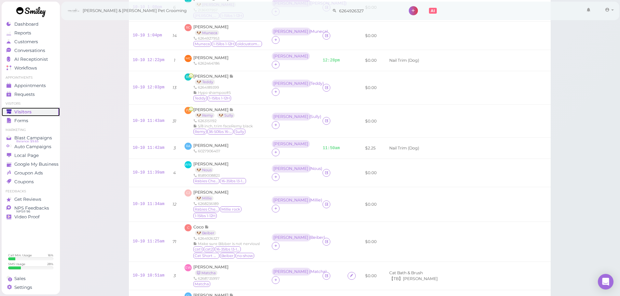
scroll to position [120, 0]
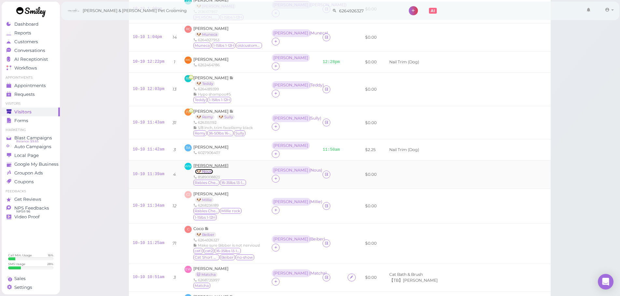
click at [202, 169] on link "🐶 Nous" at bounding box center [204, 171] width 18 height 5
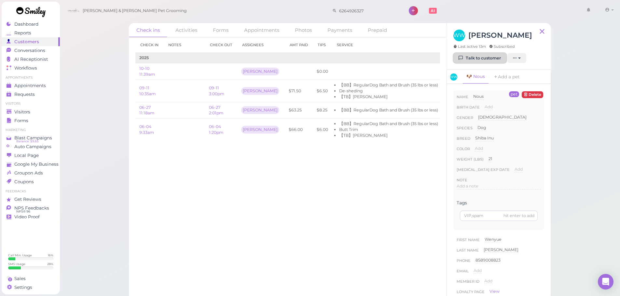
click at [475, 60] on link "Talk to customer" at bounding box center [479, 58] width 53 height 10
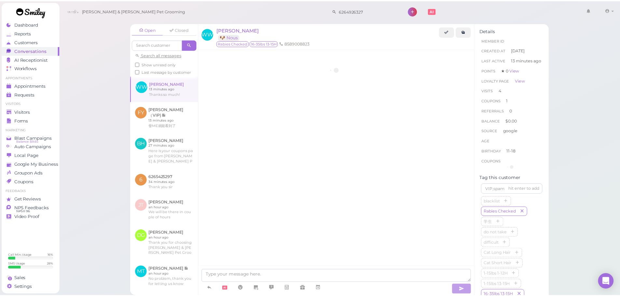
scroll to position [709, 0]
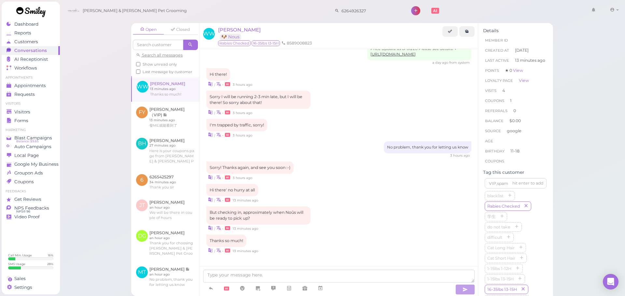
click at [366, 229] on div "| • 13 minutes ago" at bounding box center [338, 228] width 265 height 7
click at [366, 221] on div "But checking in, approximately when Noûs will be ready to pick up? | • 13 minut…" at bounding box center [338, 219] width 265 height 25
click at [285, 273] on textarea at bounding box center [338, 276] width 271 height 13
click at [309, 176] on div "| • 3 hours ago" at bounding box center [338, 177] width 265 height 7
click at [289, 274] on textarea at bounding box center [338, 276] width 271 height 13
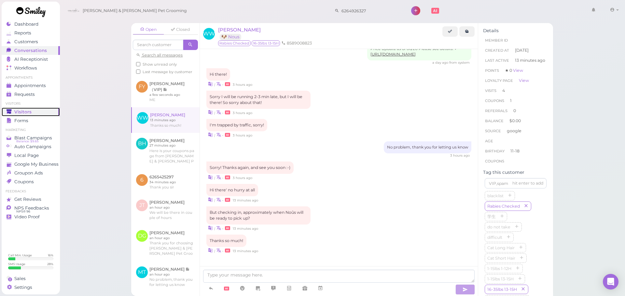
click at [26, 112] on span "Visitors" at bounding box center [22, 112] width 17 height 6
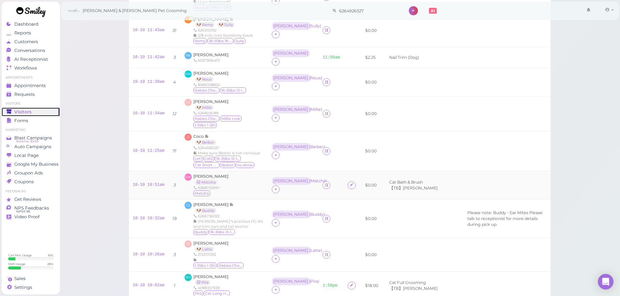
scroll to position [228, 0]
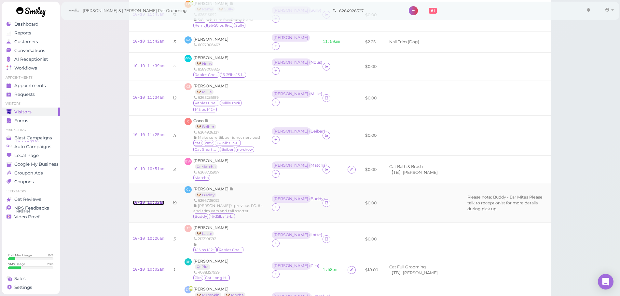
click at [149, 201] on link "10-10 10:32am" at bounding box center [149, 203] width 32 height 5
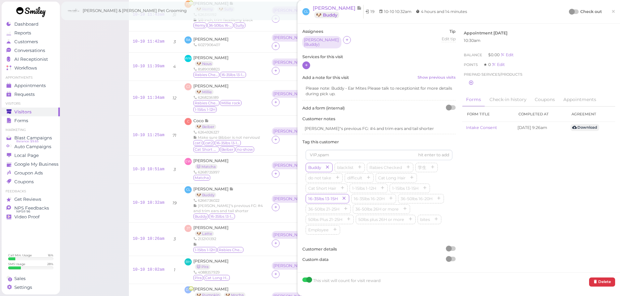
click at [304, 63] on icon at bounding box center [306, 65] width 4 height 5
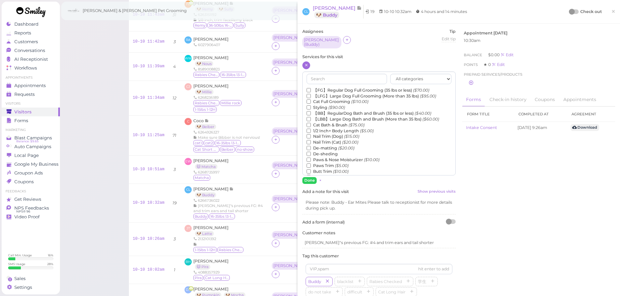
click at [325, 88] on label "【FG】Regular Dog Full Grooming (35 lbs or less) ($70.00)" at bounding box center [367, 91] width 123 height 6
click at [311, 88] on input "【FG】Regular Dog Full Grooming (35 lbs or less) ($70.00)" at bounding box center [308, 90] width 4 height 4
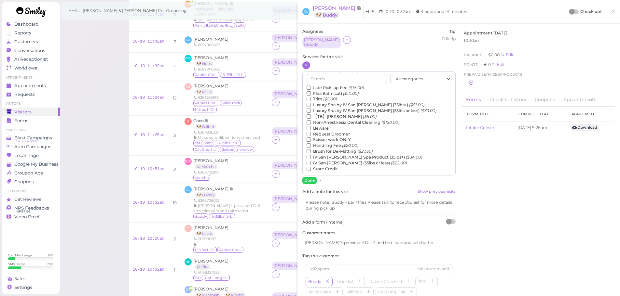
click at [326, 114] on label "【TB】Teeth Brushing ($5.00)" at bounding box center [341, 117] width 70 height 6
click at [311, 114] on input "【TB】Teeth Brushing ($5.00)" at bounding box center [308, 116] width 4 height 4
click at [313, 177] on button "Done" at bounding box center [309, 180] width 14 height 7
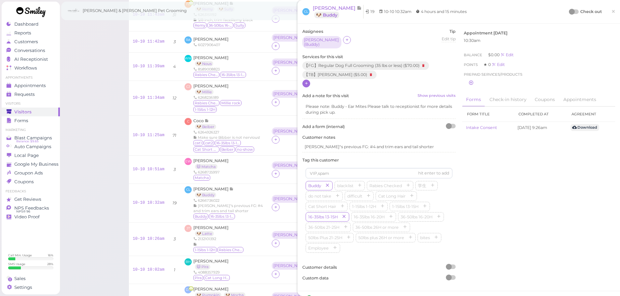
click at [569, 11] on div at bounding box center [572, 12] width 6 height 6
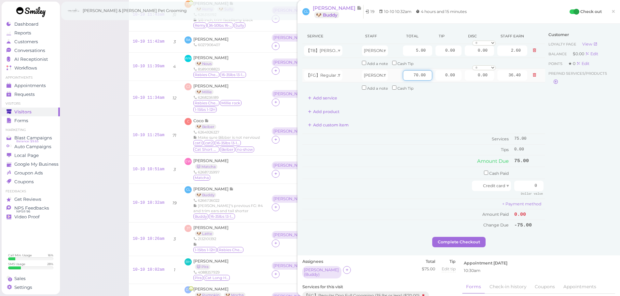
click at [406, 76] on input "70.00" at bounding box center [417, 75] width 29 height 10
type input "80.00"
type input "41.60"
drag, startPoint x: 436, startPoint y: 79, endPoint x: 603, endPoint y: 128, distance: 173.8
click at [573, 100] on div "Service Staff Total Tip Disc Staff earn 【TB】Teeth Brushing Asa 5.00 0.00 0.00 0…" at bounding box center [458, 133] width 313 height 209
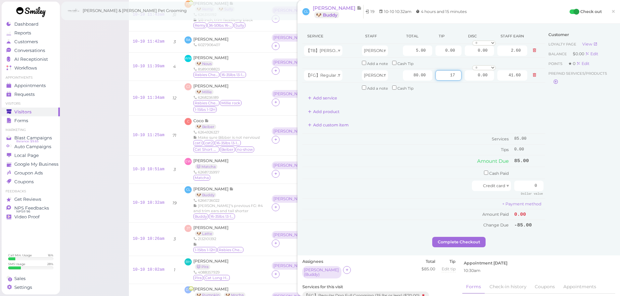
type input "17"
drag, startPoint x: 562, startPoint y: 186, endPoint x: 586, endPoint y: 189, distance: 24.6
click at [586, 189] on div "Service Staff Total Tip Disc Staff earn 【TB】Teeth Brushing Asa 5.00 0.00 0.00 0…" at bounding box center [458, 133] width 313 height 209
type input "102"
click at [571, 187] on div "Customer Loyalty page View Balance $0.00 Edit Points ★ 0 Edit Prepaid services/…" at bounding box center [580, 133] width 70 height 209
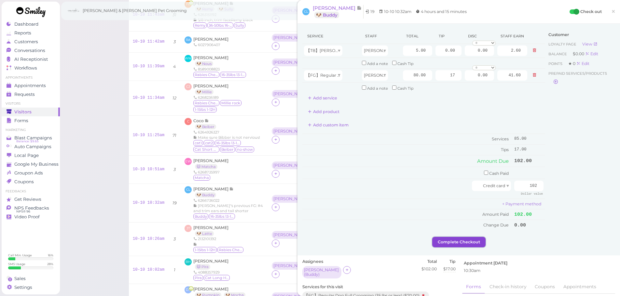
click at [456, 247] on button "Complete Checkout" at bounding box center [458, 242] width 53 height 10
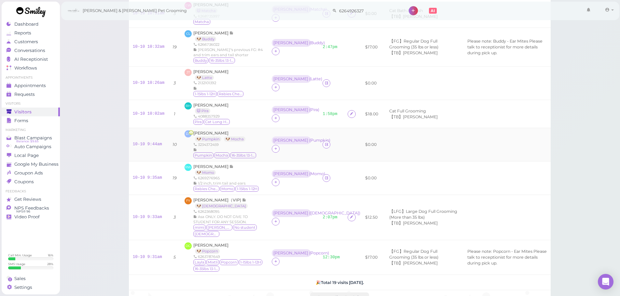
scroll to position [390, 0]
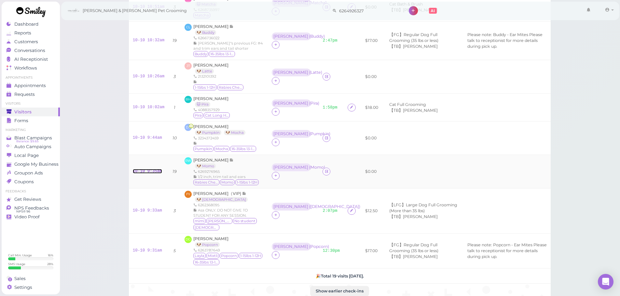
drag, startPoint x: 148, startPoint y: 171, endPoint x: 166, endPoint y: 164, distance: 19.6
click at [148, 171] on link "10-10 9:35am" at bounding box center [147, 171] width 29 height 5
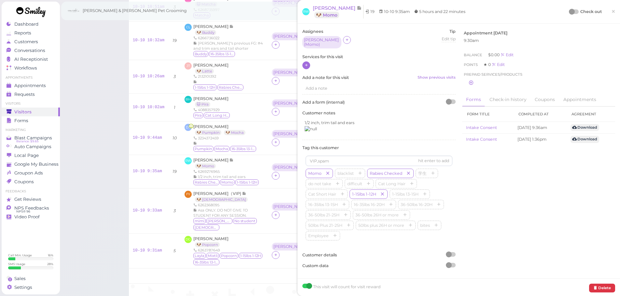
click at [307, 64] on icon at bounding box center [306, 65] width 4 height 5
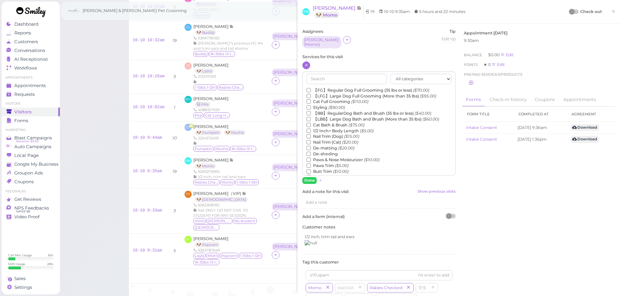
click at [328, 88] on label "【FG】Regular Dog Full Grooming (35 lbs or less) ($70.00)" at bounding box center [367, 91] width 123 height 6
click at [311, 88] on input "【FG】Regular Dog Full Grooming (35 lbs or less) ($70.00)" at bounding box center [308, 90] width 4 height 4
click at [322, 129] on label "1/2 Inch+ Body Length ($5.00)" at bounding box center [339, 131] width 67 height 6
click at [311, 129] on input "1/2 Inch+ Body Length ($5.00)" at bounding box center [308, 131] width 4 height 4
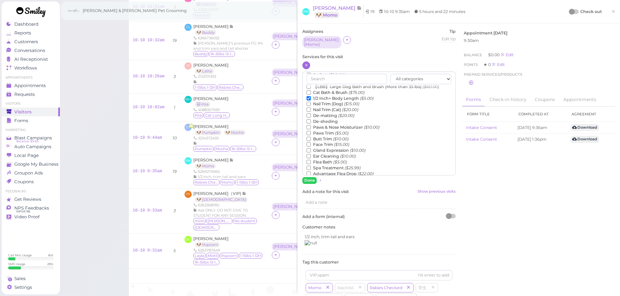
click at [328, 113] on label "De-matting ($20.00)" at bounding box center [330, 116] width 48 height 6
click at [311, 114] on input "De-matting ($20.00)" at bounding box center [308, 116] width 4 height 4
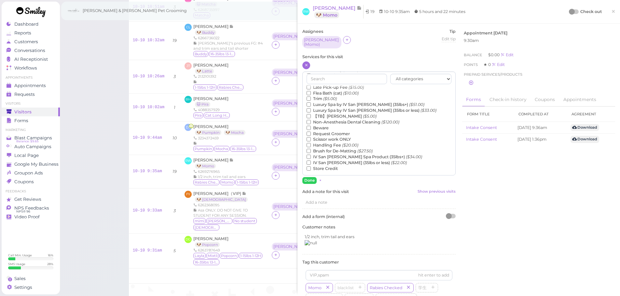
click at [328, 114] on label "【TB】Teeth Brushing ($5.00)" at bounding box center [341, 117] width 70 height 6
click at [311, 114] on input "【TB】Teeth Brushing ($5.00)" at bounding box center [308, 116] width 4 height 4
click at [305, 177] on button "Done" at bounding box center [309, 180] width 14 height 7
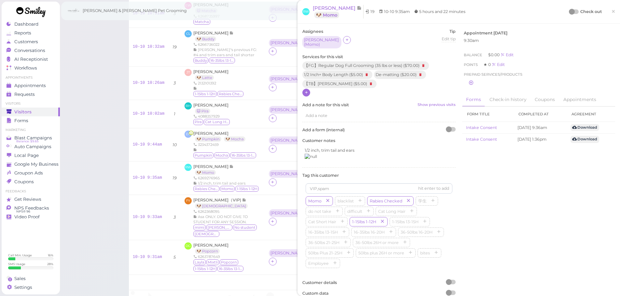
scroll to position [396, 0]
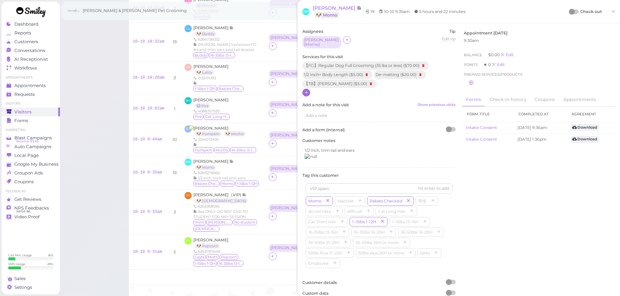
click at [572, 10] on div at bounding box center [573, 11] width 9 height 5
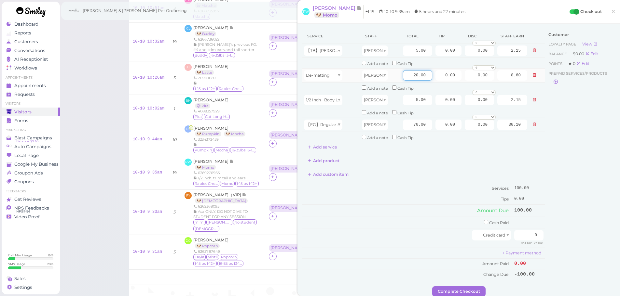
click at [405, 76] on input "20.00" at bounding box center [417, 75] width 29 height 10
type input "8.00"
type input "3.44"
click at [417, 184] on td "Services" at bounding box center [407, 188] width 210 height 11
drag, startPoint x: 439, startPoint y: 126, endPoint x: 541, endPoint y: 148, distance: 104.6
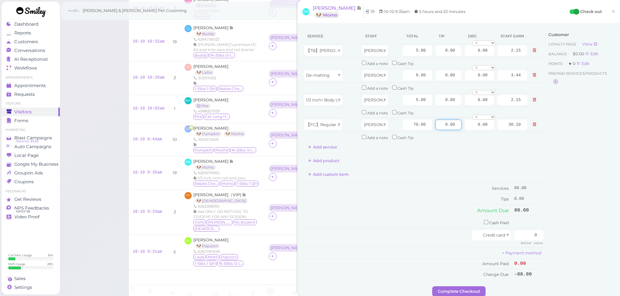
click at [539, 145] on div "Service Staff Total Tip Disc Staff earn 【TB】Teeth Brushing Helen 5.00 0.00 0.00…" at bounding box center [423, 91] width 243 height 124
type input "13.2"
click at [546, 225] on div "Customer Loyalty page View Balance $0.00 Edit Points ★ 0 Edit Prepaid services/…" at bounding box center [580, 158] width 70 height 258
drag, startPoint x: 520, startPoint y: 232, endPoint x: 600, endPoint y: 234, distance: 80.0
click at [571, 233] on div "Service Staff Total Tip Disc Staff earn 【TB】Teeth Brushing Helen 5.00 0.00 0.00…" at bounding box center [458, 158] width 313 height 258
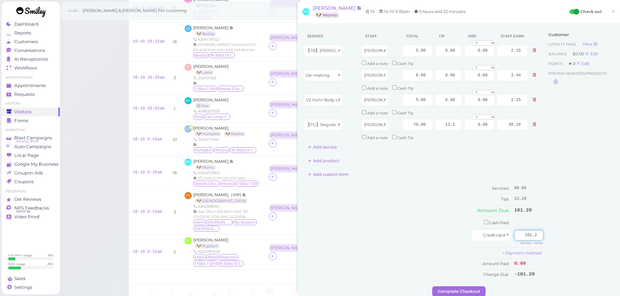
type input "101.2"
click at [595, 228] on div "Customer Loyalty page View Balance $0.00 Edit Points ★ 0 Edit Prepaid services/…" at bounding box center [580, 158] width 70 height 258
click at [470, 291] on button "Complete Checkout" at bounding box center [458, 292] width 53 height 10
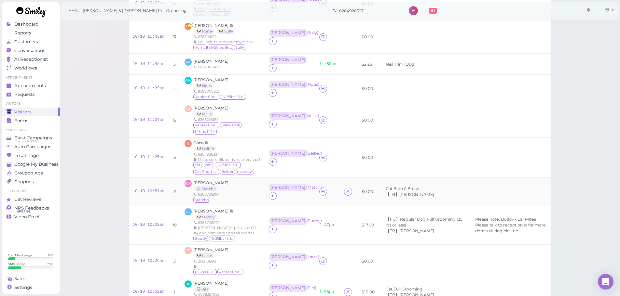
scroll to position [200, 0]
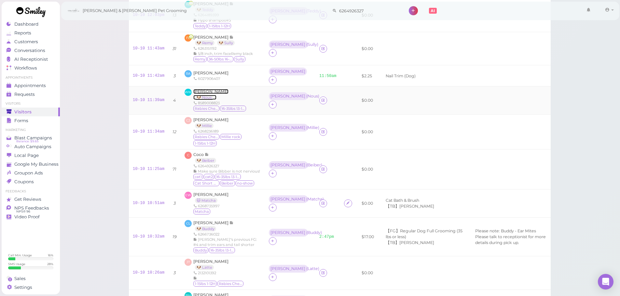
click at [210, 89] on span "Wenyue Wang" at bounding box center [210, 91] width 35 height 5
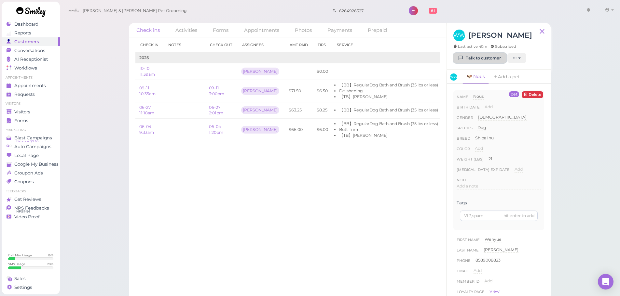
click at [477, 62] on link "Talk to customer" at bounding box center [479, 58] width 53 height 10
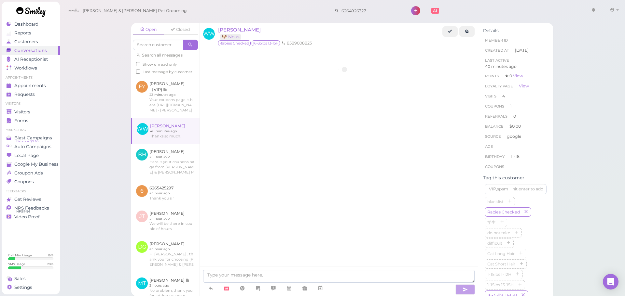
scroll to position [709, 0]
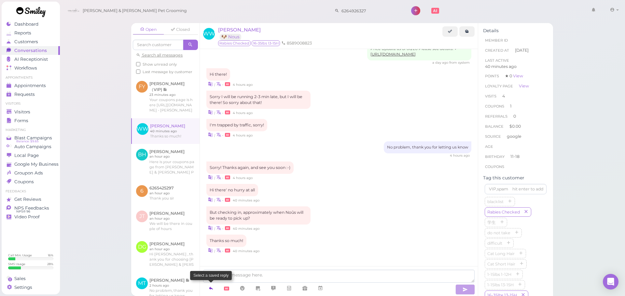
click at [211, 284] on link at bounding box center [211, 288] width 16 height 11
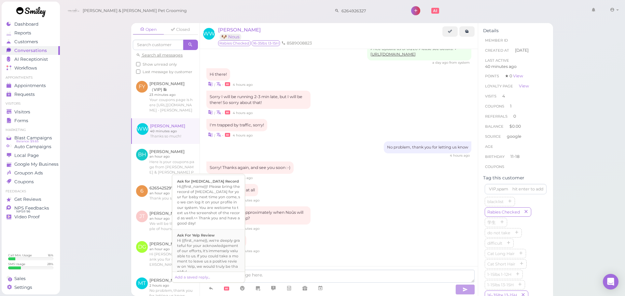
scroll to position [451, 0]
click at [214, 252] on div "Hi {{first_name}}, this is Cody & Miley Pet Grooming. Your fur baby is/are read…" at bounding box center [208, 266] width 63 height 36
type textarea "Hi {{first_name}}, this is Cody & Miley Pet Grooming. Your fur baby is/are read…"
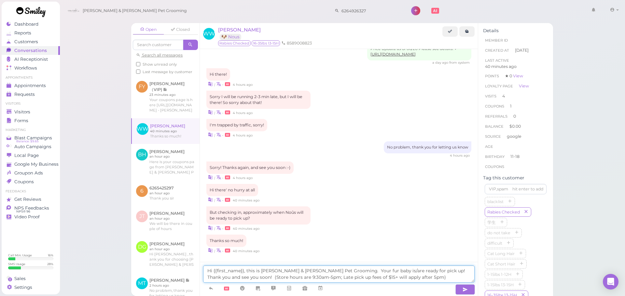
click at [293, 273] on textarea "Hi {{first_name}}, this is Cody & Miley Pet Grooming. Your fur baby is/are read…" at bounding box center [338, 274] width 271 height 17
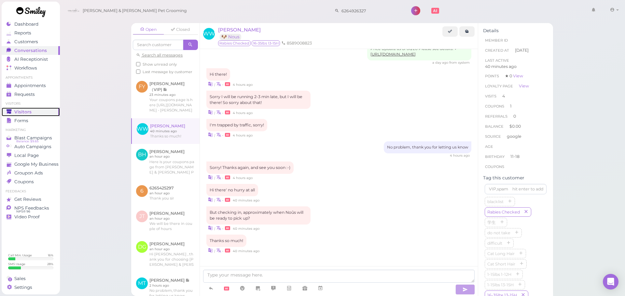
click at [57, 115] on link "Visitors" at bounding box center [31, 112] width 58 height 9
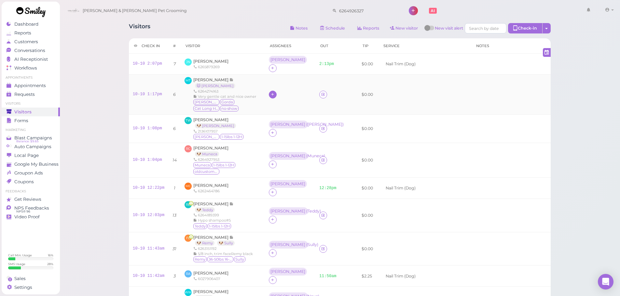
click at [270, 92] on icon at bounding box center [272, 94] width 4 height 5
click at [272, 97] on div "Ace Appointment Asa Cody Crystal Daniel Dennis Elon Emma Helen Isaac" at bounding box center [306, 150] width 92 height 109
click at [272, 99] on div "Ace Appointment Asa Cody Crystal Daniel Dennis Elon Emma Helen Isaac" at bounding box center [306, 150] width 92 height 109
drag, startPoint x: 279, startPoint y: 114, endPoint x: 277, endPoint y: 108, distance: 5.8
click at [278, 113] on div "Ace Appointment Asa Cody Crystal Daniel Dennis Elon Emma Helen Isaac Kelly" at bounding box center [305, 153] width 91 height 103
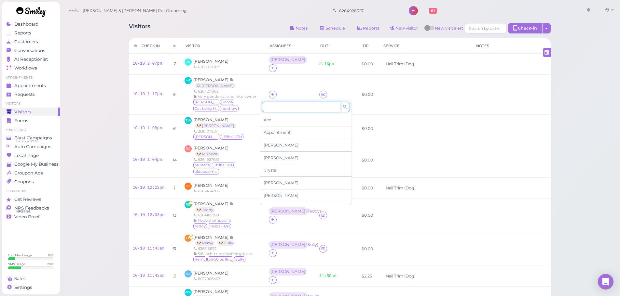
click at [277, 108] on input at bounding box center [301, 107] width 78 height 10
type input "asa"
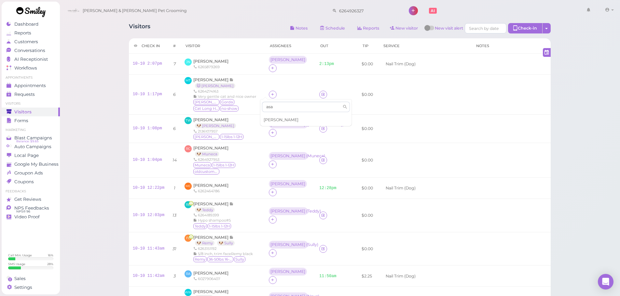
click at [278, 121] on div "[PERSON_NAME]" at bounding box center [305, 120] width 91 height 12
click at [269, 94] on div at bounding box center [273, 95] width 8 height 8
click at [270, 93] on div "[PERSON_NAME]" at bounding box center [287, 90] width 35 height 5
click at [278, 121] on span "Select pets" at bounding box center [276, 120] width 22 height 7
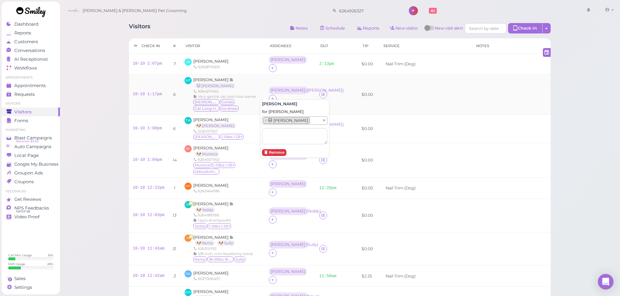
click at [254, 75] on td "MT Megan Torres 🐱 Phillip 6264274163 Very gentle cat and nice owner Phillip Gor…" at bounding box center [223, 95] width 84 height 40
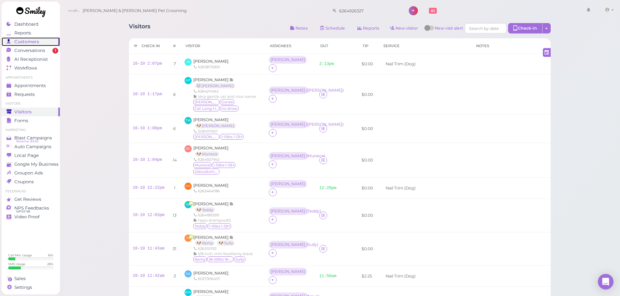
click at [44, 45] on link "Customers" at bounding box center [31, 41] width 58 height 9
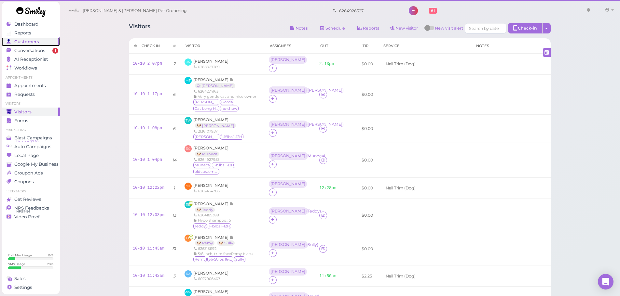
click at [44, 46] on link "Customers" at bounding box center [31, 41] width 58 height 9
click at [45, 51] on span "Conversations" at bounding box center [30, 51] width 33 height 6
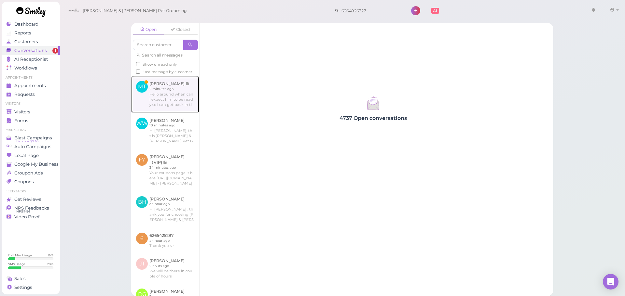
click at [157, 83] on link at bounding box center [165, 94] width 68 height 36
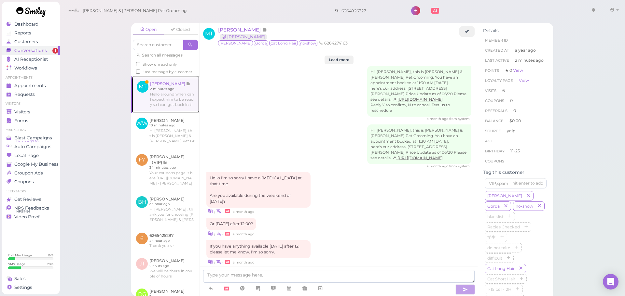
scroll to position [884, 0]
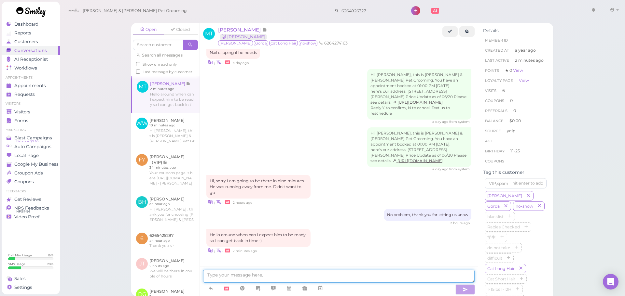
click at [291, 278] on textarea at bounding box center [338, 276] width 271 height 13
click at [407, 282] on textarea at bounding box center [338, 276] width 271 height 13
click at [232, 282] on textarea at bounding box center [338, 276] width 271 height 13
type textarea "Should be ready 1 hour from now! Around 4:15"
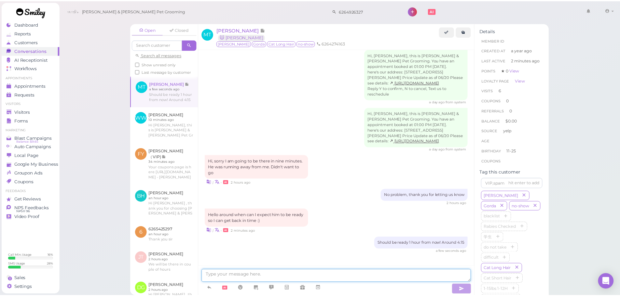
scroll to position [927, 0]
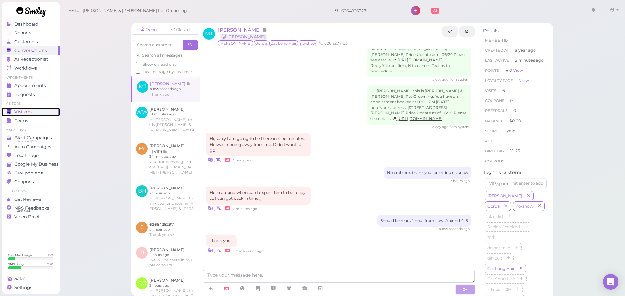
click at [28, 114] on span "Visitors" at bounding box center [22, 112] width 17 height 6
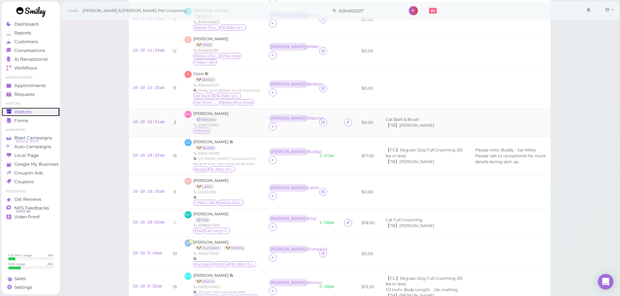
scroll to position [293, 0]
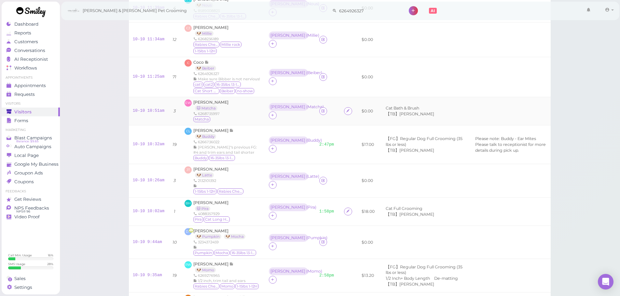
click at [228, 109] on div "EW Emma Wang 🐱 Matcha 6268735997 Matcha" at bounding box center [222, 111] width 76 height 23
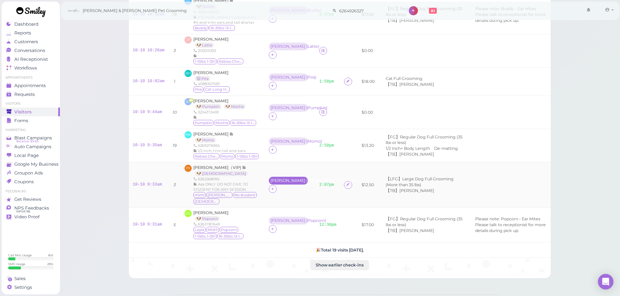
scroll to position [325, 0]
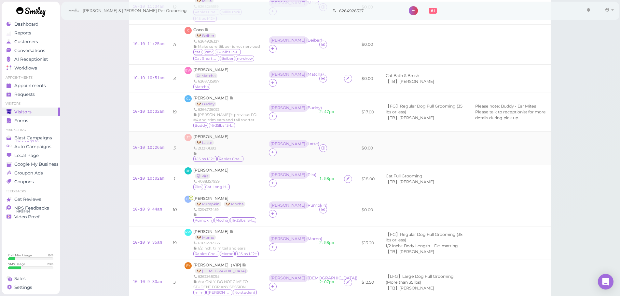
click at [251, 136] on div "JT Jennifer Tien 🐶 Latte 2132101392 1-15lbs 1-12H Rabies Checked" at bounding box center [222, 148] width 76 height 29
click at [151, 146] on link "10-10 10:26am" at bounding box center [149, 148] width 32 height 5
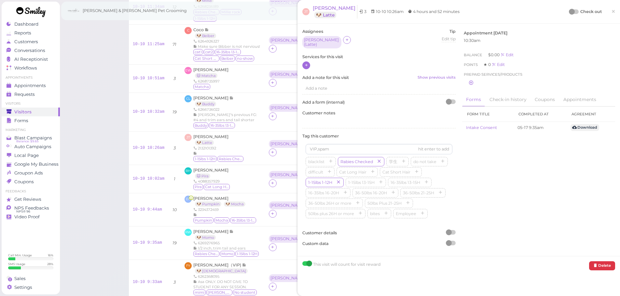
click at [308, 61] on div at bounding box center [306, 65] width 8 height 8
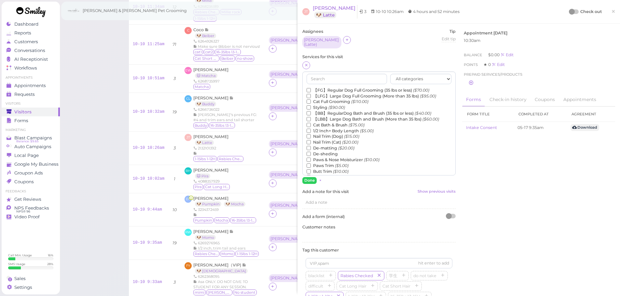
click at [341, 88] on label "【FG】Regular Dog Full Grooming (35 lbs or less) ($70.00)" at bounding box center [367, 91] width 123 height 6
click at [311, 88] on input "【FG】Regular Dog Full Grooming (35 lbs or less) ($70.00)" at bounding box center [308, 90] width 4 height 4
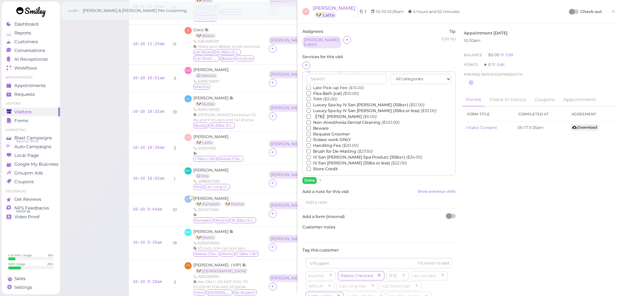
click at [329, 114] on label "【TB】Teeth Brushing ($5.00)" at bounding box center [341, 117] width 70 height 6
click at [311, 114] on input "【TB】Teeth Brushing ($5.00)" at bounding box center [308, 116] width 4 height 4
click at [312, 177] on button "Done" at bounding box center [309, 180] width 14 height 7
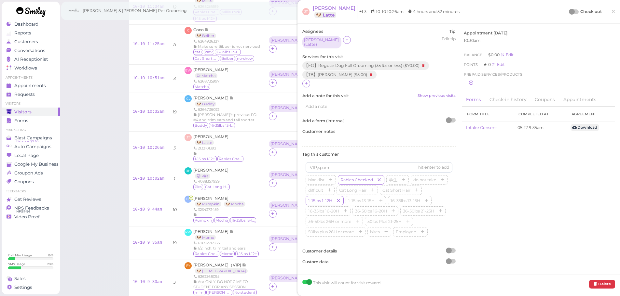
click at [569, 11] on div at bounding box center [572, 12] width 6 height 6
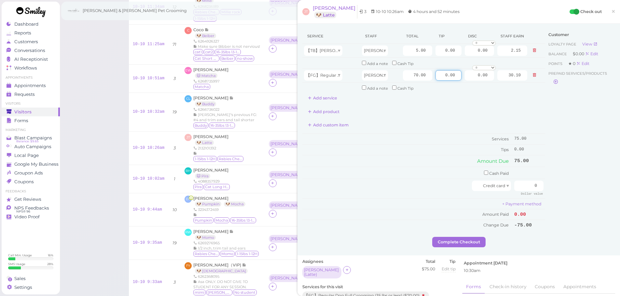
drag, startPoint x: 435, startPoint y: 75, endPoint x: 619, endPoint y: 126, distance: 190.5
click at [581, 105] on div "Service Staff Total Tip Disc Staff earn 【TB】Teeth Brushing Helen 5.00 0.00 0.00…" at bounding box center [458, 133] width 313 height 209
type input "11.25"
click at [530, 187] on input "0" at bounding box center [528, 186] width 29 height 10
drag, startPoint x: 529, startPoint y: 187, endPoint x: 605, endPoint y: 198, distance: 76.7
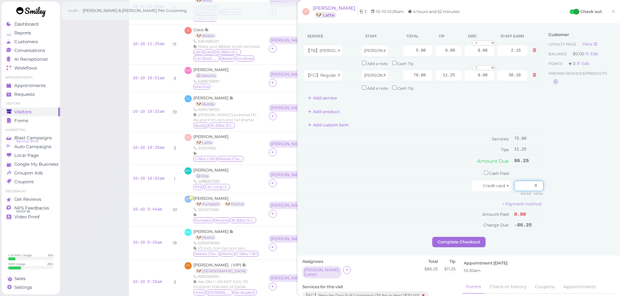
click at [605, 197] on div "Service Staff Total Tip Disc Staff earn 【TB】Teeth Brushing Helen 5.00 0.00 0.00…" at bounding box center [458, 133] width 313 height 209
type input "86.25"
click at [568, 214] on div "Customer Loyalty page View Balance $0.00 Edit Points ★ 0 Edit Prepaid services/…" at bounding box center [580, 133] width 70 height 209
click at [461, 239] on button "Complete Checkout" at bounding box center [458, 242] width 53 height 10
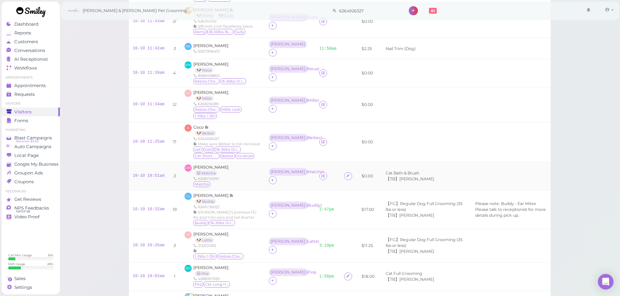
scroll to position [195, 0]
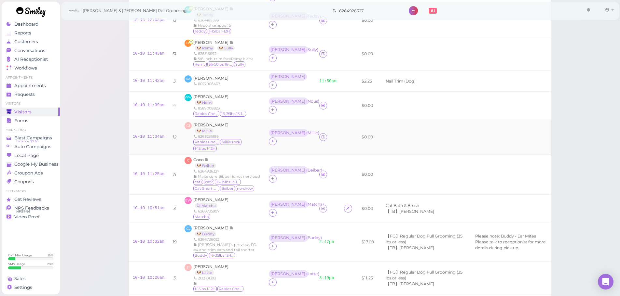
click at [323, 120] on td at bounding box center [327, 137] width 25 height 35
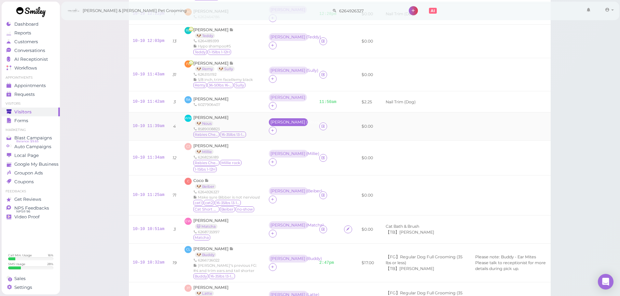
scroll to position [163, 0]
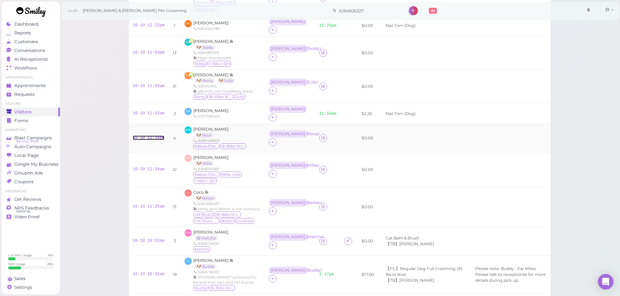
click at [154, 136] on link "10-10 11:39am" at bounding box center [149, 138] width 32 height 5
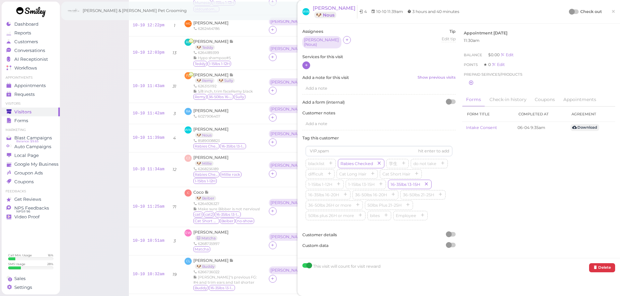
click at [309, 65] on div at bounding box center [306, 65] width 8 height 8
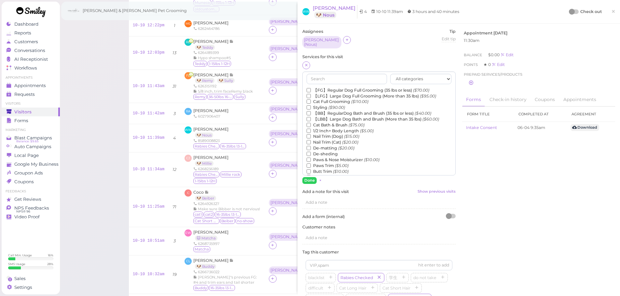
click at [329, 111] on label "【BB】RegularDog Bath and Brush (35 lbs or less) ($40.00)" at bounding box center [368, 114] width 125 height 6
click at [311, 111] on input "【BB】RegularDog Bath and Brush (35 lbs or less) ($40.00)" at bounding box center [308, 113] width 4 height 4
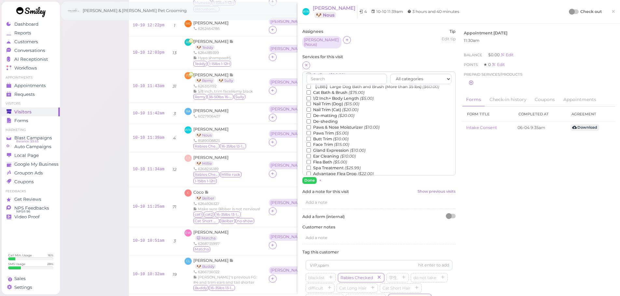
click at [331, 119] on label "De-sheding" at bounding box center [321, 122] width 31 height 6
click at [311, 119] on input "De-sheding" at bounding box center [308, 121] width 4 height 4
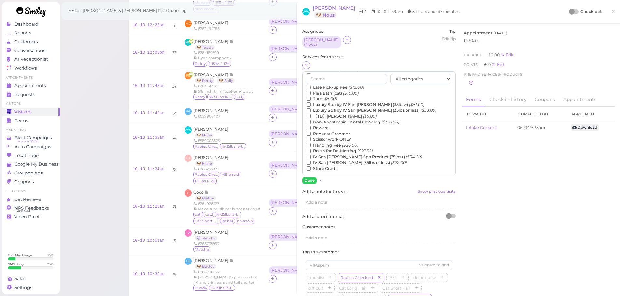
click at [330, 114] on label "【TB】Teeth Brushing ($5.00)" at bounding box center [341, 117] width 70 height 6
click at [311, 114] on input "【TB】Teeth Brushing ($5.00)" at bounding box center [308, 116] width 4 height 4
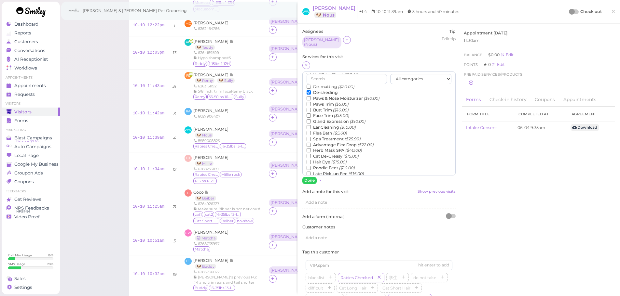
scroll to position [50, 0]
click at [330, 121] on label "Butt Trim ($10.00)" at bounding box center [327, 121] width 42 height 6
click at [311, 121] on input "Butt Trim ($10.00)" at bounding box center [308, 121] width 4 height 4
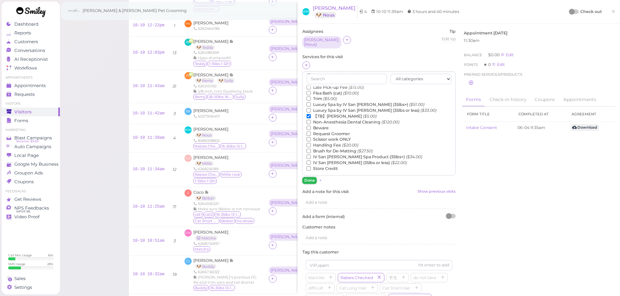
click at [311, 179] on button "Done" at bounding box center [309, 180] width 14 height 7
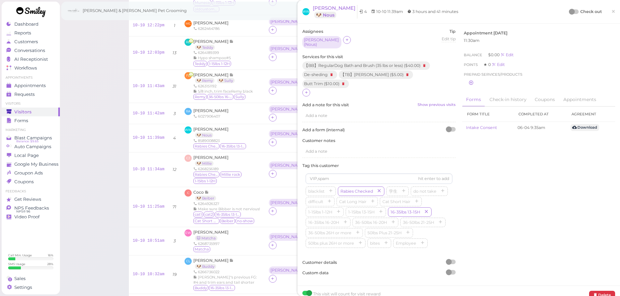
drag, startPoint x: 565, startPoint y: 12, endPoint x: 562, endPoint y: 13, distance: 3.5
click at [569, 12] on div at bounding box center [572, 12] width 6 height 6
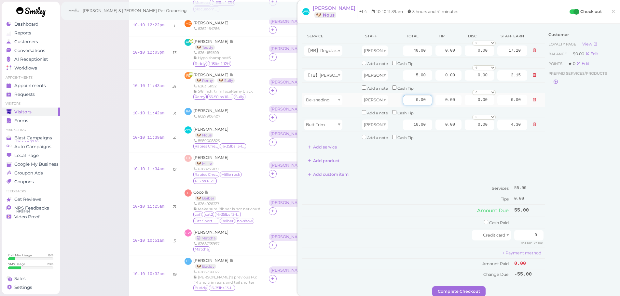
click at [405, 104] on input "0.00" at bounding box center [417, 100] width 29 height 10
type input "10.00"
type input "4.30"
click at [409, 181] on div "Service Staff Total Tip Disc Staff earn 【BB】RegularDog Bath and Brush (35 lbs o…" at bounding box center [423, 154] width 243 height 251
click at [407, 47] on input "40.00" at bounding box center [417, 51] width 29 height 10
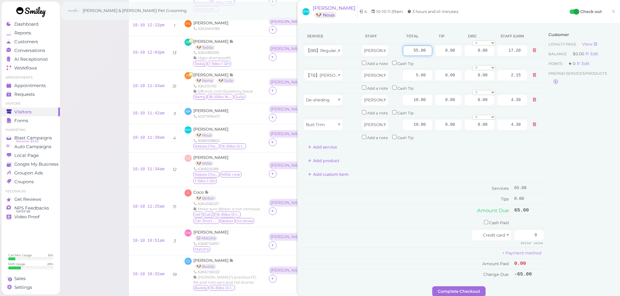
type input "55.00"
type input "23.65"
click at [422, 180] on div "Service Staff Total Tip Disc Staff earn 【BB】RegularDog Bath and Brush (35 lbs o…" at bounding box center [423, 154] width 243 height 251
drag, startPoint x: 517, startPoint y: 239, endPoint x: 556, endPoint y: 240, distance: 38.4
click at [556, 240] on div "Service Staff Total Tip Disc Staff earn 【BB】RegularDog Bath and Brush (35 lbs o…" at bounding box center [458, 158] width 313 height 258
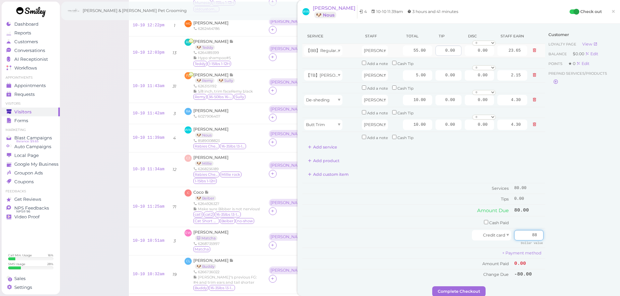
type input "88"
drag, startPoint x: 435, startPoint y: 51, endPoint x: 522, endPoint y: 69, distance: 89.4
click at [512, 64] on tbody "【BB】RegularDog Bath and Brush (35 lbs or less) Rebecca 55.00 0.00 0.00 0 10% of…" at bounding box center [423, 93] width 243 height 99
type input "8"
click at [443, 159] on div "Add product" at bounding box center [423, 161] width 243 height 10
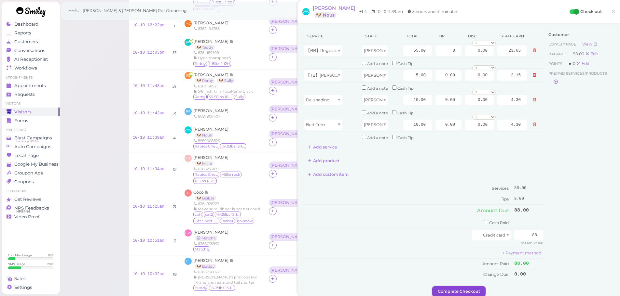
click at [461, 291] on button "Complete Checkout" at bounding box center [458, 292] width 53 height 10
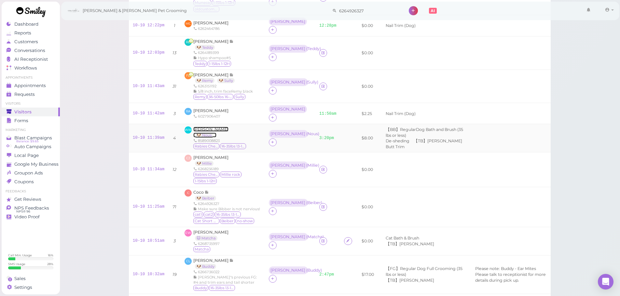
click at [212, 127] on span "Wenyue Wang" at bounding box center [210, 129] width 35 height 5
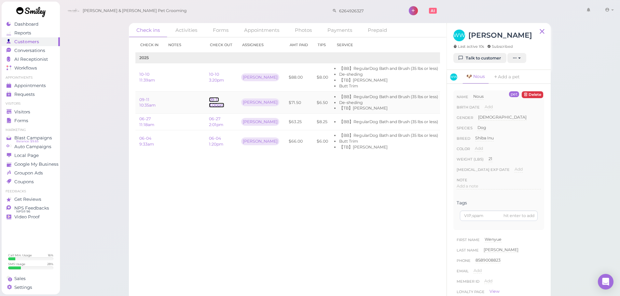
click at [211, 105] on link "09-11 3:00pm" at bounding box center [216, 102] width 15 height 11
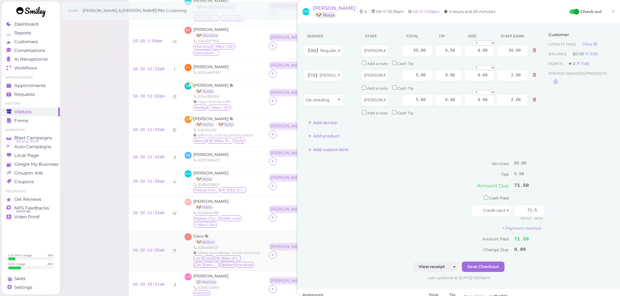
scroll to position [130, 0]
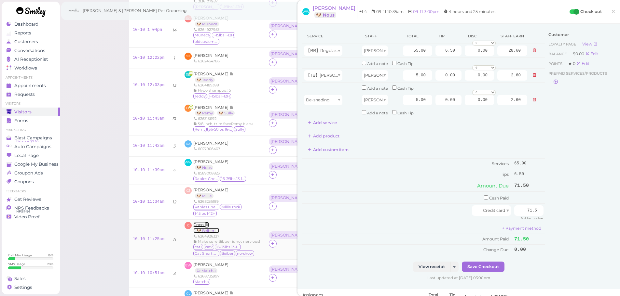
click at [193, 222] on span "Coco" at bounding box center [198, 224] width 11 height 5
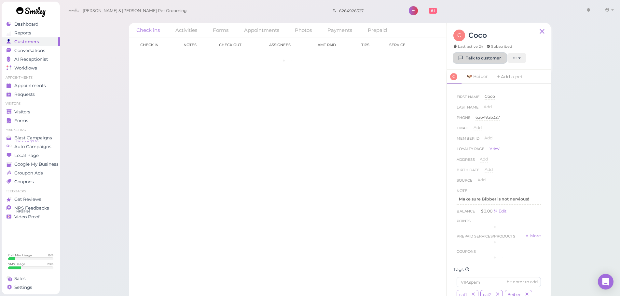
click at [464, 59] on link "Talk to customer" at bounding box center [479, 58] width 53 height 10
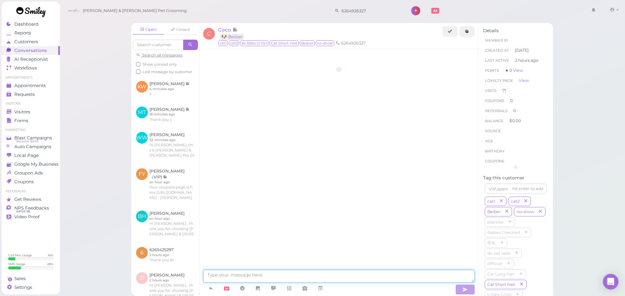
click at [276, 273] on textarea at bounding box center [338, 276] width 271 height 13
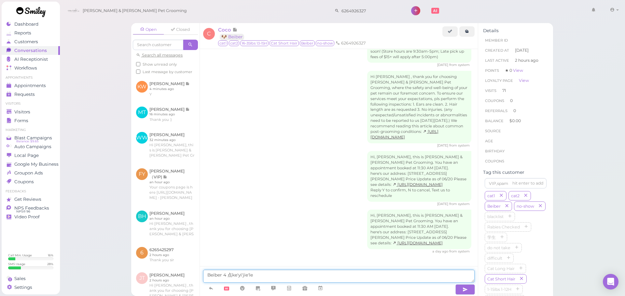
type textarea "Beiber 4 点可以接了"
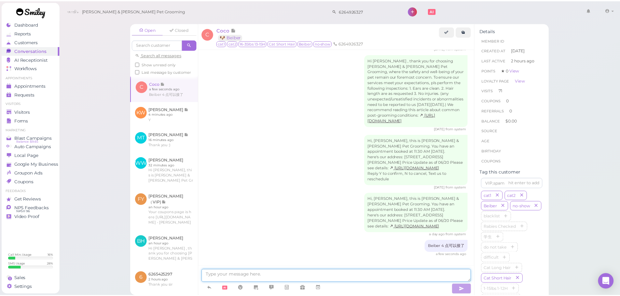
scroll to position [1063, 0]
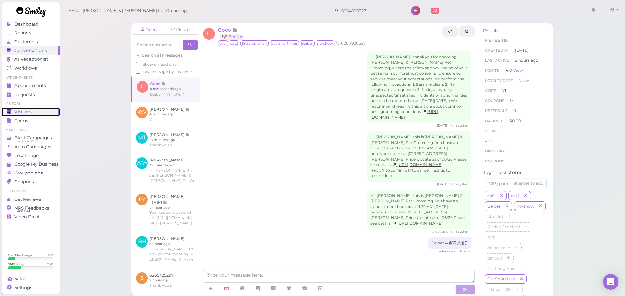
click at [29, 111] on span "Visitors" at bounding box center [22, 112] width 17 height 6
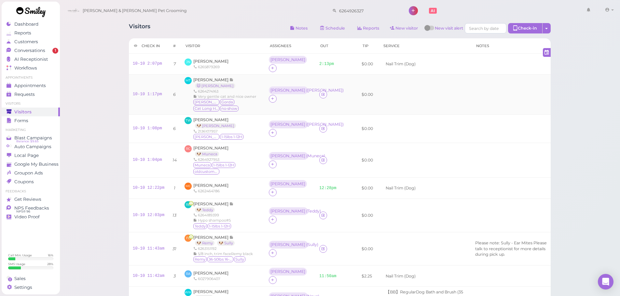
click at [378, 112] on td at bounding box center [424, 95] width 92 height 40
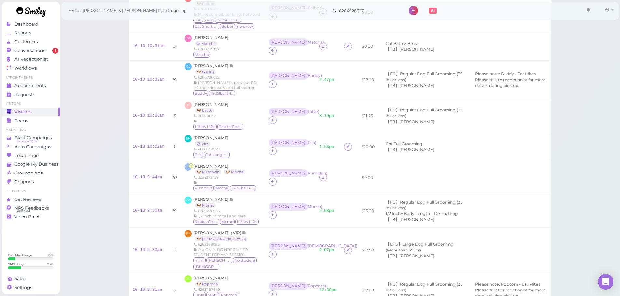
scroll to position [358, 0]
click at [145, 172] on td "10-10 9:44am" at bounding box center [149, 178] width 40 height 34
click at [146, 175] on link "10-10 9:44am" at bounding box center [147, 177] width 29 height 5
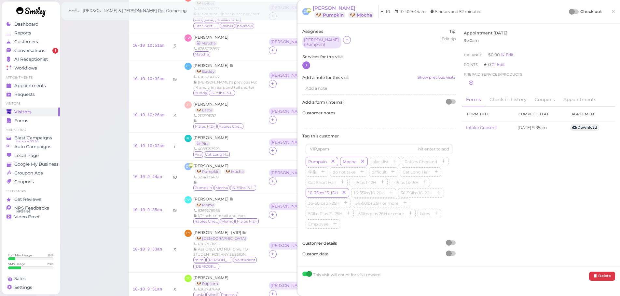
click at [310, 64] on div at bounding box center [378, 65] width 153 height 8
click at [309, 64] on div at bounding box center [306, 65] width 8 height 8
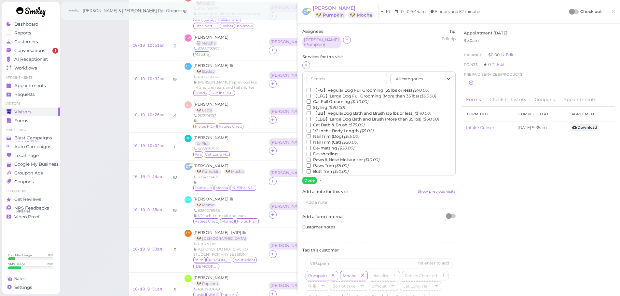
click at [327, 88] on label "【FG】Regular Dog Full Grooming (35 lbs or less) ($70.00)" at bounding box center [367, 91] width 123 height 6
click at [311, 88] on input "【FG】Regular Dog Full Grooming (35 lbs or less) ($70.00)" at bounding box center [308, 90] width 4 height 4
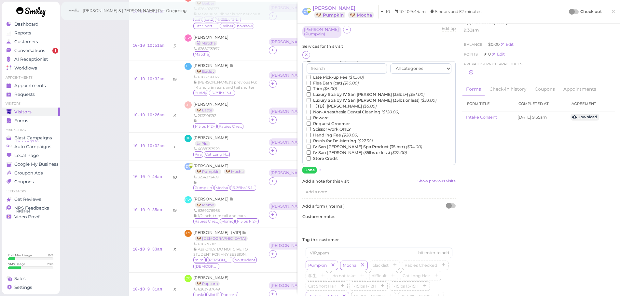
scroll to position [4, 0]
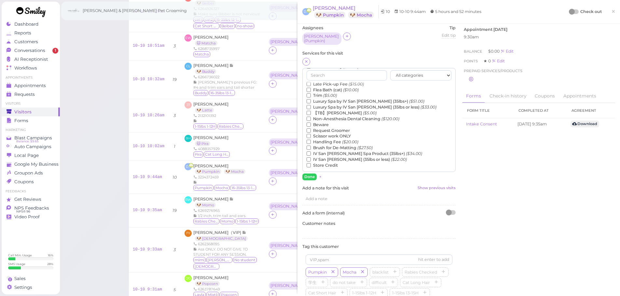
click at [323, 111] on label "【TB】Teeth Brushing ($5.00)" at bounding box center [341, 113] width 70 height 6
click at [311, 111] on input "【TB】Teeth Brushing ($5.00)" at bounding box center [308, 113] width 4 height 4
click at [311, 174] on button "Done" at bounding box center [309, 177] width 14 height 7
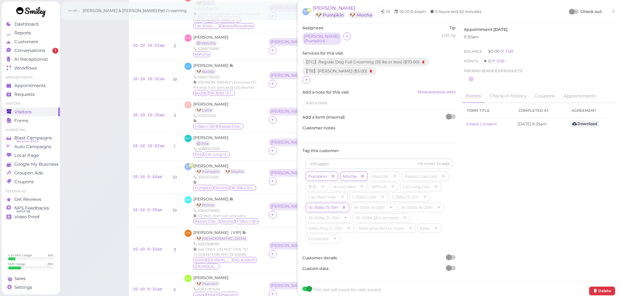
click at [569, 11] on div at bounding box center [572, 12] width 6 height 6
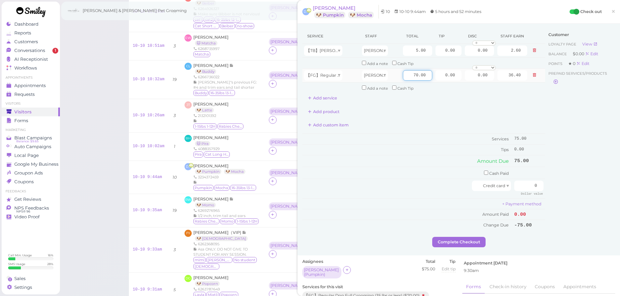
click at [403, 76] on input "70.00" at bounding box center [417, 75] width 29 height 10
type input "80.00"
type input "41.60"
drag, startPoint x: 522, startPoint y: 183, endPoint x: 595, endPoint y: 192, distance: 73.3
click at [595, 192] on div "Service Staff Total Tip Disc Staff earn 【TB】Teeth Brushing Asa 5.00 0.00 0.00 0…" at bounding box center [458, 133] width 313 height 209
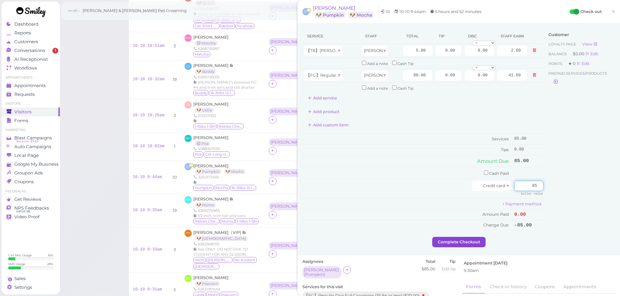
type input "85"
click at [451, 241] on button "Complete Checkout" at bounding box center [458, 242] width 53 height 10
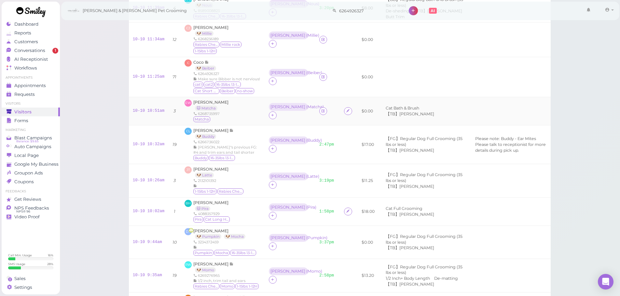
scroll to position [260, 0]
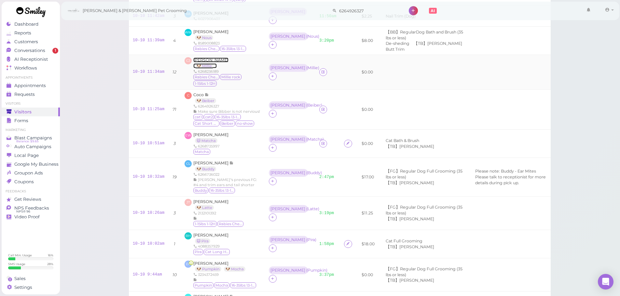
click at [215, 58] on span "Carmen Jiang" at bounding box center [210, 60] width 35 height 5
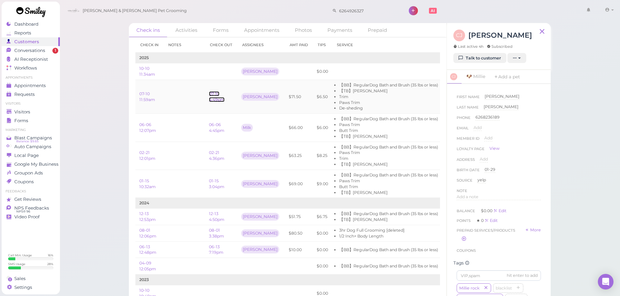
click at [219, 100] on link "07-10 4:49pm" at bounding box center [217, 96] width 16 height 11
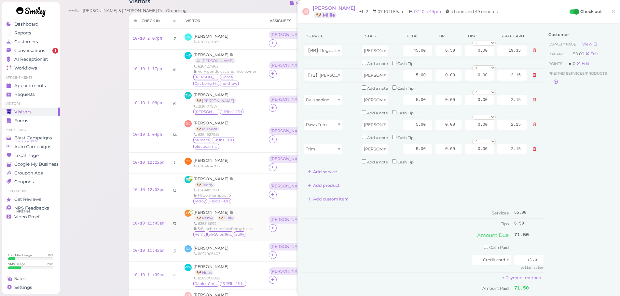
scroll to position [33, 0]
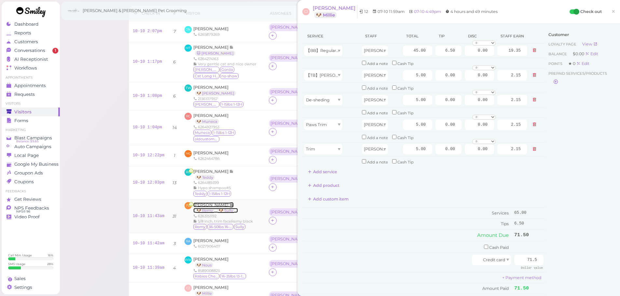
click at [208, 203] on span "Fion Liu" at bounding box center [211, 205] width 36 height 5
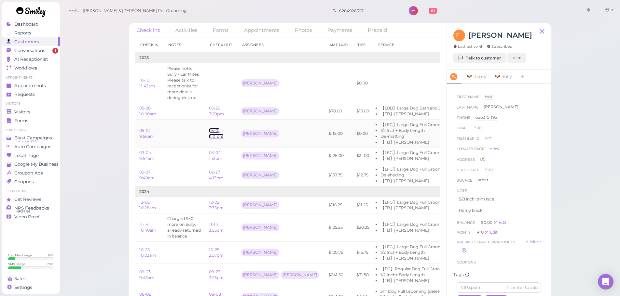
click at [216, 135] on link "05-01 4:01pm" at bounding box center [216, 133] width 15 height 11
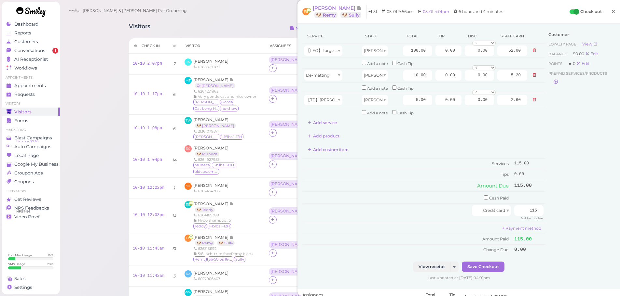
click at [611, 14] on span "×" at bounding box center [613, 11] width 4 height 9
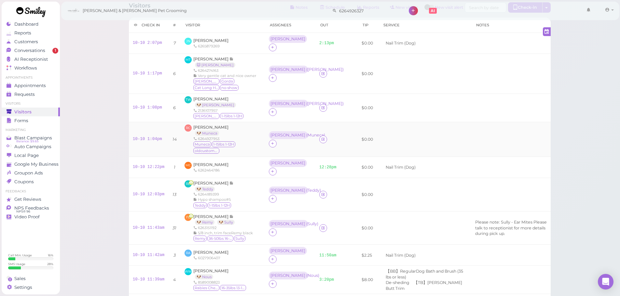
scroll to position [33, 0]
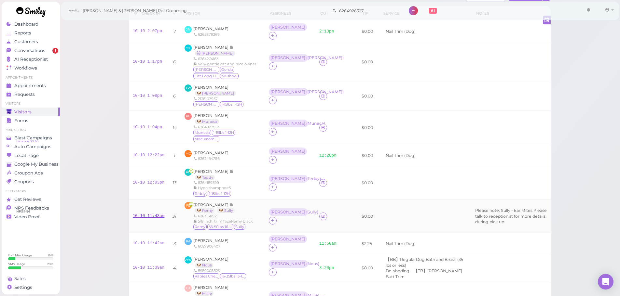
drag, startPoint x: 155, startPoint y: 214, endPoint x: 158, endPoint y: 213, distance: 3.5
click at [155, 214] on div "10-10 11:43am" at bounding box center [149, 217] width 32 height 6
click at [139, 214] on link "10-10 11:43am" at bounding box center [149, 216] width 32 height 5
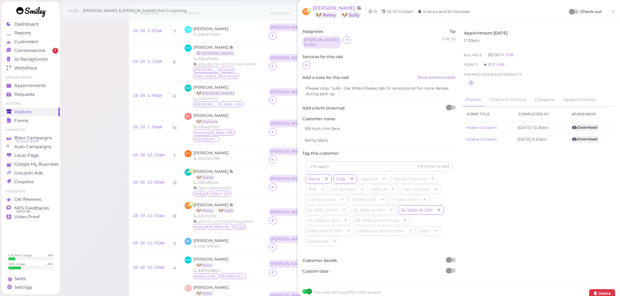
click at [309, 66] on div at bounding box center [378, 65] width 153 height 8
click at [308, 62] on div at bounding box center [306, 65] width 8 height 8
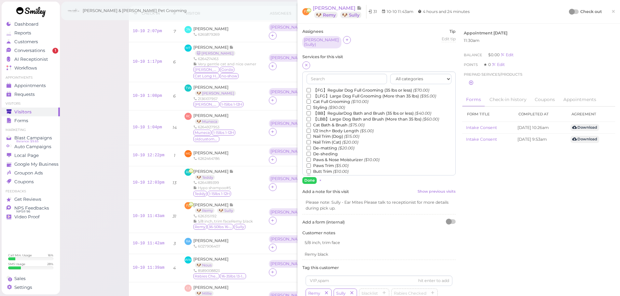
click at [331, 93] on label "【LFG】Large Dog Full Grooming (More than 35 lbs) ($95.00)" at bounding box center [370, 96] width 129 height 6
click at [311, 94] on input "【LFG】Large Dog Full Grooming (More than 35 lbs) ($95.00)" at bounding box center [308, 96] width 4 height 4
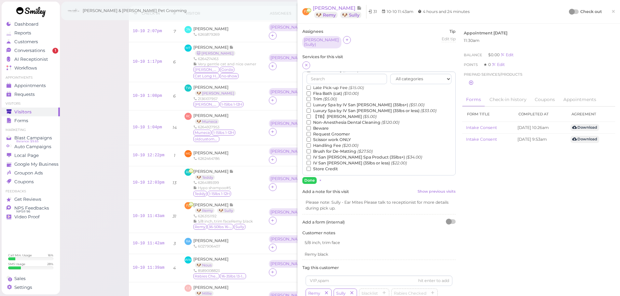
click at [330, 114] on label "【TB】Teeth Brushing ($5.00)" at bounding box center [341, 117] width 70 height 6
click at [311, 114] on input "【TB】Teeth Brushing ($5.00)" at bounding box center [308, 116] width 4 height 4
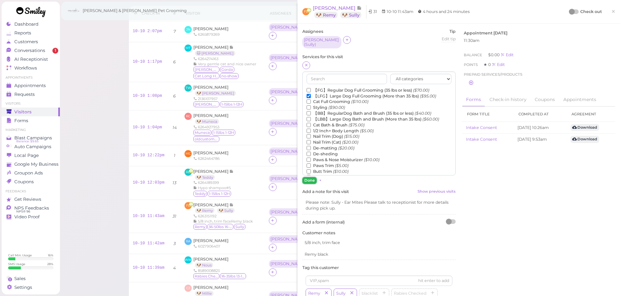
click at [309, 178] on button "Done" at bounding box center [309, 180] width 14 height 7
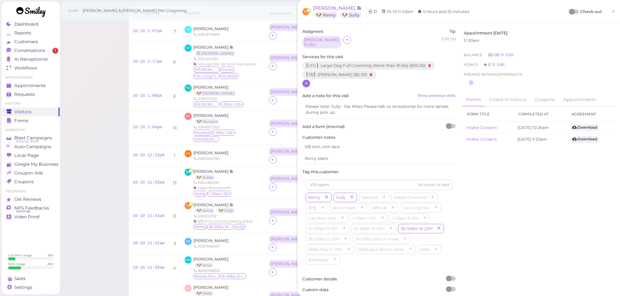
click at [307, 81] on icon at bounding box center [306, 83] width 4 height 5
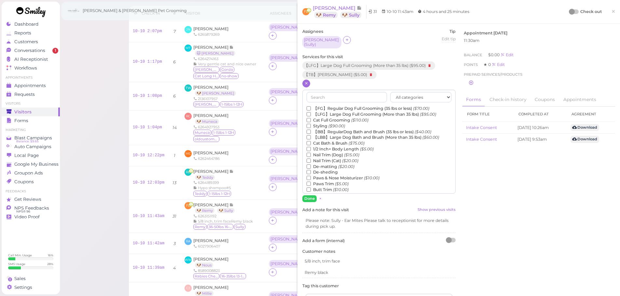
click at [328, 146] on label "1/2 Inch+ Body Length ($5.00)" at bounding box center [339, 149] width 67 height 6
click at [311, 147] on input "1/2 Inch+ Body Length ($5.00)" at bounding box center [308, 149] width 4 height 4
click at [311, 195] on button "Done" at bounding box center [309, 198] width 14 height 7
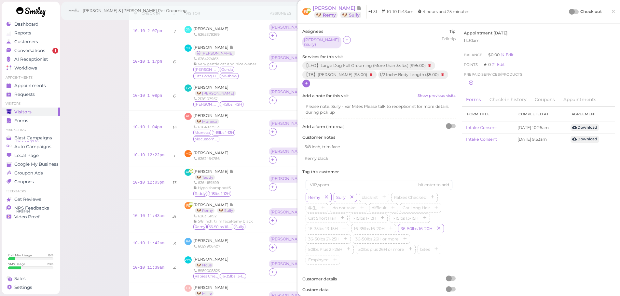
click at [569, 12] on div at bounding box center [572, 12] width 6 height 6
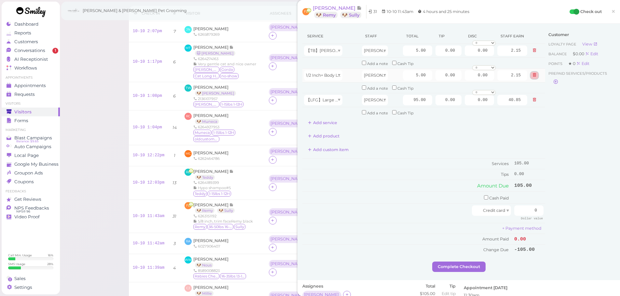
click at [530, 77] on button at bounding box center [534, 75] width 8 height 7
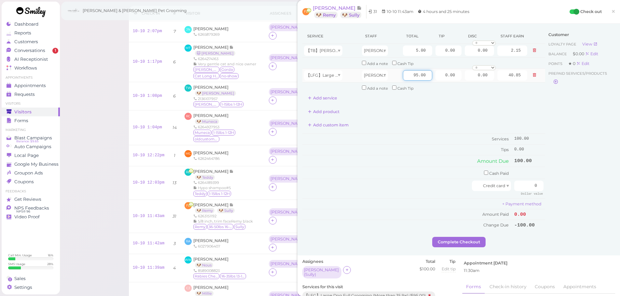
click at [403, 72] on input "95.00" at bounding box center [417, 75] width 29 height 10
type input "105.00"
type input "45.15"
click at [421, 111] on div "Add product" at bounding box center [423, 112] width 243 height 10
click at [329, 100] on button "Add service" at bounding box center [322, 98] width 40 height 10
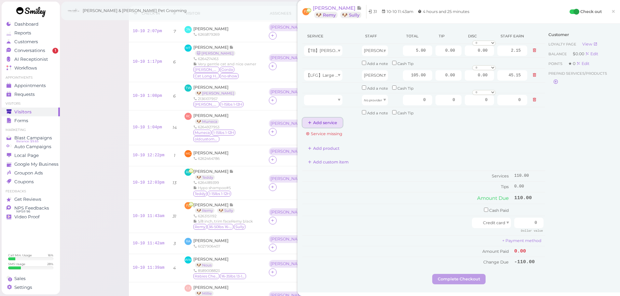
scroll to position [195, 0]
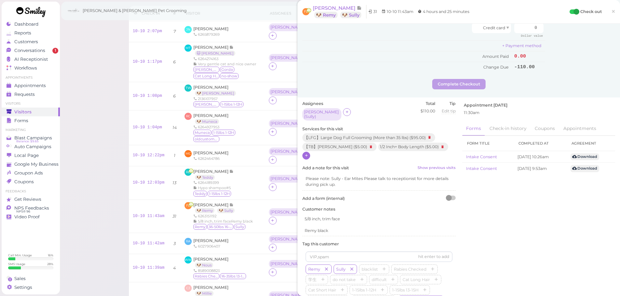
click at [303, 153] on div at bounding box center [306, 156] width 8 height 8
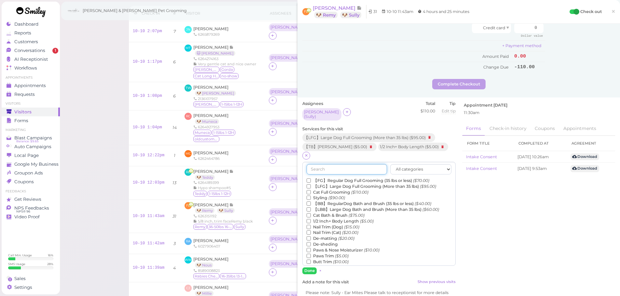
click at [318, 168] on input "text" at bounding box center [346, 169] width 80 height 10
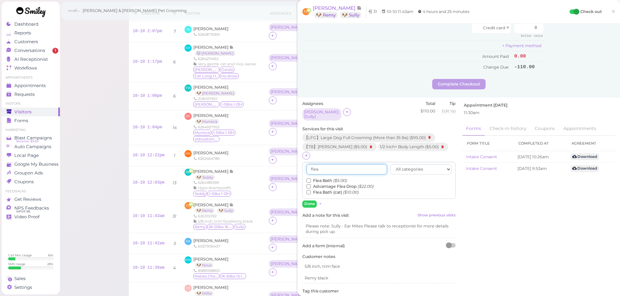
type input "flea"
click at [305, 176] on div "flea All categories Full Grooming Bath & Brush Add-ons Dental Work Special Requ…" at bounding box center [378, 180] width 153 height 37
click at [308, 179] on input "Flea Bath ($5.00)" at bounding box center [308, 181] width 4 height 4
click at [308, 203] on button "Done" at bounding box center [309, 204] width 14 height 7
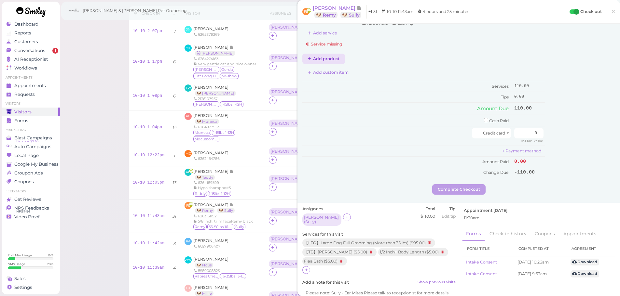
scroll to position [0, 0]
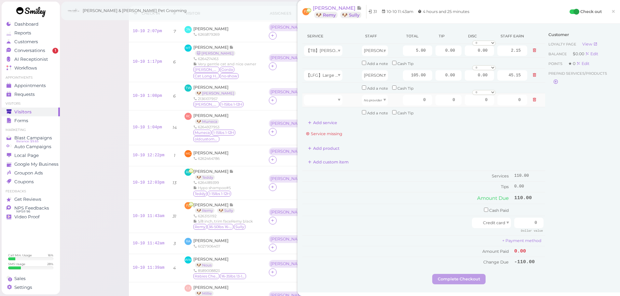
click at [324, 105] on td at bounding box center [331, 100] width 58 height 14
click at [325, 103] on div at bounding box center [323, 100] width 38 height 10
type input "5.00"
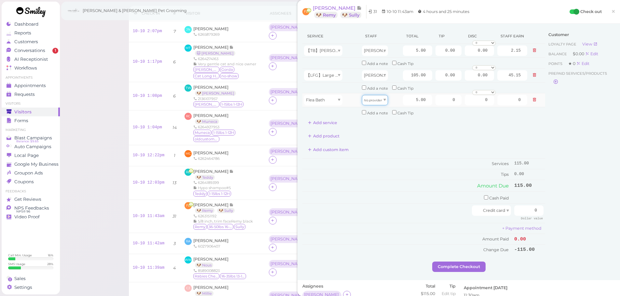
click at [369, 97] on div "No provider" at bounding box center [375, 100] width 26 height 10
type input "2.15"
drag, startPoint x: 398, startPoint y: 148, endPoint x: 413, endPoint y: 155, distance: 16.5
click at [399, 148] on div "Add custom item" at bounding box center [423, 150] width 243 height 10
drag, startPoint x: 519, startPoint y: 209, endPoint x: 621, endPoint y: 224, distance: 102.6
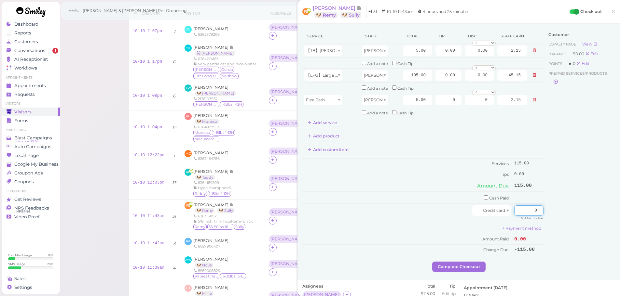
type input "132.25"
drag, startPoint x: 434, startPoint y: 76, endPoint x: 511, endPoint y: 78, distance: 77.4
click at [511, 78] on tr "【LFG】Large Dog Full Grooming (More than 35 lbs) Rebecca 105.00 0.00 0.00 0 10% …" at bounding box center [423, 75] width 243 height 14
type input "17.25"
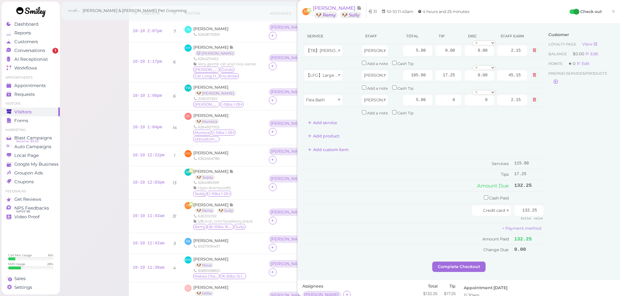
click at [547, 195] on div "Customer Loyalty page View Balance $0.00 Edit Points ★ 0 Edit Prepaid services/…" at bounding box center [580, 145] width 70 height 233
click at [449, 263] on button "Complete Checkout" at bounding box center [458, 267] width 53 height 10
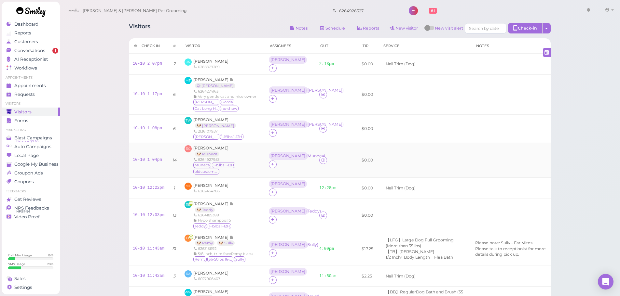
click at [243, 154] on div "Raymond Camacho 🐶 Muneca 6264927953 Muneca 1-15lbs 1-12H oldcustomer new number" at bounding box center [226, 160] width 67 height 30
drag, startPoint x: 153, startPoint y: 162, endPoint x: 164, endPoint y: 157, distance: 12.1
click at [153, 162] on link "10-10 1:04pm" at bounding box center [147, 160] width 29 height 5
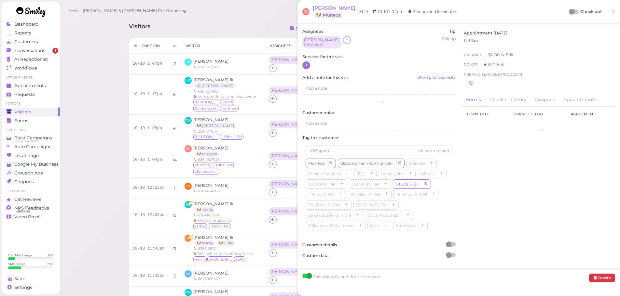
click at [308, 64] on div at bounding box center [306, 65] width 8 height 8
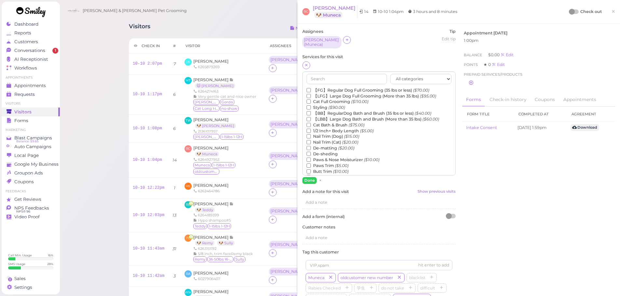
click at [321, 91] on label "【FG】Regular Dog Full Grooming (35 lbs or less) ($70.00)" at bounding box center [367, 91] width 123 height 6
click at [311, 91] on input "【FG】Regular Dog Full Grooming (35 lbs or less) ($70.00)" at bounding box center [308, 90] width 4 height 4
click at [311, 185] on div "Assignees Rebecca ( Muneca ) Tip Edit tip 0 Services for this visit All categor…" at bounding box center [379, 204] width 160 height 350
click at [569, 11] on div at bounding box center [572, 12] width 6 height 6
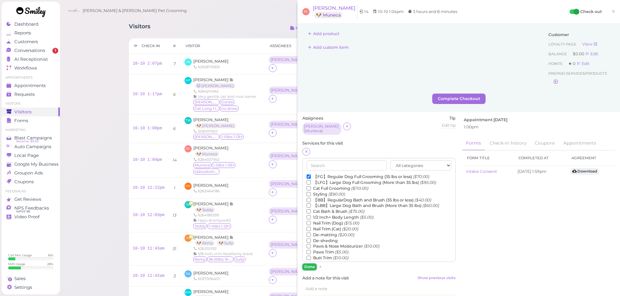
click at [305, 266] on button "Done" at bounding box center [309, 267] width 14 height 7
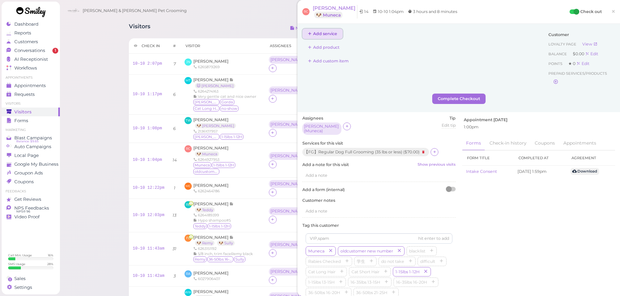
click at [316, 35] on button "Add service" at bounding box center [322, 34] width 40 height 10
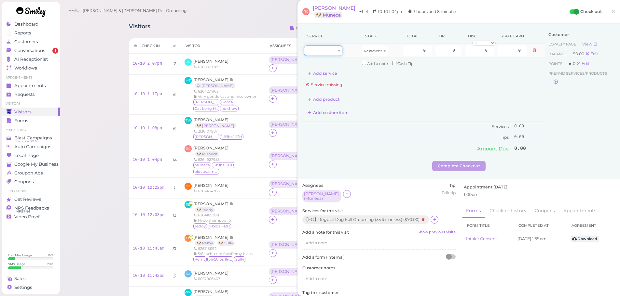
click at [325, 49] on div at bounding box center [323, 51] width 38 height 10
drag, startPoint x: 327, startPoint y: 62, endPoint x: 365, endPoint y: 57, distance: 38.7
type input "70.00"
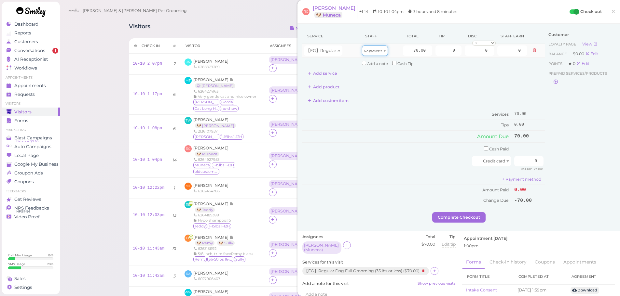
click at [369, 53] on div "No provider" at bounding box center [375, 51] width 26 height 10
type input "30.10"
click at [399, 144] on td "Cash Paid" at bounding box center [407, 148] width 210 height 12
click at [520, 166] on input "0" at bounding box center [528, 161] width 29 height 10
type input "70"
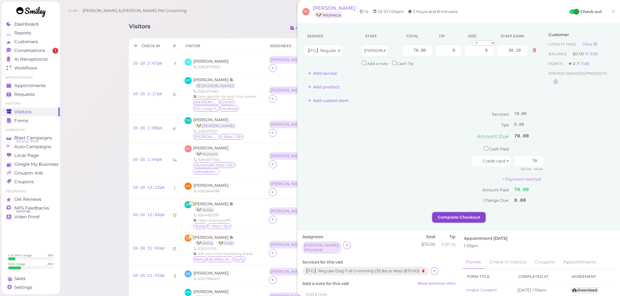
click at [474, 213] on button "Complete Checkout" at bounding box center [458, 217] width 53 height 10
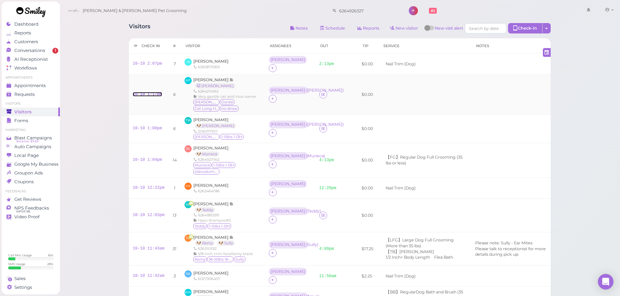
click at [147, 92] on link "10-10 1:17pm" at bounding box center [147, 94] width 29 height 5
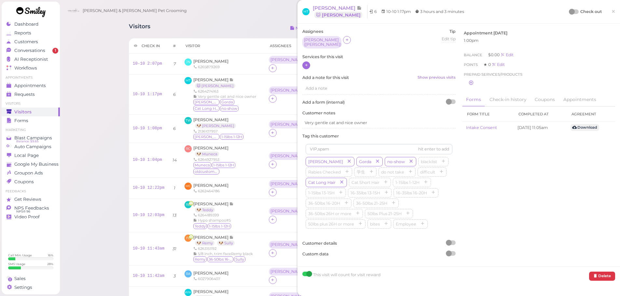
click at [307, 63] on icon at bounding box center [306, 65] width 4 height 5
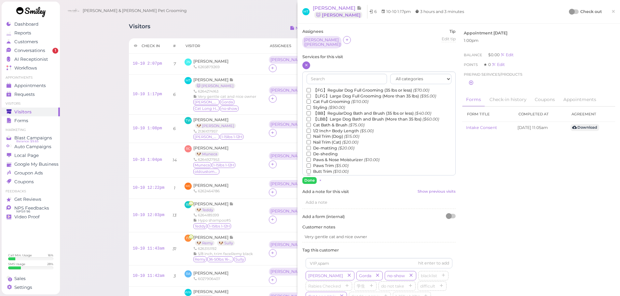
click at [332, 122] on label "Cat Bath & Brush ($75.00)" at bounding box center [335, 125] width 58 height 6
click at [311, 123] on input "Cat Bath & Brush ($75.00)" at bounding box center [308, 125] width 4 height 4
click at [308, 179] on button "Done" at bounding box center [309, 180] width 14 height 7
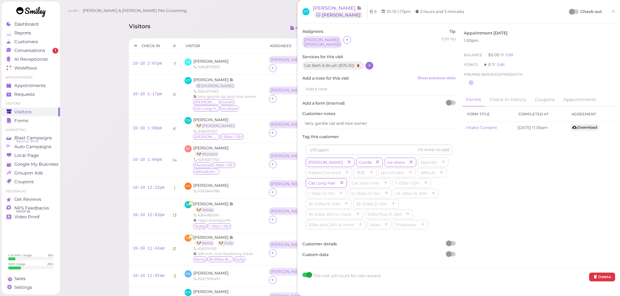
click at [569, 13] on div at bounding box center [572, 12] width 6 height 6
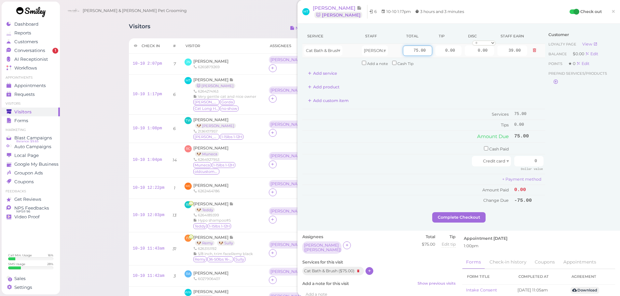
click at [405, 53] on input "75.00" at bounding box center [417, 51] width 29 height 10
type input "85.00"
type input "44.20"
click at [424, 117] on td "Services" at bounding box center [407, 114] width 210 height 11
drag, startPoint x: 439, startPoint y: 53, endPoint x: 598, endPoint y: 61, distance: 158.7
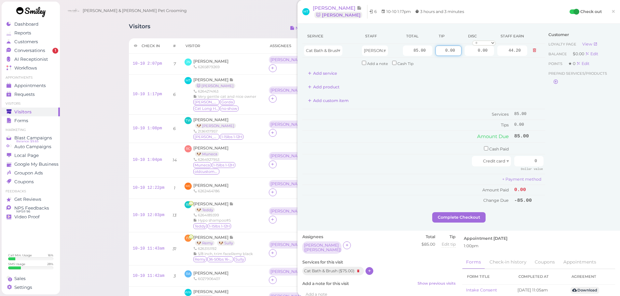
click at [598, 61] on div "Service Staff Total Tip Disc Staff earn Cat Bath & Brush Asa 85.00 0.00 0.00 0 …" at bounding box center [458, 121] width 313 height 184
type input "25.5"
drag, startPoint x: 526, startPoint y: 164, endPoint x: 597, endPoint y: 172, distance: 72.0
click at [597, 172] on div "Service Staff Total Tip Disc Staff earn Cat Bath & Brush Asa 85.00 25.5 0.00 0 …" at bounding box center [458, 121] width 313 height 184
type input "110.5"
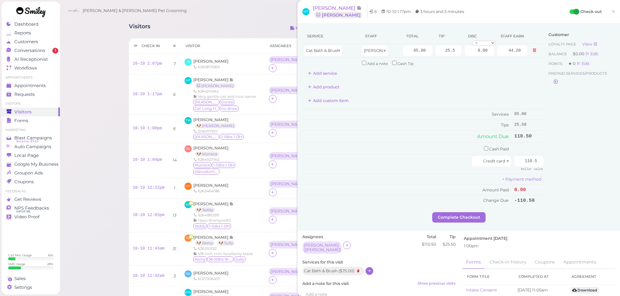
click at [573, 180] on div "Customer Loyalty page View Balance $0.00 Edit Points ★ 0 Edit Prepaid services/…" at bounding box center [580, 121] width 70 height 184
click at [454, 218] on button "Complete Checkout" at bounding box center [458, 217] width 53 height 10
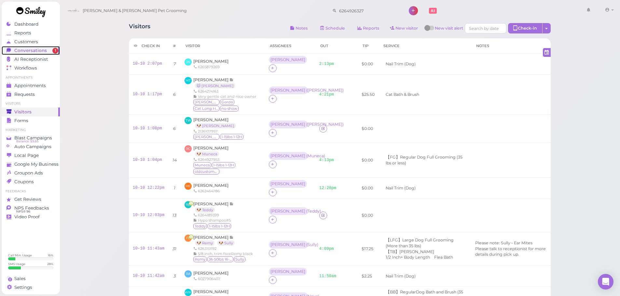
click at [47, 52] on div "Conversations" at bounding box center [30, 51] width 47 height 6
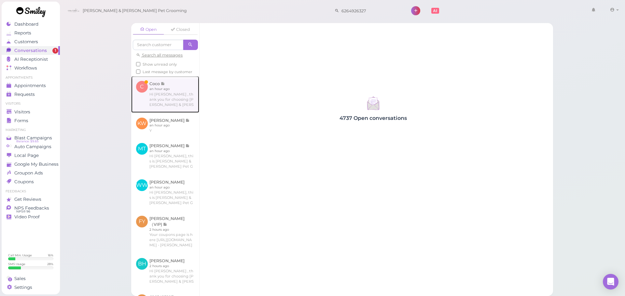
click at [154, 90] on link at bounding box center [165, 94] width 68 height 36
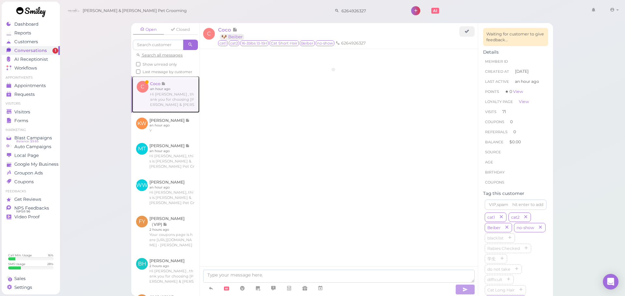
scroll to position [1103, 0]
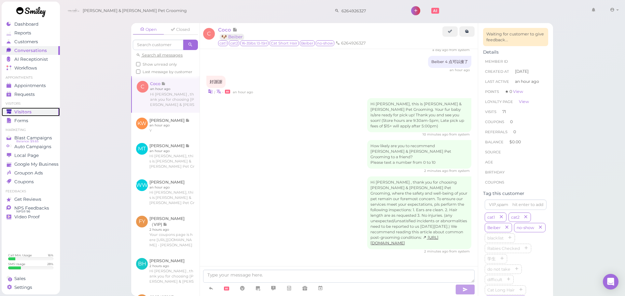
click at [39, 115] on link "Visitors" at bounding box center [31, 112] width 58 height 9
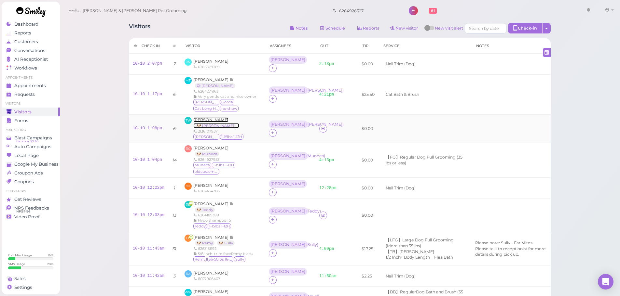
click at [195, 118] on span "Thomas Wen" at bounding box center [210, 119] width 35 height 5
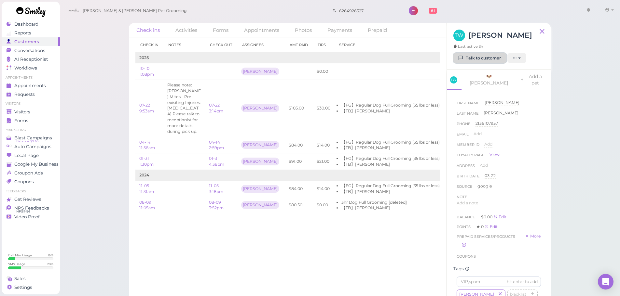
click at [479, 56] on link "Talk to customer" at bounding box center [479, 58] width 53 height 10
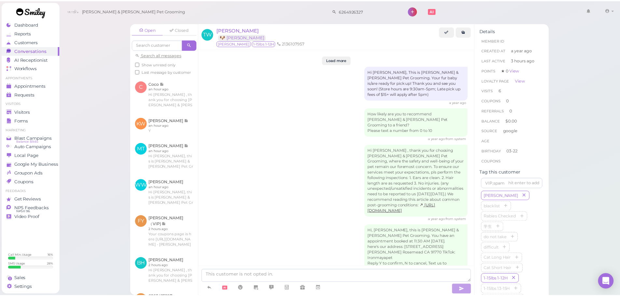
scroll to position [1261, 0]
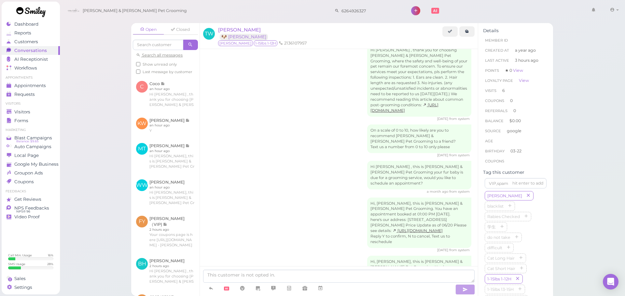
click at [45, 107] on ul "Visitors Visitors Forms" at bounding box center [31, 112] width 58 height 23
click at [17, 112] on span "Visitors" at bounding box center [22, 112] width 17 height 6
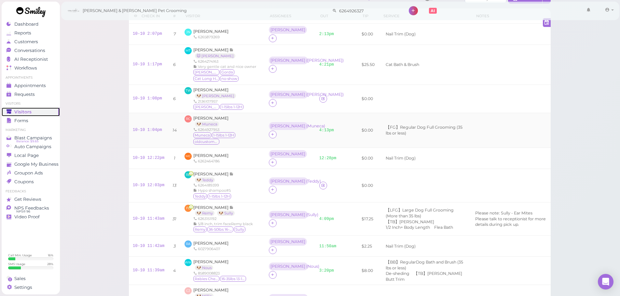
scroll to position [65, 0]
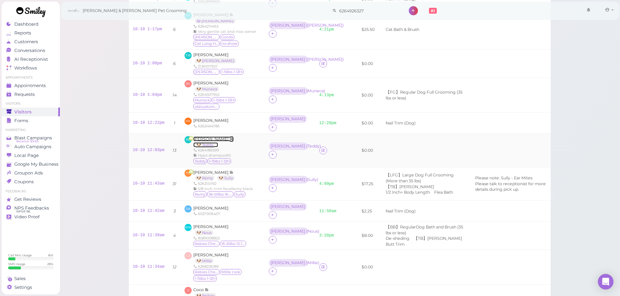
click at [208, 137] on span "Rosa Bautista" at bounding box center [211, 139] width 36 height 5
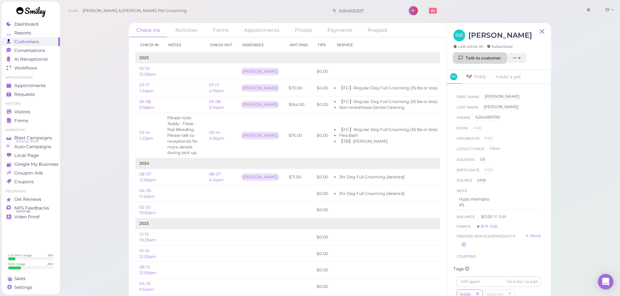
click at [470, 55] on link "Talk to customer" at bounding box center [479, 58] width 53 height 10
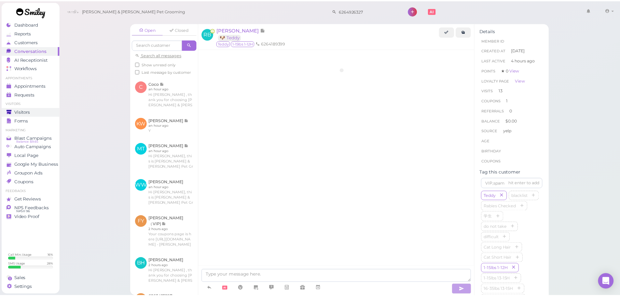
scroll to position [869, 0]
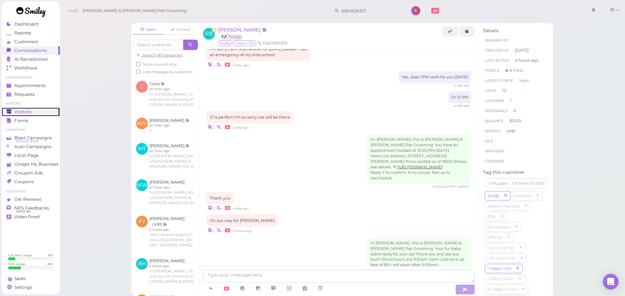
click at [18, 108] on link "Visitors" at bounding box center [31, 112] width 58 height 9
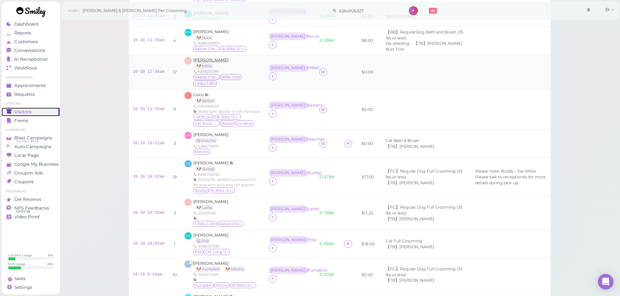
scroll to position [228, 0]
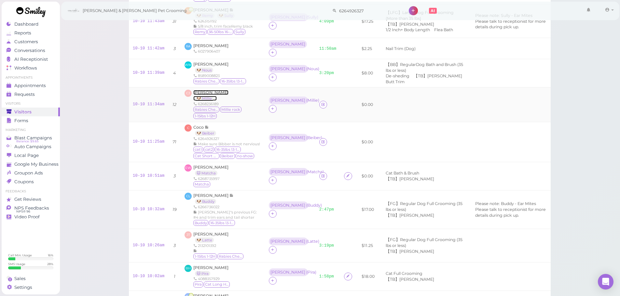
click at [201, 90] on span "Carmen Jiang" at bounding box center [210, 92] width 35 height 5
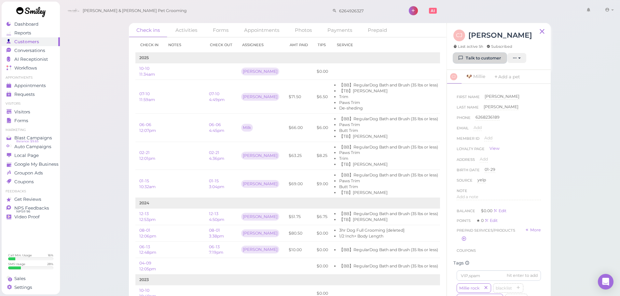
click at [479, 61] on link "Talk to customer" at bounding box center [479, 58] width 53 height 10
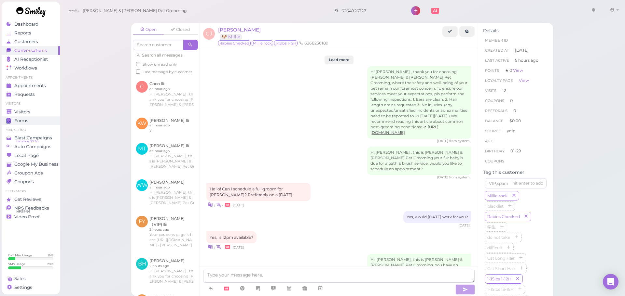
scroll to position [924, 0]
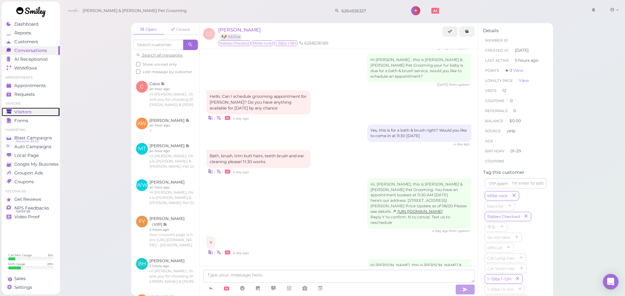
click at [7, 110] on icon at bounding box center [9, 112] width 5 height 4
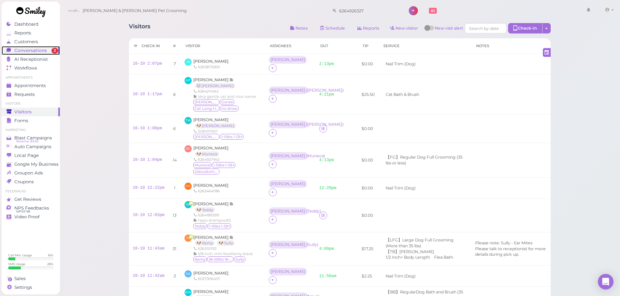
click at [43, 50] on span "Conversations" at bounding box center [30, 51] width 33 height 6
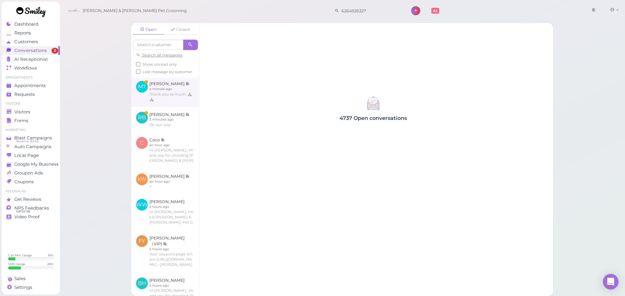
click at [174, 94] on link at bounding box center [165, 91] width 68 height 31
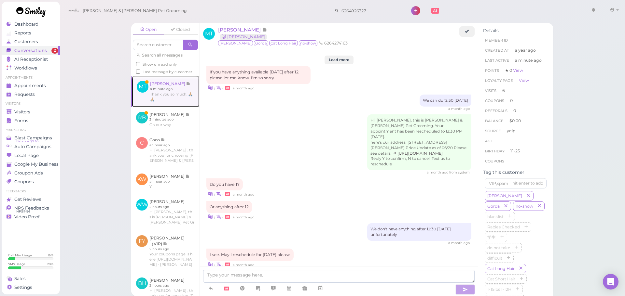
scroll to position [801, 0]
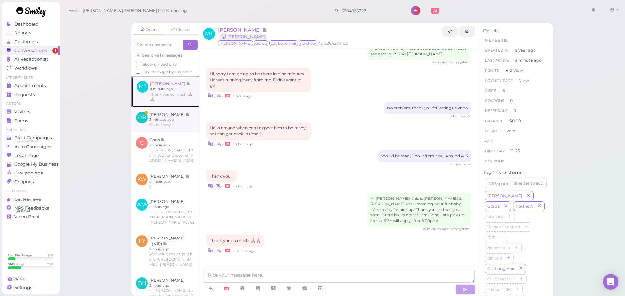
click at [172, 126] on link at bounding box center [165, 119] width 68 height 25
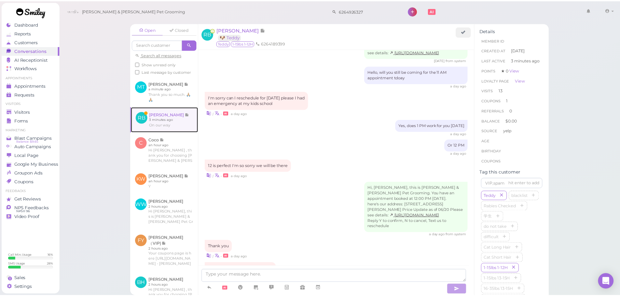
scroll to position [871, 0]
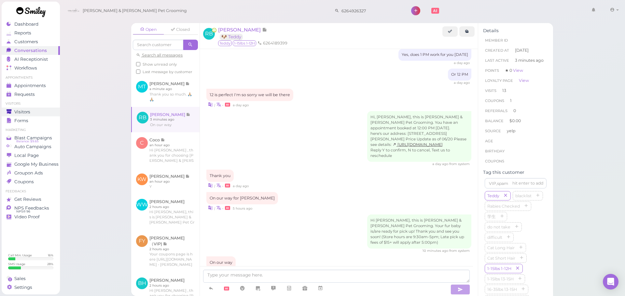
click at [29, 112] on span "Visitors" at bounding box center [22, 112] width 16 height 6
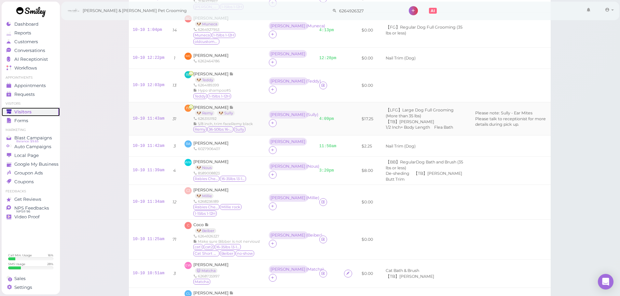
scroll to position [163, 0]
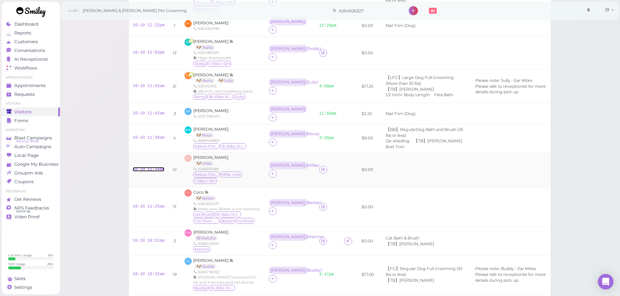
drag, startPoint x: 138, startPoint y: 158, endPoint x: 168, endPoint y: 151, distance: 30.8
click at [138, 167] on link "10-10 11:34am" at bounding box center [149, 169] width 32 height 5
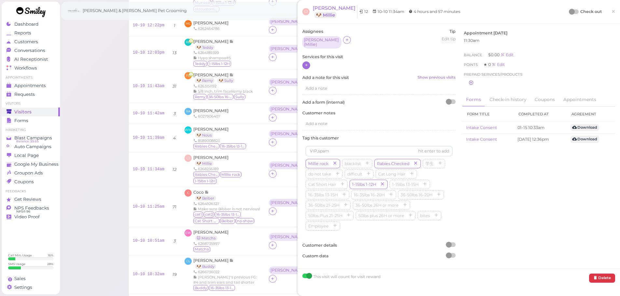
click at [306, 66] on icon at bounding box center [306, 65] width 4 height 5
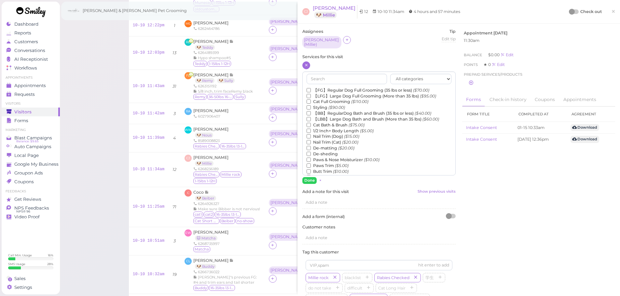
click at [328, 112] on label "【BB】RegularDog Bath and Brush (35 lbs or less) ($40.00)" at bounding box center [368, 114] width 125 height 6
click at [311, 112] on input "【BB】RegularDog Bath and Brush (35 lbs or less) ($40.00)" at bounding box center [308, 113] width 4 height 4
click at [330, 164] on label "Paws Trim ($5.00)" at bounding box center [327, 166] width 42 height 6
click at [311, 164] on input "Paws Trim ($5.00)" at bounding box center [308, 166] width 4 height 4
click at [328, 171] on label "Butt Trim ($10.00)" at bounding box center [327, 172] width 42 height 6
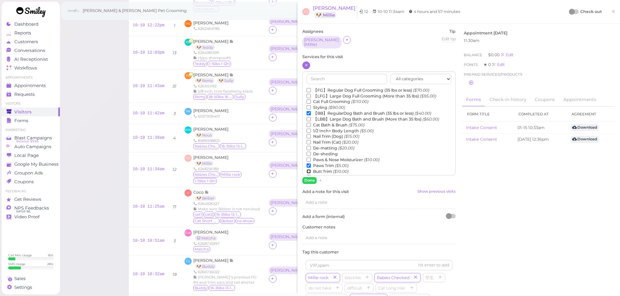
click at [311, 171] on input "Butt Trim ($10.00)" at bounding box center [308, 171] width 4 height 4
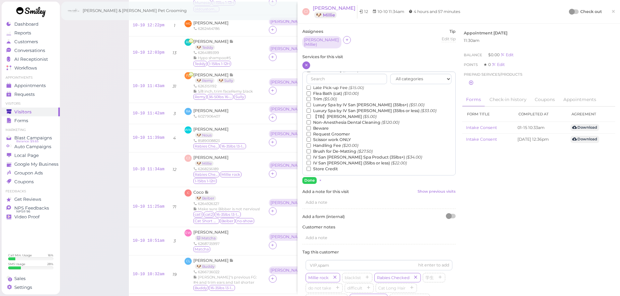
click at [326, 115] on label "【TB】Teeth Brushing ($5.00)" at bounding box center [341, 117] width 70 height 6
click at [311, 115] on input "【TB】Teeth Brushing ($5.00)" at bounding box center [308, 116] width 4 height 4
click at [311, 177] on button "Done" at bounding box center [309, 180] width 14 height 7
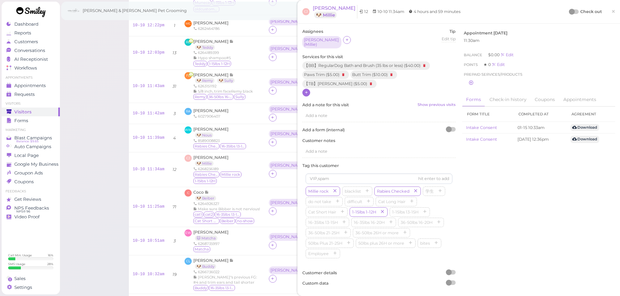
click at [569, 11] on div at bounding box center [572, 12] width 6 height 6
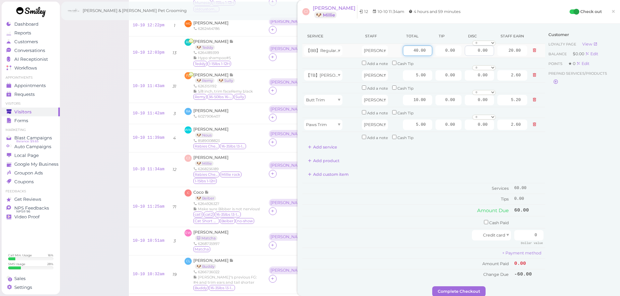
drag, startPoint x: 404, startPoint y: 53, endPoint x: 475, endPoint y: 53, distance: 70.9
click at [475, 53] on tr "【BB】RegularDog Bath and Brush (35 lbs or less) Asa 40.00 0.00 0.00 0 10% off 15…" at bounding box center [423, 51] width 243 height 14
type input "45"
type input "23.40"
click at [569, 192] on div "Customer Loyalty page View Balance $0.00 Edit Points ★ 0 Edit Prepaid services/…" at bounding box center [580, 158] width 70 height 258
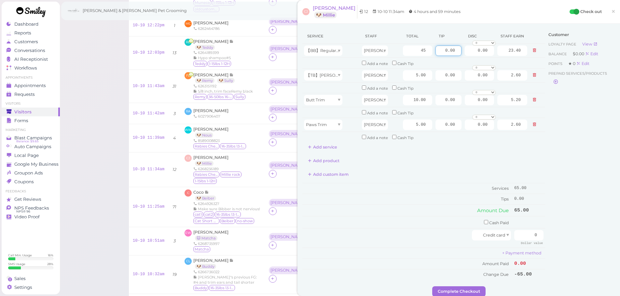
drag, startPoint x: 456, startPoint y: 52, endPoint x: 558, endPoint y: 66, distance: 103.1
click at [546, 61] on div "Service Staff Total Tip Disc Staff earn 【BB】RegularDog Bath and Brush (35 lbs o…" at bounding box center [458, 158] width 313 height 258
type input "9.75"
click at [584, 209] on div "Customer Loyalty page View Balance $0.00 Edit Points ★ 0 Edit Prepaid services/…" at bounding box center [580, 158] width 70 height 258
drag, startPoint x: 519, startPoint y: 239, endPoint x: 624, endPoint y: 263, distance: 108.5
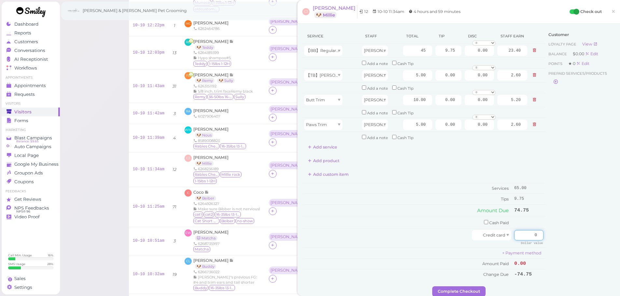
click at [619, 263] on html "Dashboard Reports Customers Conversations 0" at bounding box center [310, 227] width 620 height 780
type input "74.75"
click at [574, 250] on div "Customer Loyalty page View Balance $0.00 Edit Points ★ 0 Edit Prepaid services/…" at bounding box center [580, 158] width 70 height 258
click at [453, 291] on button "Complete Checkout" at bounding box center [458, 292] width 53 height 10
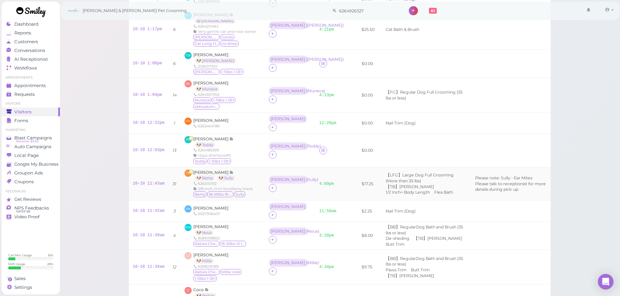
scroll to position [33, 0]
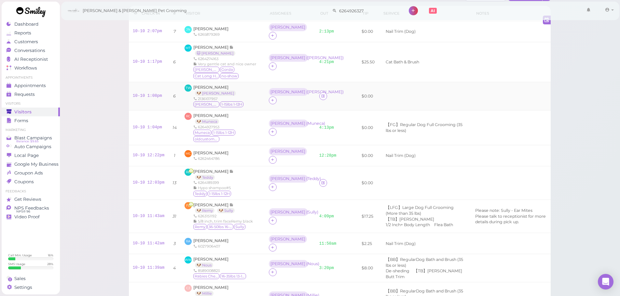
click at [148, 93] on td "10-10 1:08pm" at bounding box center [149, 96] width 40 height 28
click at [147, 98] on div "10-10 1:08pm" at bounding box center [149, 96] width 32 height 6
click at [146, 96] on link "10-10 1:08pm" at bounding box center [147, 96] width 29 height 5
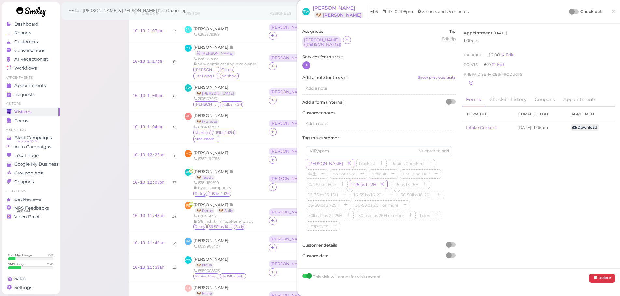
click at [309, 61] on div at bounding box center [306, 65] width 8 height 8
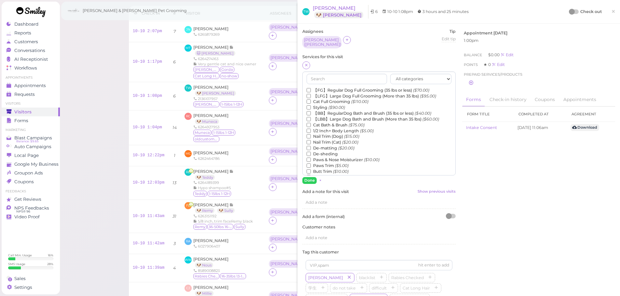
click at [319, 93] on label "【LFG】Large Dog Full Grooming (More than 35 lbs) ($95.00)" at bounding box center [370, 96] width 129 height 6
click at [311, 94] on input "【LFG】Large Dog Full Grooming (More than 35 lbs) ($95.00)" at bounding box center [308, 96] width 4 height 4
click at [322, 90] on label "【FG】Regular Dog Full Grooming (35 lbs or less) ($70.00)" at bounding box center [367, 91] width 123 height 6
click at [311, 90] on input "【FG】Regular Dog Full Grooming (35 lbs or less) ($70.00)" at bounding box center [308, 90] width 4 height 4
click at [322, 93] on label "【LFG】Large Dog Full Grooming (More than 35 lbs) ($95.00)" at bounding box center [370, 96] width 129 height 6
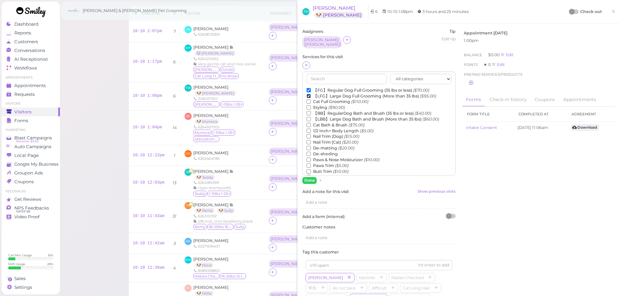
click at [311, 94] on input "【LFG】Large Dog Full Grooming (More than 35 lbs) ($95.00)" at bounding box center [308, 96] width 4 height 4
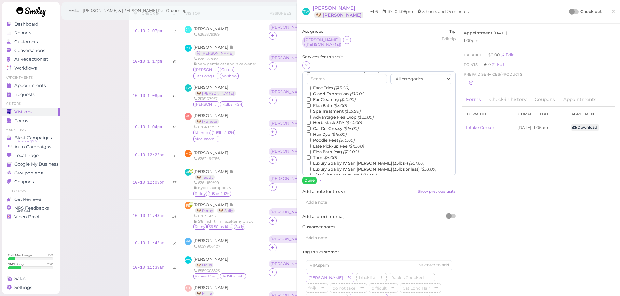
scroll to position [148, 0]
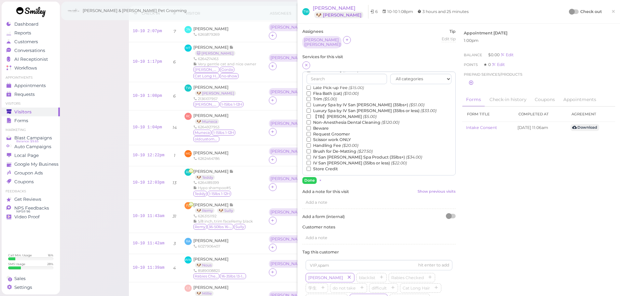
click at [321, 114] on label "【TB】Teeth Brushing ($5.00)" at bounding box center [341, 117] width 70 height 6
click at [311, 114] on input "【TB】Teeth Brushing ($5.00)" at bounding box center [308, 116] width 4 height 4
click at [311, 177] on button "Done" at bounding box center [309, 180] width 14 height 7
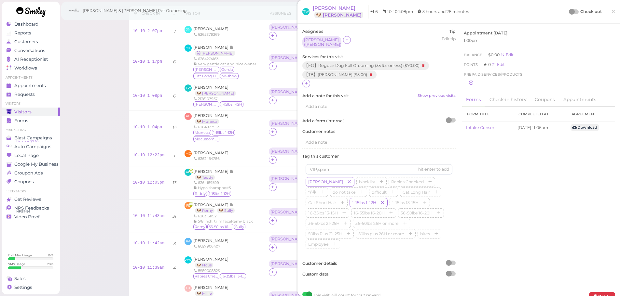
click at [564, 9] on div "TW Thomas Wen 🐶 Ellie 6 10-10 1:08pm 3 hours and 26 minutes Check out ×" at bounding box center [458, 12] width 313 height 14
click at [569, 14] on div at bounding box center [572, 12] width 6 height 6
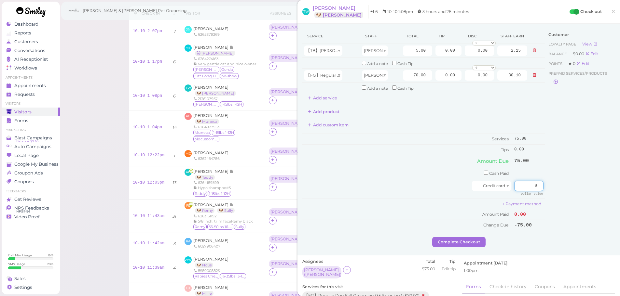
drag, startPoint x: 517, startPoint y: 187, endPoint x: 552, endPoint y: 191, distance: 35.4
click at [552, 191] on div "Service Staff Total Tip Disc Staff earn 【TB】Teeth Brushing Helen 5.00 0.00 0.00…" at bounding box center [458, 133] width 313 height 209
type input "90"
drag, startPoint x: 439, startPoint y: 78, endPoint x: 554, endPoint y: 98, distance: 116.5
click at [545, 87] on div "Service Staff Total Tip Disc Staff earn 【TB】Teeth Brushing Helen 5.00 0.00 0.00…" at bounding box center [458, 133] width 313 height 209
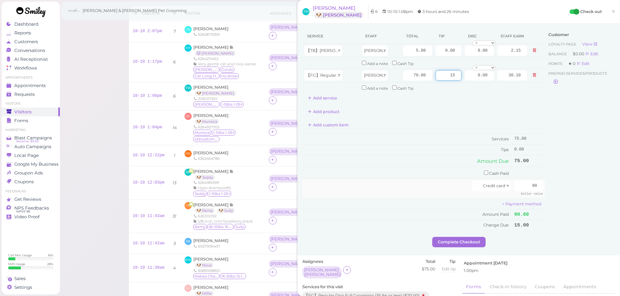
type input "15"
click at [443, 186] on div at bounding box center [388, 186] width 168 height 10
click at [458, 245] on button "Complete Checkout" at bounding box center [458, 242] width 53 height 10
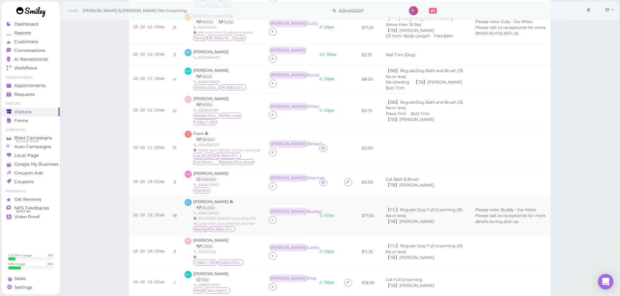
scroll to position [210, 0]
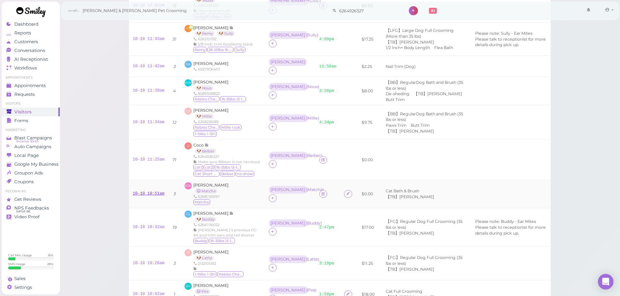
drag, startPoint x: 162, startPoint y: 192, endPoint x: 153, endPoint y: 195, distance: 9.4
click at [160, 193] on div "10-10 10:51am" at bounding box center [149, 194] width 32 height 6
click at [153, 195] on link "10-10 10:51am" at bounding box center [149, 194] width 32 height 5
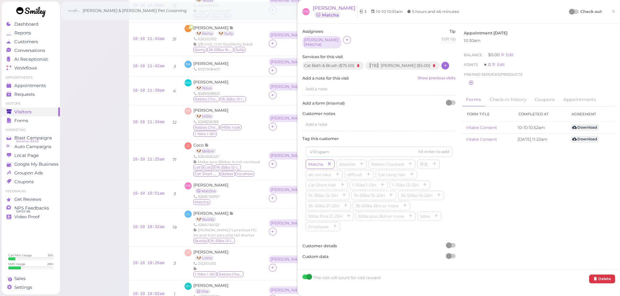
click at [443, 63] on icon at bounding box center [445, 65] width 4 height 5
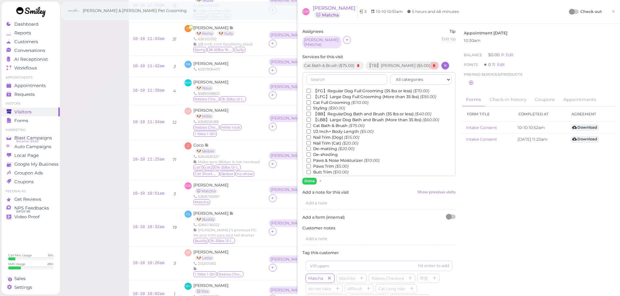
click at [431, 64] on icon at bounding box center [434, 65] width 8 height 7
click at [324, 153] on label "De-sheding" at bounding box center [321, 155] width 31 height 6
click at [311, 153] on input "De-sheding" at bounding box center [308, 155] width 4 height 4
click at [311, 182] on button "Done" at bounding box center [309, 181] width 14 height 7
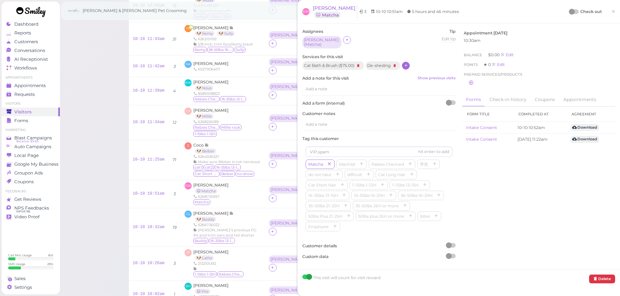
click at [569, 12] on div at bounding box center [572, 12] width 6 height 6
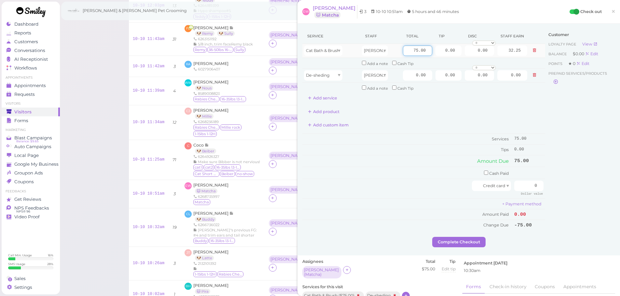
click at [407, 52] on input "75.00" at bounding box center [417, 51] width 29 height 10
type input "85.00"
type input "36.55"
click at [407, 80] on input "0.00" at bounding box center [417, 75] width 29 height 10
type input "15.00"
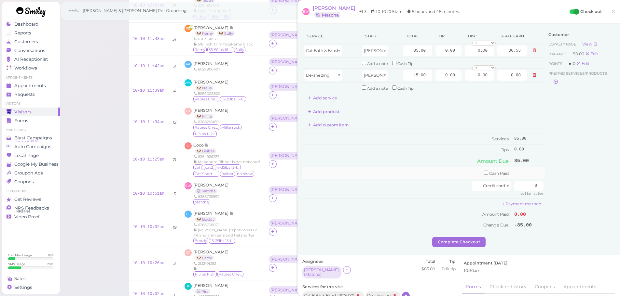
type input "6.45"
click at [394, 176] on td "Cash Paid" at bounding box center [407, 173] width 210 height 12
click at [524, 186] on input "0" at bounding box center [528, 186] width 29 height 10
click at [436, 57] on td "0.00" at bounding box center [448, 51] width 29 height 14
click at [436, 55] on input "0.00" at bounding box center [448, 51] width 26 height 10
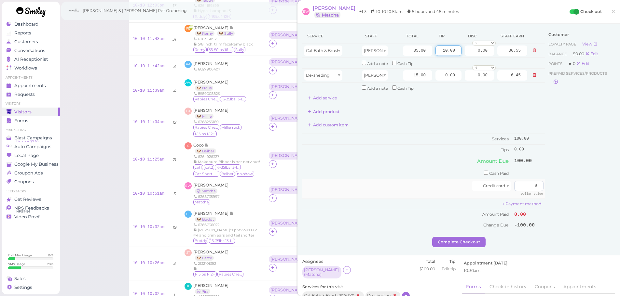
type input "10.00"
click at [525, 186] on input "0" at bounding box center [528, 186] width 29 height 10
type input "110"
click at [421, 201] on td "+ Payment method" at bounding box center [423, 204] width 243 height 11
click at [444, 241] on button "Complete Checkout" at bounding box center [458, 242] width 53 height 10
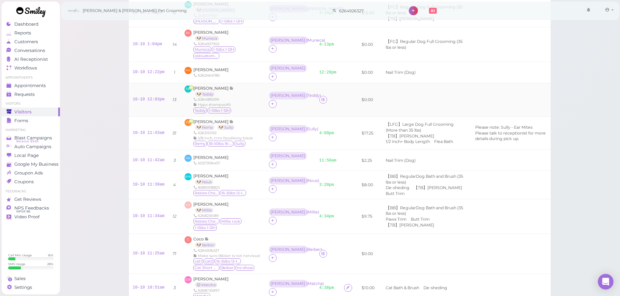
scroll to position [80, 0]
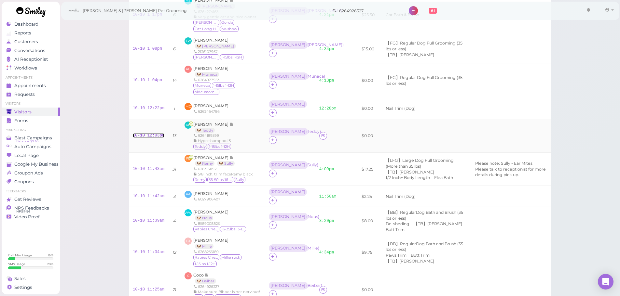
drag, startPoint x: 157, startPoint y: 129, endPoint x: 168, endPoint y: 126, distance: 11.8
click at [157, 133] on link "10-10 12:03pm" at bounding box center [149, 135] width 32 height 5
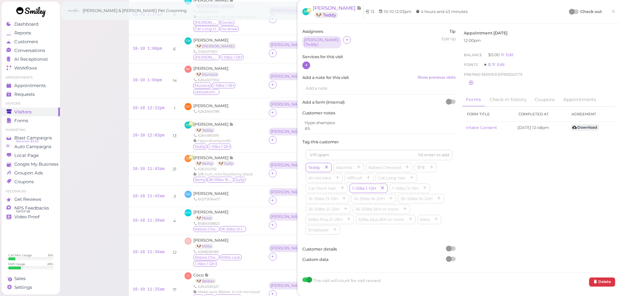
click at [308, 63] on icon at bounding box center [306, 65] width 4 height 5
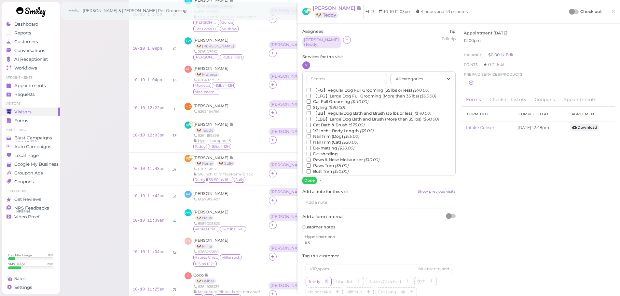
click at [319, 88] on label "【FG】Regular Dog Full Grooming (35 lbs or less) ($70.00)" at bounding box center [367, 91] width 123 height 6
click at [311, 88] on input "【FG】Regular Dog Full Grooming (35 lbs or less) ($70.00)" at bounding box center [308, 90] width 4 height 4
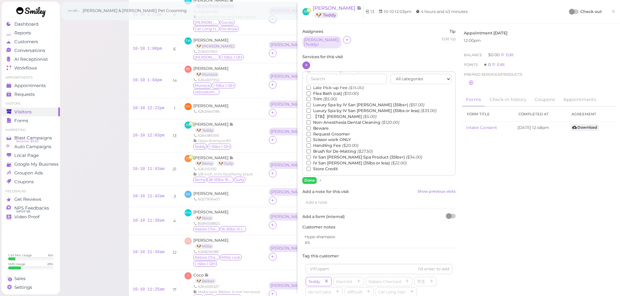
click at [343, 116] on label "【TB】Teeth Brushing ($5.00)" at bounding box center [341, 117] width 70 height 6
click at [311, 116] on input "【TB】Teeth Brushing ($5.00)" at bounding box center [308, 116] width 4 height 4
click at [310, 177] on button "Done" at bounding box center [309, 180] width 14 height 7
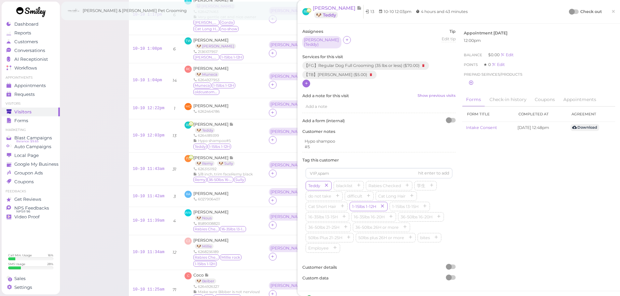
click at [569, 10] on div at bounding box center [572, 12] width 6 height 6
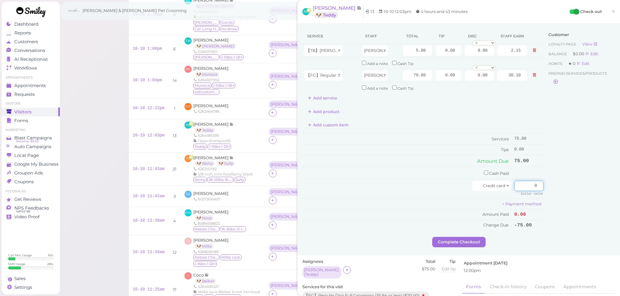
drag, startPoint x: 569, startPoint y: 193, endPoint x: 557, endPoint y: 195, distance: 11.9
click at [569, 193] on div "Service Staff Total Tip Disc Staff earn 【TB】Teeth Brushing Helen 5.00 0.00 0.00…" at bounding box center [458, 133] width 313 height 209
type input "75"
click at [474, 240] on button "Complete Checkout" at bounding box center [458, 242] width 53 height 10
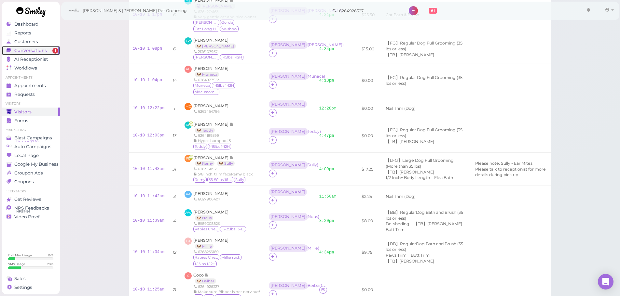
click at [36, 51] on span "Conversations" at bounding box center [30, 51] width 33 height 6
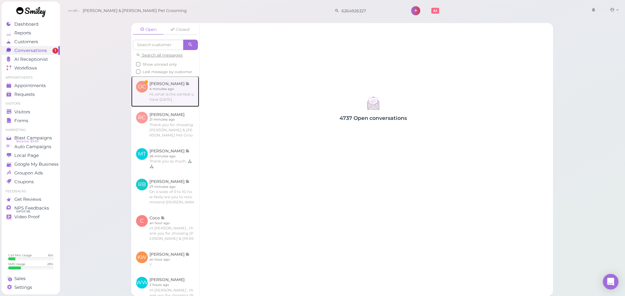
click at [168, 104] on link at bounding box center [165, 91] width 68 height 31
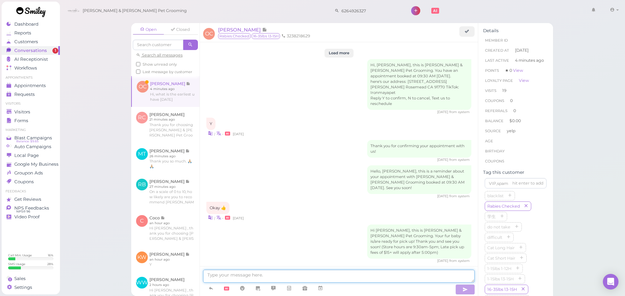
scroll to position [832, 0]
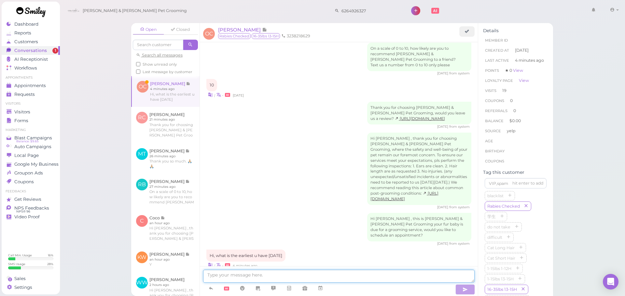
click at [249, 278] on textarea at bounding box center [338, 276] width 271 height 13
type textarea "Our earliest is going to be 9:30 next Saturday"
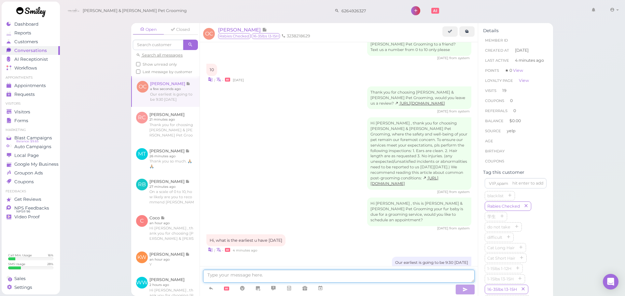
scroll to position [875, 0]
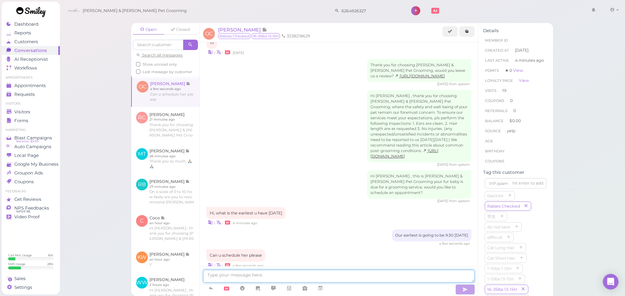
click at [249, 278] on textarea at bounding box center [338, 276] width 271 height 13
type textarea "Sure thing. This is for a haircut right?"
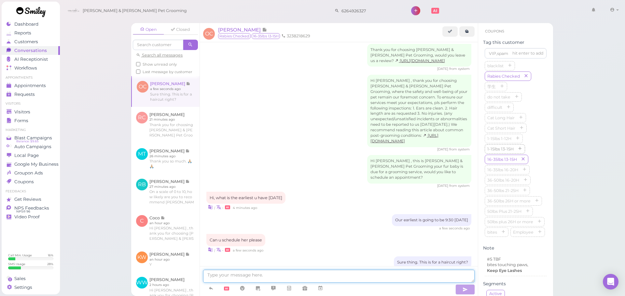
scroll to position [917, 0]
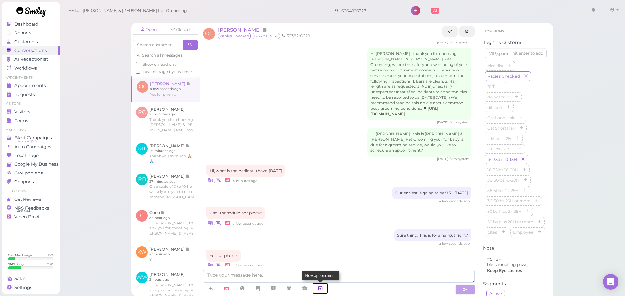
click at [319, 290] on icon at bounding box center [319, 288] width 5 height 7
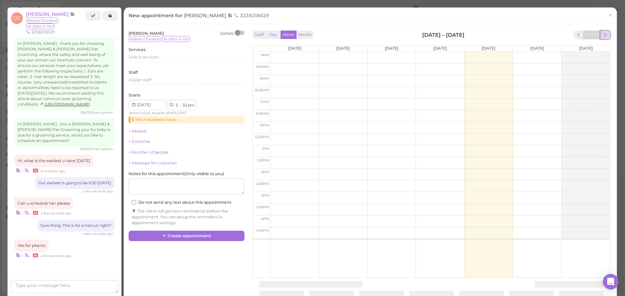
click at [600, 38] on button "next" at bounding box center [605, 35] width 10 height 9
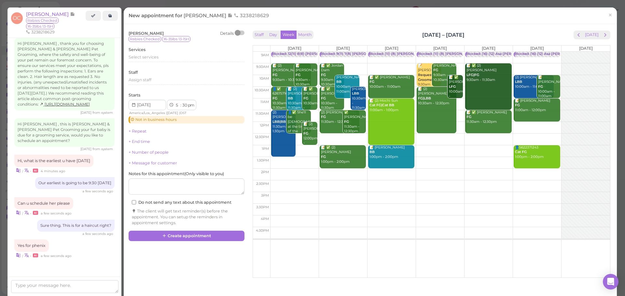
click at [530, 64] on td at bounding box center [440, 69] width 340 height 12
type input "[DATE]"
select select "9"
select select "am"
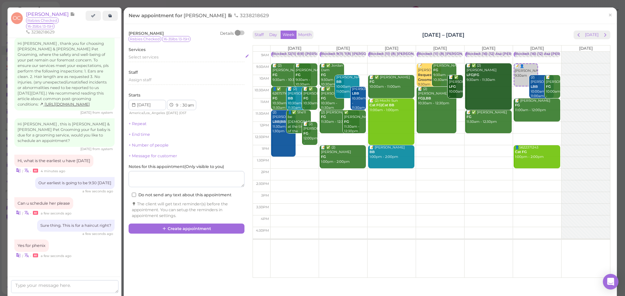
click at [170, 61] on div "Select services" at bounding box center [186, 58] width 116 height 8
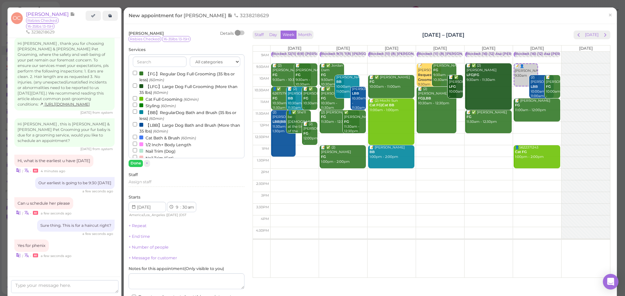
click at [165, 77] on label "【FG】Regular Dog Full Grooming (35 lbs or less) (60min)" at bounding box center [186, 76] width 107 height 13
click at [137, 75] on input "【FG】Regular Dog Full Grooming (35 lbs or less) (60min)" at bounding box center [135, 73] width 4 height 4
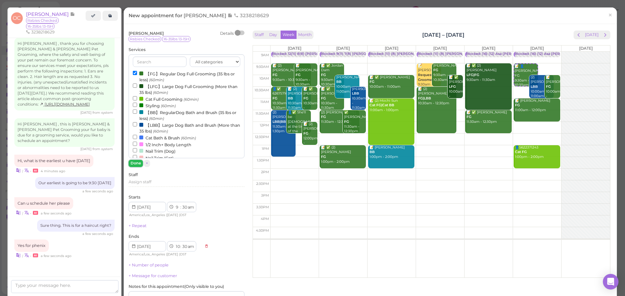
click at [135, 163] on button "Done" at bounding box center [135, 163] width 14 height 7
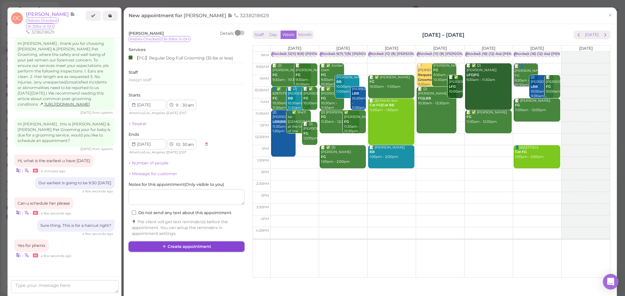
click at [177, 244] on button "Create appointment" at bounding box center [186, 247] width 116 height 10
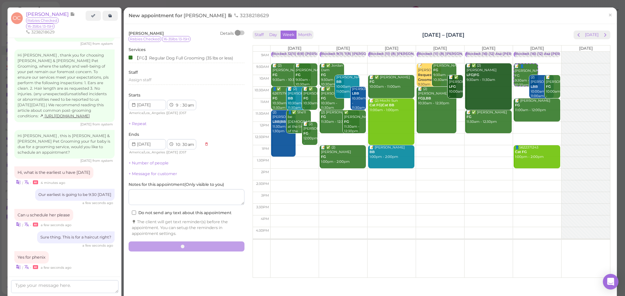
scroll to position [181, 0]
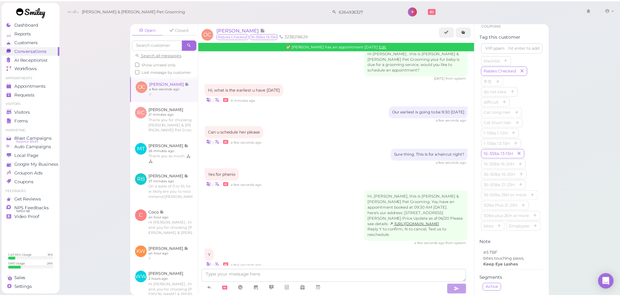
scroll to position [1004, 0]
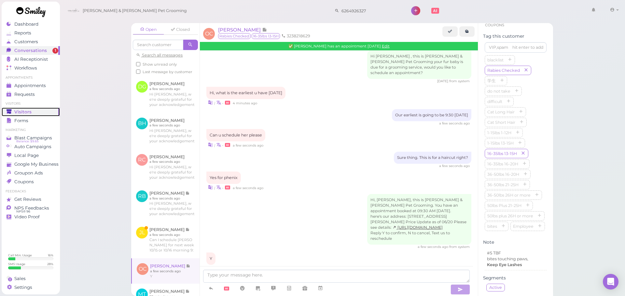
click at [46, 108] on link "Visitors" at bounding box center [31, 112] width 58 height 9
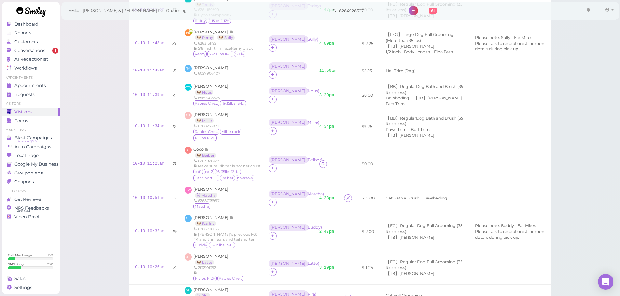
scroll to position [260, 0]
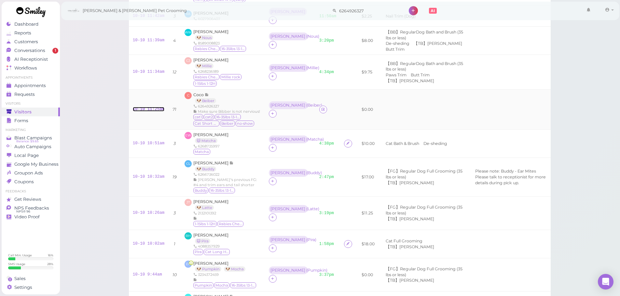
click at [158, 107] on link "10-10 11:25am" at bounding box center [149, 109] width 32 height 5
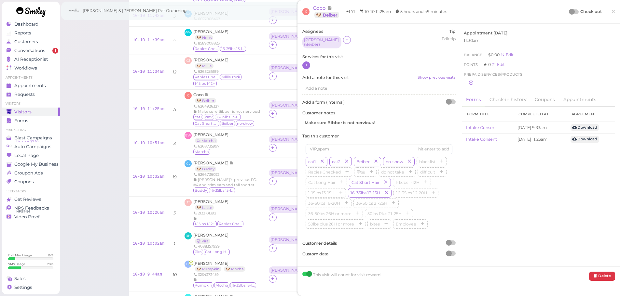
click at [306, 63] on icon at bounding box center [306, 65] width 4 height 5
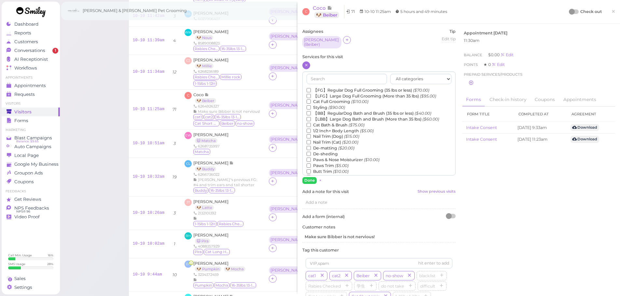
click at [325, 85] on div "All categories Full Grooming Bath & Brush Add-ons Dental Work Special Request I…" at bounding box center [378, 124] width 153 height 104
click at [325, 88] on label "【FG】Regular Dog Full Grooming (35 lbs or less) ($70.00)" at bounding box center [367, 91] width 123 height 6
click at [311, 88] on input "【FG】Regular Dog Full Grooming (35 lbs or less) ($70.00)" at bounding box center [308, 90] width 4 height 4
click at [322, 128] on label "1/2 Inch+ Body Length ($5.00)" at bounding box center [339, 131] width 67 height 6
click at [311, 129] on input "1/2 Inch+ Body Length ($5.00)" at bounding box center [308, 131] width 4 height 4
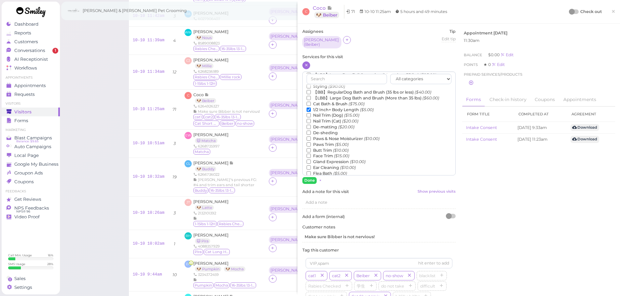
scroll to position [33, 0]
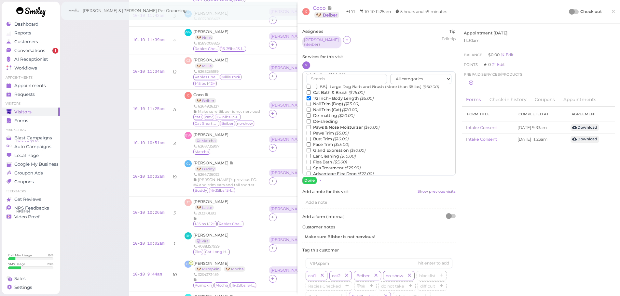
click at [324, 159] on label "Flea Bath ($5.00)" at bounding box center [326, 162] width 40 height 6
click at [311, 160] on input "Flea Bath ($5.00)" at bounding box center [308, 162] width 4 height 4
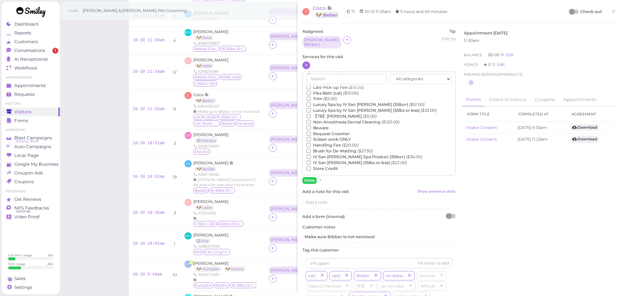
drag, startPoint x: 329, startPoint y: 115, endPoint x: 329, endPoint y: 136, distance: 20.5
click at [329, 118] on div "【FG】Regular Dog Full Grooming (35 lbs or less) ($70.00) 【LFG】Large Dog Full Gro…" at bounding box center [378, 55] width 145 height 232
click at [311, 114] on label "【TB】Teeth Brushing ($5.00)" at bounding box center [341, 117] width 70 height 6
click at [309, 114] on input "【TB】Teeth Brushing ($5.00)" at bounding box center [308, 116] width 4 height 4
click at [308, 177] on button "Done" at bounding box center [309, 180] width 14 height 7
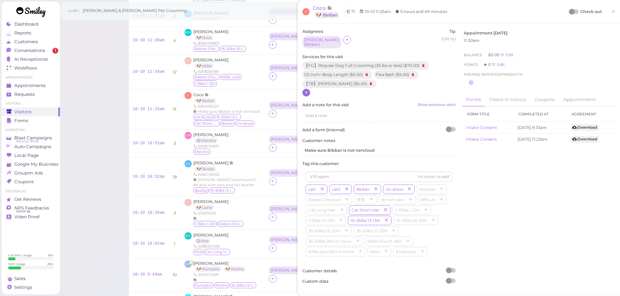
click at [570, 10] on div at bounding box center [573, 11] width 9 height 5
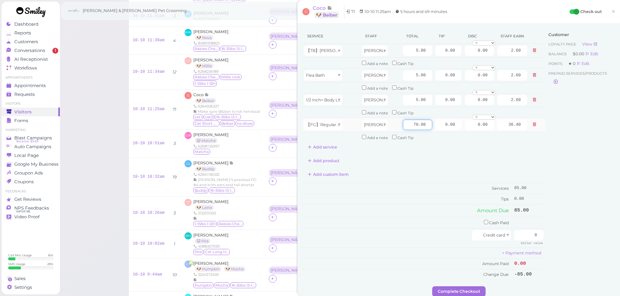
click at [404, 128] on input "70.00" at bounding box center [417, 125] width 29 height 10
type input "80.00"
type input "41.60"
click at [436, 178] on div "Add custom item" at bounding box center [423, 174] width 243 height 10
click at [521, 237] on input "0" at bounding box center [528, 235] width 29 height 10
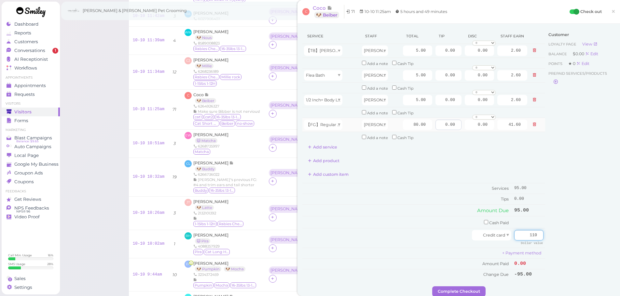
type input "110"
drag, startPoint x: 435, startPoint y: 121, endPoint x: 598, endPoint y: 145, distance: 164.7
click at [598, 145] on div "Service Staff Total Tip Disc Staff earn 【TB】Teeth Brushing Asa 5.00 0.00 0.00 0…" at bounding box center [458, 158] width 313 height 258
type input "15"
click at [576, 192] on div "Customer Loyalty page View Balance $0.00 Edit Points ★ 0 Edit Prepaid services/…" at bounding box center [580, 158] width 70 height 258
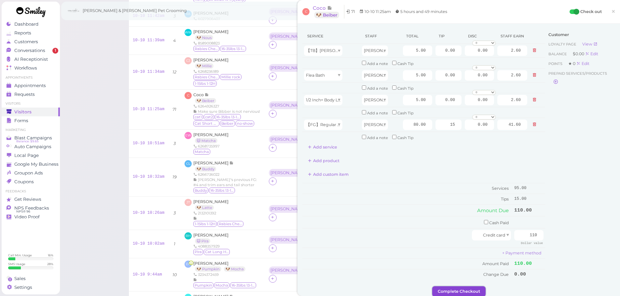
click at [473, 290] on button "Complete Checkout" at bounding box center [458, 292] width 53 height 10
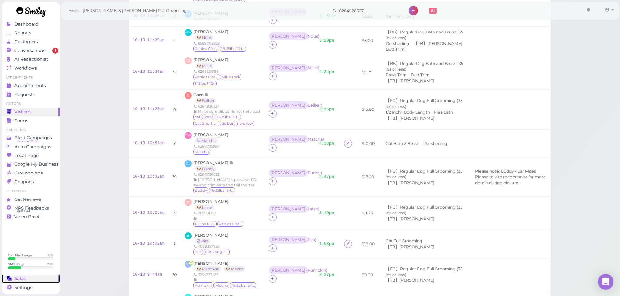
click at [18, 278] on span "Sales" at bounding box center [19, 279] width 11 height 6
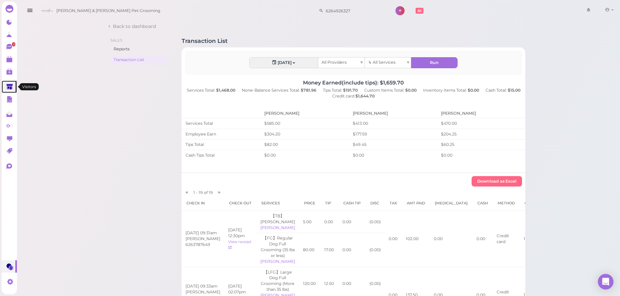
click at [7, 85] on icon at bounding box center [10, 87] width 7 height 7
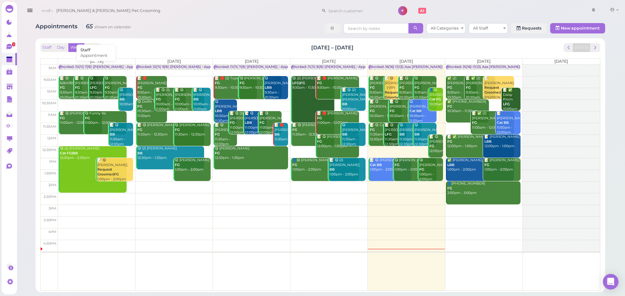
click at [120, 66] on div "Blocked: 10(11) 7(8) [PERSON_NAME] • Appointment" at bounding box center [105, 67] width 90 height 5
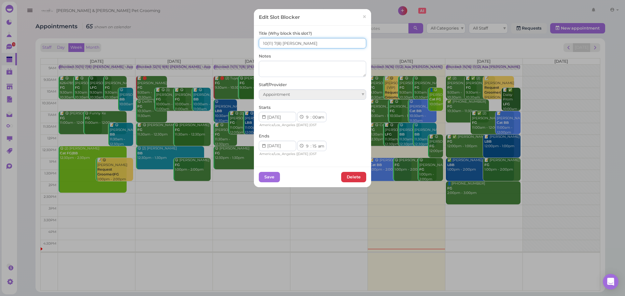
click at [341, 45] on input "10(11) 7(8) [PERSON_NAME]" at bounding box center [312, 43] width 107 height 10
click at [362, 16] on span "×" at bounding box center [364, 16] width 4 height 9
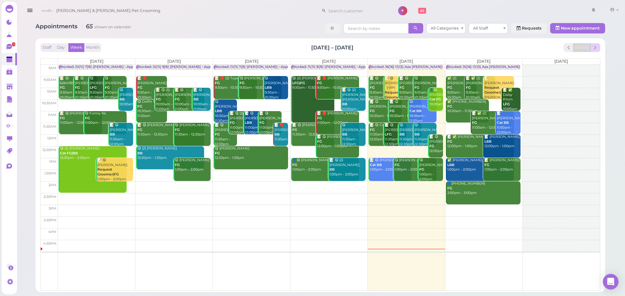
click at [598, 44] on div "[DATE]" at bounding box center [581, 47] width 37 height 9
click at [597, 45] on span "next" at bounding box center [595, 48] width 6 height 6
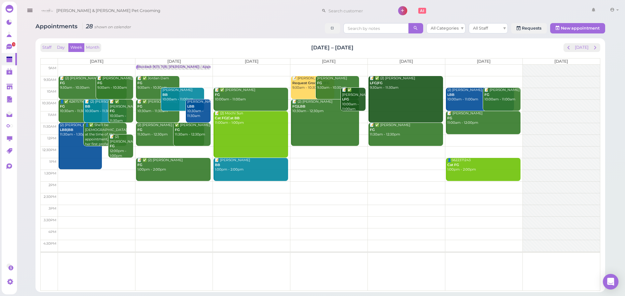
click at [98, 64] on th "[DATE]" at bounding box center [96, 62] width 77 height 6
click at [99, 65] on td at bounding box center [329, 71] width 542 height 12
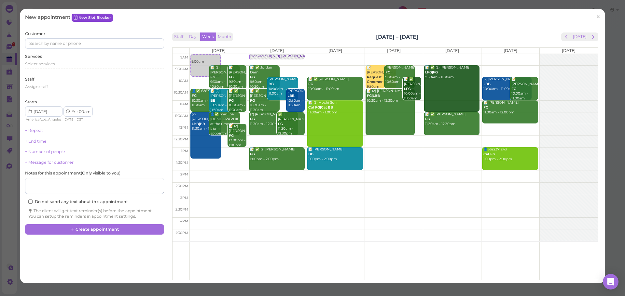
click at [100, 17] on link "New Slot Blocker" at bounding box center [92, 18] width 41 height 8
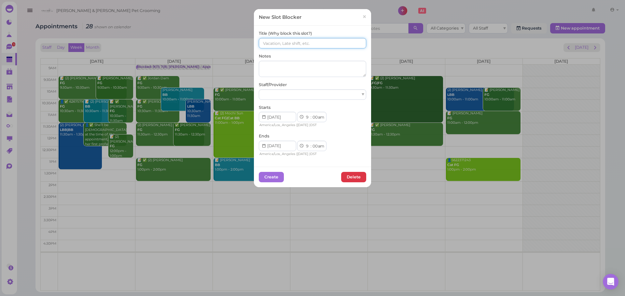
click at [296, 43] on input at bounding box center [312, 43] width 107 height 10
paste input "10(11) 7(8) [PERSON_NAME]"
click at [263, 44] on input "10(11) 7(8) [PERSON_NAME]" at bounding box center [312, 43] width 107 height 10
type input "12(11) 8(8) [PERSON_NAME]"
click at [271, 173] on button "Create" at bounding box center [271, 177] width 25 height 10
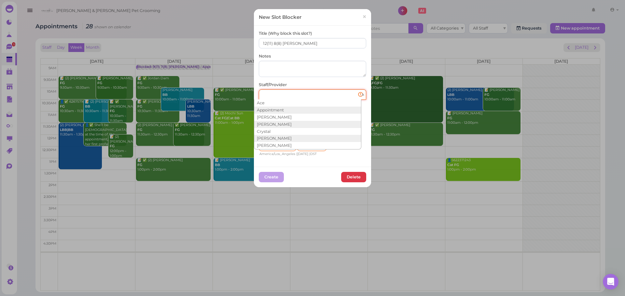
click at [300, 96] on div at bounding box center [312, 94] width 107 height 10
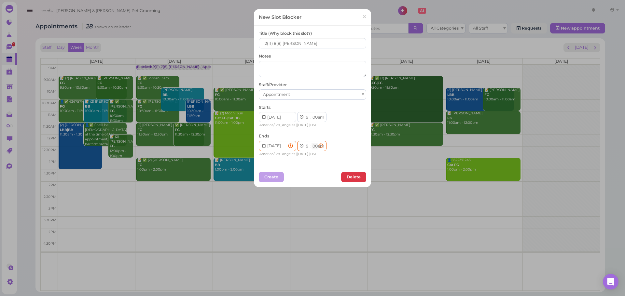
click at [313, 146] on select "00 05 10 15 20 25 30 35 40 45 50 55" at bounding box center [314, 146] width 7 height 7
select select "15"
click at [311, 143] on select "00 05 10 15 20 25 30 35 40 45 50 55" at bounding box center [314, 146] width 7 height 7
click at [272, 179] on button "Create" at bounding box center [271, 177] width 25 height 10
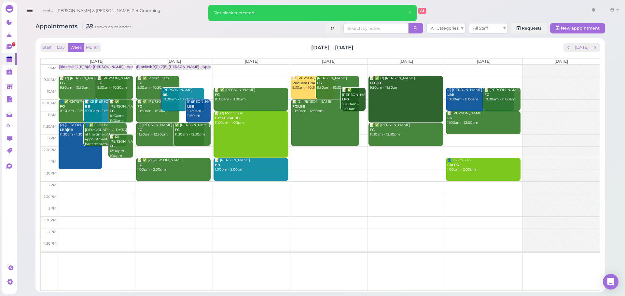
click at [247, 66] on td at bounding box center [329, 71] width 542 height 12
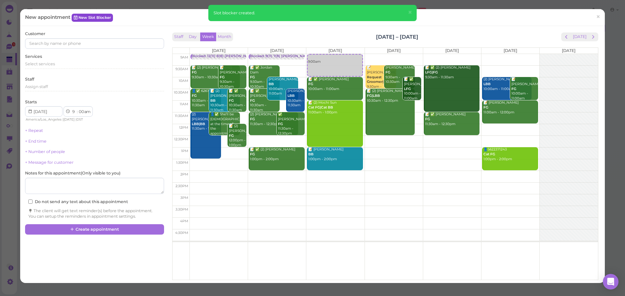
click at [109, 19] on link "New Slot Blocker" at bounding box center [92, 18] width 41 height 8
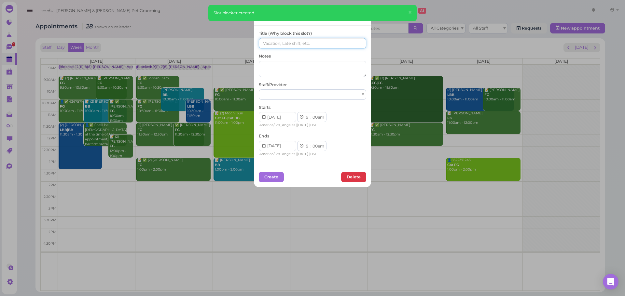
click at [295, 40] on input at bounding box center [312, 43] width 107 height 10
paste input "10(11) 7(8) [PERSON_NAME]"
drag, startPoint x: 263, startPoint y: 46, endPoint x: 180, endPoint y: 38, distance: 83.7
click at [189, 39] on div "New Slot Blocker × Title (Why block this slot?) 10(11) 7(8) [PERSON_NAME] Notes…" at bounding box center [312, 148] width 625 height 296
click at [268, 44] on input "(11) 7(8) [PERSON_NAME]" at bounding box center [312, 43] width 107 height 10
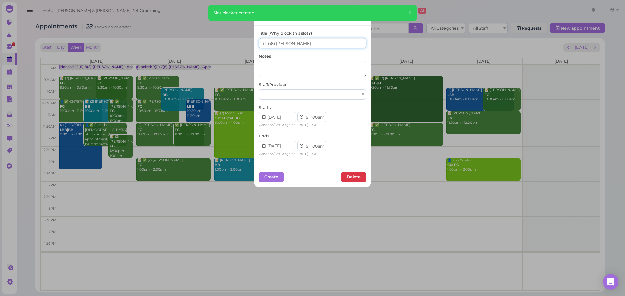
type input "(11) (8) [PERSON_NAME]"
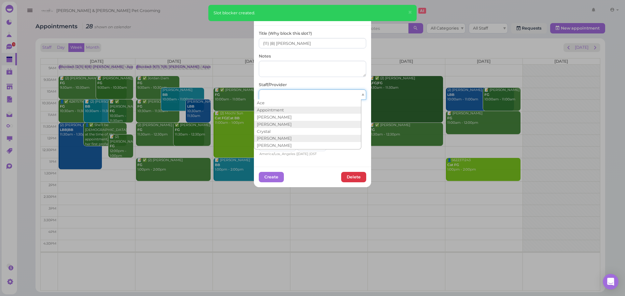
drag, startPoint x: 295, startPoint y: 92, endPoint x: 296, endPoint y: 117, distance: 25.1
click at [295, 94] on div at bounding box center [312, 94] width 107 height 10
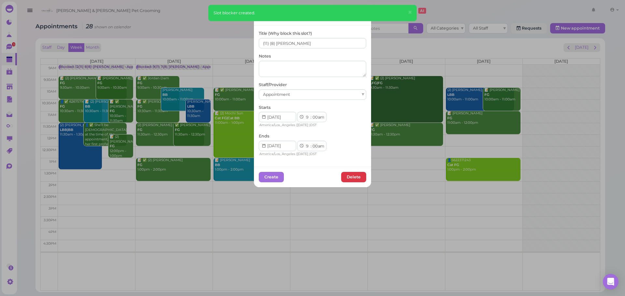
click at [312, 147] on select "00 05 10 15 20 25 30 35 40 45 50 55" at bounding box center [314, 146] width 7 height 7
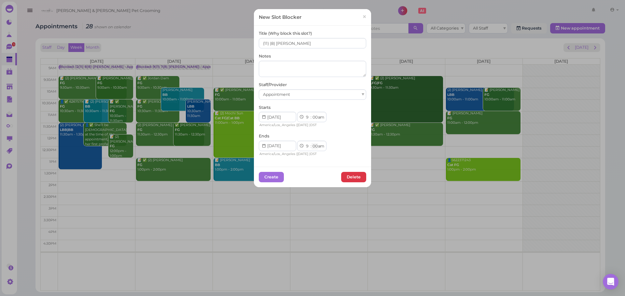
select select "15"
click at [311, 143] on select "00 05 10 15 20 25 30 35 40 45 50 55" at bounding box center [314, 146] width 7 height 7
click at [279, 180] on button "Create" at bounding box center [271, 177] width 25 height 10
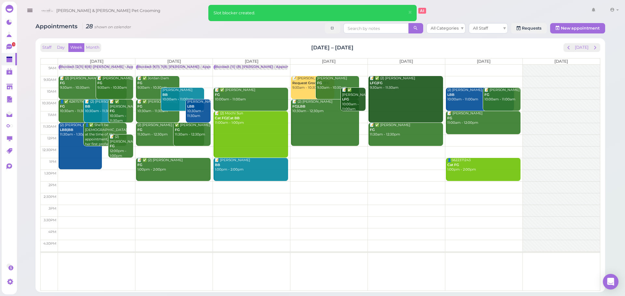
click at [320, 66] on td at bounding box center [329, 71] width 542 height 12
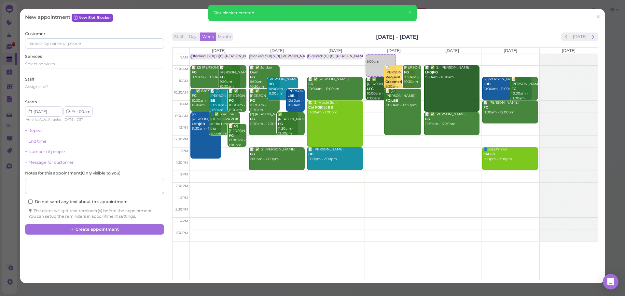
click at [102, 20] on link "New Slot Blocker" at bounding box center [92, 18] width 41 height 8
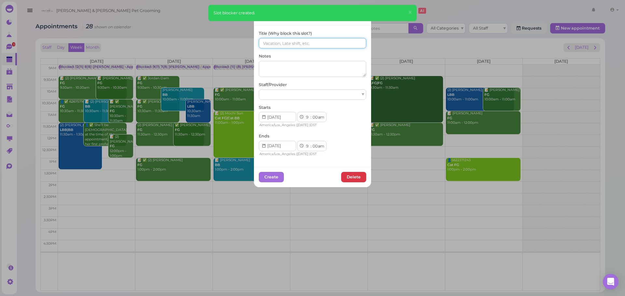
click at [307, 44] on input at bounding box center [312, 43] width 107 height 10
paste input "10(11) 7(8) [PERSON_NAME]"
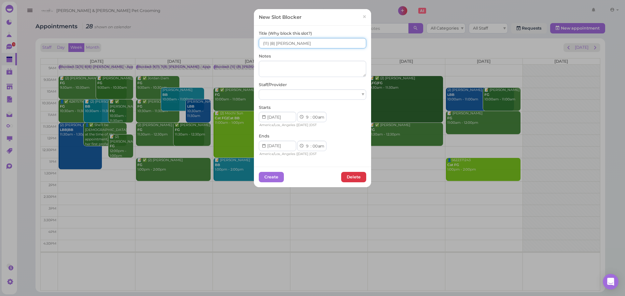
type input "(11) (8) [PERSON_NAME]"
click at [342, 93] on div at bounding box center [312, 94] width 107 height 10
click at [311, 146] on select "00 05 10 15 20 25 30 35 40 45 50 55" at bounding box center [314, 146] width 7 height 7
select select "15"
click at [311, 143] on select "00 05 10 15 20 25 30 35 40 45 50 55" at bounding box center [314, 146] width 7 height 7
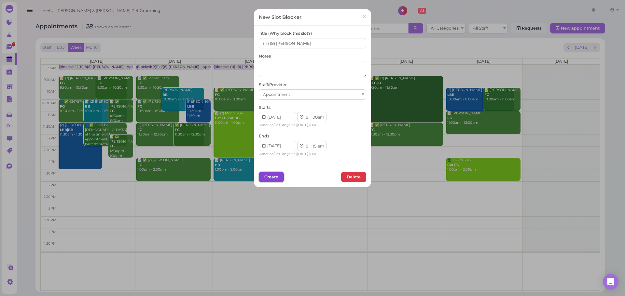
click at [269, 176] on button "Create" at bounding box center [271, 177] width 25 height 10
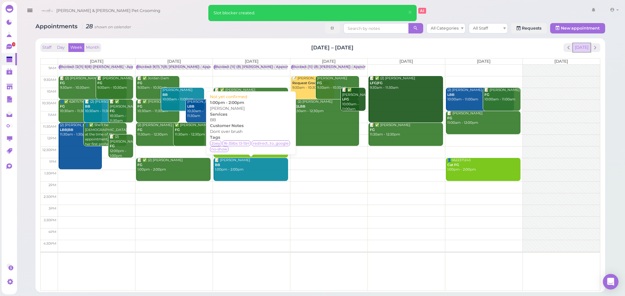
click at [586, 45] on button "[DATE]" at bounding box center [581, 47] width 18 height 9
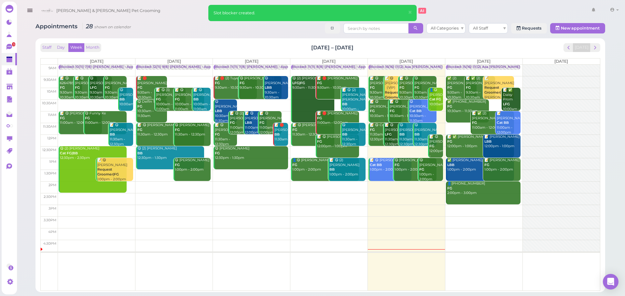
click at [408, 67] on div "Blocked: 16(16) 11(12) Asa [PERSON_NAME] [PERSON_NAME] • Appointment" at bounding box center [434, 67] width 131 height 5
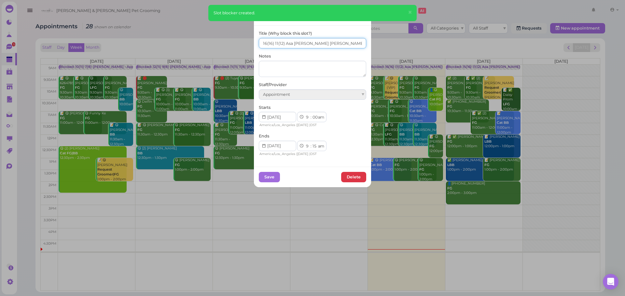
click at [334, 46] on input "16(16) 11(12) Asa [PERSON_NAME] [PERSON_NAME]" at bounding box center [312, 43] width 107 height 10
click at [362, 18] on span "×" at bounding box center [364, 16] width 4 height 9
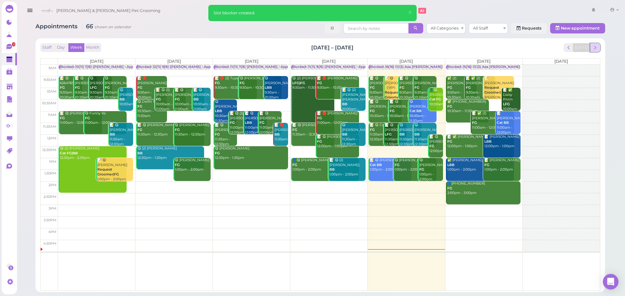
click at [597, 47] on span "next" at bounding box center [595, 48] width 6 height 6
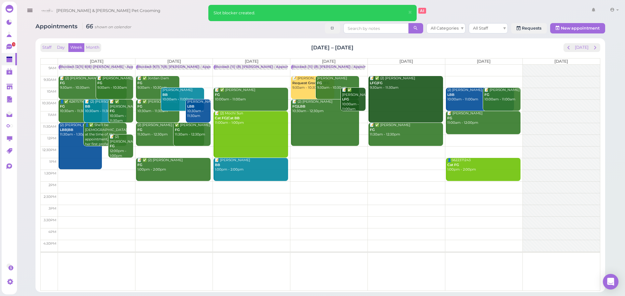
click at [411, 66] on td at bounding box center [329, 71] width 542 height 12
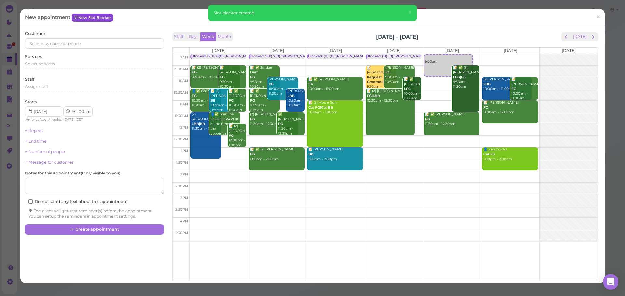
click at [105, 16] on link "New Slot Blocker" at bounding box center [92, 18] width 41 height 8
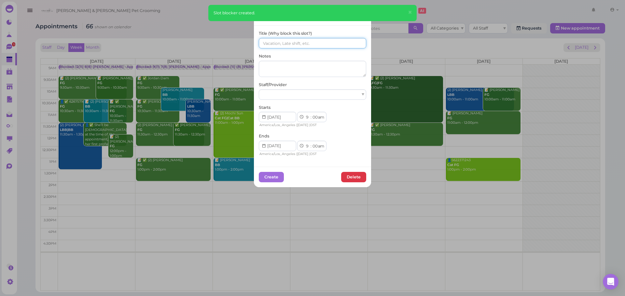
click at [348, 44] on input at bounding box center [312, 43] width 107 height 10
paste input "16(16) 11(12) Asa [PERSON_NAME] [PERSON_NAME]"
click at [262, 44] on input "16(16) 11(12) Asa [PERSON_NAME] [PERSON_NAME]" at bounding box center [312, 43] width 107 height 10
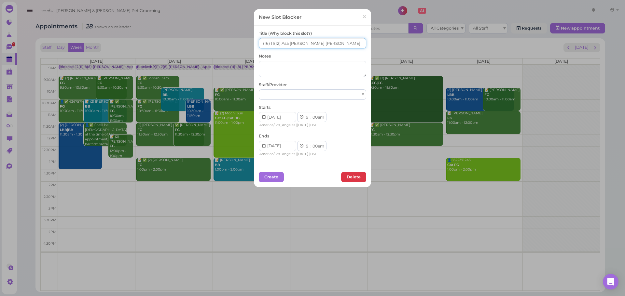
click at [268, 44] on input "(16) 11(12) Asa [PERSON_NAME] [PERSON_NAME]" at bounding box center [312, 43] width 107 height 10
type input "(16) (12) Asa [PERSON_NAME] [PERSON_NAME]"
click at [313, 94] on div at bounding box center [312, 94] width 107 height 10
click at [313, 148] on select "00 05 10 15 20 25 30 35 40 45 50 55" at bounding box center [314, 146] width 7 height 7
select select "15"
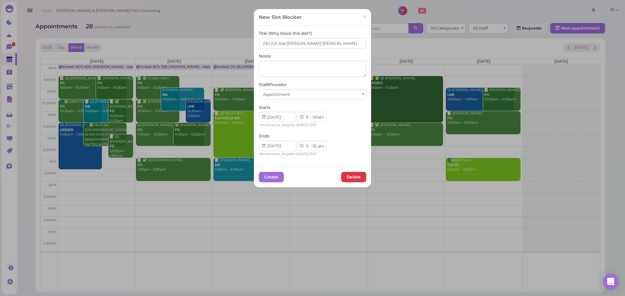
click at [311, 143] on select "00 05 10 15 20 25 30 35 40 45 50 55" at bounding box center [314, 146] width 7 height 7
click at [277, 178] on button "Create" at bounding box center [271, 177] width 25 height 10
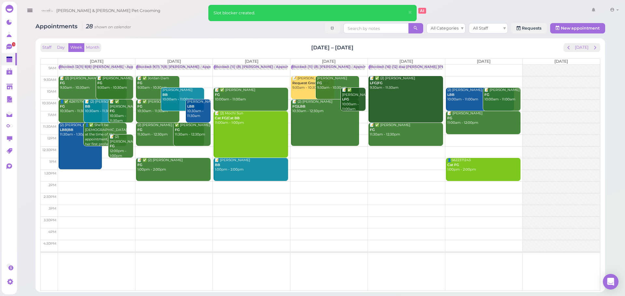
click at [492, 66] on td at bounding box center [329, 71] width 542 height 12
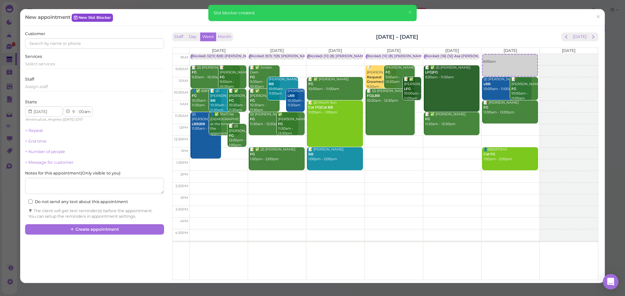
click at [108, 20] on link "New Slot Blocker" at bounding box center [92, 18] width 41 height 8
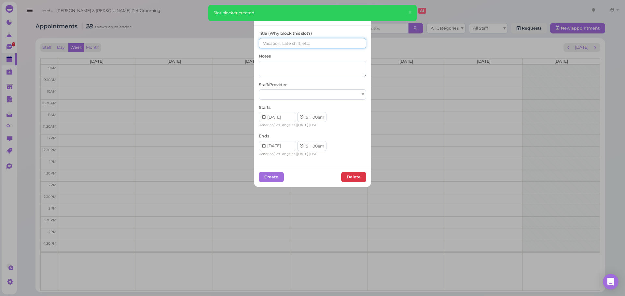
click at [315, 46] on input at bounding box center [312, 43] width 107 height 10
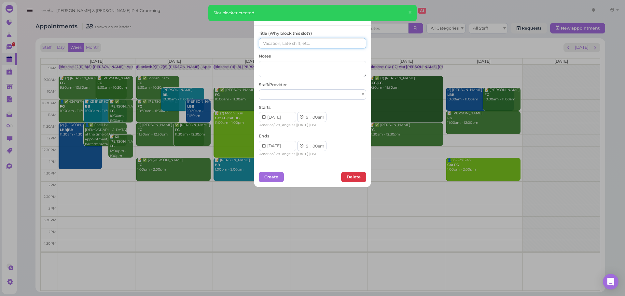
paste input "16(16) 11(12) Asa [PERSON_NAME] [PERSON_NAME]"
drag, startPoint x: 264, startPoint y: 43, endPoint x: 223, endPoint y: 44, distance: 40.7
click at [223, 44] on div "New Slot Blocker × Title (Why block this slot?) 16(16) 11(12) Asa [PERSON_NAME]…" at bounding box center [312, 148] width 625 height 296
click at [268, 44] on input "(16) 11(12) Asa [PERSON_NAME] [PERSON_NAME]" at bounding box center [312, 43] width 107 height 10
type input "(16) (12) Asa [PERSON_NAME] [PERSON_NAME]"
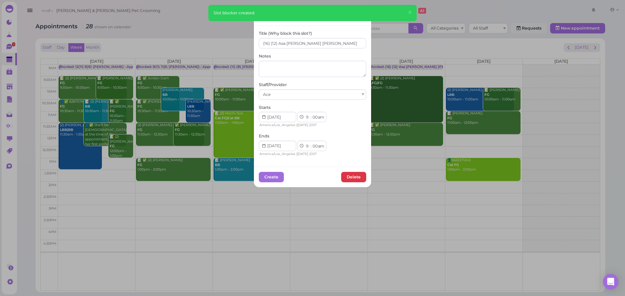
drag, startPoint x: 283, startPoint y: 88, endPoint x: 286, endPoint y: 94, distance: 6.3
click at [286, 94] on div "Staff/Provider Ace" at bounding box center [312, 91] width 107 height 18
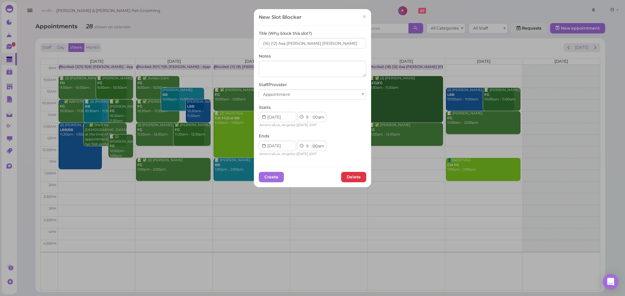
drag, startPoint x: 312, startPoint y: 144, endPoint x: 314, endPoint y: 149, distance: 5.1
click at [312, 144] on select "00 05 10 15 20 25 30 35 40 45 50 55" at bounding box center [314, 146] width 7 height 7
select select "15"
click at [311, 143] on select "00 05 10 15 20 25 30 35 40 45 50 55" at bounding box center [314, 146] width 7 height 7
click at [275, 177] on button "Create" at bounding box center [271, 177] width 25 height 10
